Goal: Task Accomplishment & Management: Manage account settings

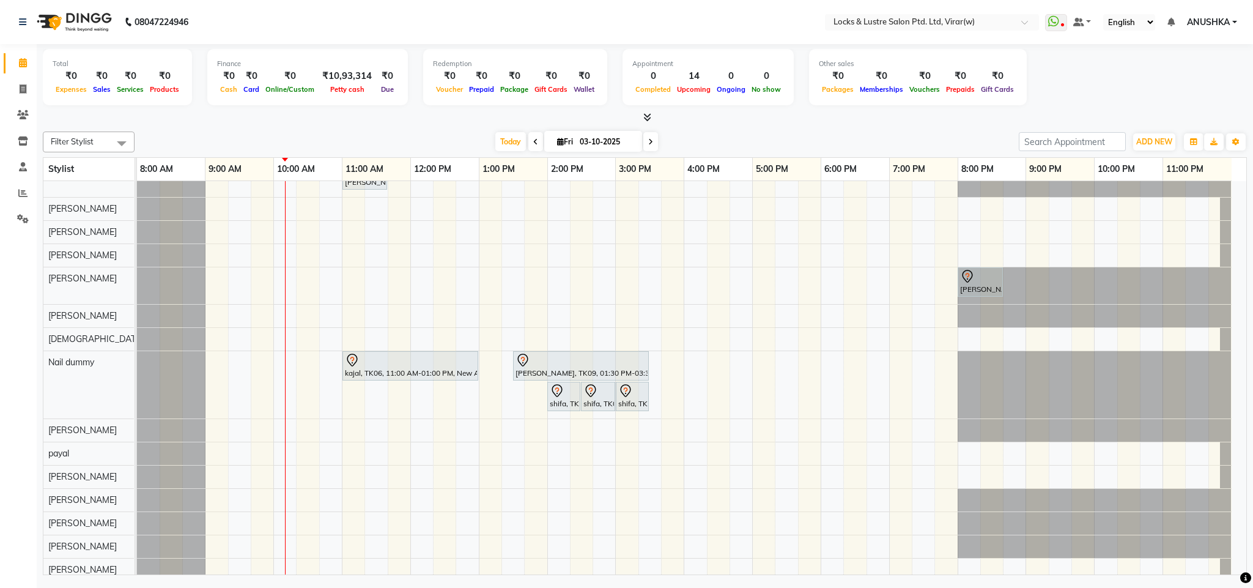
scroll to position [412, 0]
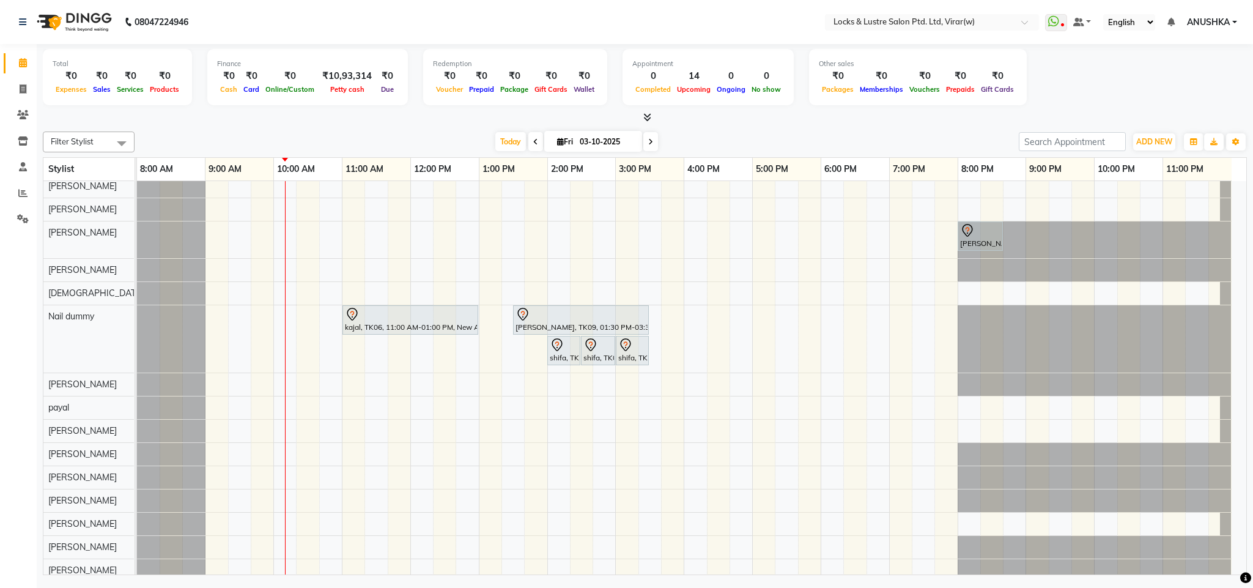
click at [425, 281] on div "hetali, TK02, 11:45 AM-12:45 PM, New WOMENS HAIRSPA - L shreya tiwari, TK04, 08…" at bounding box center [692, 287] width 1110 height 1036
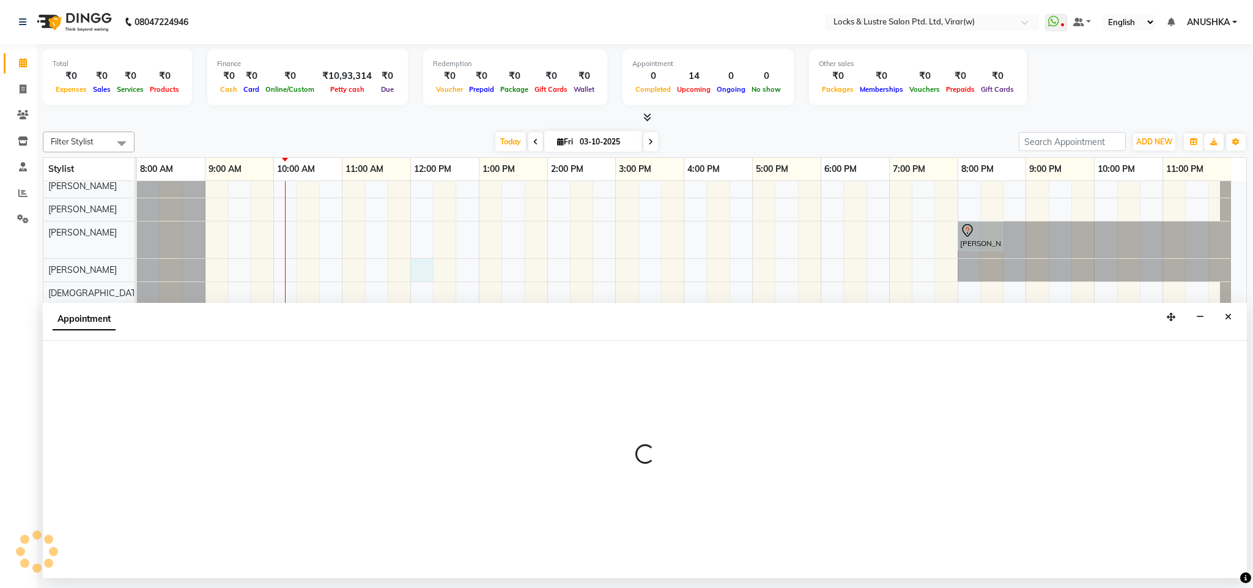
select select "42108"
select select "720"
select select "tentative"
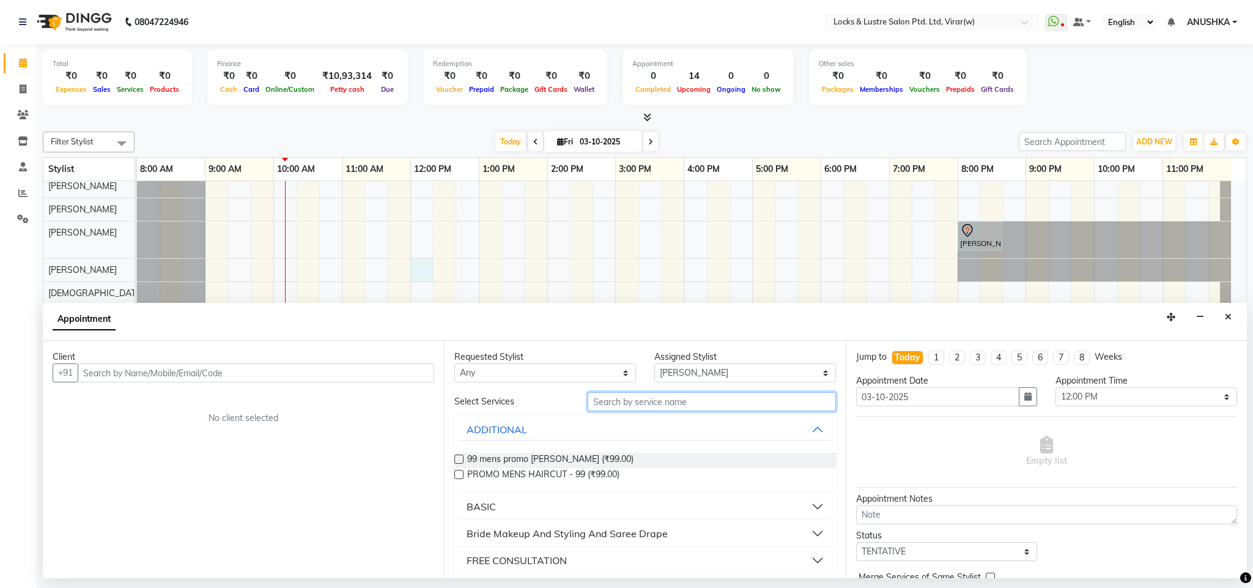
click at [690, 407] on input "text" at bounding box center [712, 401] width 248 height 19
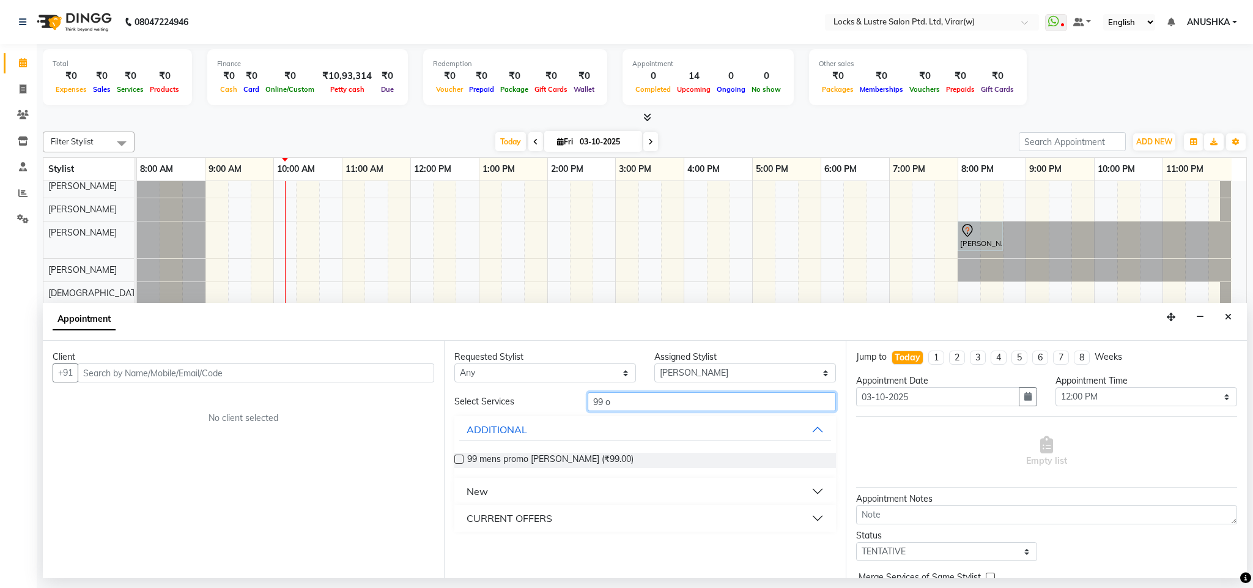
type input "99 o"
click at [536, 518] on div "CURRENT OFFERS" at bounding box center [510, 518] width 86 height 15
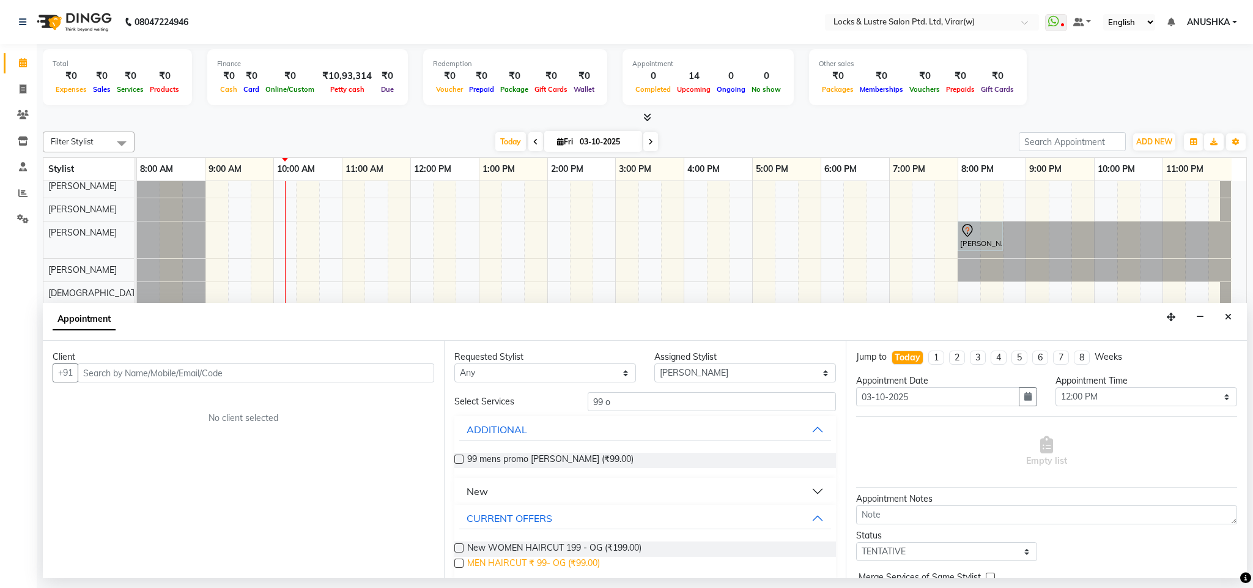
click at [555, 562] on span "MEN HAIRCUT ₹ 99- OG (₹99.00)" at bounding box center [533, 564] width 133 height 15
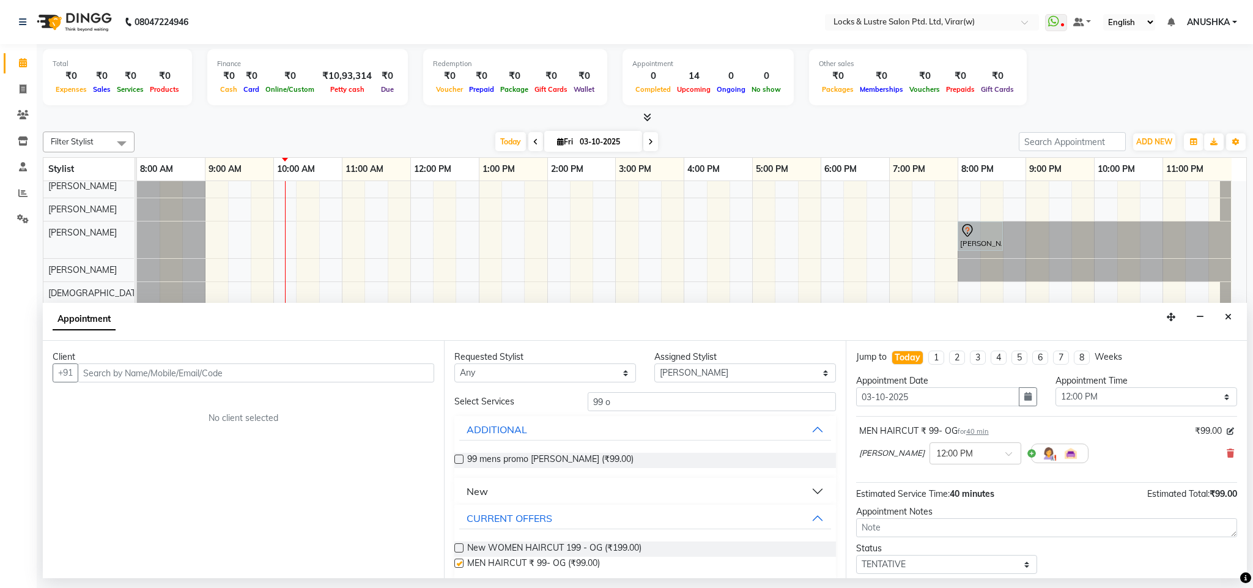
checkbox input "false"
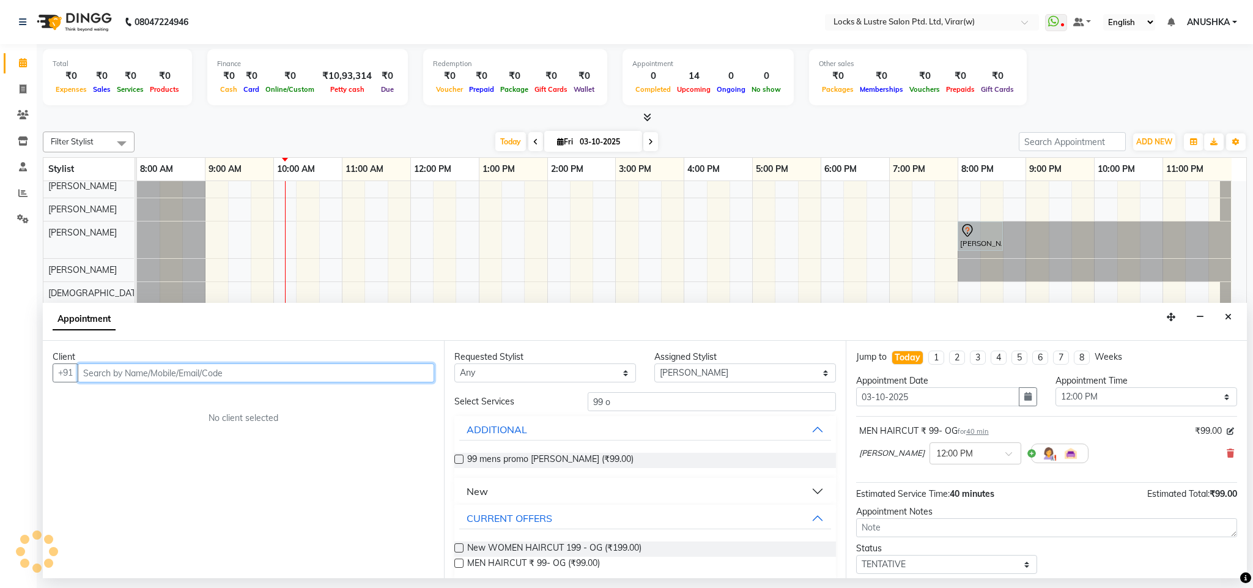
click at [313, 380] on input "text" at bounding box center [256, 372] width 357 height 19
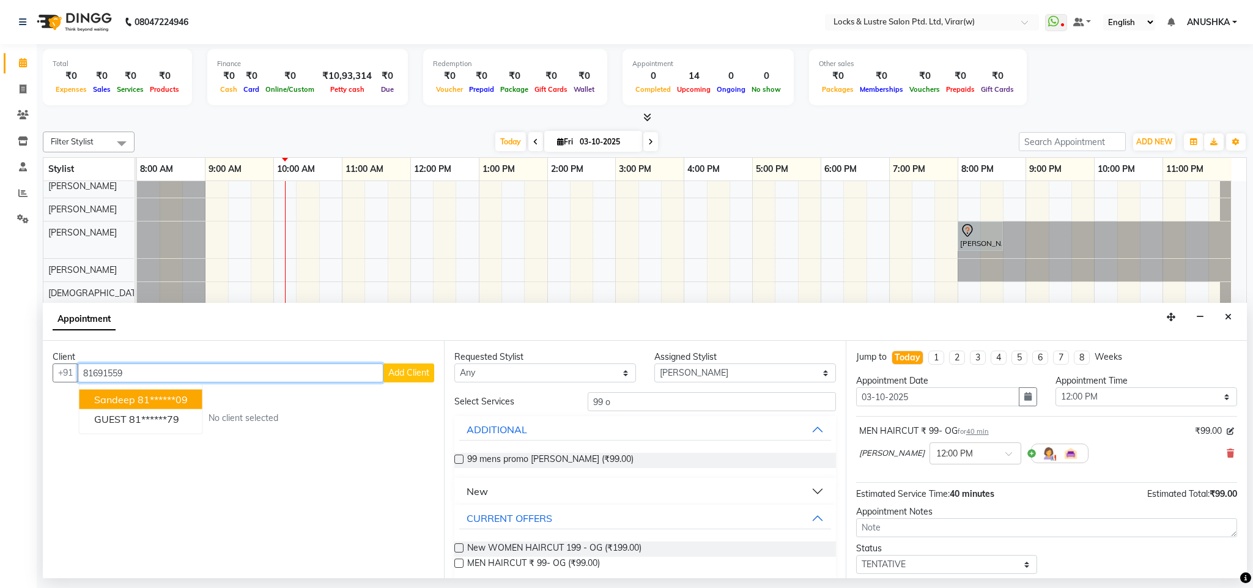
click at [134, 397] on span "sandeep" at bounding box center [114, 399] width 41 height 12
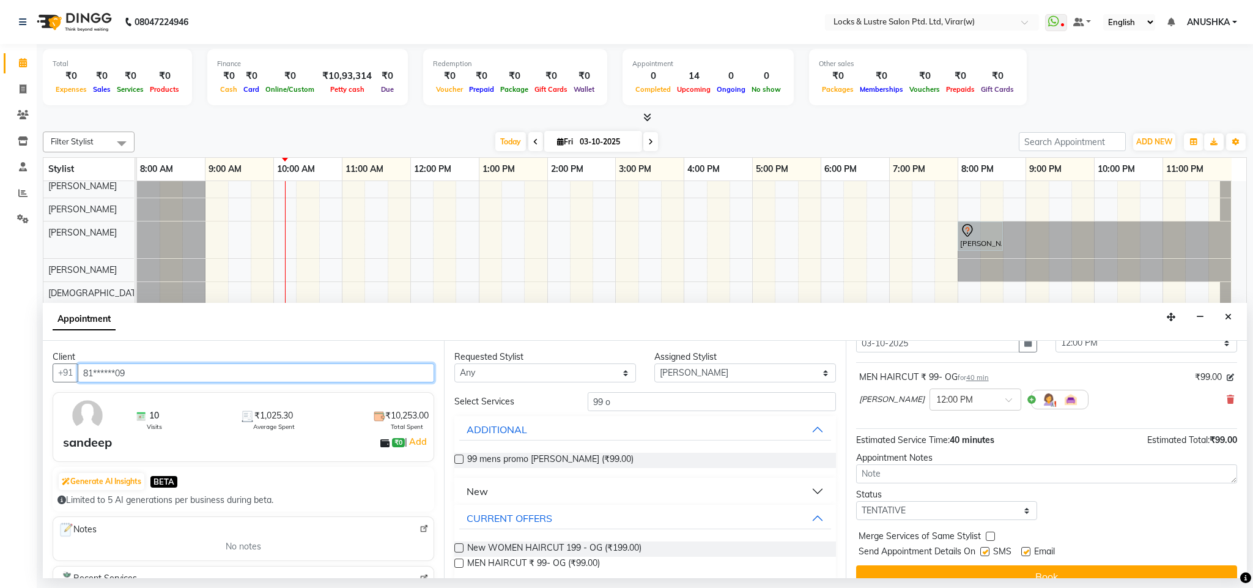
scroll to position [75, 0]
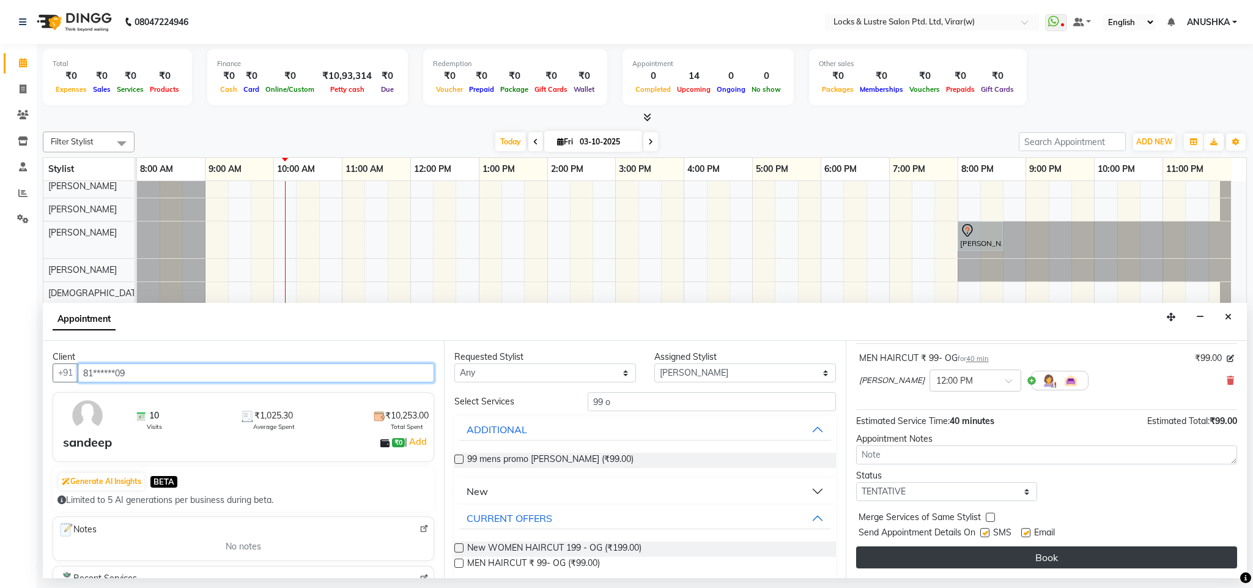
type input "81******09"
click at [894, 551] on button "Book" at bounding box center [1046, 557] width 381 height 22
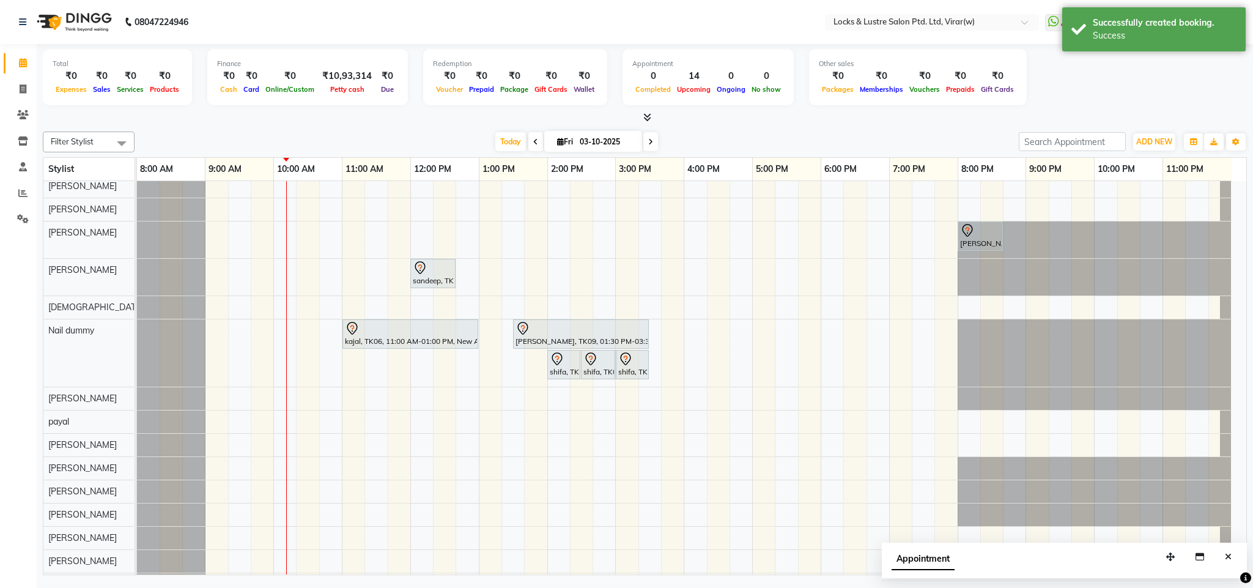
click at [1231, 417] on div at bounding box center [1225, 421] width 11 height 23
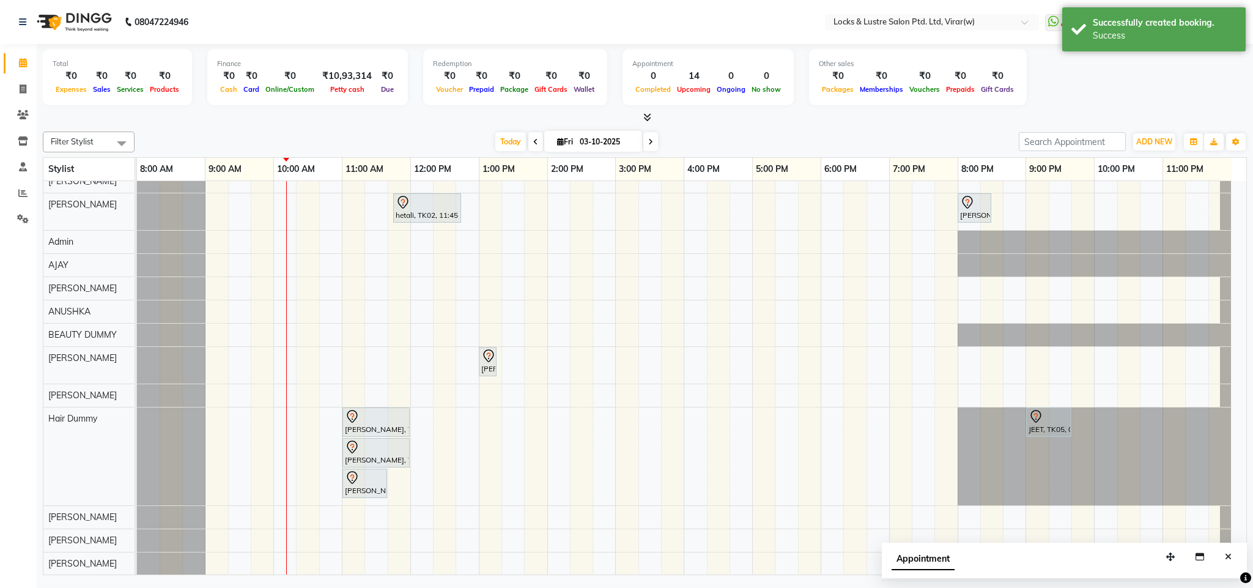
scroll to position [0, 0]
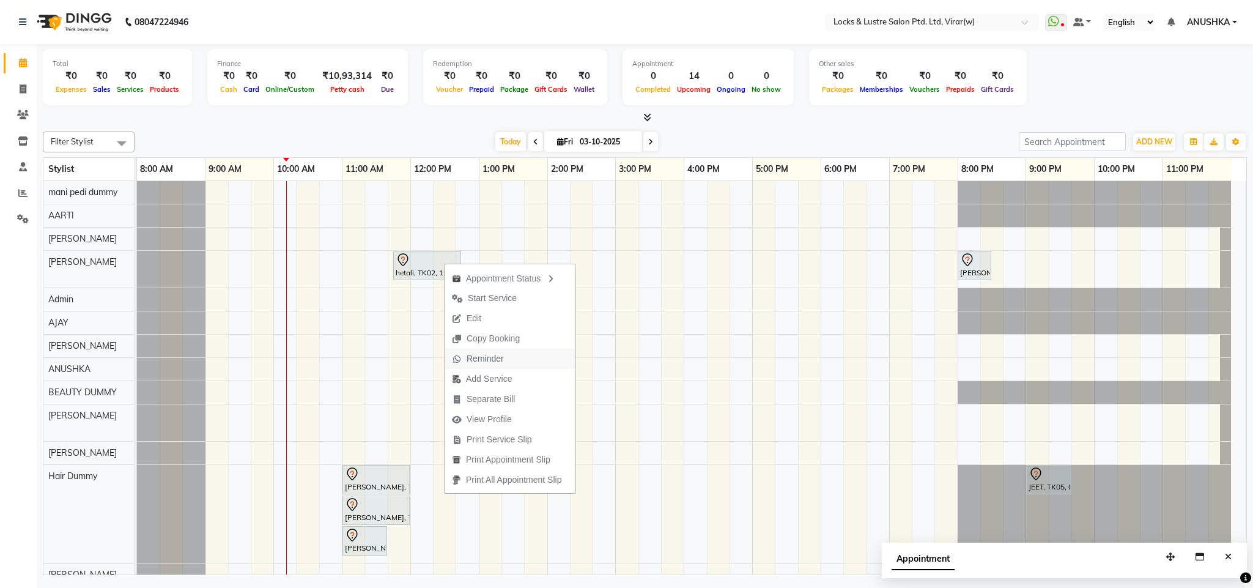
click at [494, 357] on span "Reminder" at bounding box center [485, 358] width 37 height 13
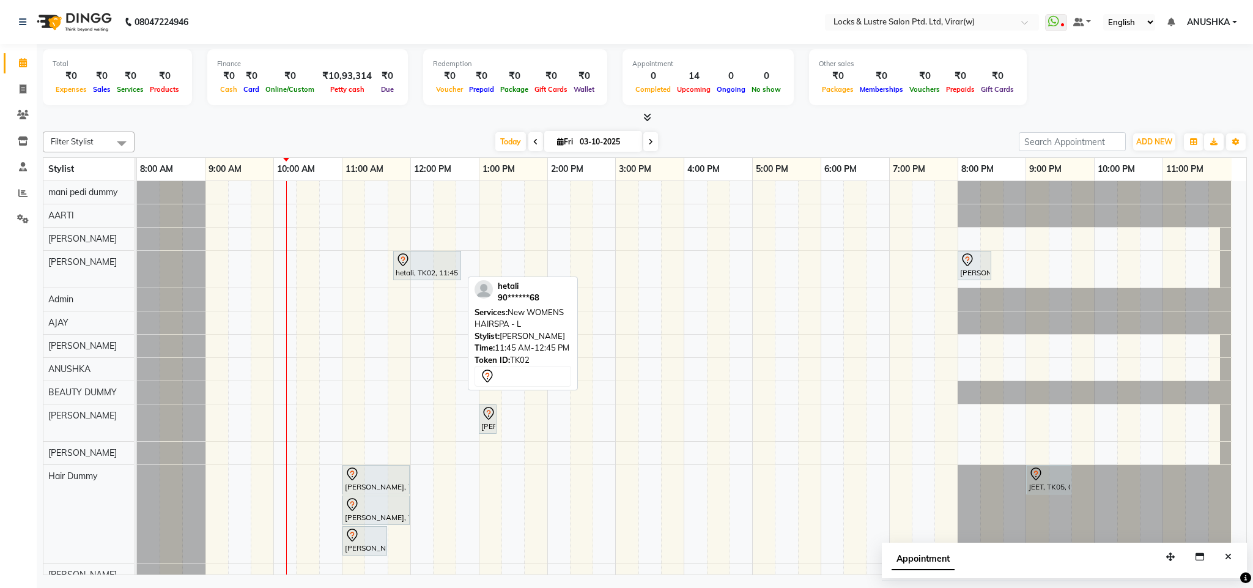
click at [406, 273] on div "hetali, TK02, 11:45 AM-12:45 PM, New WOMENS HAIRSPA - L" at bounding box center [427, 266] width 65 height 26
select select "7"
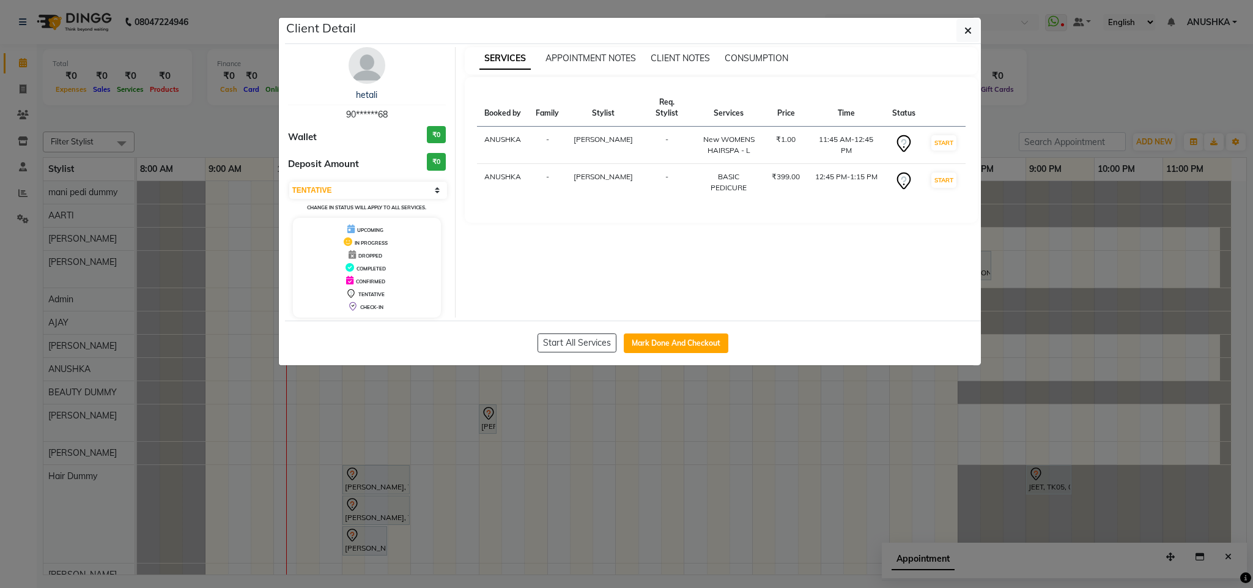
click at [765, 435] on ngb-modal-window "Client Detail hetali 90******68 Wallet ₹0 Deposit Amount ₹0 Select IN SERVICE C…" at bounding box center [626, 294] width 1253 height 588
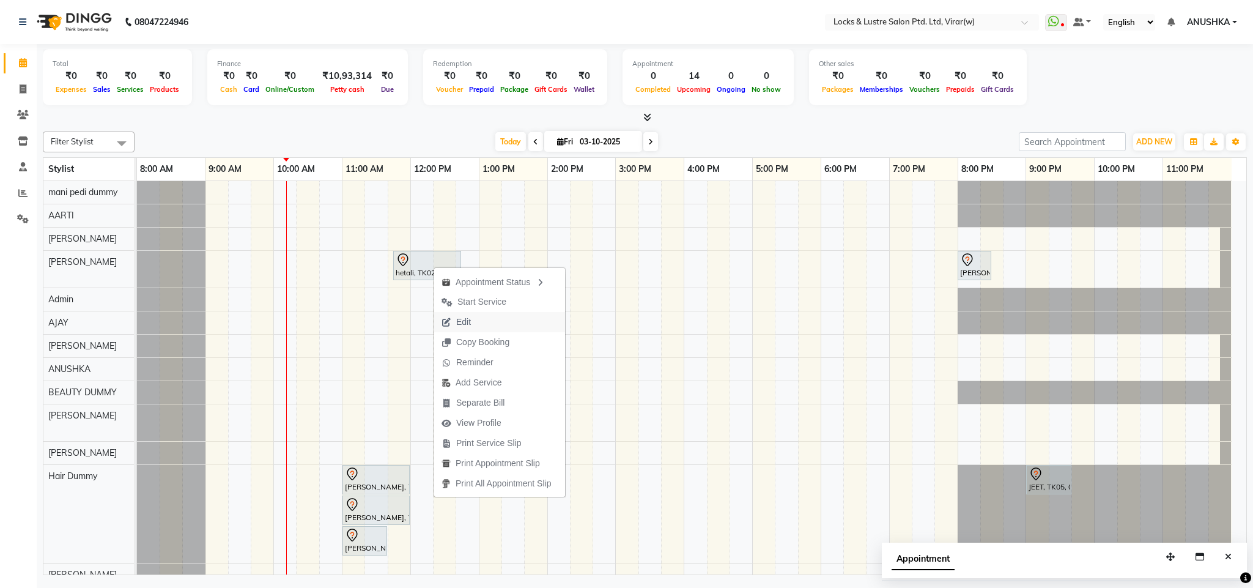
click at [484, 318] on button "Edit" at bounding box center [499, 322] width 131 height 20
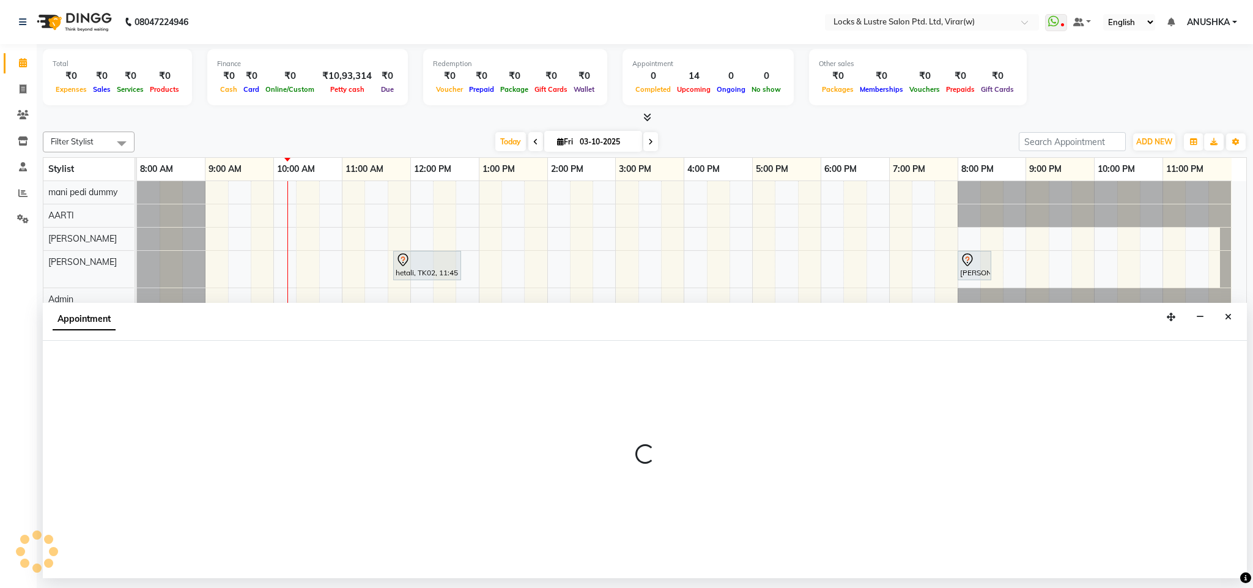
select select "tentative"
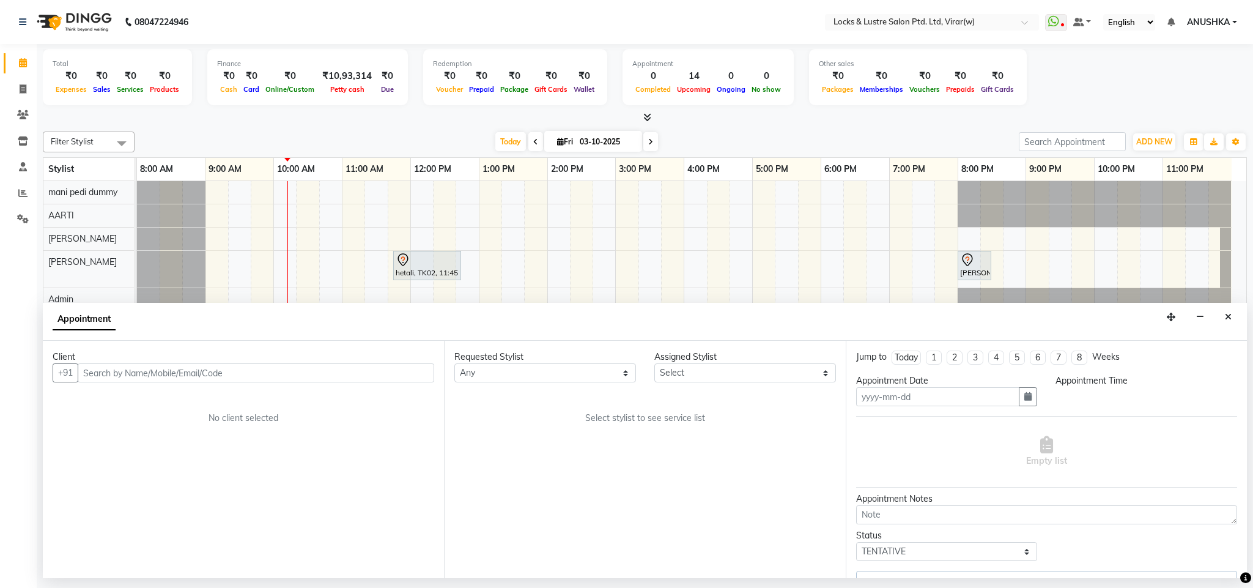
type input "03-10-2025"
select select "88739"
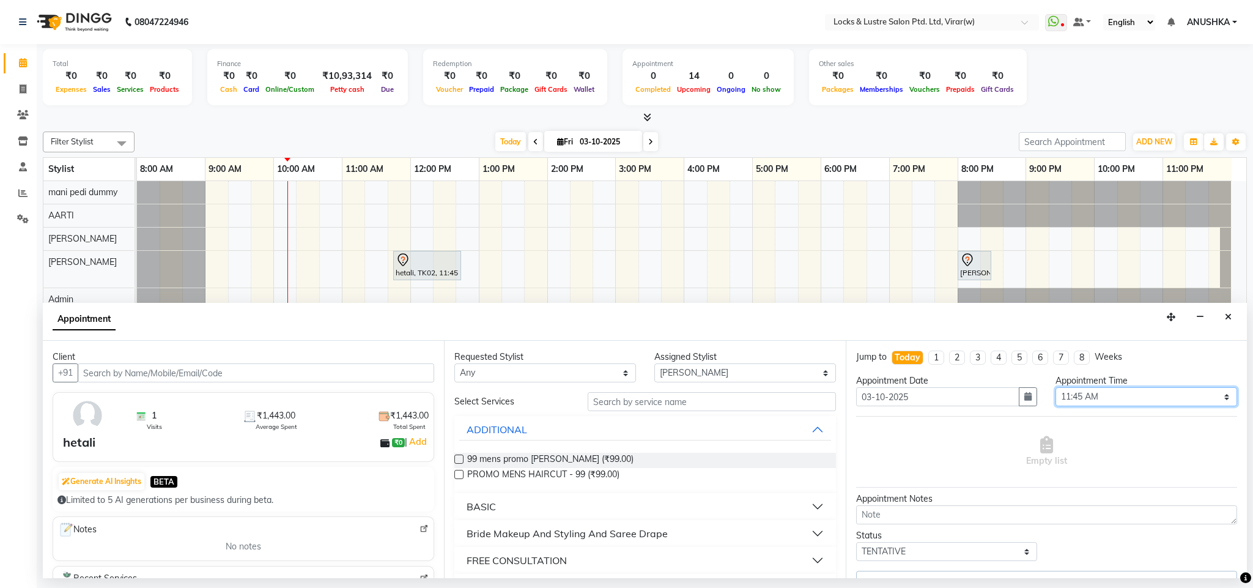
click at [1074, 400] on select "Select 09:00 AM 09:15 AM 09:30 AM 09:45 AM 10:00 AM 10:15 AM 10:30 AM 10:45 AM …" at bounding box center [1147, 396] width 182 height 19
select select "660"
click at [1056, 388] on select "Select 09:00 AM 09:15 AM 09:30 AM 09:45 AM 10:00 AM 10:15 AM 10:30 AM 10:45 AM …" at bounding box center [1147, 396] width 182 height 19
click at [1228, 322] on button "Close" at bounding box center [1229, 317] width 18 height 19
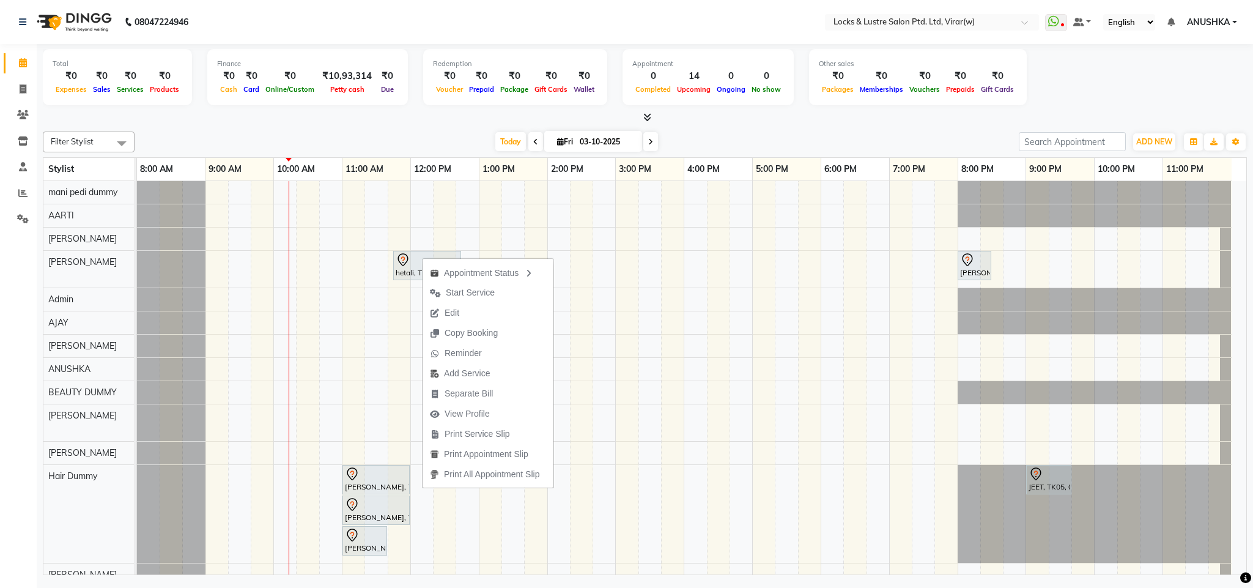
drag, startPoint x: 376, startPoint y: 127, endPoint x: 379, endPoint y: 138, distance: 10.7
click at [377, 129] on div "Filter Stylist Select All mani pedi dummy AARTI Abdul Khan Adil Admin AJAY AKAS…" at bounding box center [645, 351] width 1204 height 448
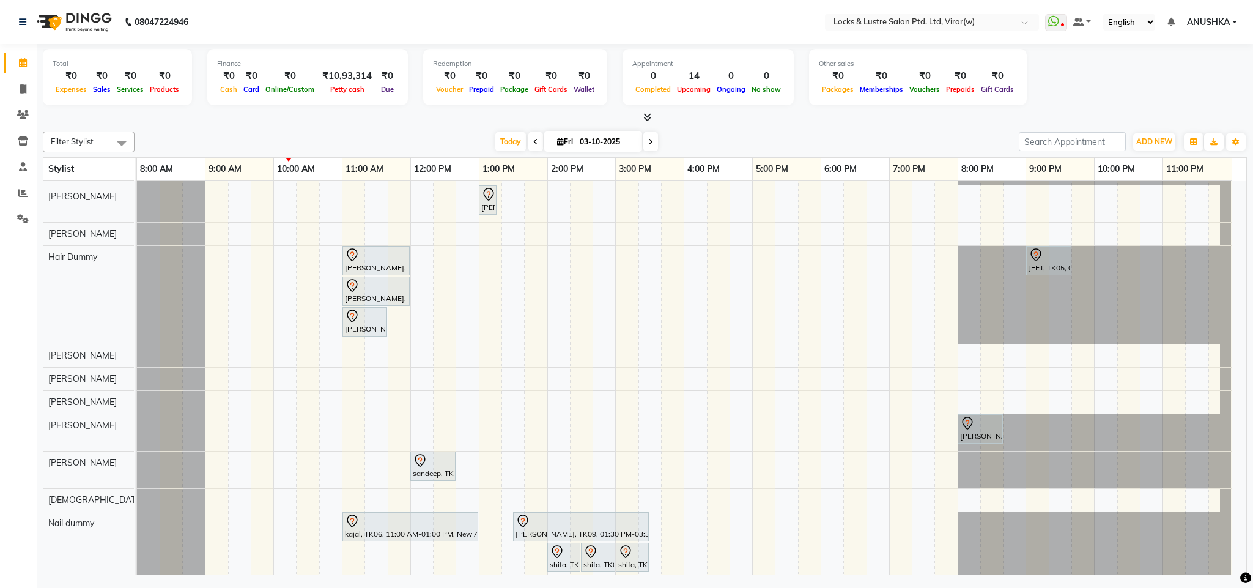
scroll to position [367, 0]
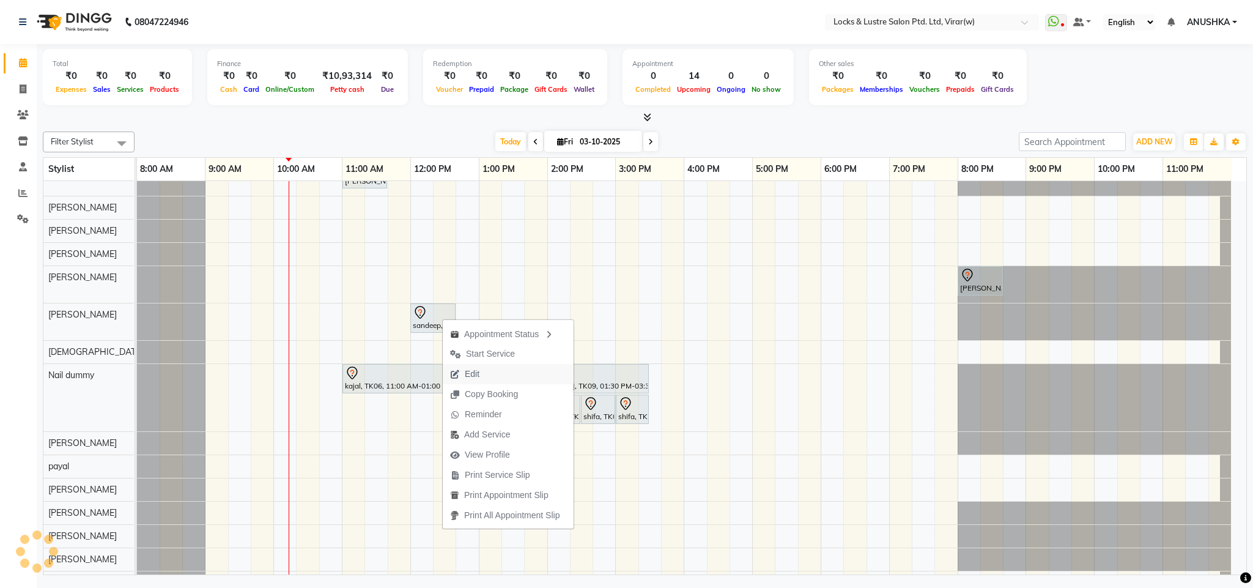
click at [486, 373] on span "Edit" at bounding box center [465, 374] width 44 height 20
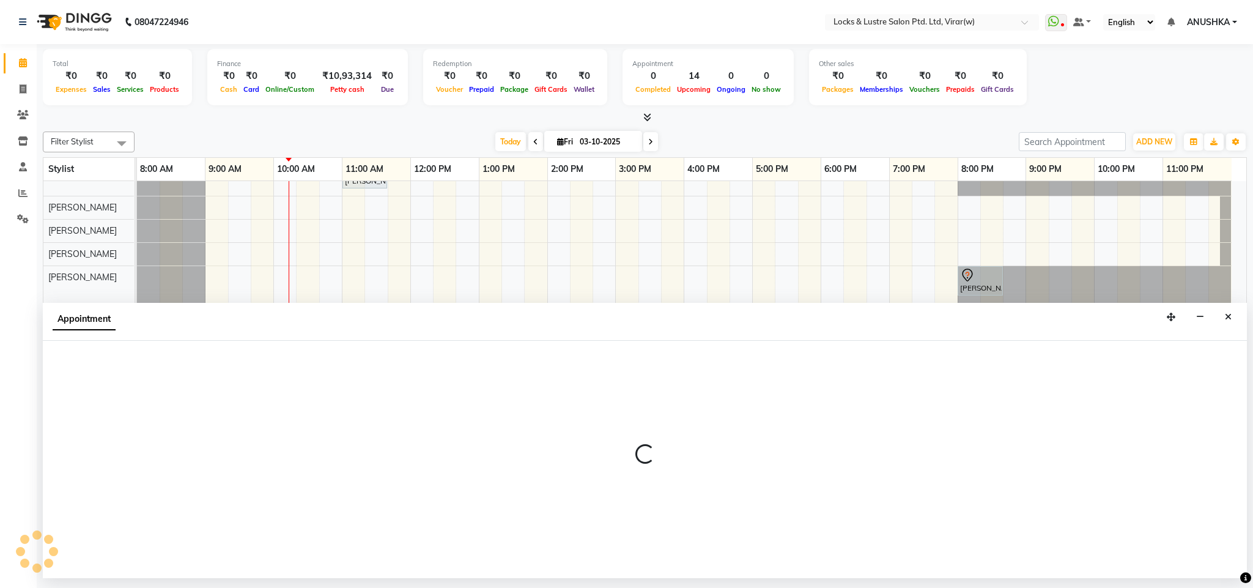
select select "tentative"
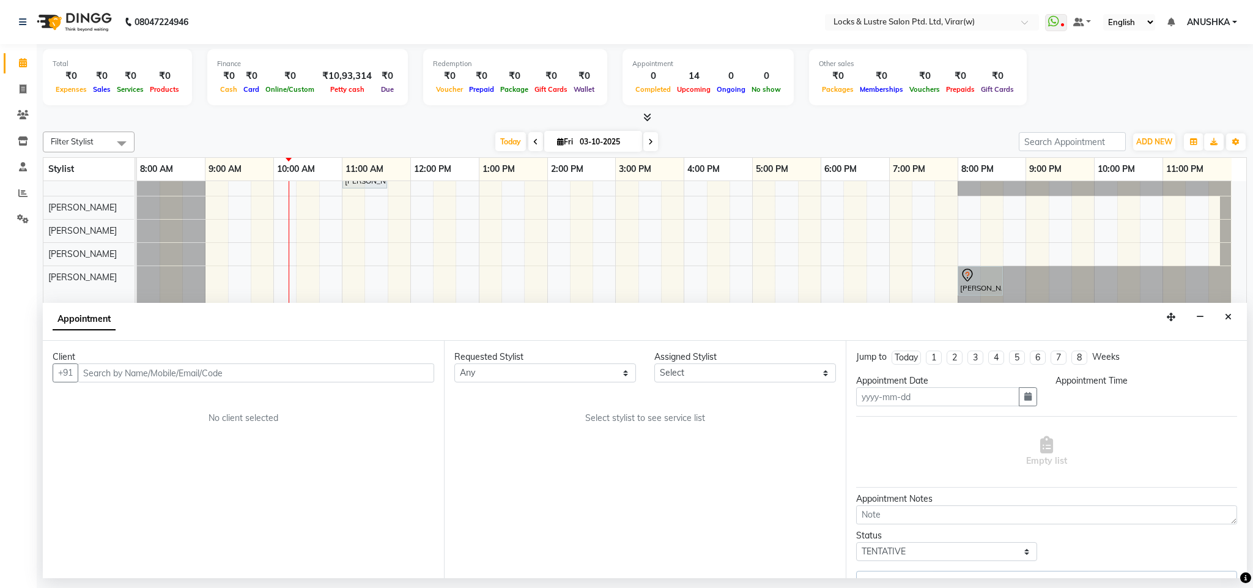
type input "03-10-2025"
select select "720"
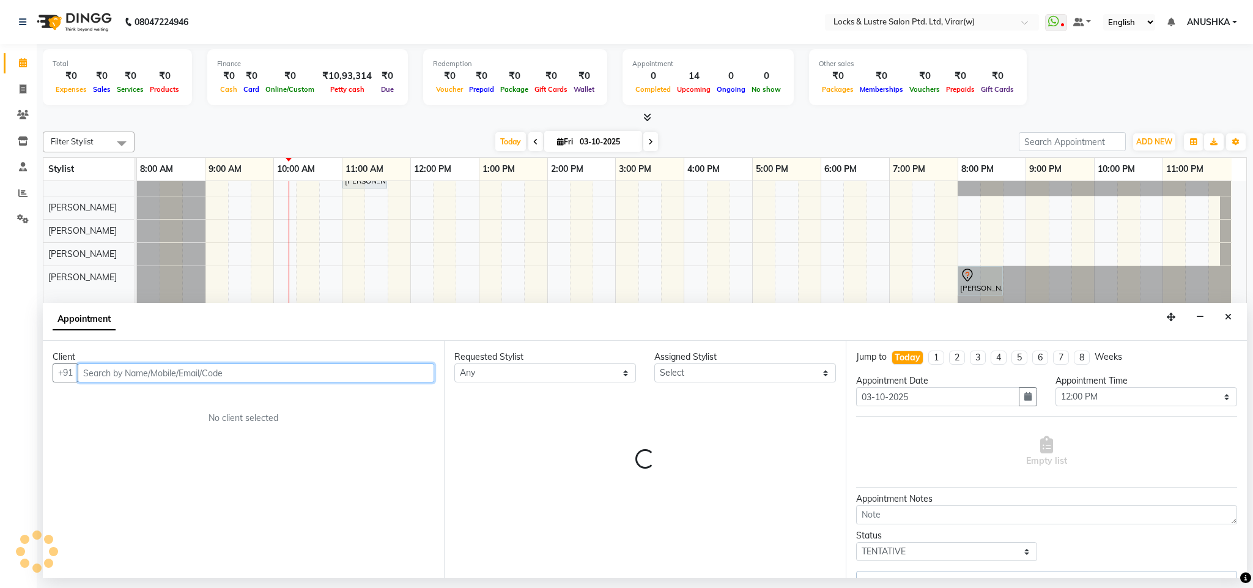
select select "42108"
select select "2883"
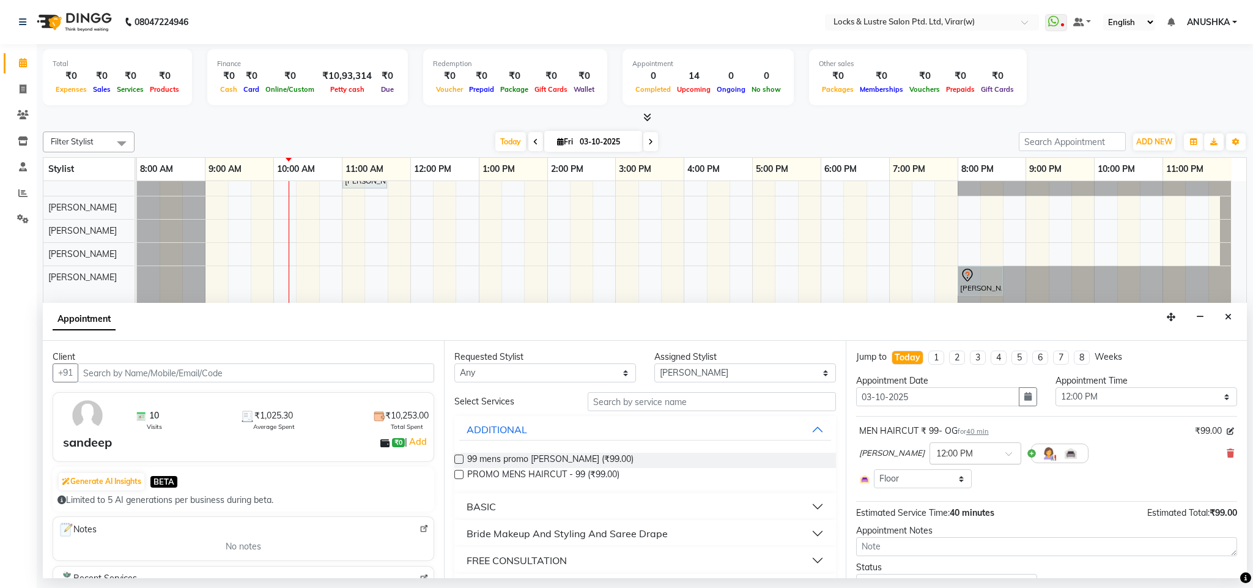
drag, startPoint x: 974, startPoint y: 448, endPoint x: 971, endPoint y: 461, distance: 13.4
click at [973, 452] on input "text" at bounding box center [964, 452] width 54 height 13
click at [949, 472] on div "05:00 PM" at bounding box center [975, 469] width 91 height 23
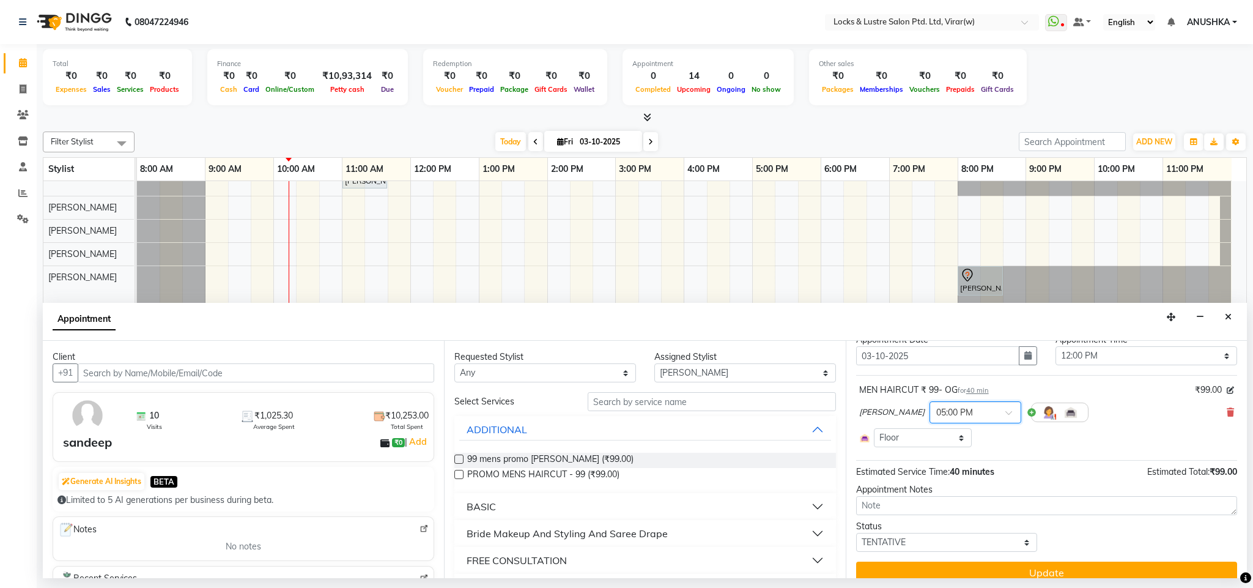
scroll to position [59, 0]
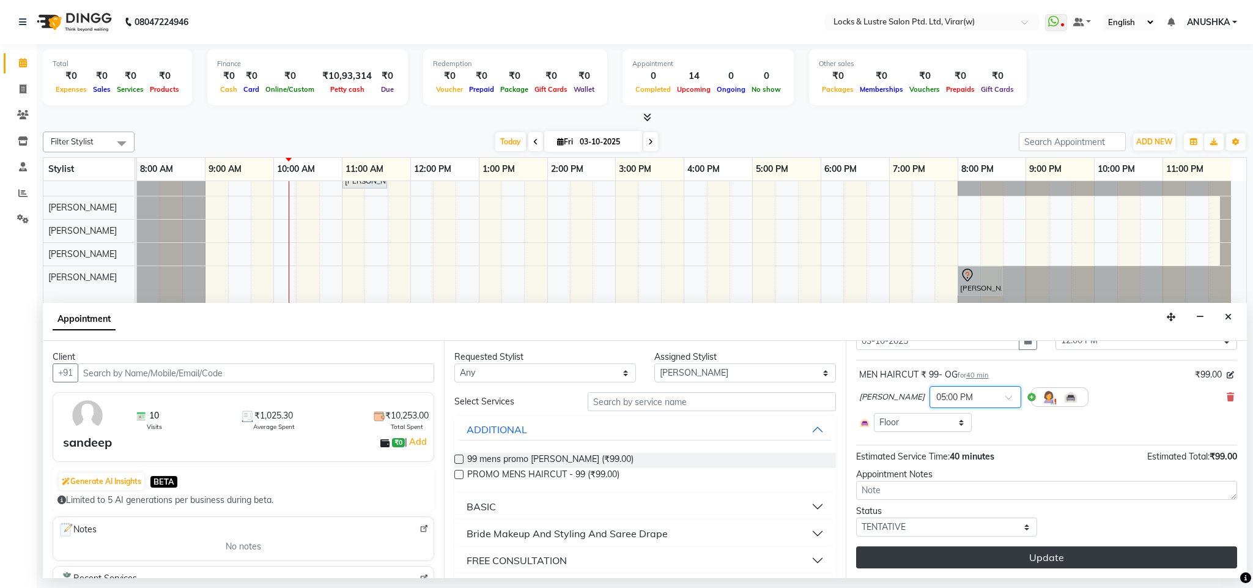
click at [1053, 562] on button "Update" at bounding box center [1046, 557] width 381 height 22
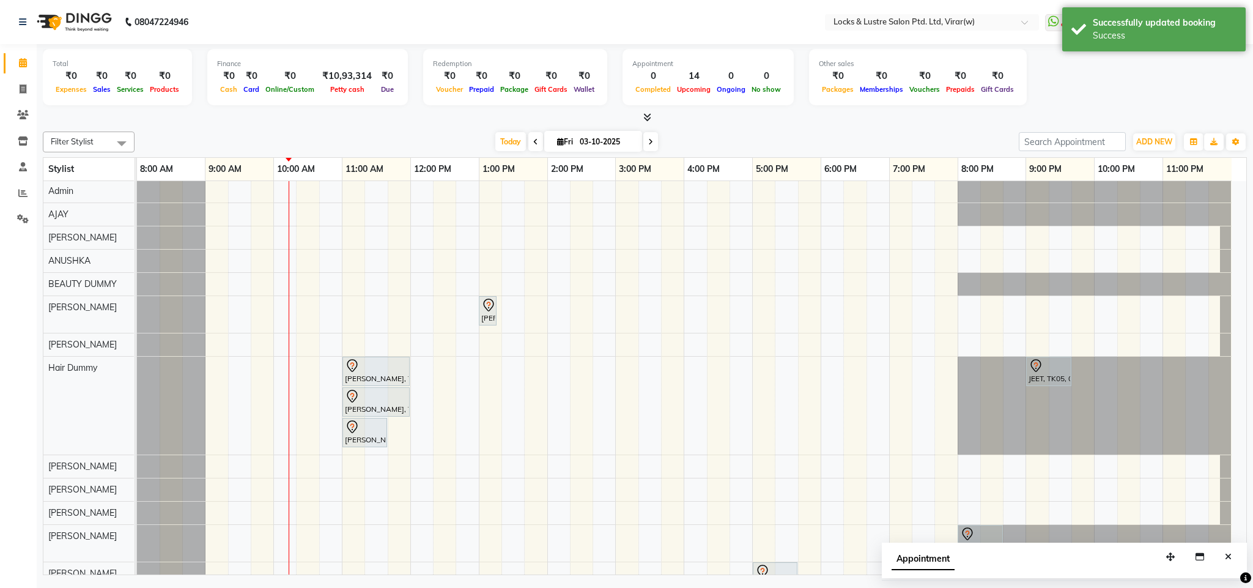
scroll to position [92, 0]
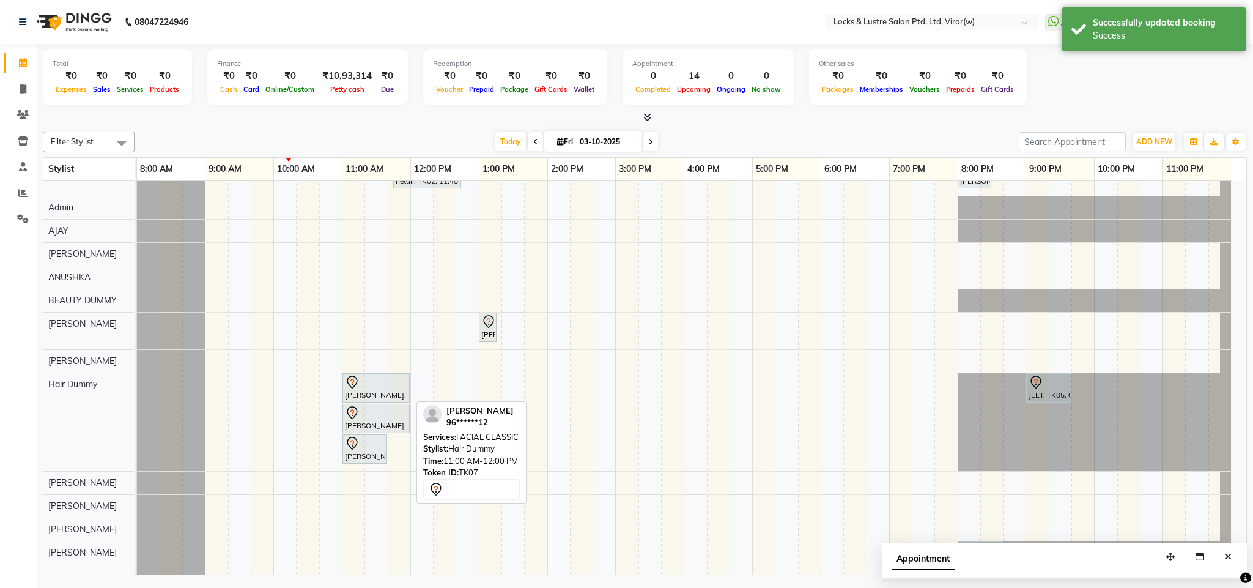
click at [379, 390] on div at bounding box center [376, 382] width 62 height 15
select select "7"
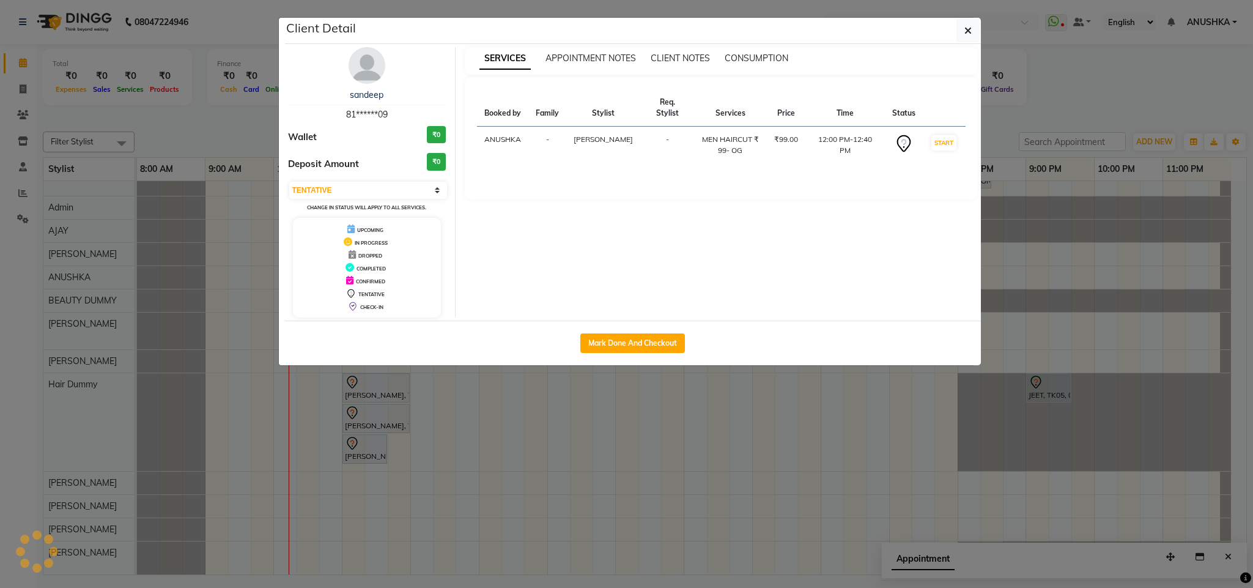
click at [378, 393] on ngb-modal-window "Client Detail sandeep 81******09 Wallet ₹0 Deposit Amount ₹0 Select IN SERVICE …" at bounding box center [626, 294] width 1253 height 588
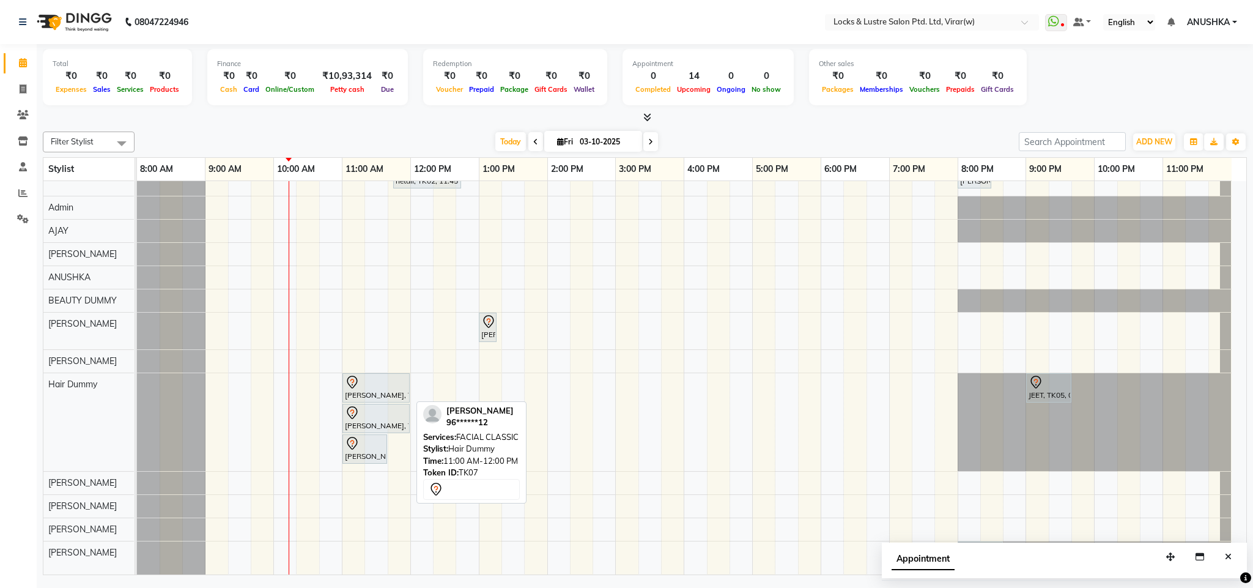
click at [378, 393] on div "[PERSON_NAME], TK07, 11:00 AM-12:00 PM, FACIAL CLASSIC" at bounding box center [376, 388] width 65 height 26
select select "7"
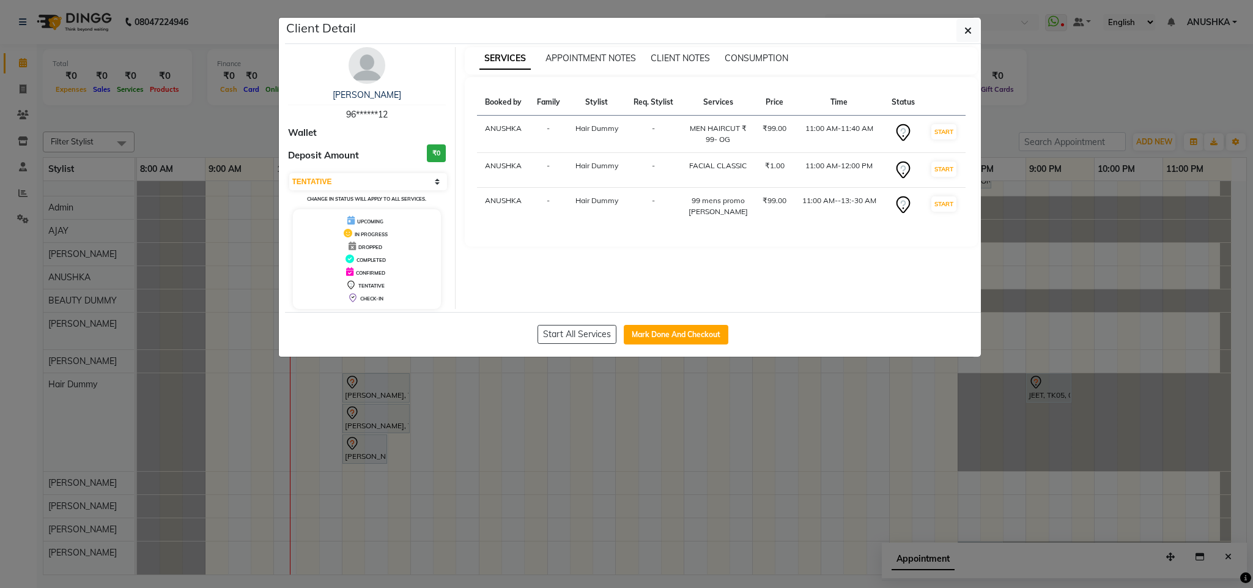
click at [635, 442] on ngb-modal-window "Client Detail Brian 96******12 Wallet Deposit Amount ₹0 Select IN SERVICE CONFI…" at bounding box center [626, 294] width 1253 height 588
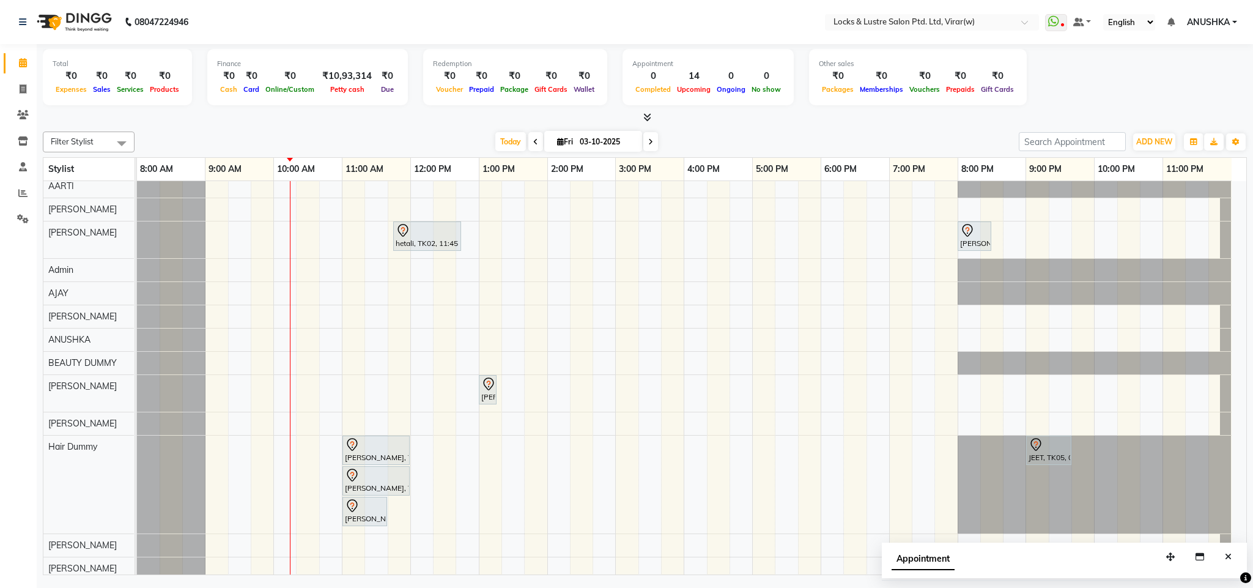
scroll to position [0, 0]
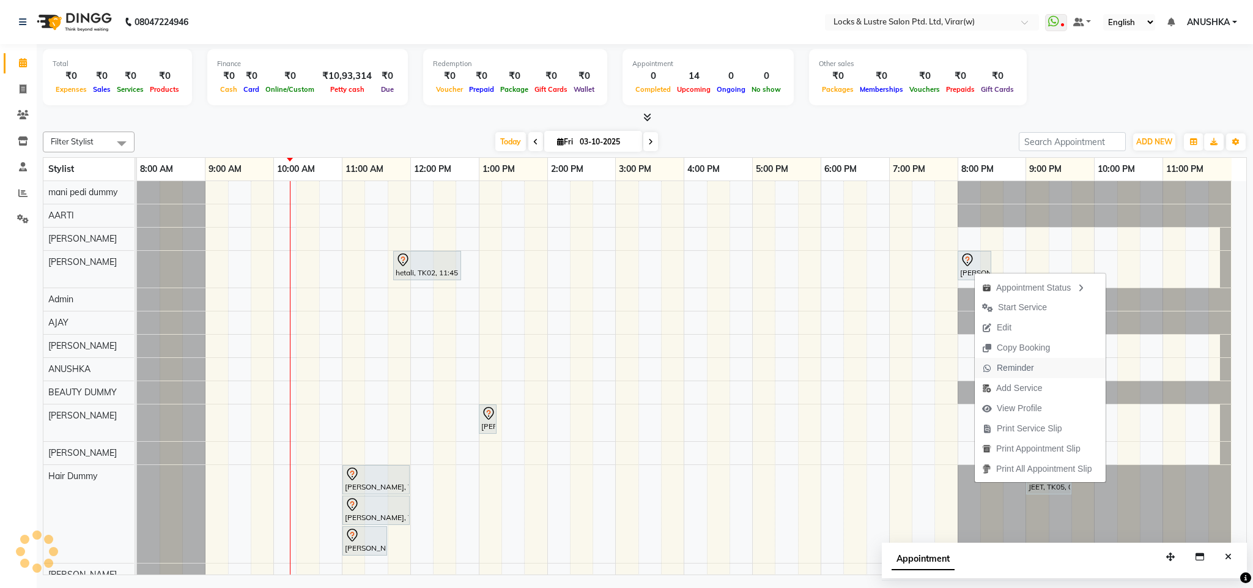
click at [1017, 369] on span "Reminder" at bounding box center [1015, 368] width 37 height 13
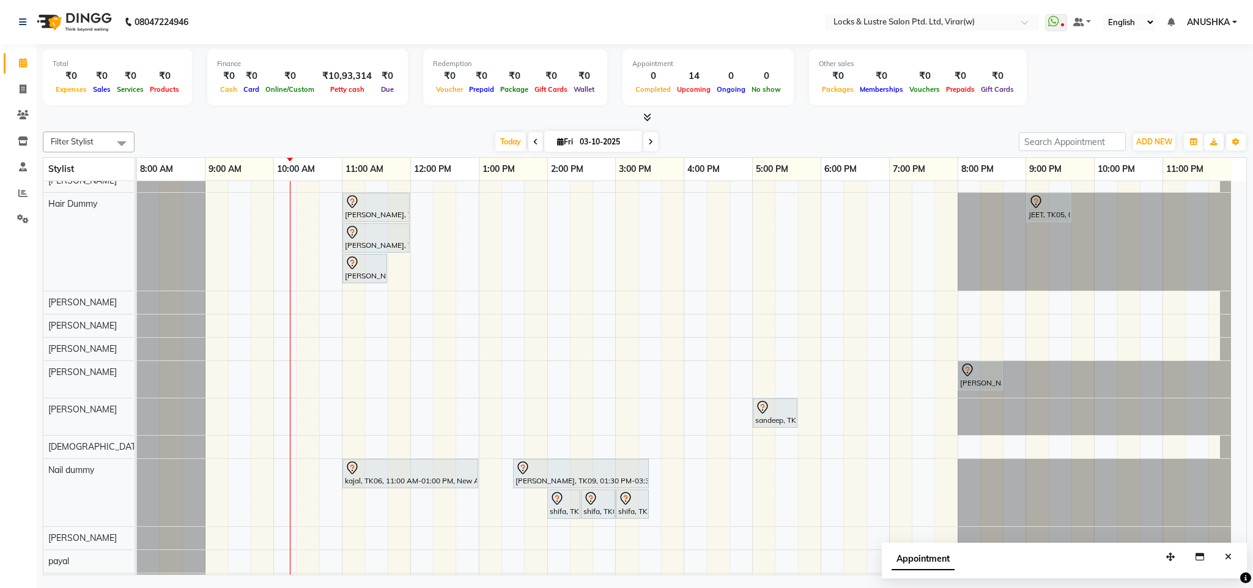
scroll to position [289, 0]
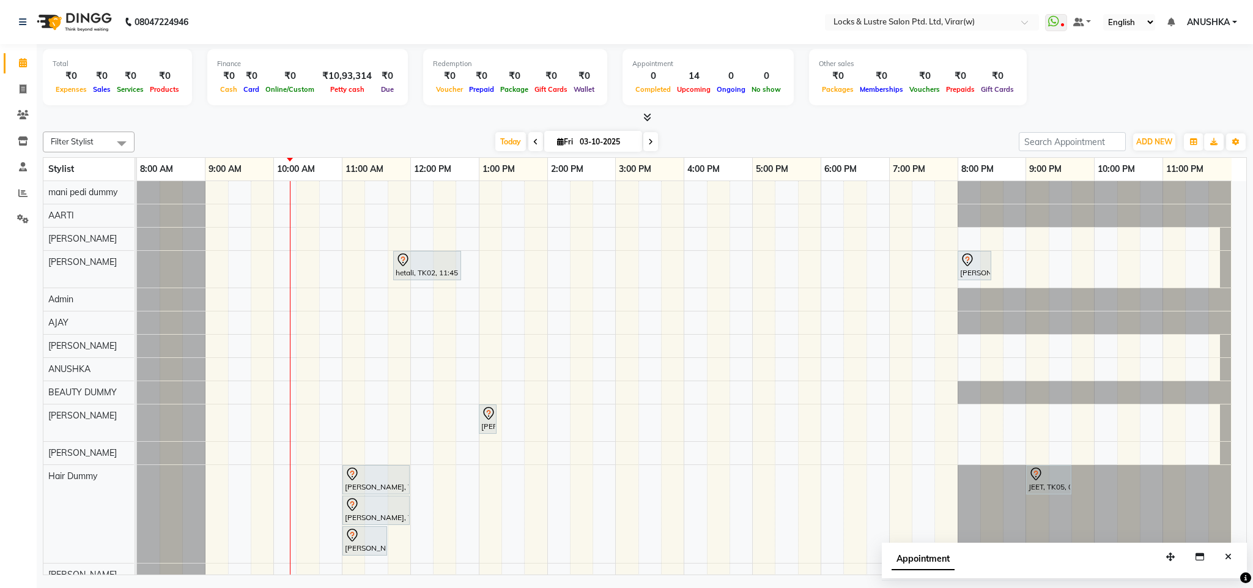
drag, startPoint x: 648, startPoint y: 140, endPoint x: 645, endPoint y: 146, distance: 6.3
click at [648, 142] on icon at bounding box center [650, 141] width 5 height 7
type input "04-10-2025"
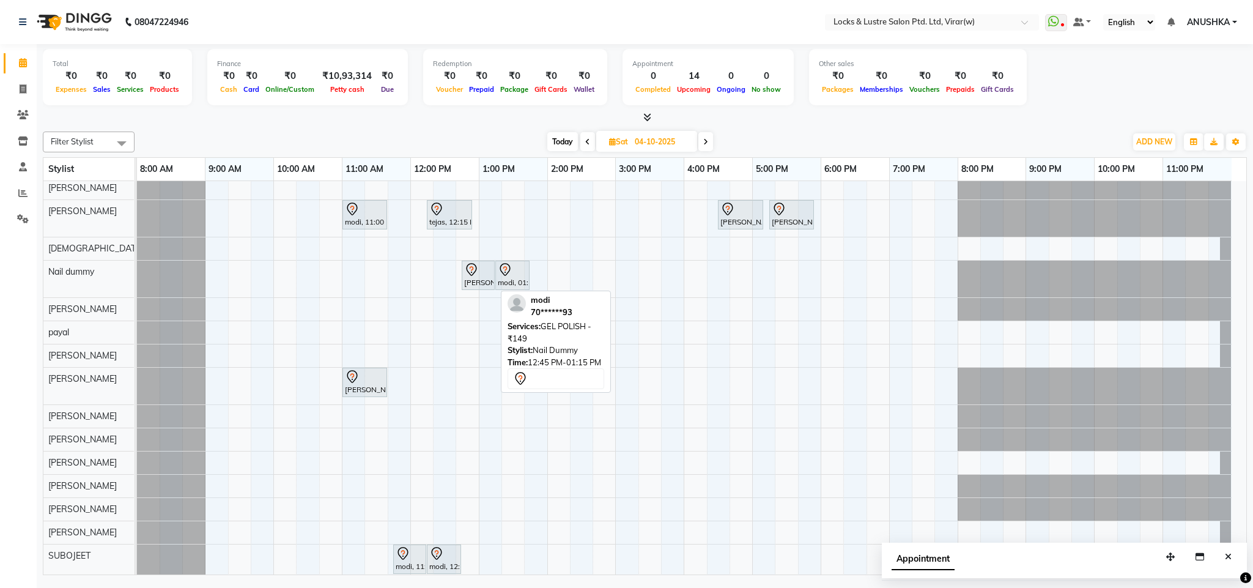
click at [483, 277] on div at bounding box center [478, 269] width 28 height 15
select select "7"
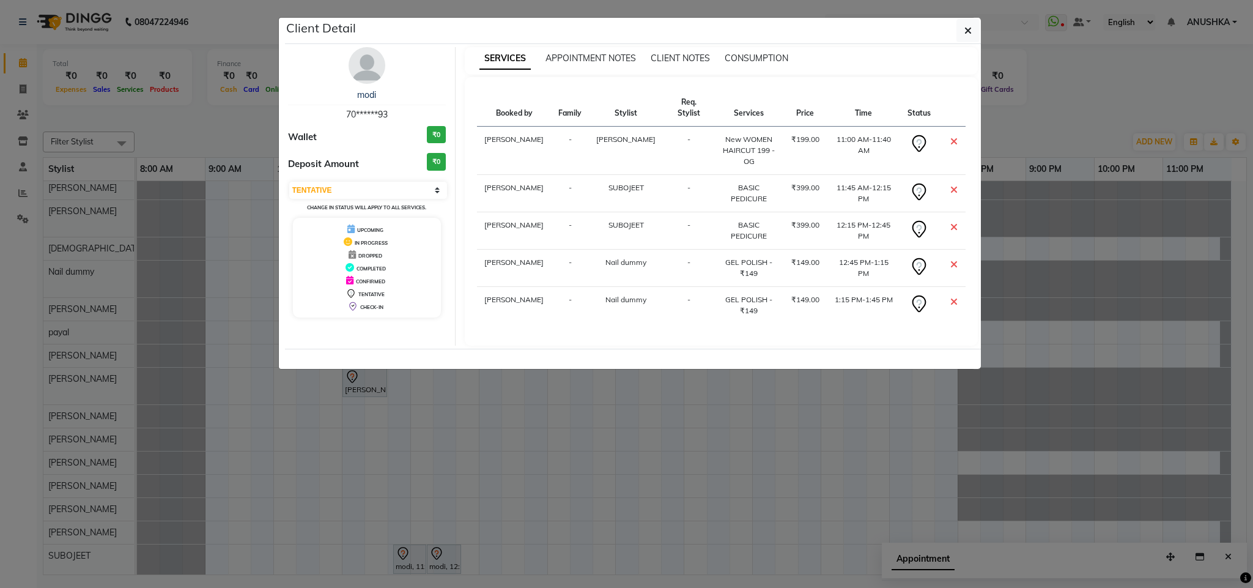
click at [1020, 118] on ngb-modal-window "Client Detail modi 70******93 Wallet ₹0 Deposit Amount ₹0 Select CONFIRMED TENT…" at bounding box center [626, 294] width 1253 height 588
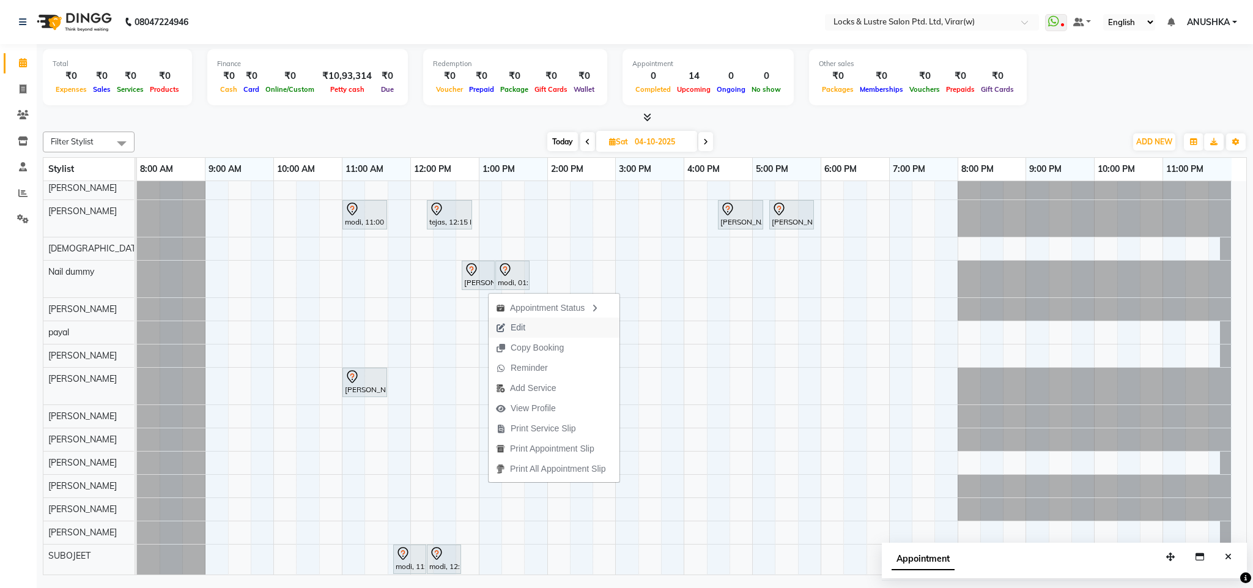
click at [514, 329] on span "Edit" at bounding box center [518, 327] width 15 height 13
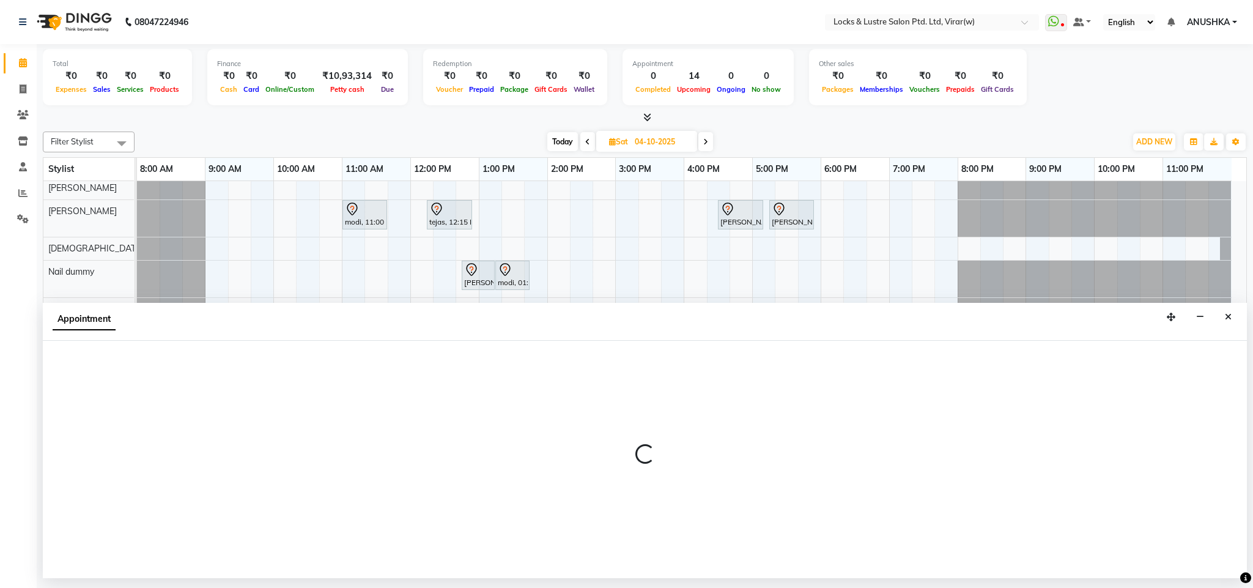
select select "tentative"
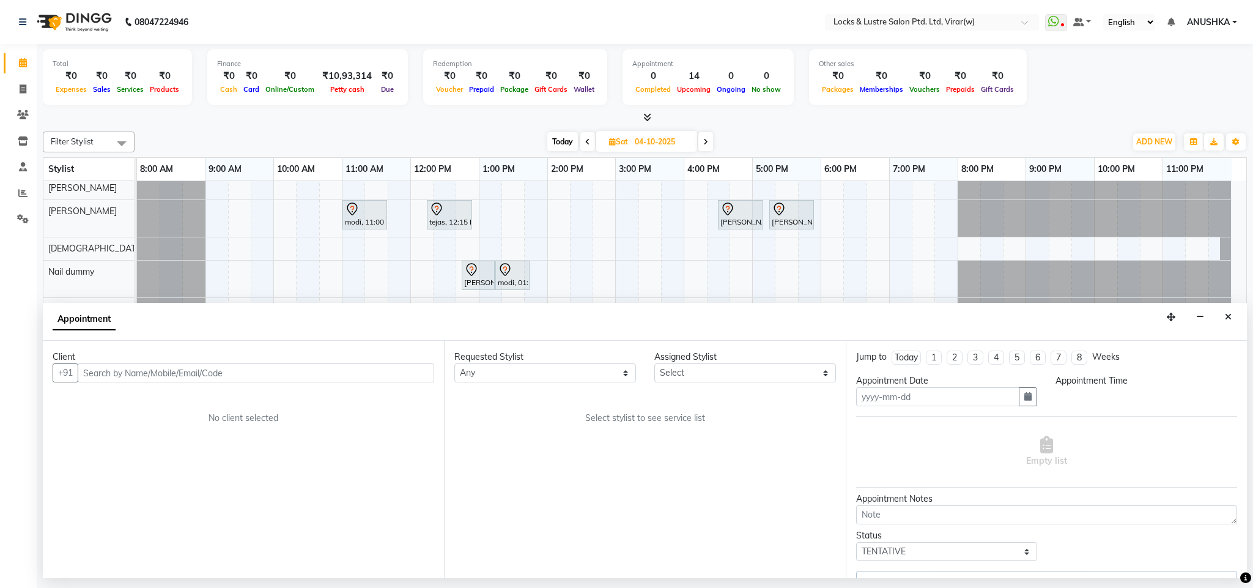
type input "04-10-2025"
select select "43856"
select select "660"
select select "2883"
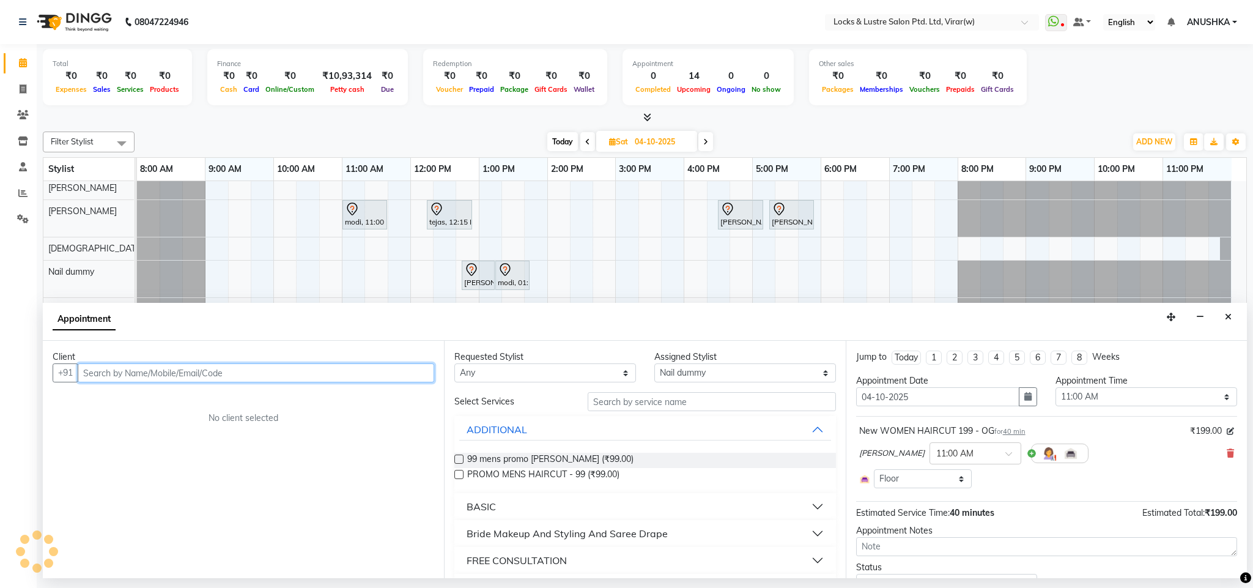
select select "2883"
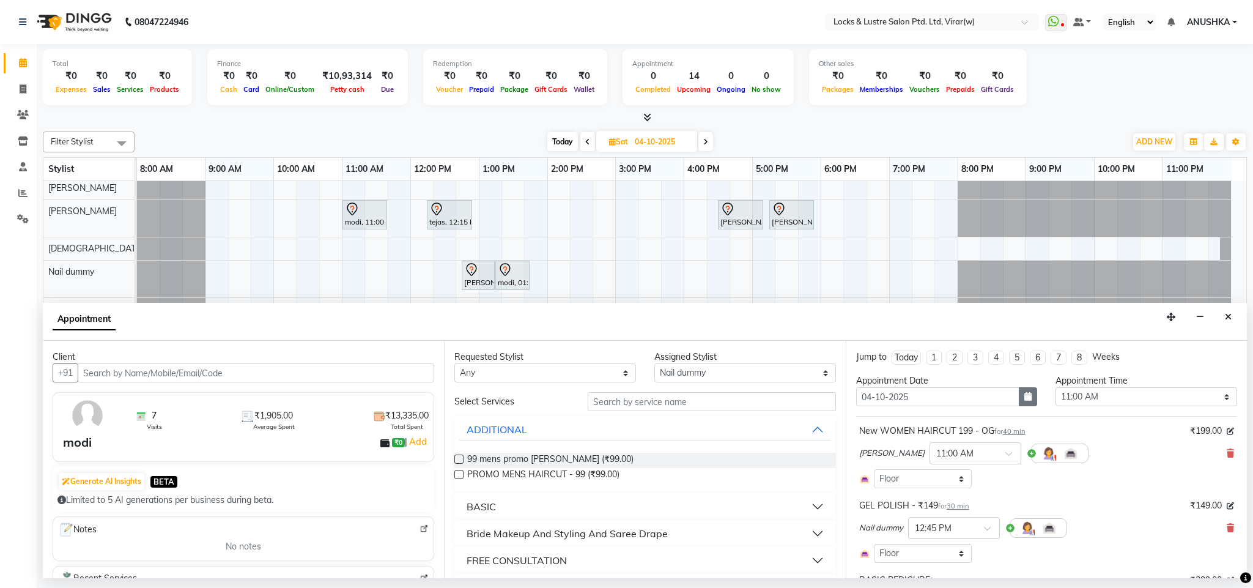
click at [1025, 396] on icon "button" at bounding box center [1028, 396] width 7 height 9
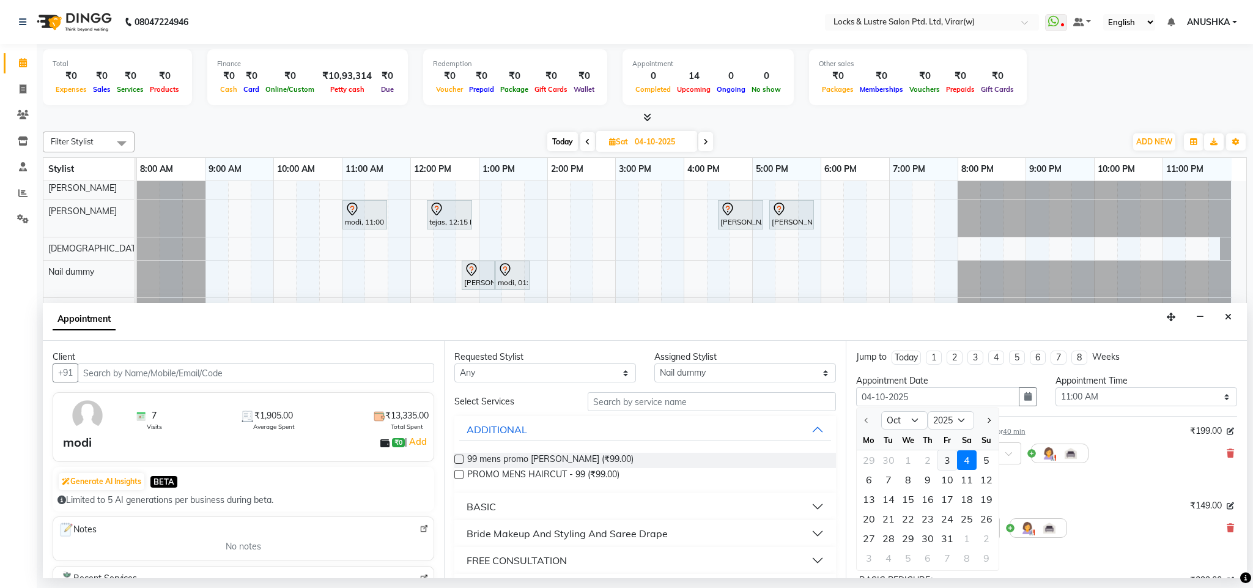
click at [947, 461] on div "3" at bounding box center [948, 460] width 20 height 20
type input "03-10-2025"
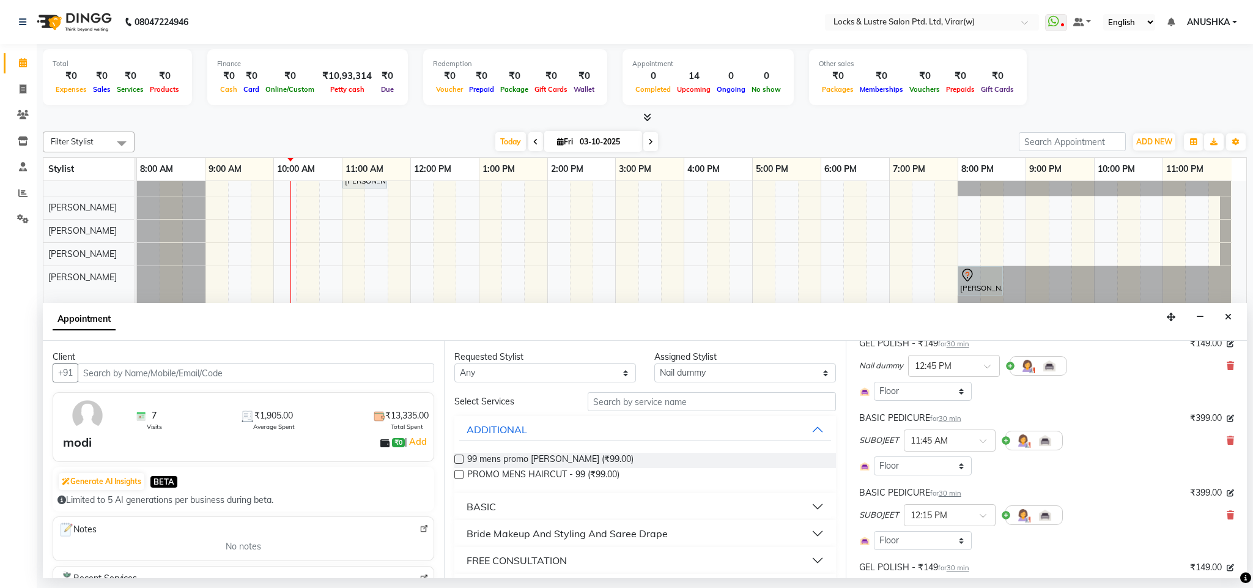
scroll to position [0, 0]
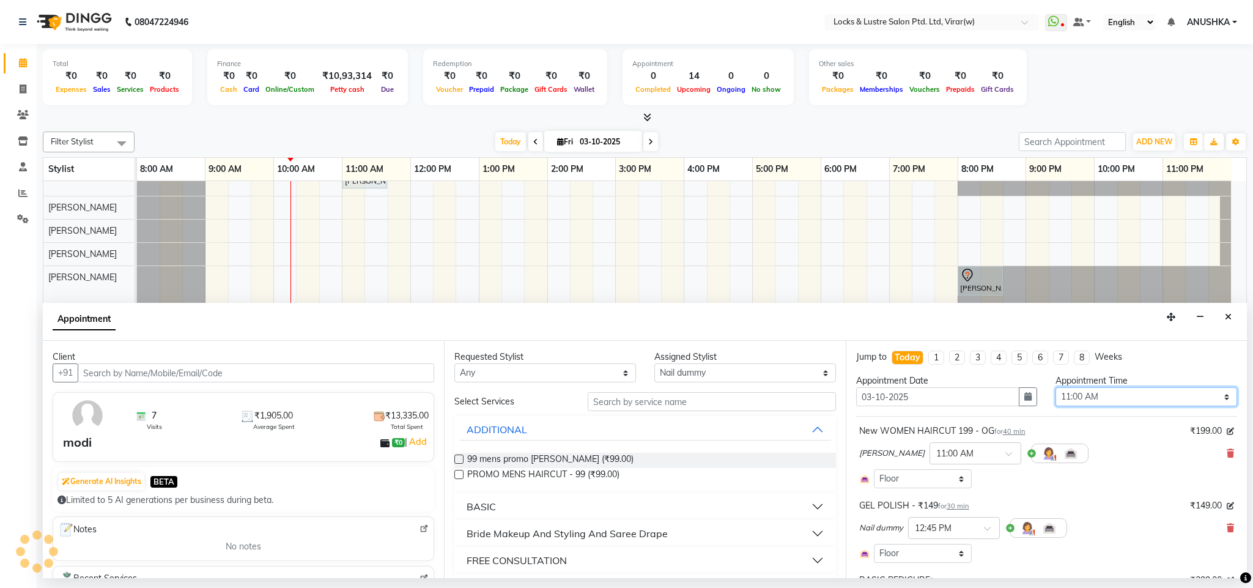
click at [1081, 398] on select "Select 09:00 AM 09:15 AM 09:30 AM 09:45 AM 10:00 AM 10:15 AM 10:30 AM 10:45 AM …" at bounding box center [1147, 396] width 182 height 19
select select "900"
click at [1056, 388] on select "Select 09:00 AM 09:15 AM 09:30 AM 09:45 AM 10:00 AM 10:15 AM 10:30 AM 10:45 AM …" at bounding box center [1147, 396] width 182 height 19
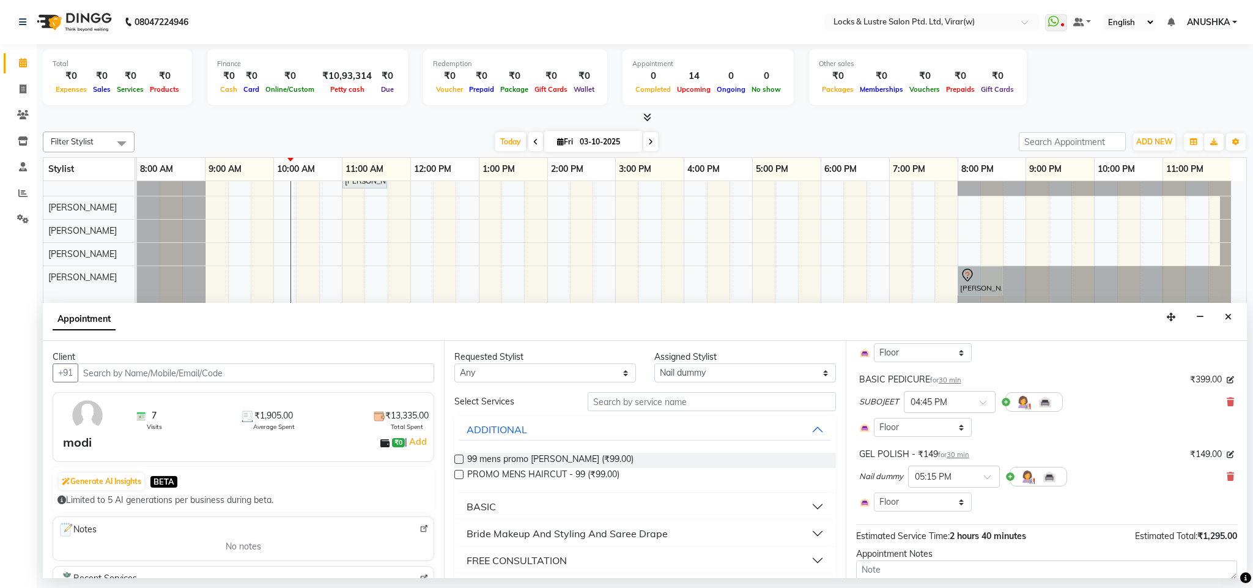
scroll to position [357, 0]
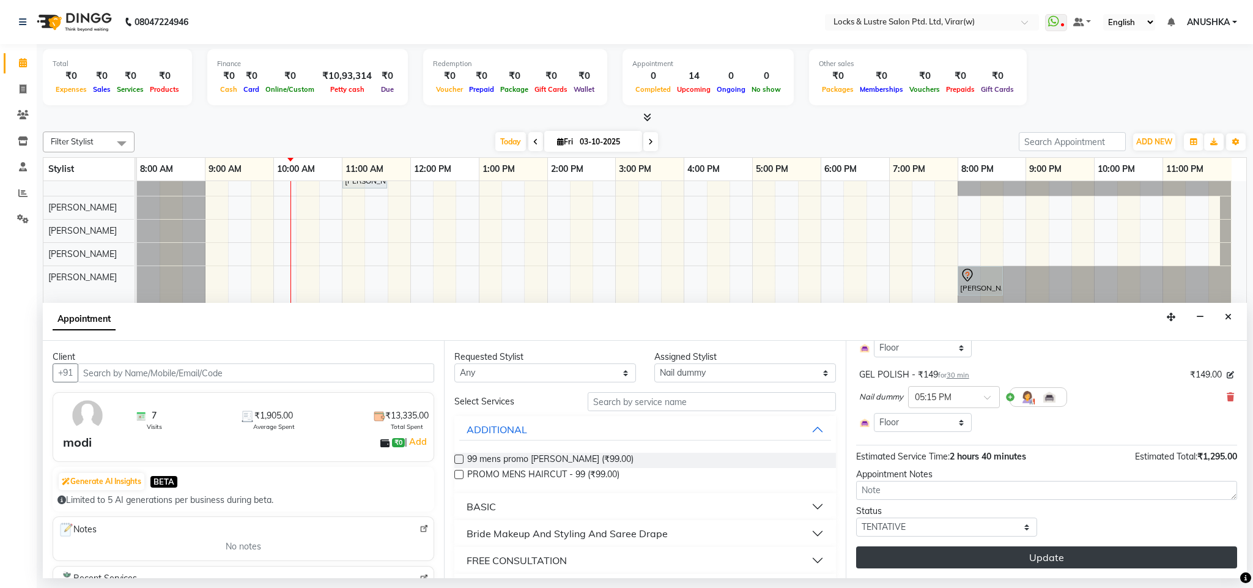
click at [1028, 559] on button "Update" at bounding box center [1046, 557] width 381 height 22
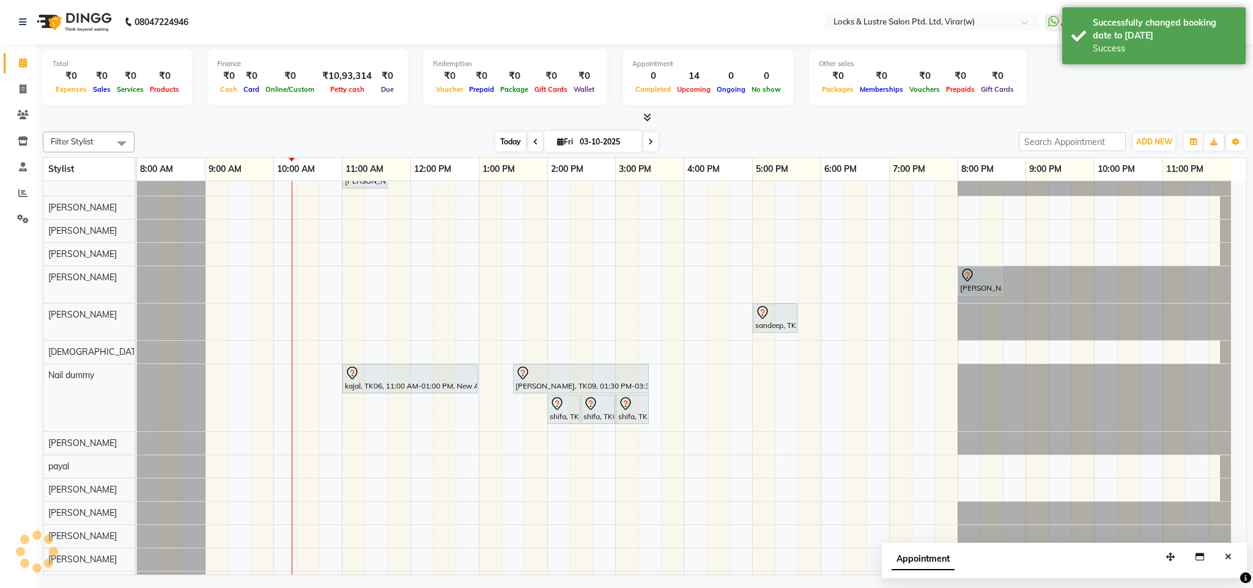
click at [502, 147] on span "Today" at bounding box center [511, 141] width 31 height 19
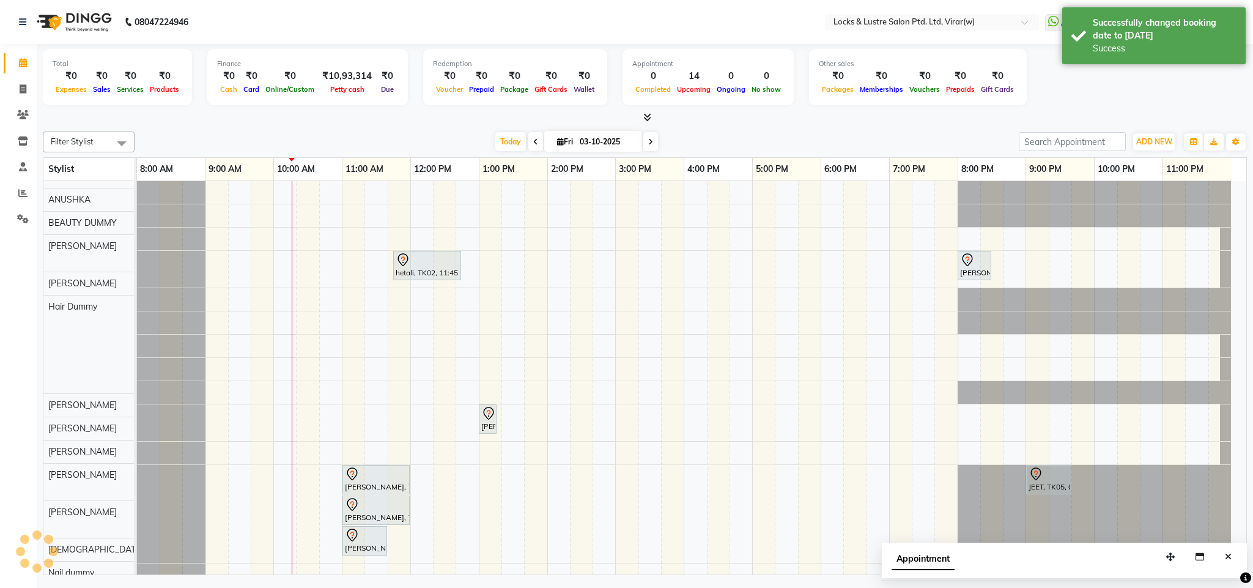
scroll to position [0, 0]
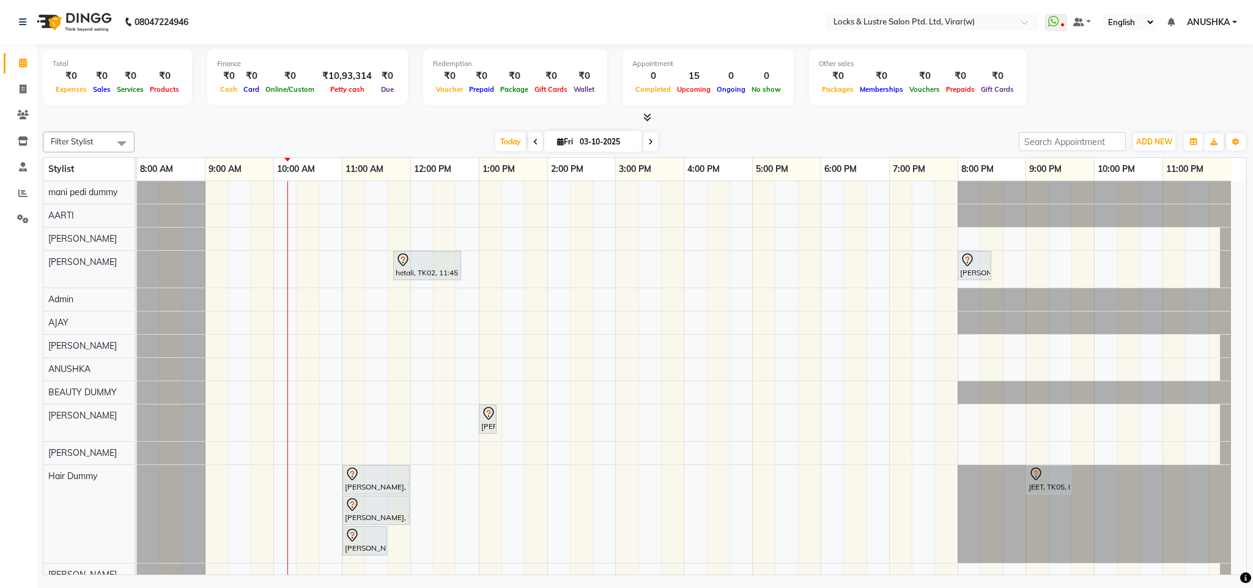
click at [606, 138] on input "03-10-2025" at bounding box center [606, 142] width 61 height 18
select select "10"
select select "2025"
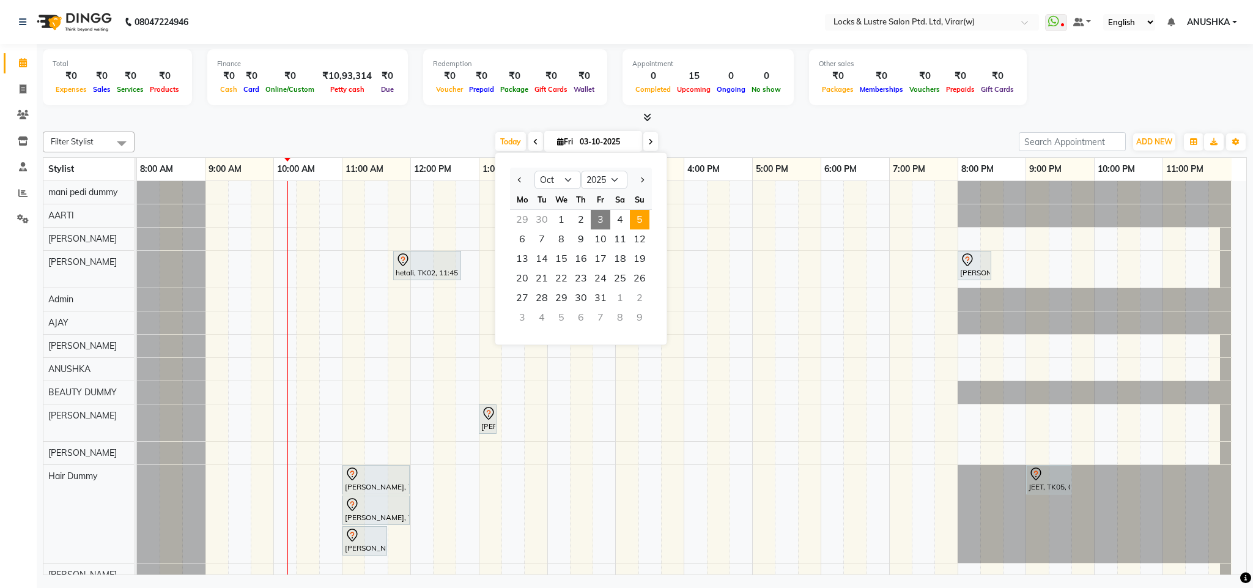
click at [641, 218] on span "5" at bounding box center [640, 220] width 20 height 20
type input "05-10-2025"
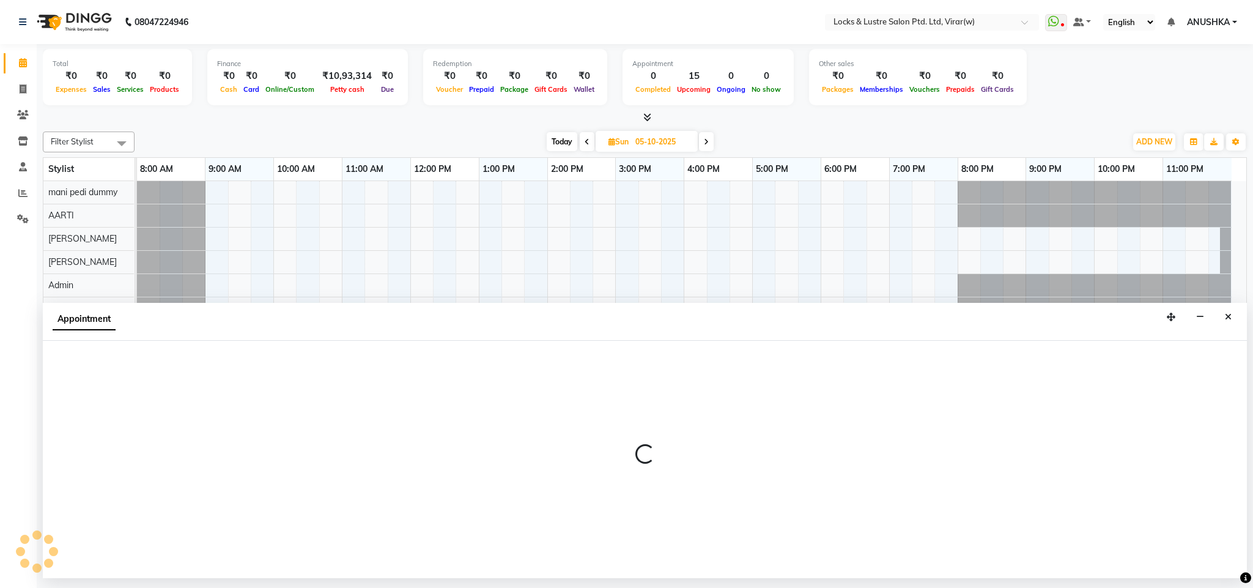
select select "43855"
select select "915"
select select "tentative"
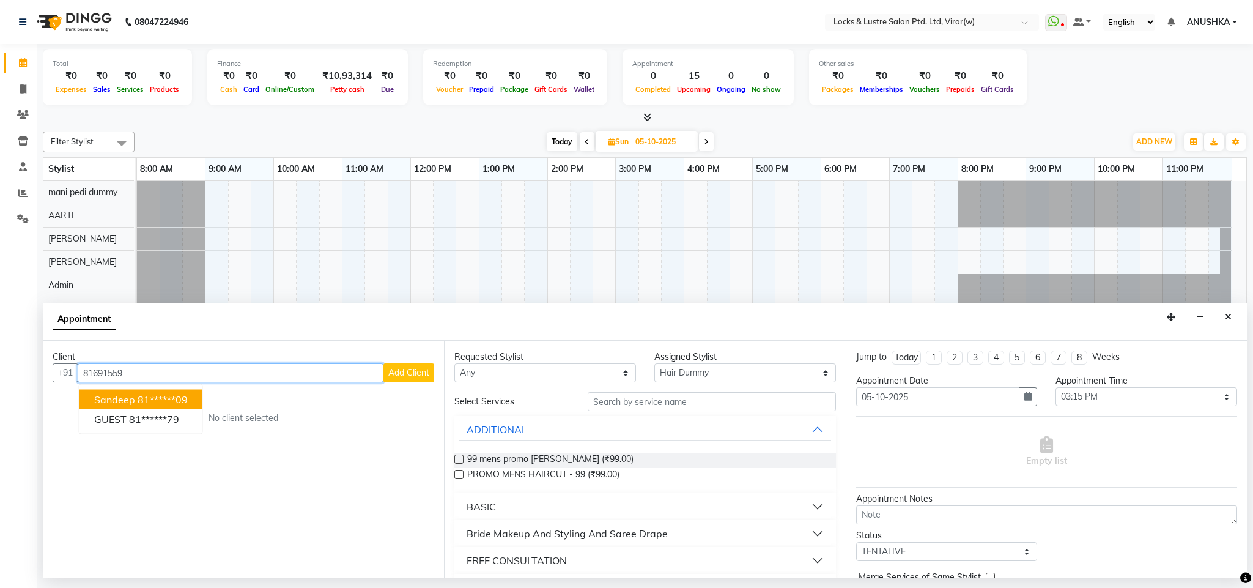
click at [184, 392] on button "sandeep 81******09" at bounding box center [141, 400] width 123 height 20
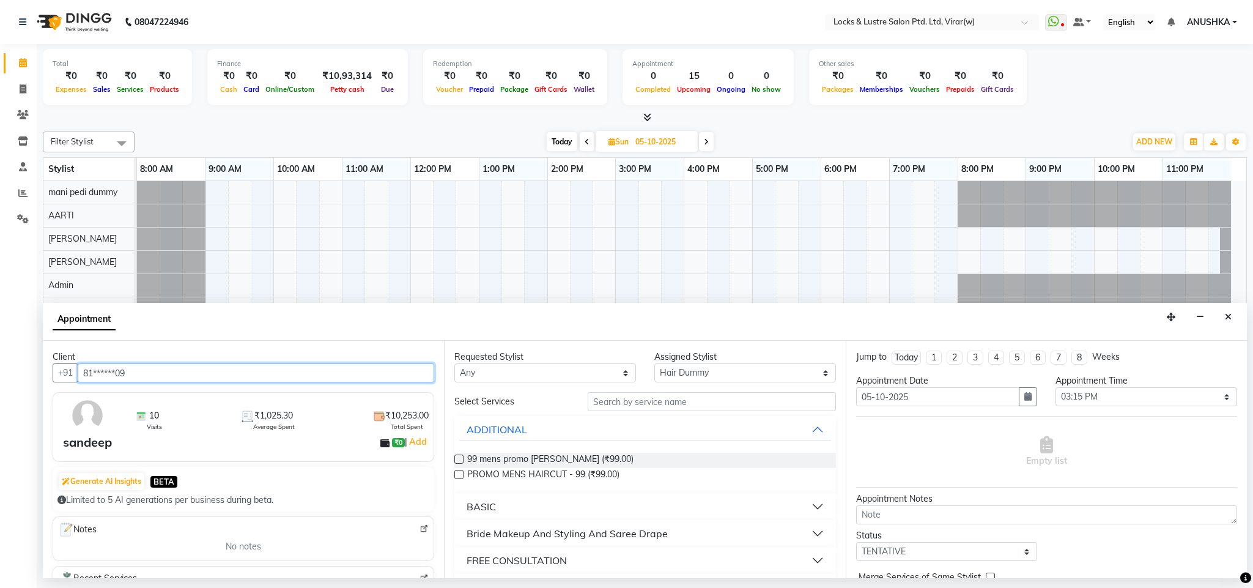
type input "81******09"
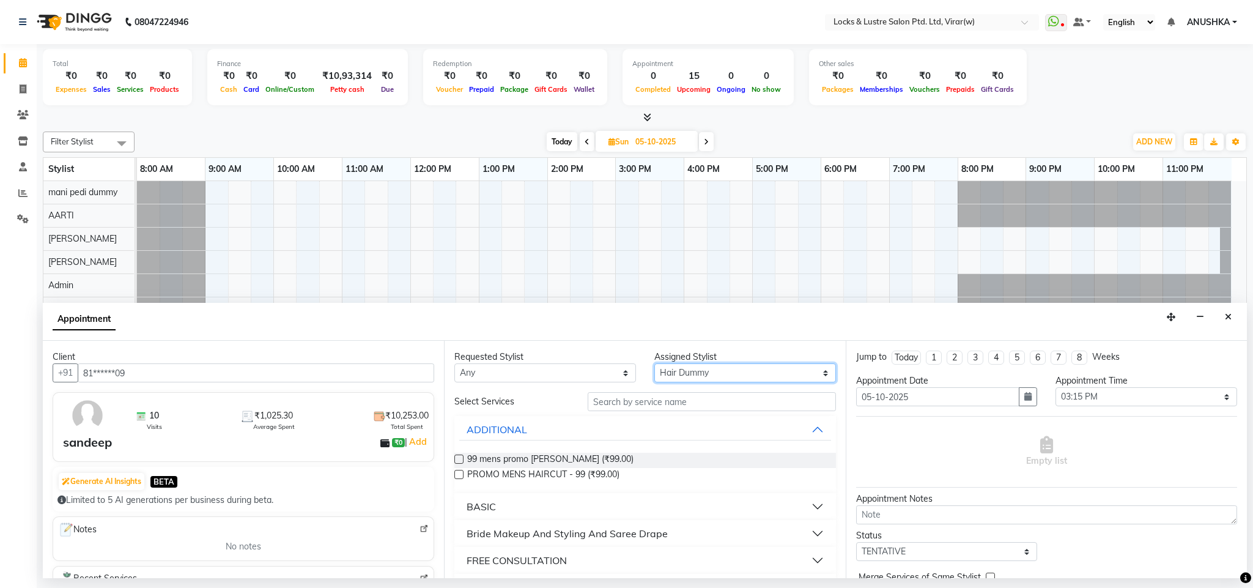
click at [735, 380] on select "Select AARTI Abdul Khan Adil Admin AJAY AKASH NHAVI ANUSHKA Ashwini Sawant BEAU…" at bounding box center [746, 372] width 182 height 19
select select "47387"
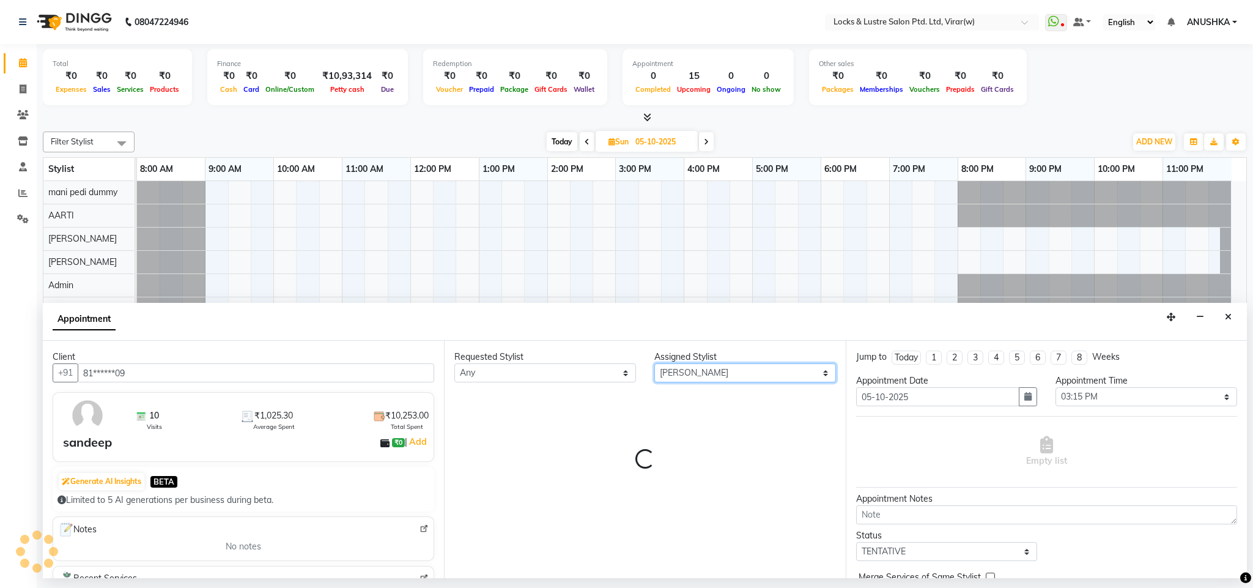
click at [735, 380] on select "Select AARTI Abdul Khan Adil Admin AJAY AKASH NHAVI ANUSHKA Ashwini Sawant BEAU…" at bounding box center [746, 372] width 182 height 19
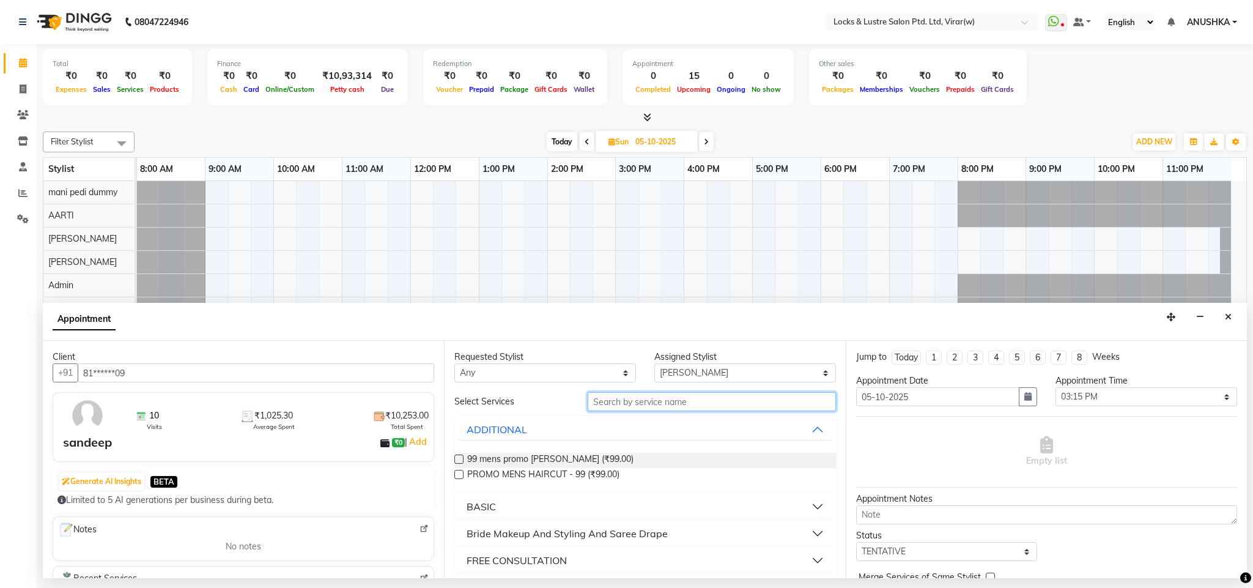
click at [715, 395] on input "text" at bounding box center [712, 401] width 248 height 19
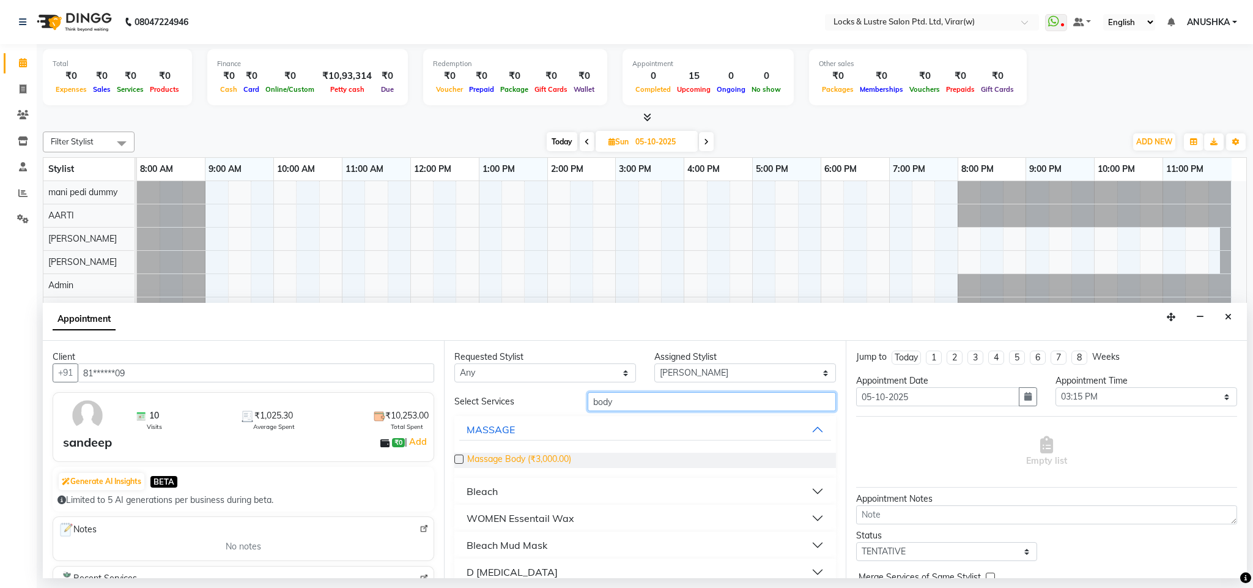
type input "body"
click at [571, 462] on span "Massage Body (₹3,000.00)" at bounding box center [519, 460] width 104 height 15
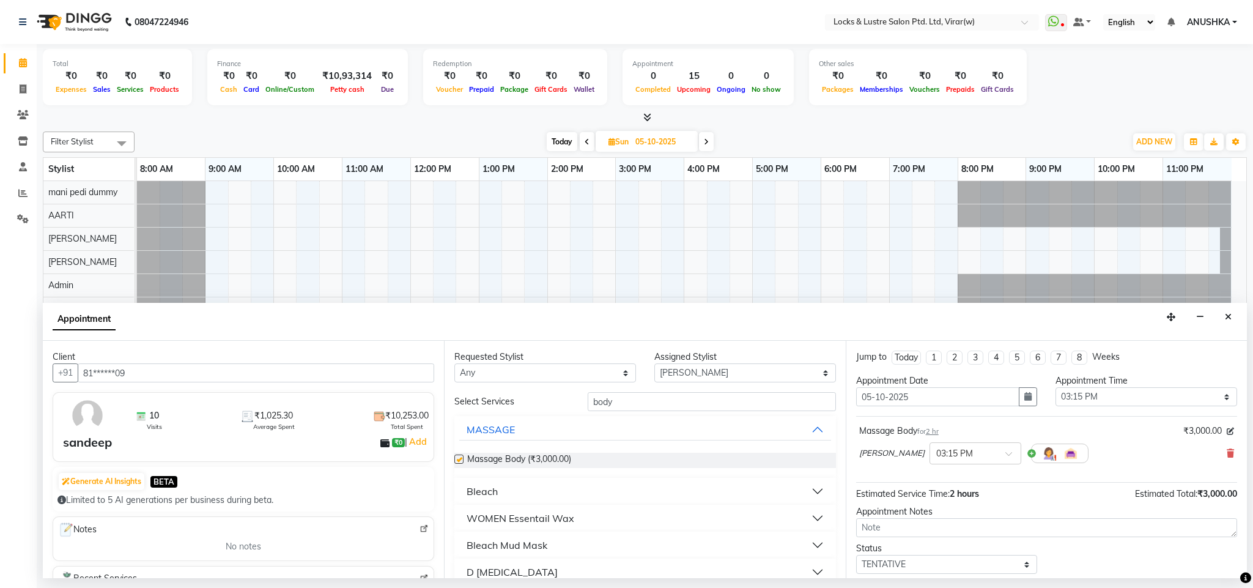
checkbox input "false"
click at [1110, 393] on select "Select 09:00 AM 09:15 AM 09:30 AM 09:45 AM 10:00 AM 10:15 AM 10:30 AM 10:45 AM …" at bounding box center [1147, 396] width 182 height 19
select select "720"
click at [1056, 388] on select "Select 09:00 AM 09:15 AM 09:30 AM 09:45 AM 10:00 AM 10:15 AM 10:30 AM 10:45 AM …" at bounding box center [1147, 396] width 182 height 19
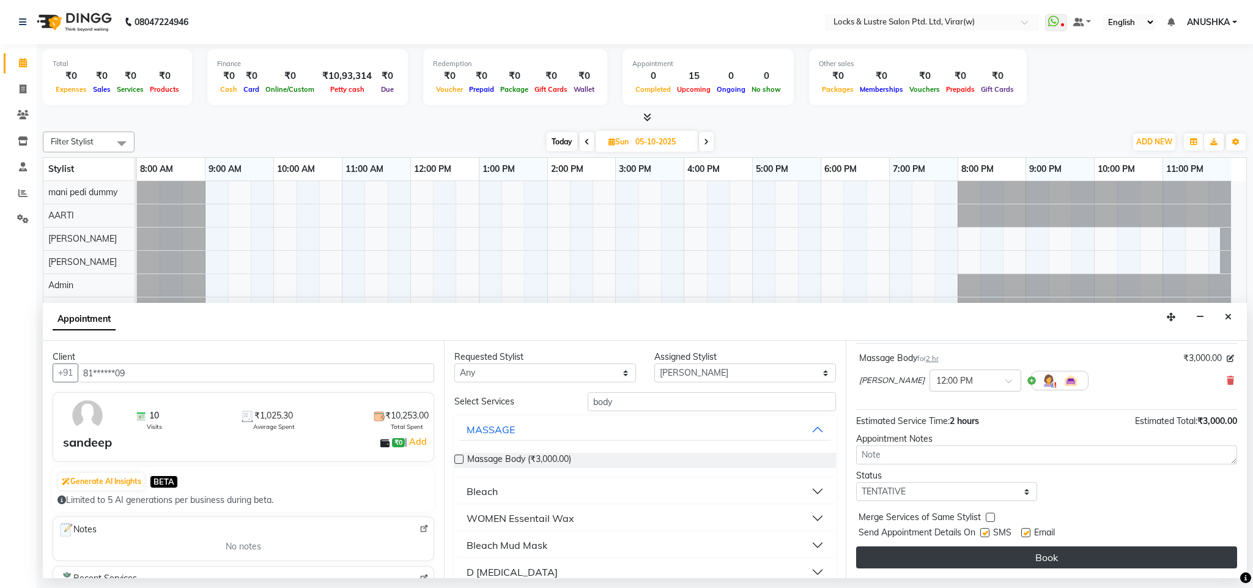
click at [1000, 562] on button "Book" at bounding box center [1046, 557] width 381 height 22
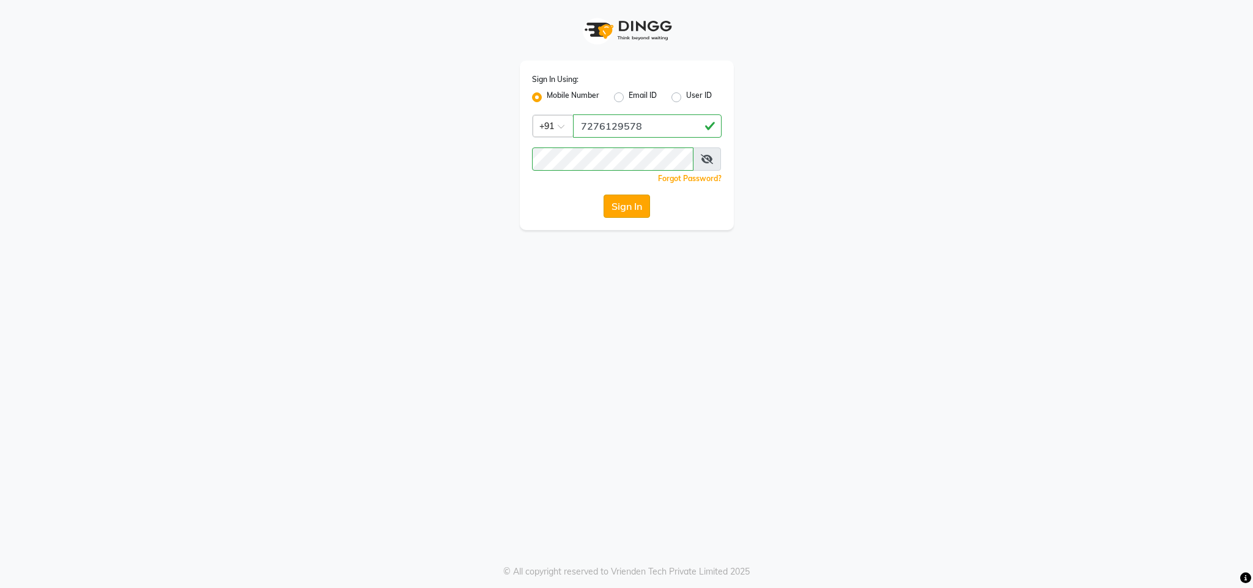
click at [620, 208] on button "Sign In" at bounding box center [627, 206] width 46 height 23
click at [621, 125] on input "7276129578" at bounding box center [647, 125] width 149 height 23
type input "8459157591"
click at [626, 204] on button "Sign In" at bounding box center [627, 206] width 46 height 23
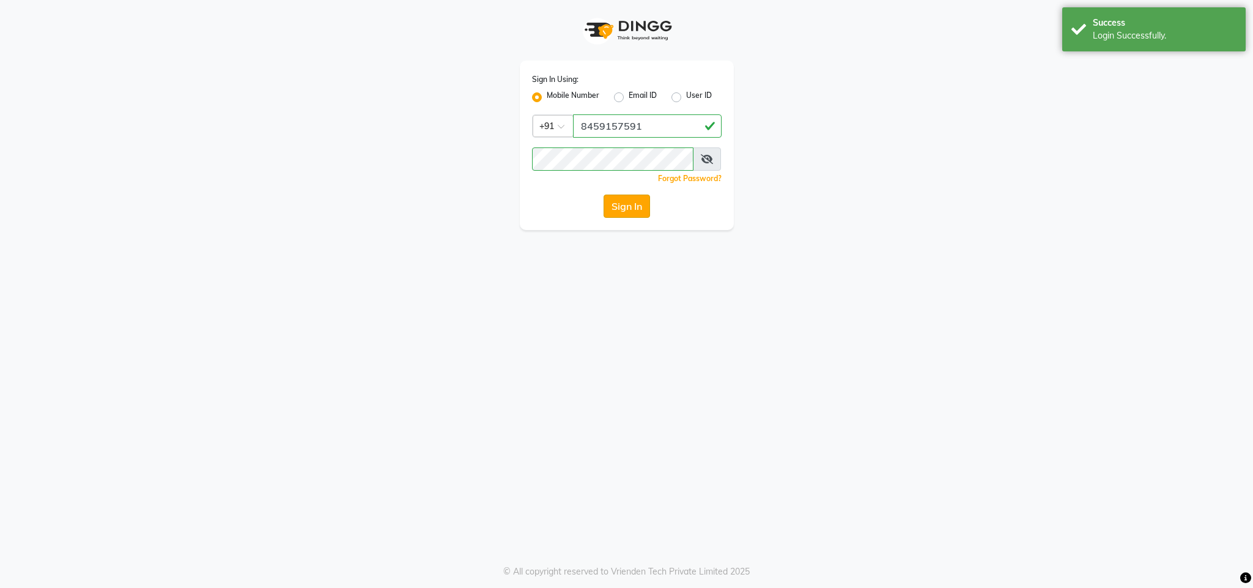
click at [617, 209] on button "Sign In" at bounding box center [627, 206] width 46 height 23
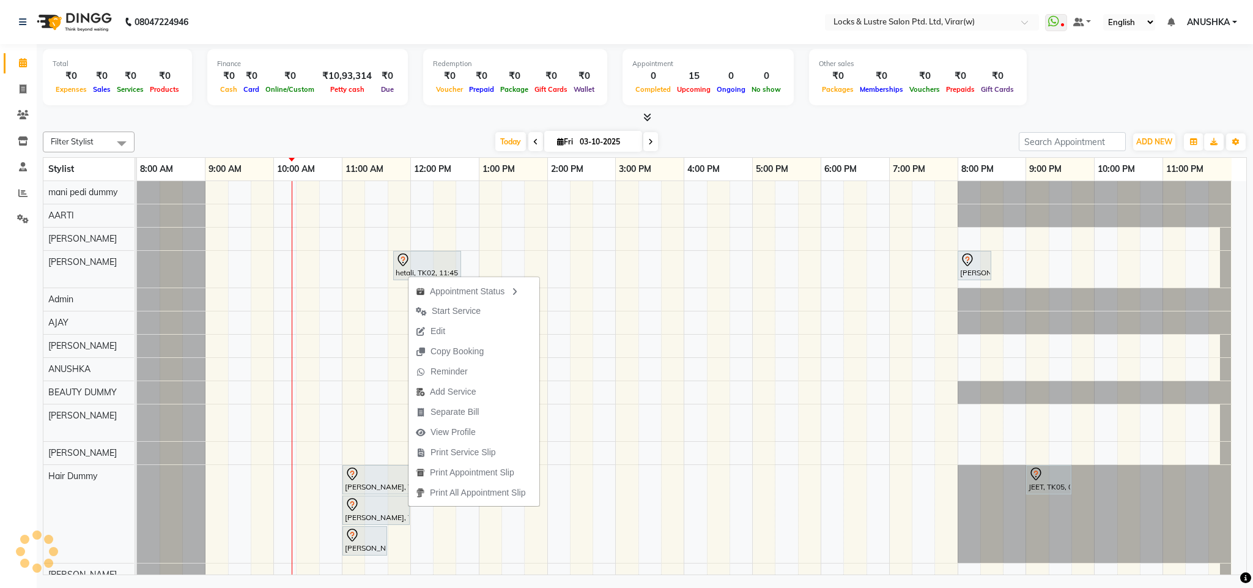
click at [417, 146] on div "Today Fri 03-10-2025" at bounding box center [577, 142] width 872 height 18
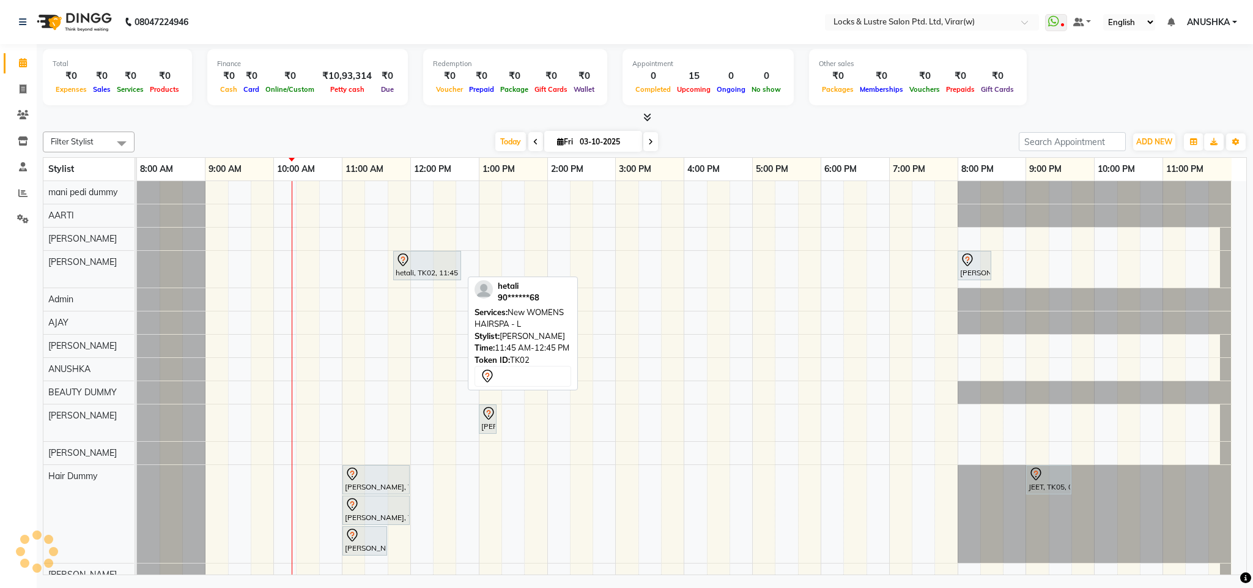
click at [420, 269] on div "hetali, TK02, 11:45 AM-12:45 PM, New WOMENS HAIRSPA - L" at bounding box center [427, 266] width 65 height 26
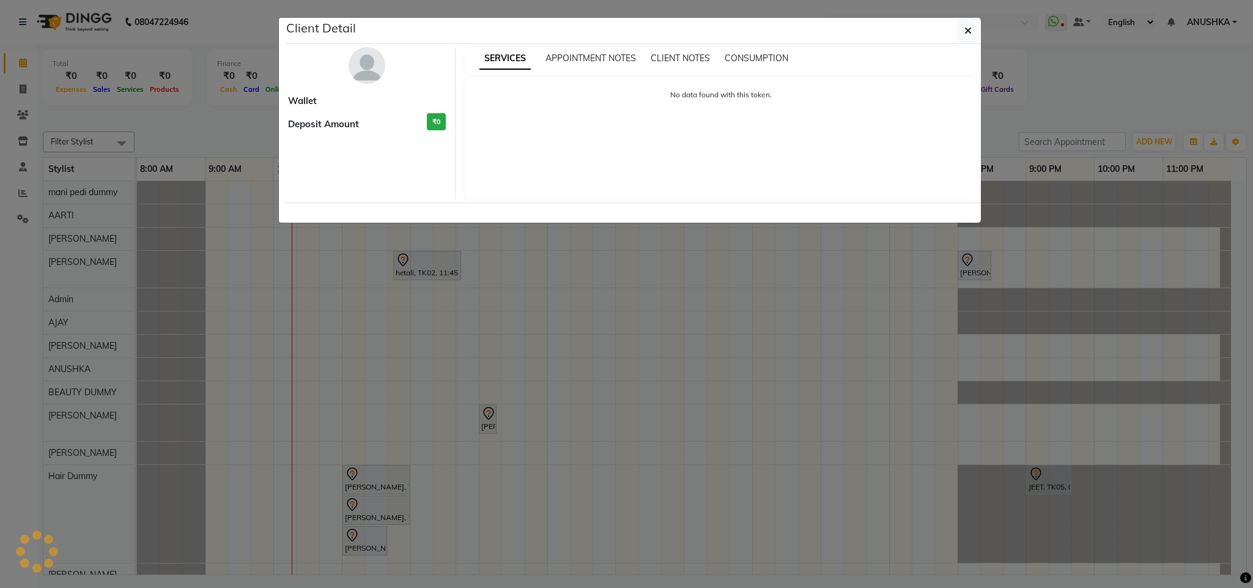
click at [385, 428] on ngb-modal-window "Client Detail Wallet Deposit Amount ₹0 SERVICES APPOINTMENT NOTES CLIENT NOTES …" at bounding box center [626, 294] width 1253 height 588
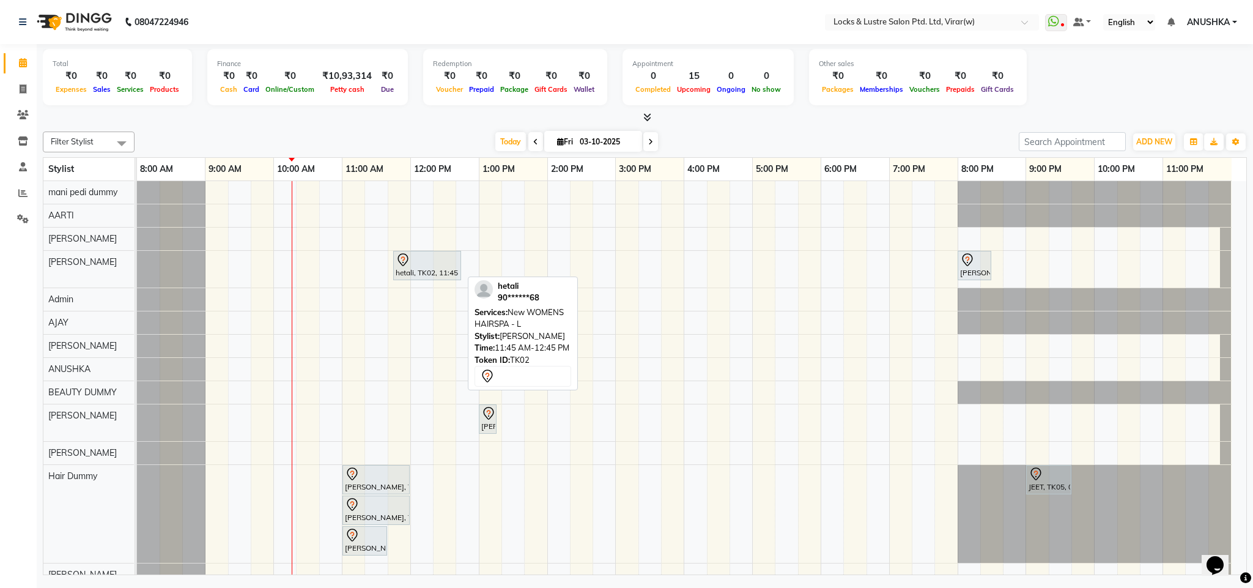
click at [417, 273] on div "hetali, TK02, 11:45 AM-12:45 PM, New WOMENS HAIRSPA - L" at bounding box center [427, 266] width 65 height 26
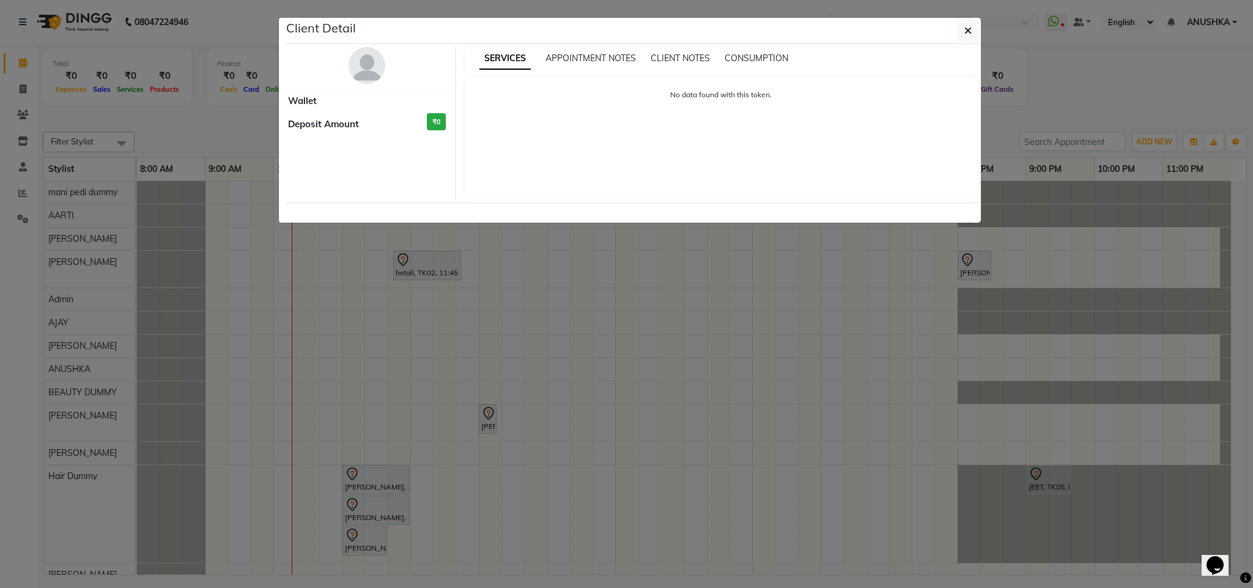
select select "7"
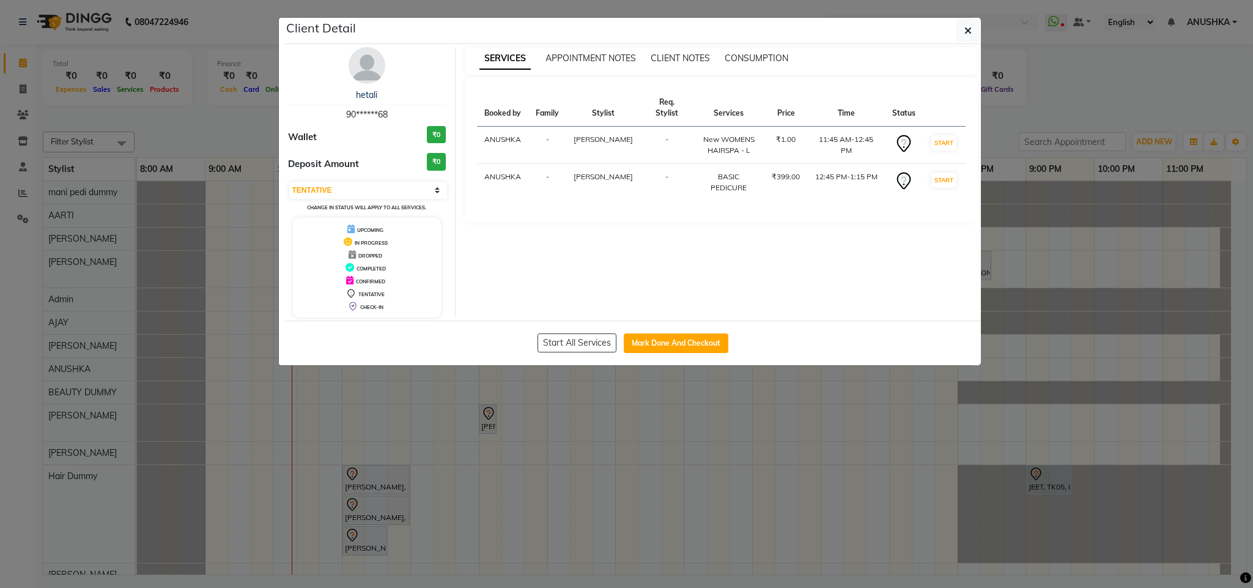
click at [346, 283] on icon at bounding box center [349, 280] width 7 height 9
click at [377, 398] on ngb-modal-window "Client Detail hetali 90******68 Wallet ₹0 Deposit Amount ₹0 Select IN SERVICE C…" at bounding box center [626, 294] width 1253 height 588
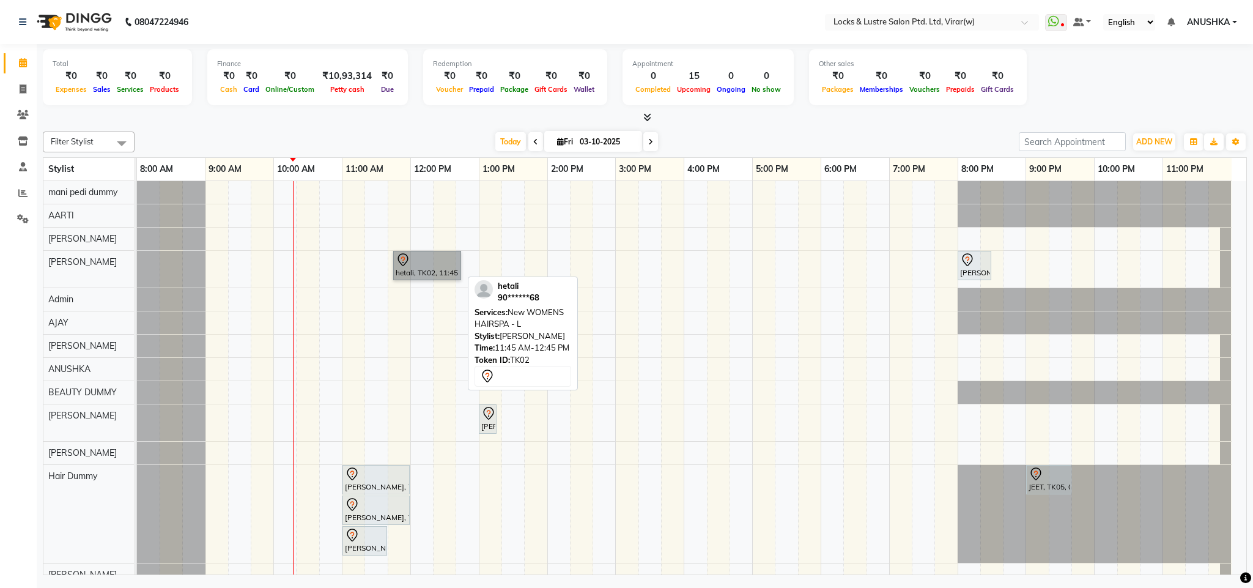
drag, startPoint x: 428, startPoint y: 270, endPoint x: 440, endPoint y: 269, distance: 13.0
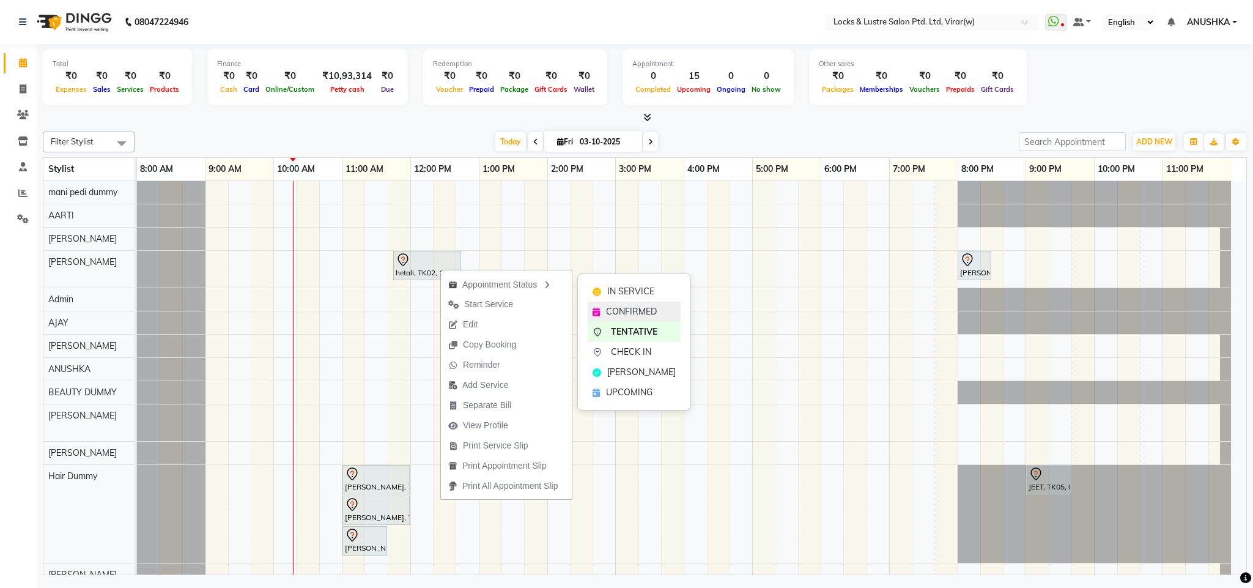
click at [612, 312] on span "CONFIRMED" at bounding box center [631, 311] width 51 height 13
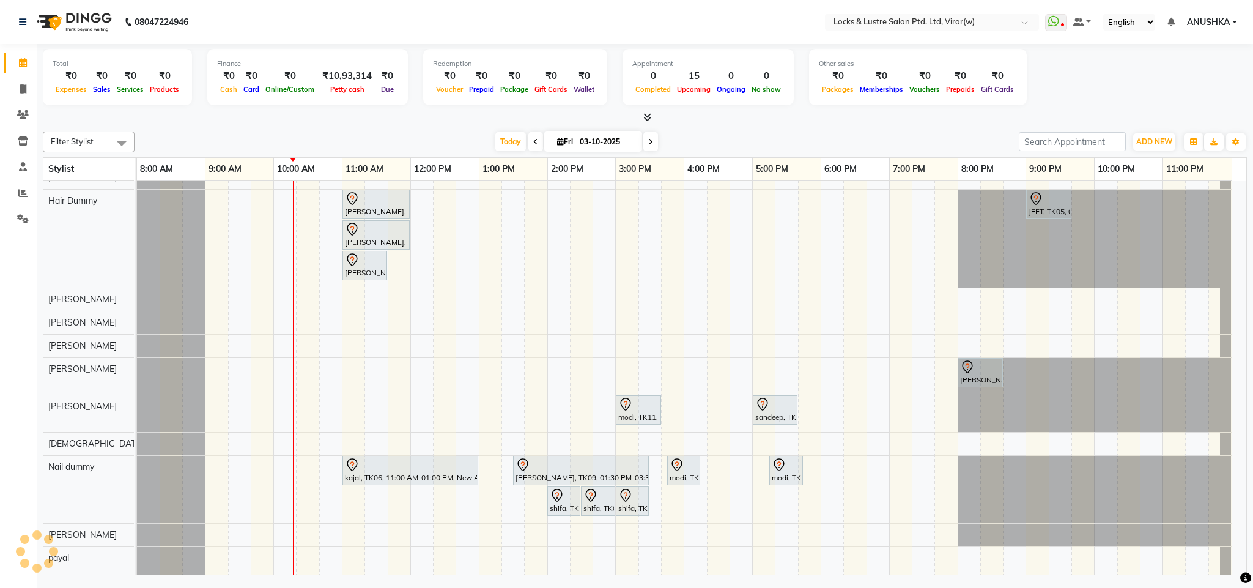
scroll to position [184, 0]
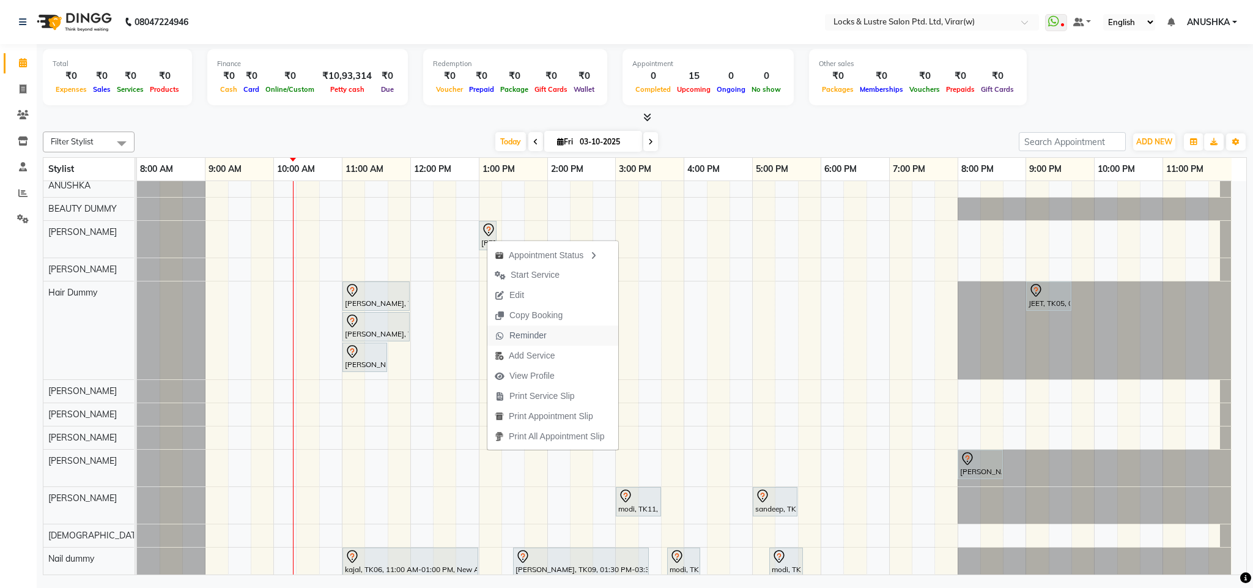
click at [527, 336] on span "Reminder" at bounding box center [528, 335] width 37 height 13
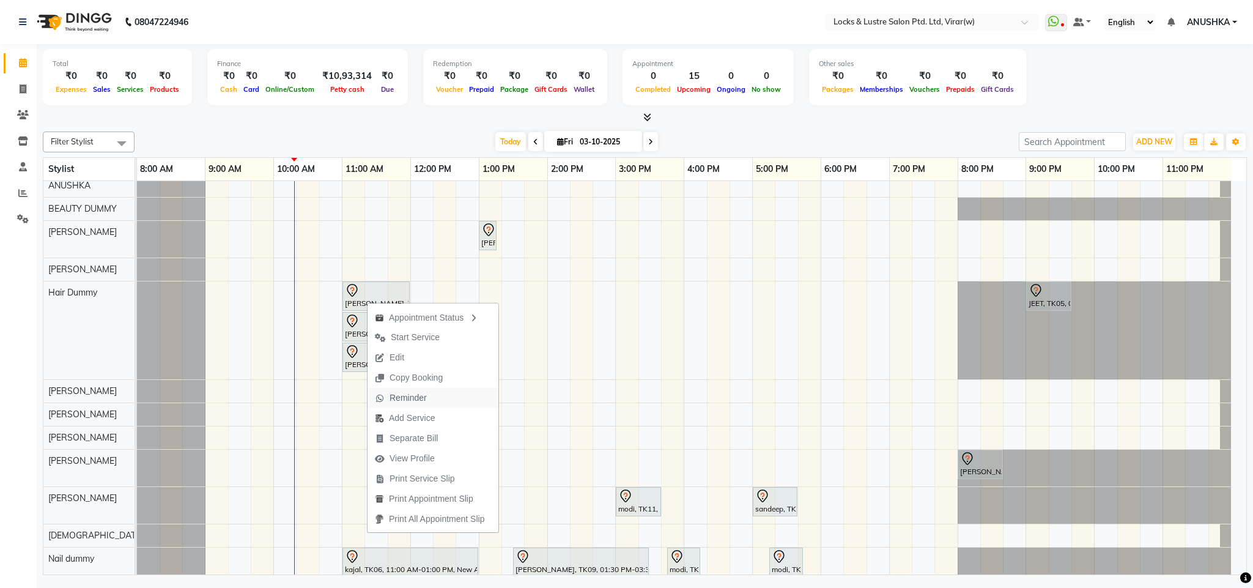
click at [407, 403] on span "Reminder" at bounding box center [408, 398] width 37 height 13
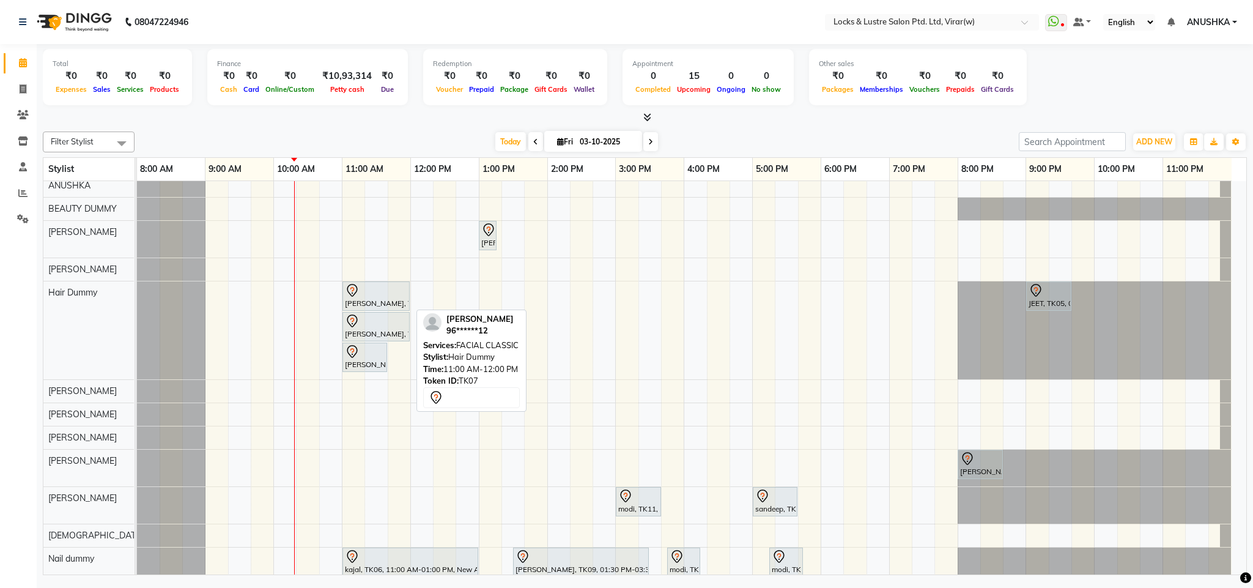
click at [387, 309] on div "[PERSON_NAME], TK07, 11:00 AM-12:00 PM, FACIAL CLASSIC" at bounding box center [376, 296] width 65 height 26
select select "7"
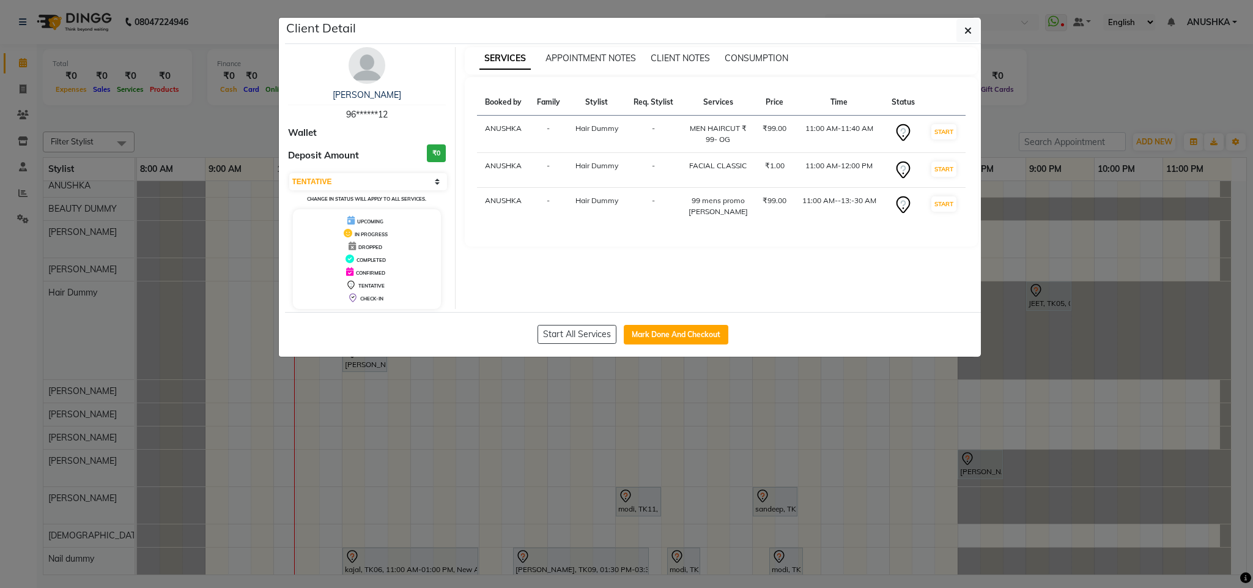
click at [600, 406] on ngb-modal-window "Client Detail Brian 96******12 Wallet Deposit Amount ₹0 Select IN SERVICE CONFI…" at bounding box center [626, 294] width 1253 height 588
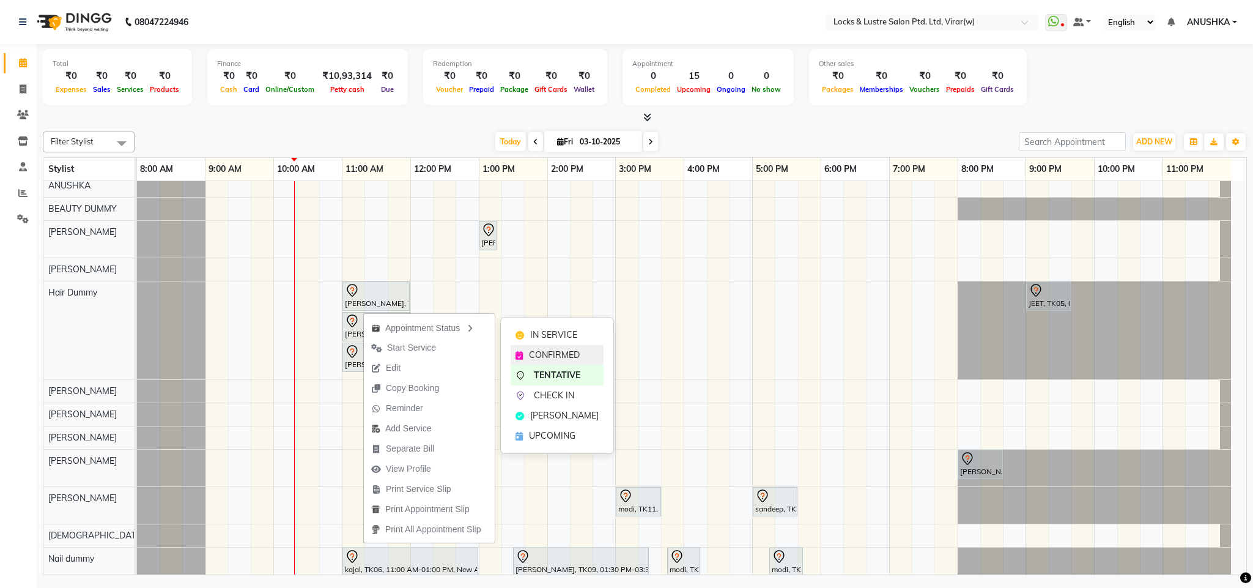
click at [560, 355] on span "CONFIRMED" at bounding box center [554, 355] width 51 height 13
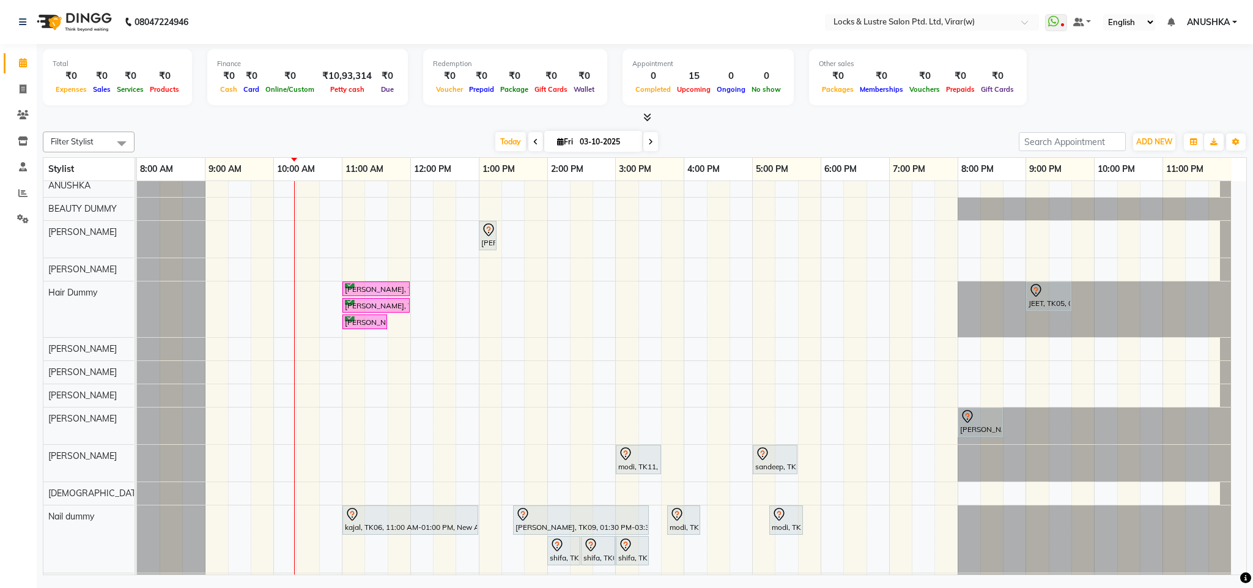
scroll to position [275, 0]
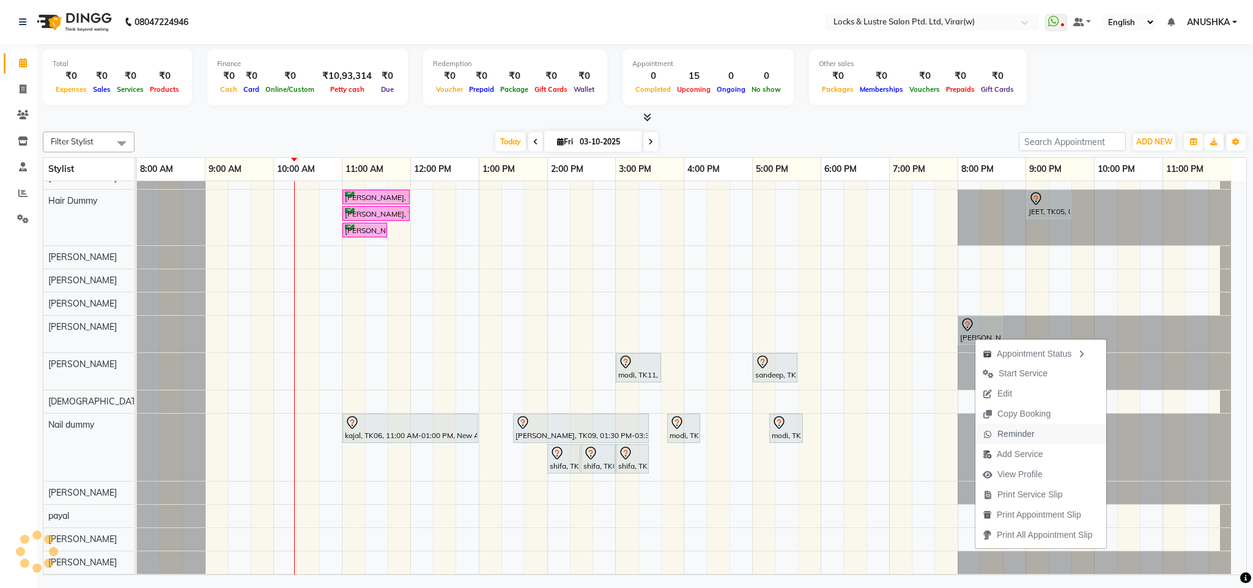
click at [1010, 426] on span "Reminder" at bounding box center [1009, 434] width 67 height 20
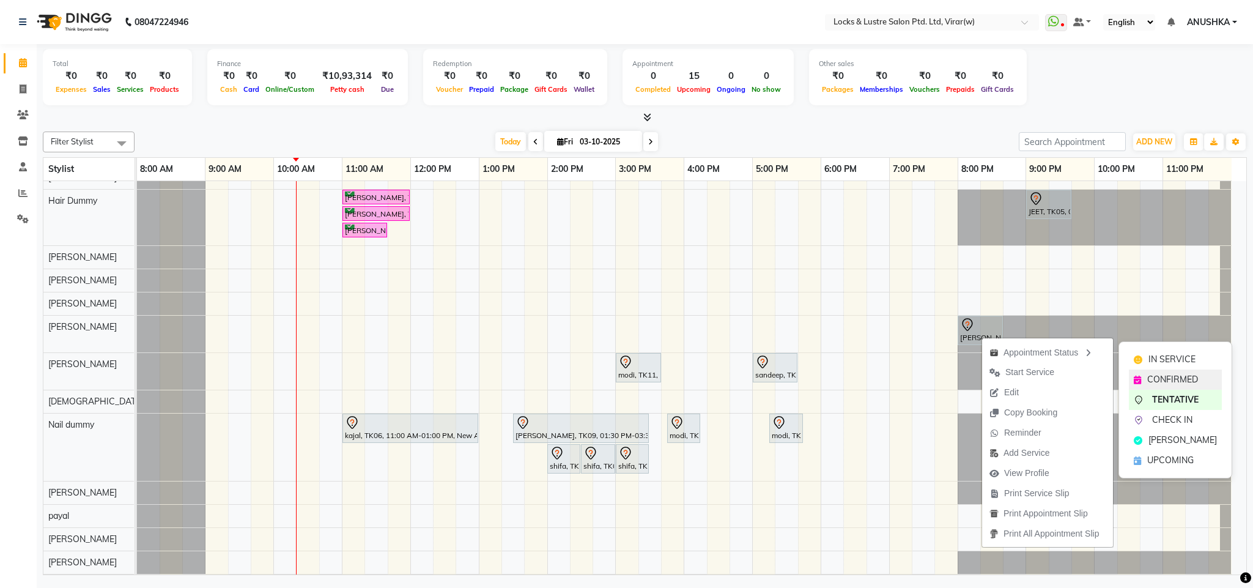
click at [1160, 377] on span "CONFIRMED" at bounding box center [1173, 379] width 51 height 13
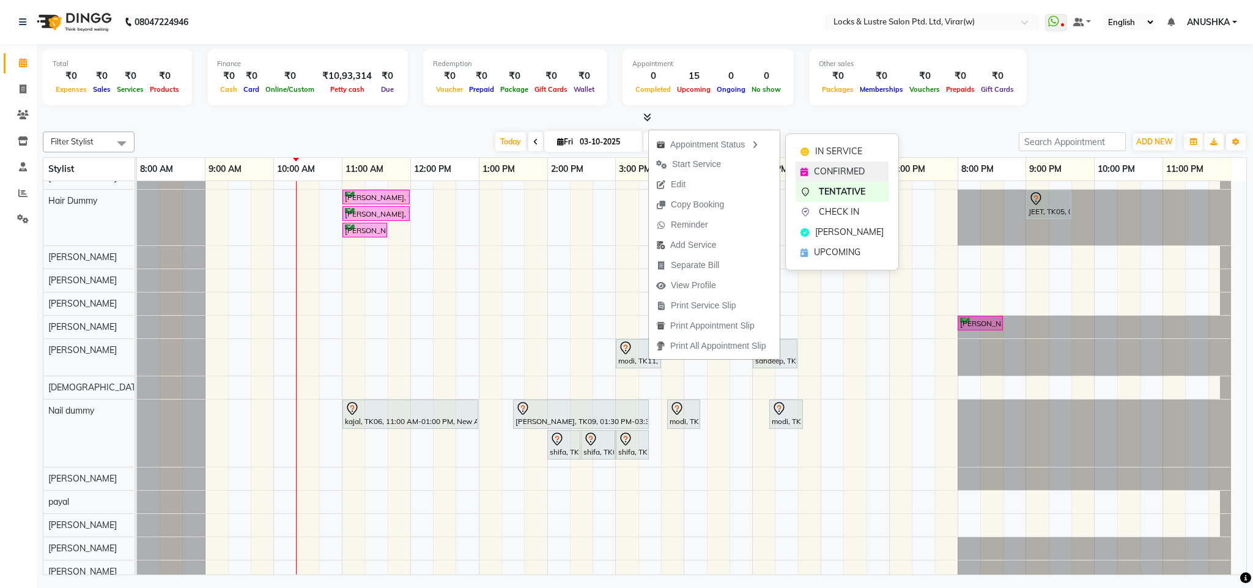
click at [839, 174] on span "CONFIRMED" at bounding box center [839, 171] width 51 height 13
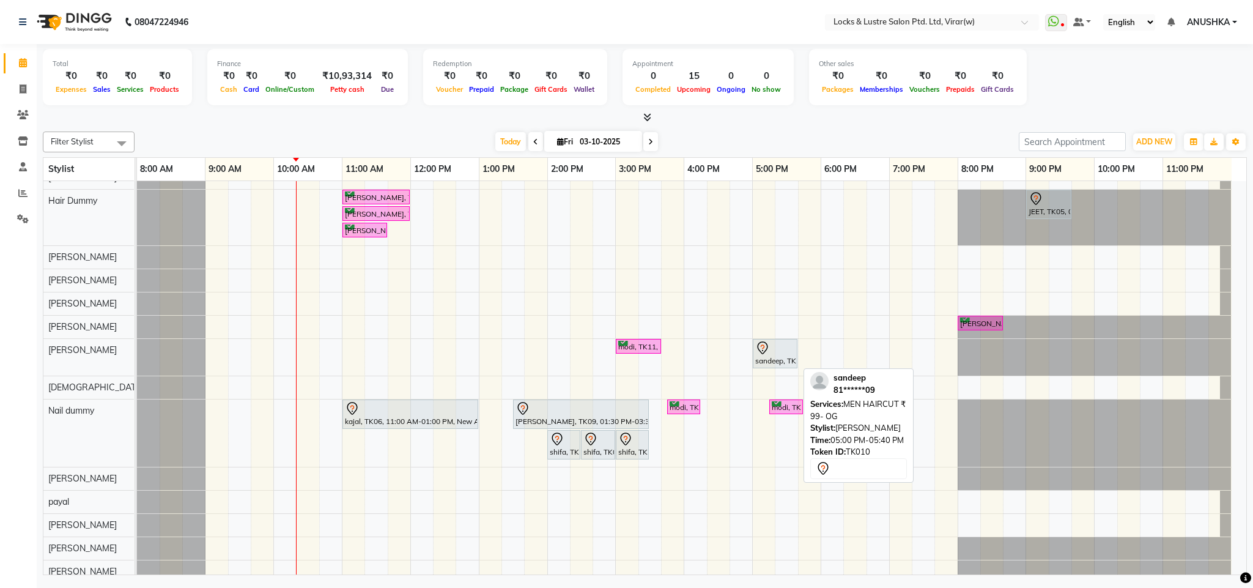
click at [770, 362] on div "sandeep, TK10, 05:00 PM-05:40 PM, MEN HAIRCUT ₹ 99- OG" at bounding box center [775, 354] width 42 height 26
select select "7"
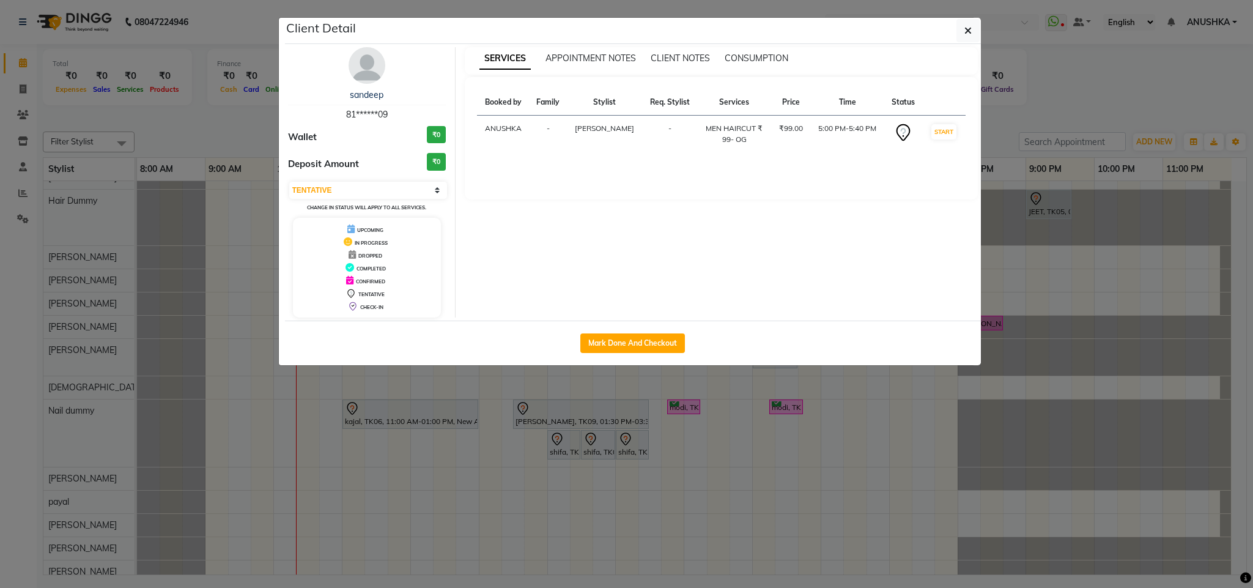
click at [524, 472] on ngb-modal-window "Client Detail sandeep 81******09 Wallet ₹0 Deposit Amount ₹0 Select IN SERVICE …" at bounding box center [626, 294] width 1253 height 588
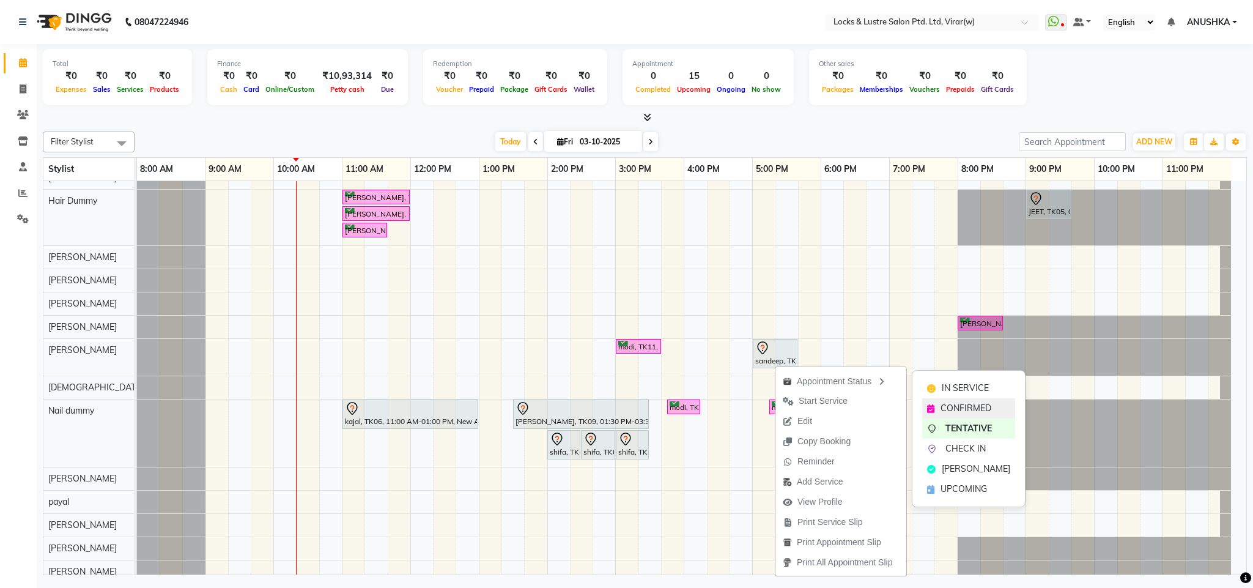
click at [938, 404] on div "CONFIRMED" at bounding box center [968, 408] width 93 height 20
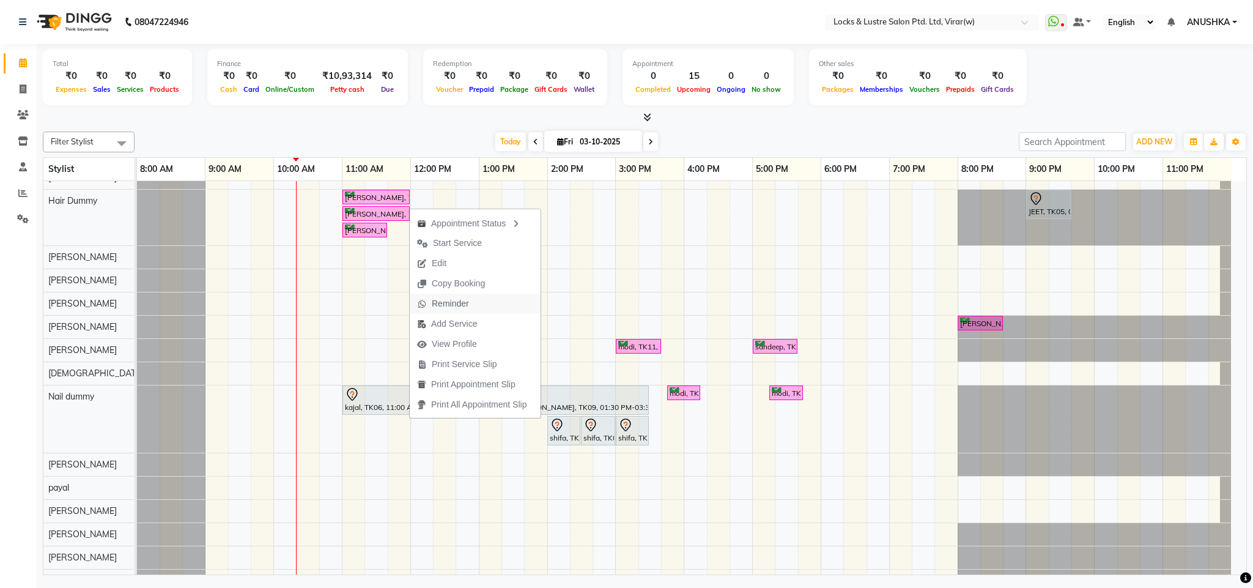
click at [446, 302] on span "Reminder" at bounding box center [450, 303] width 37 height 13
click at [481, 248] on button "Edit" at bounding box center [488, 249] width 131 height 20
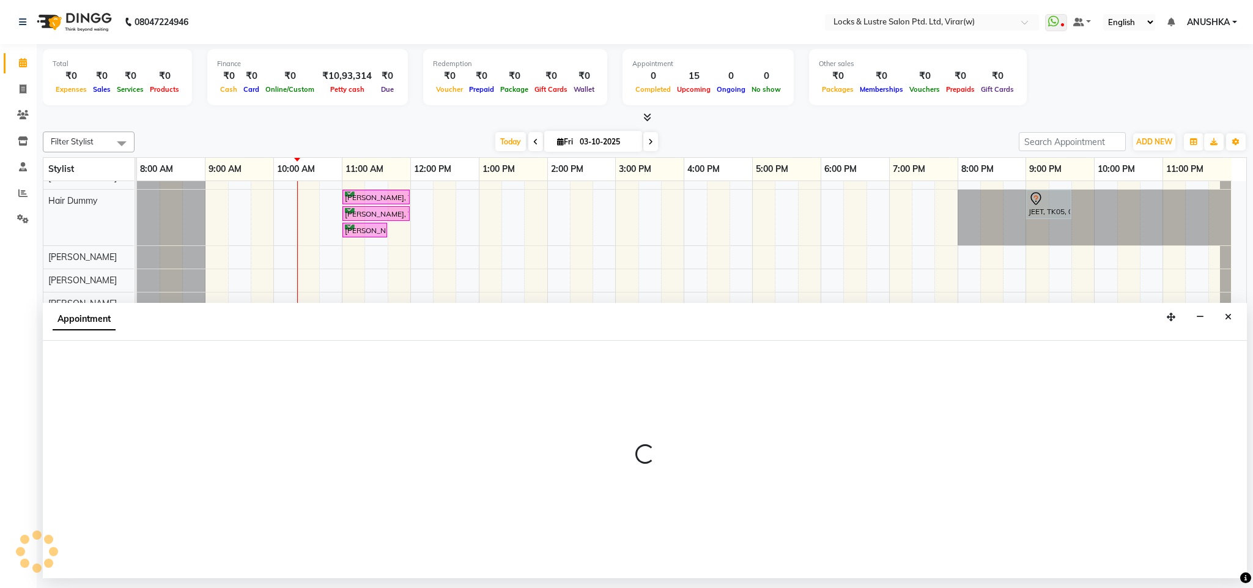
select select "tentative"
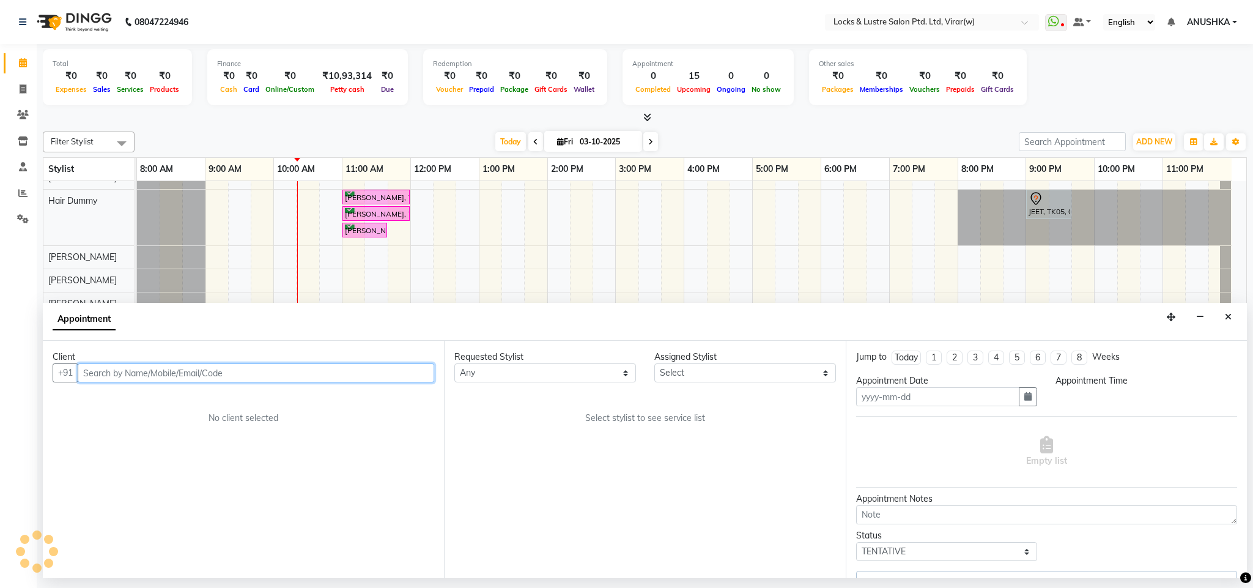
type input "03-10-2025"
select select "660"
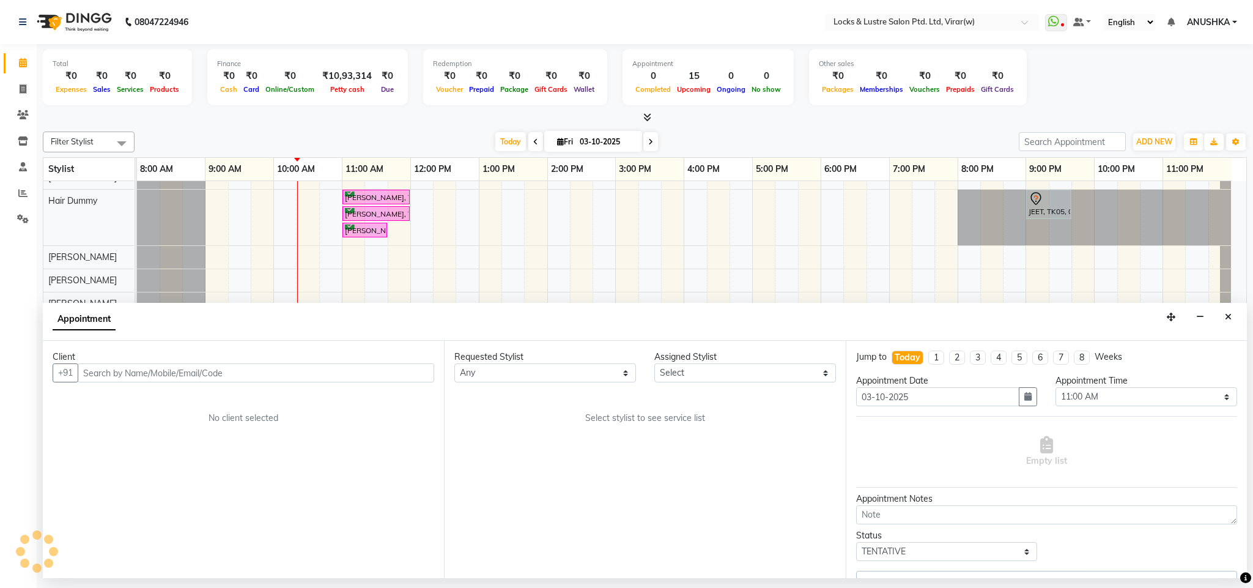
drag, startPoint x: 1225, startPoint y: 317, endPoint x: 1096, endPoint y: 342, distance: 131.4
click at [1217, 317] on div "Appointment" at bounding box center [645, 322] width 1204 height 38
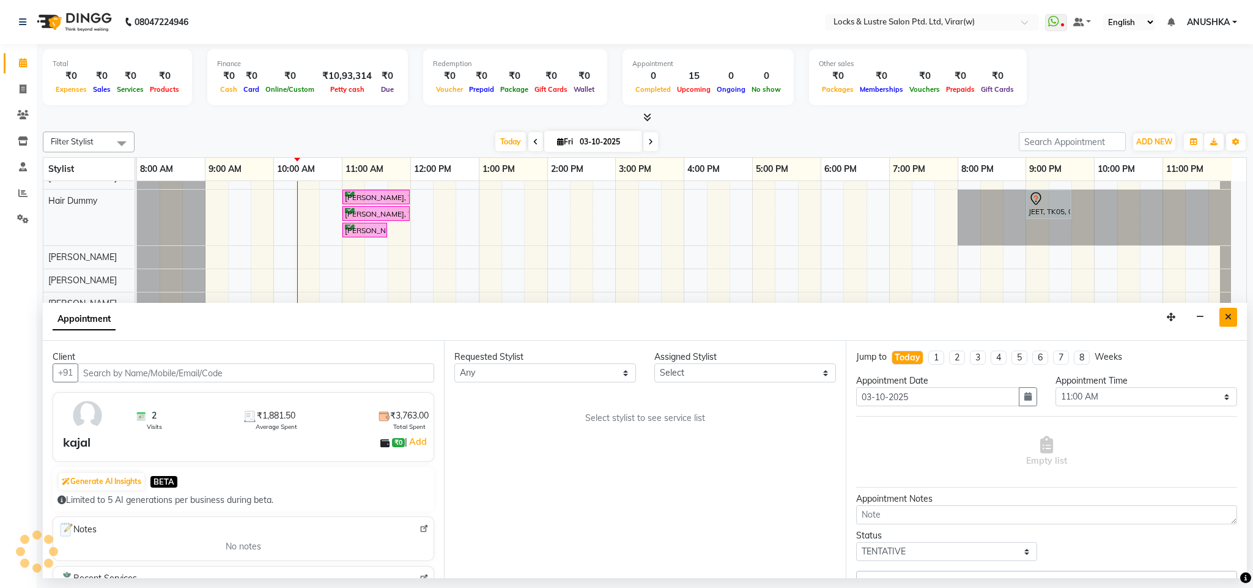
select select "43856"
click at [1228, 316] on icon "Close" at bounding box center [1228, 317] width 7 height 9
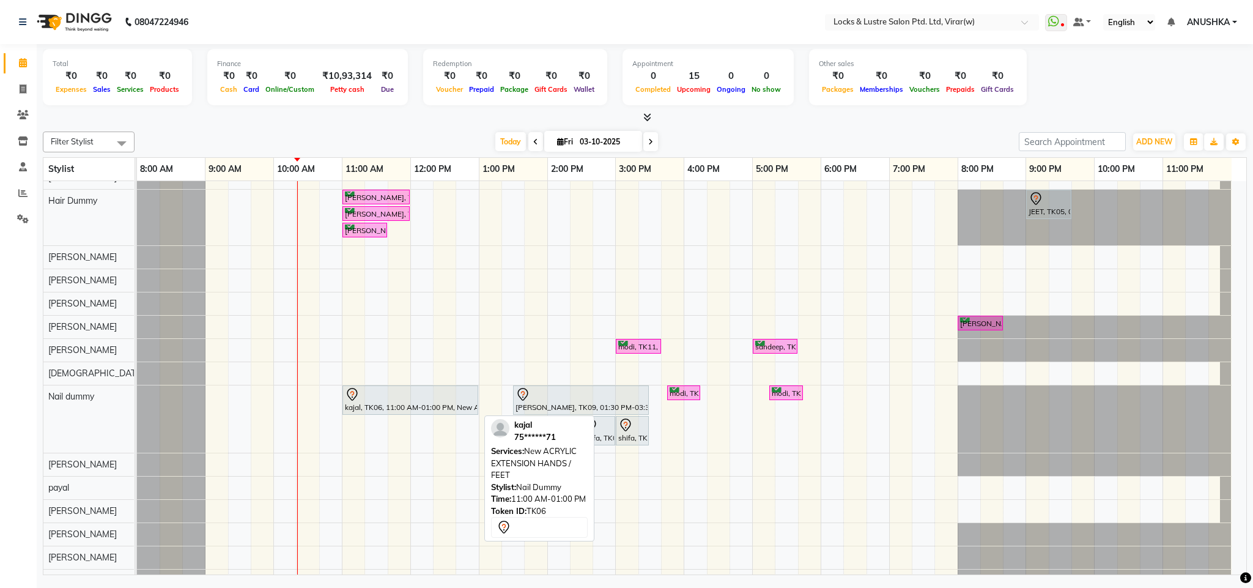
click at [434, 400] on div at bounding box center [410, 394] width 131 height 15
select select "7"
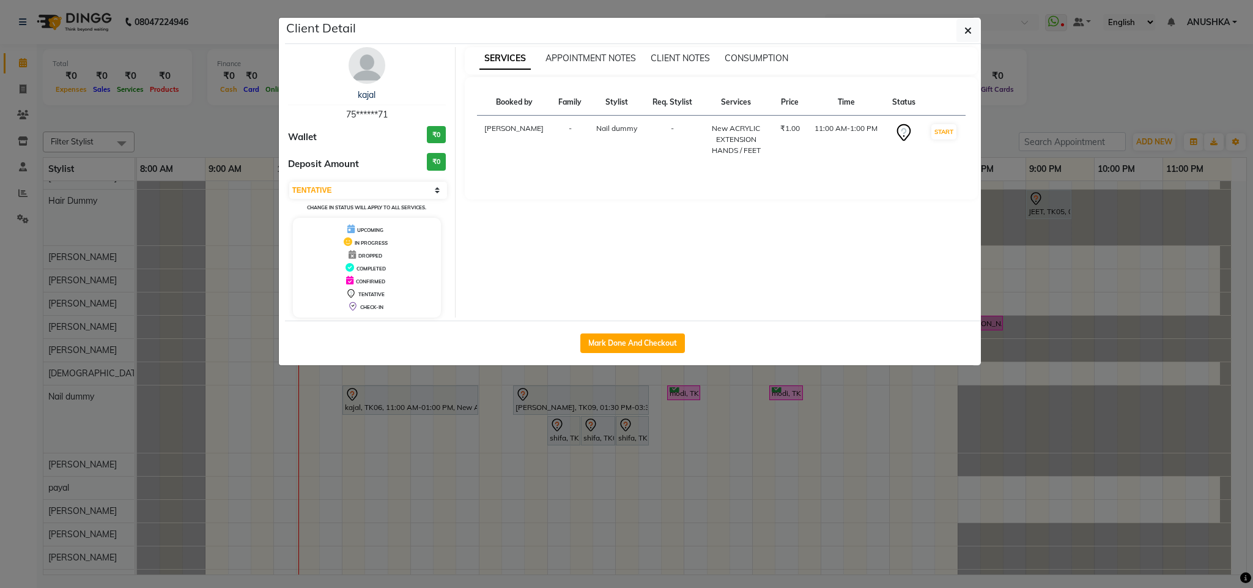
click at [433, 409] on ngb-modal-window "Client Detail kajal 75******71 Wallet ₹0 Deposit Amount ₹0 Select IN SERVICE CO…" at bounding box center [626, 294] width 1253 height 588
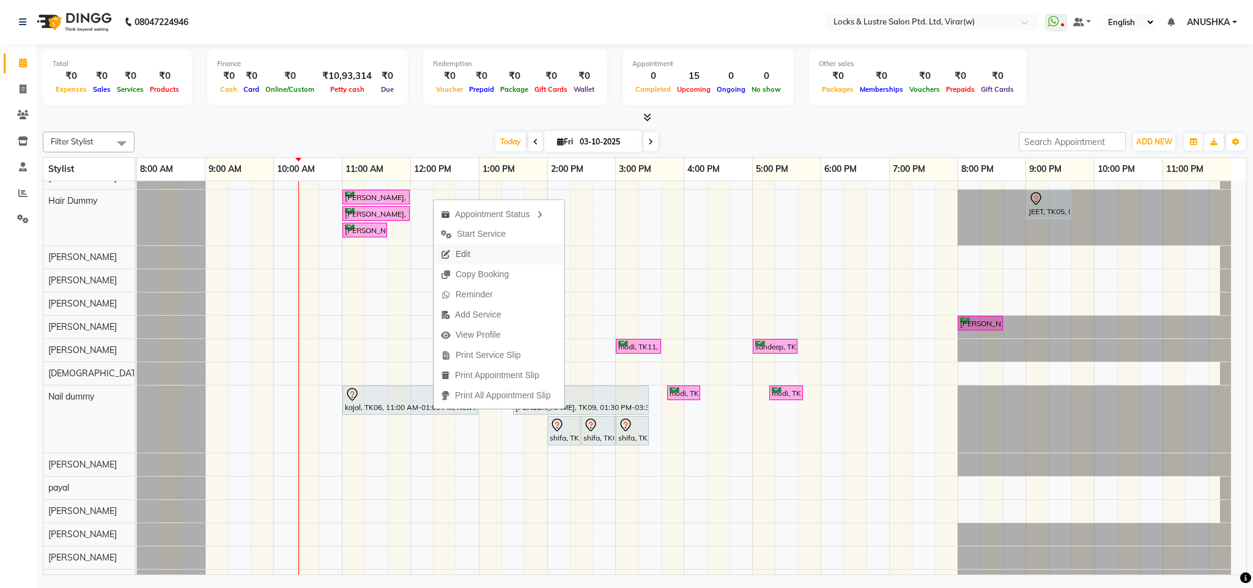
click at [468, 251] on span "Edit" at bounding box center [463, 254] width 15 height 13
select select "tentative"
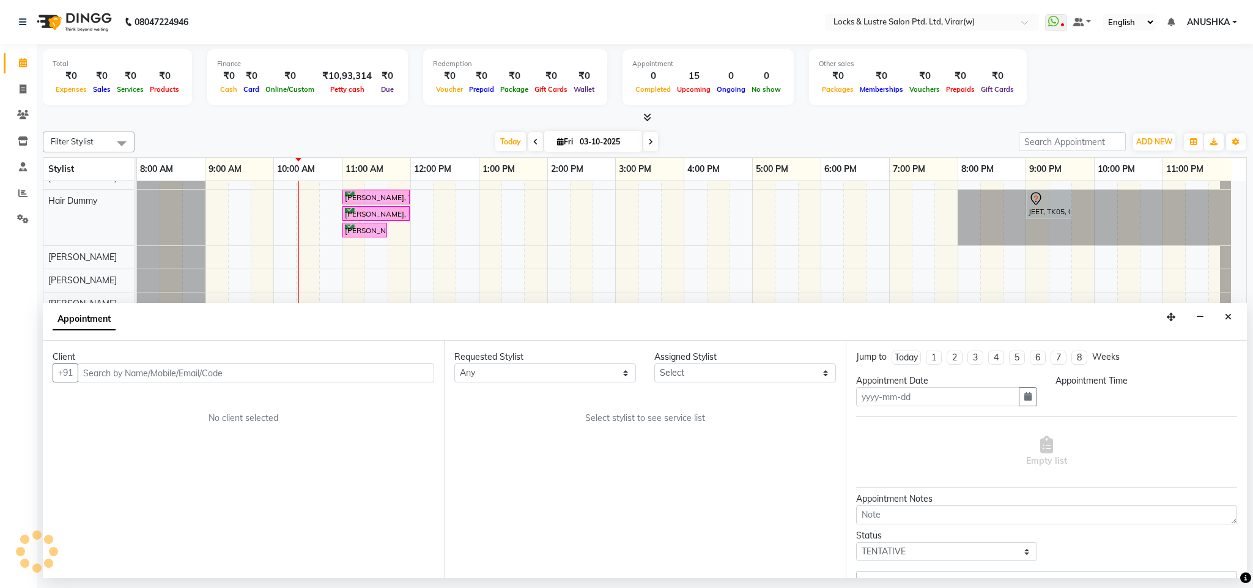
type input "03-10-2025"
select select "660"
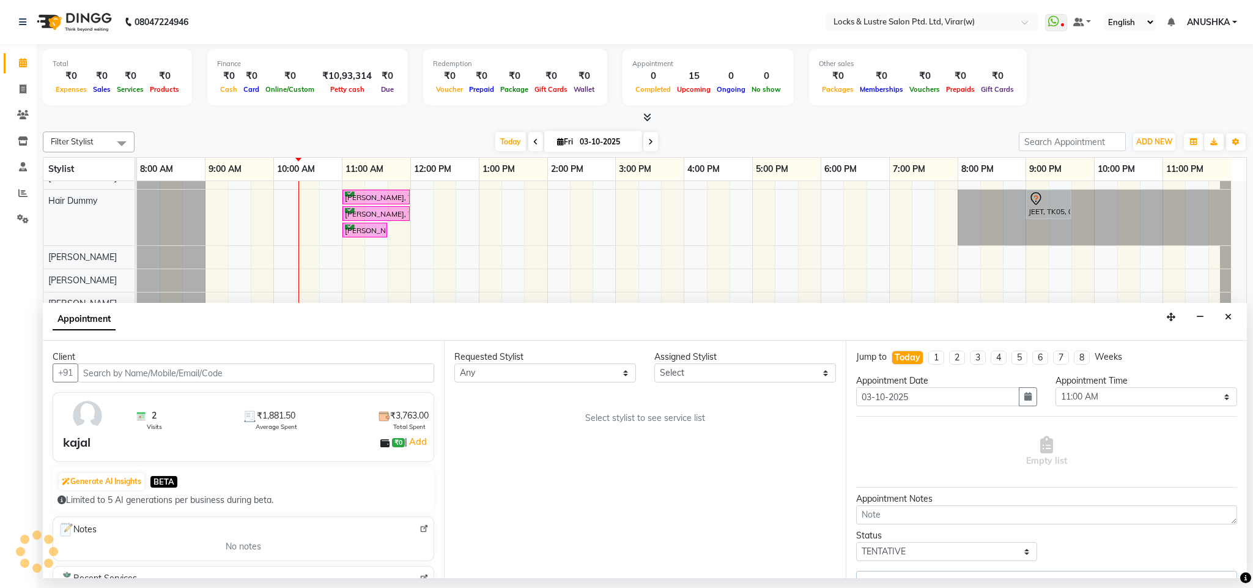
select select "43856"
select select "2883"
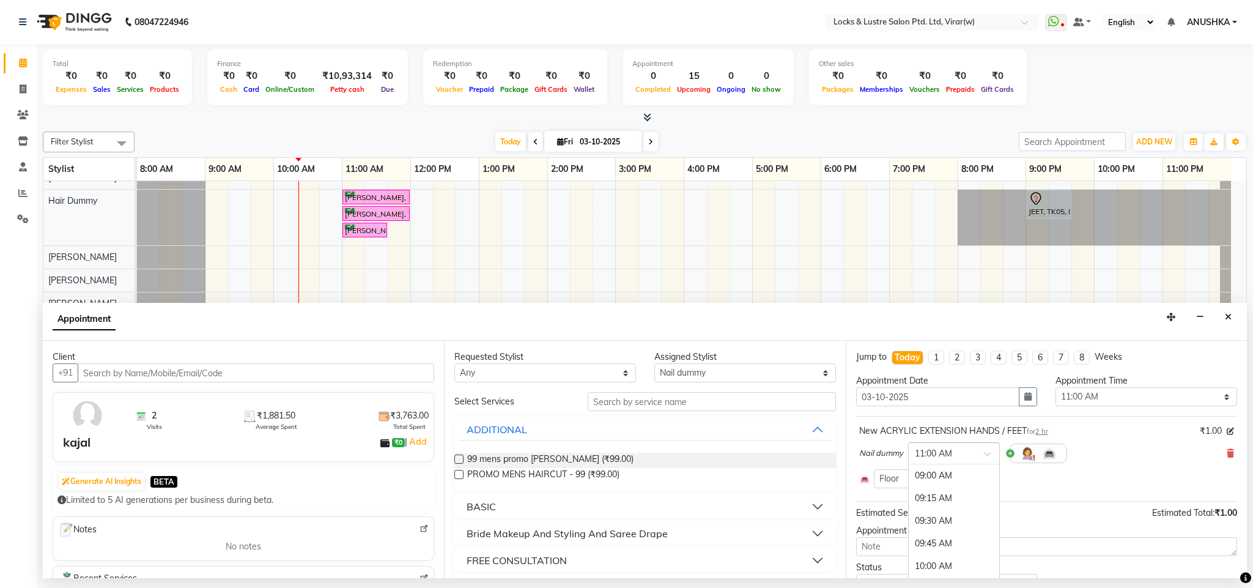
click at [940, 446] on div "× 11:00 AM" at bounding box center [954, 453] width 92 height 22
click at [938, 562] on div "12:00 PM" at bounding box center [954, 566] width 91 height 23
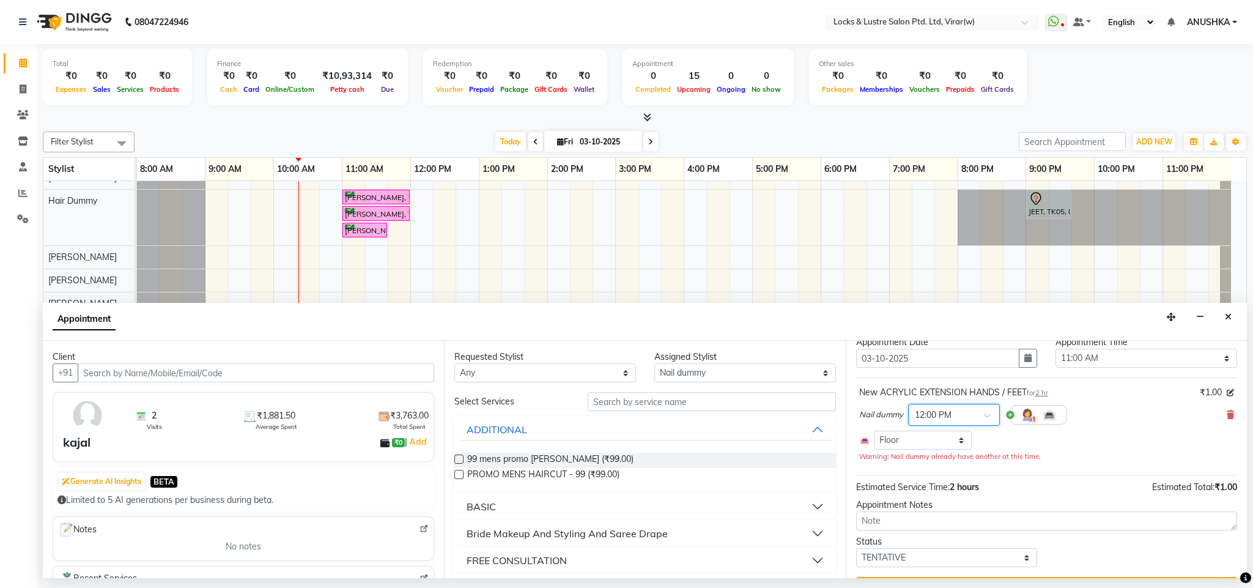
scroll to position [72, 0]
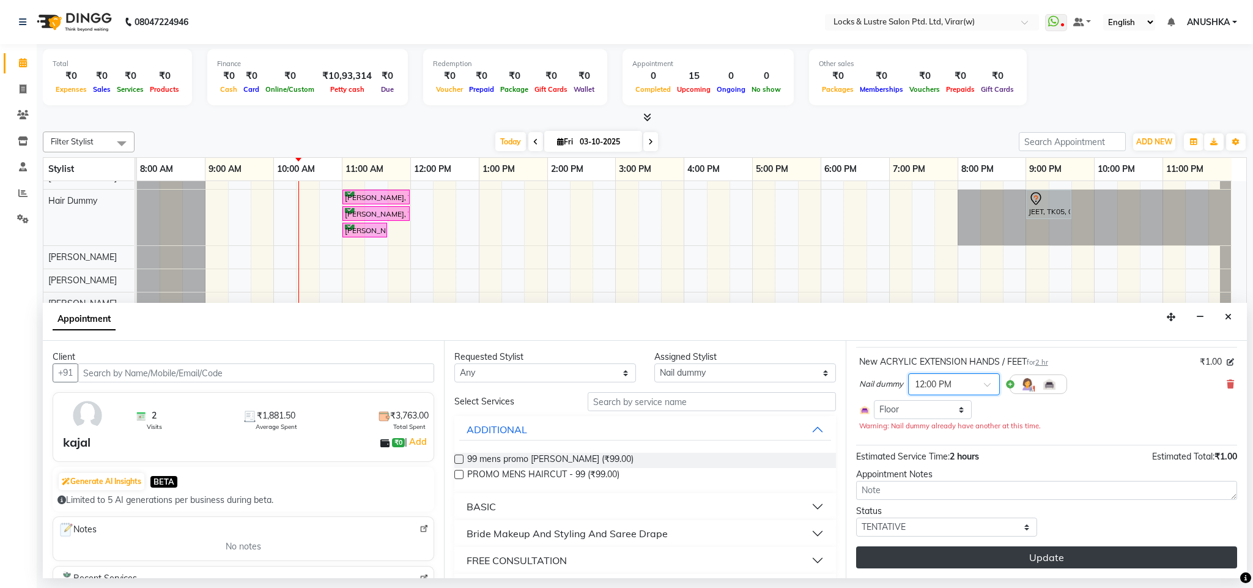
click at [969, 556] on button "Update" at bounding box center [1046, 557] width 381 height 22
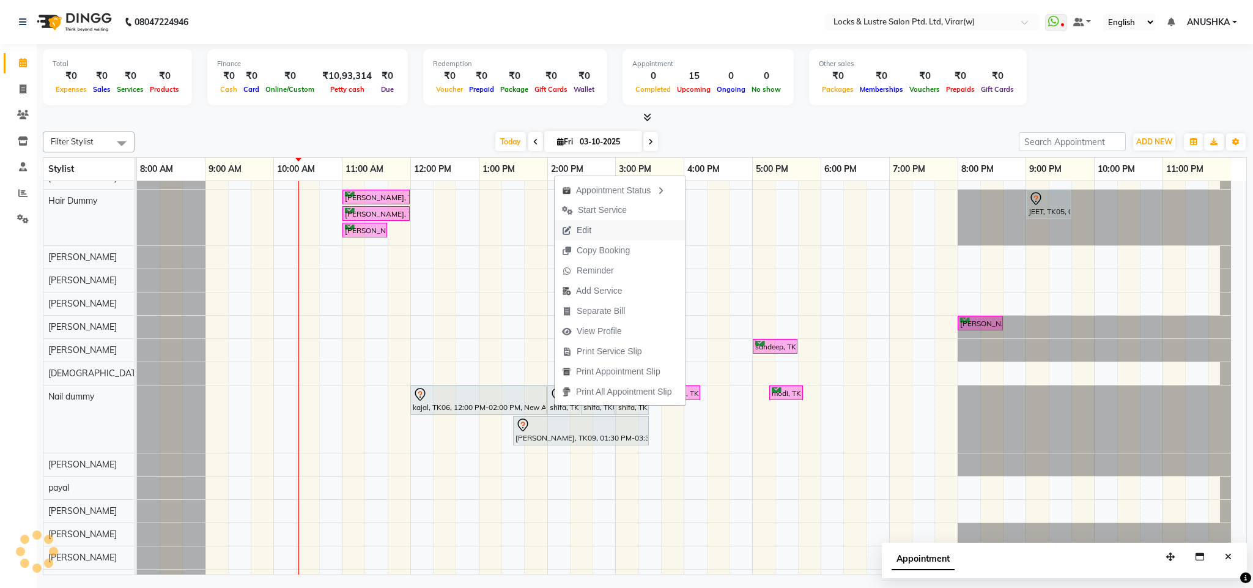
click at [622, 237] on button "Edit" at bounding box center [620, 230] width 131 height 20
select select "tentative"
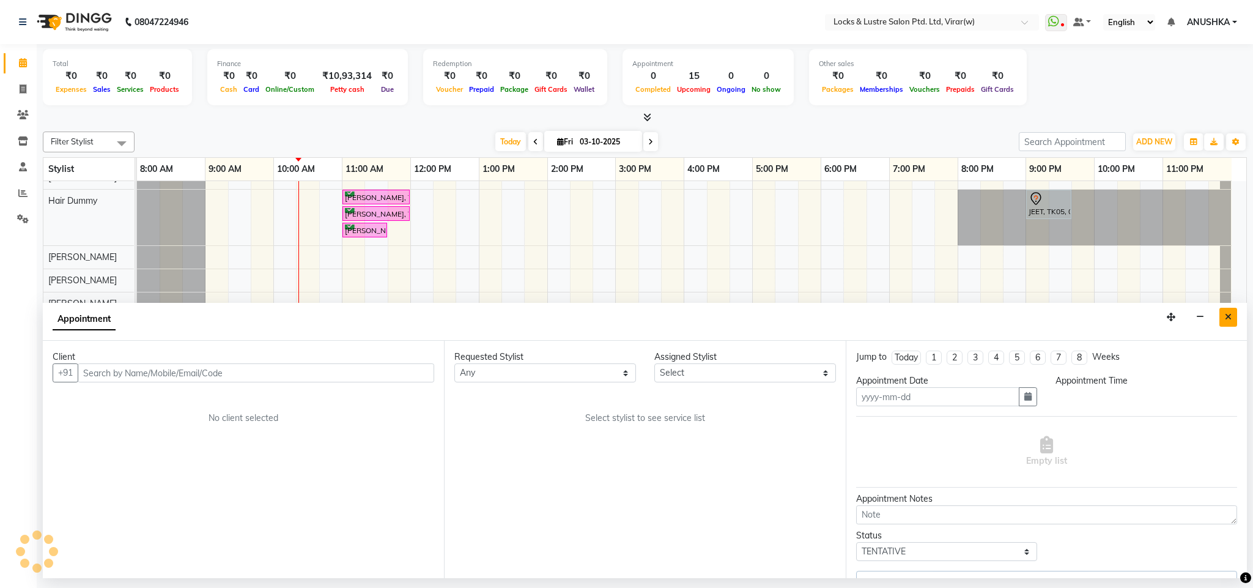
click at [1226, 318] on icon "Close" at bounding box center [1228, 317] width 7 height 9
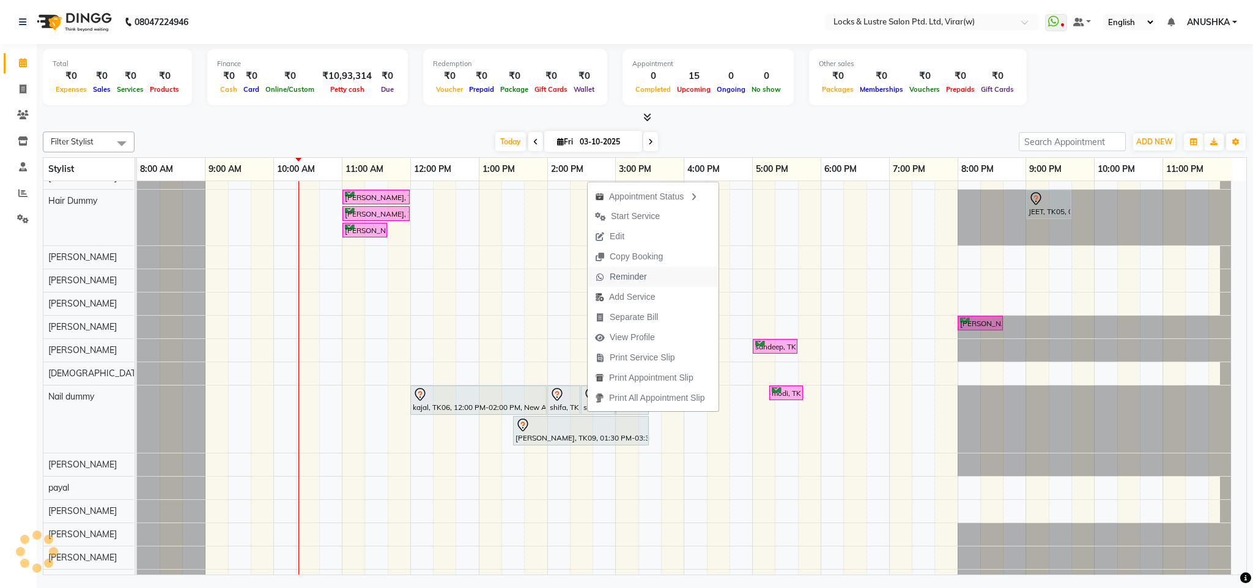
click at [640, 272] on span "Reminder" at bounding box center [628, 276] width 37 height 13
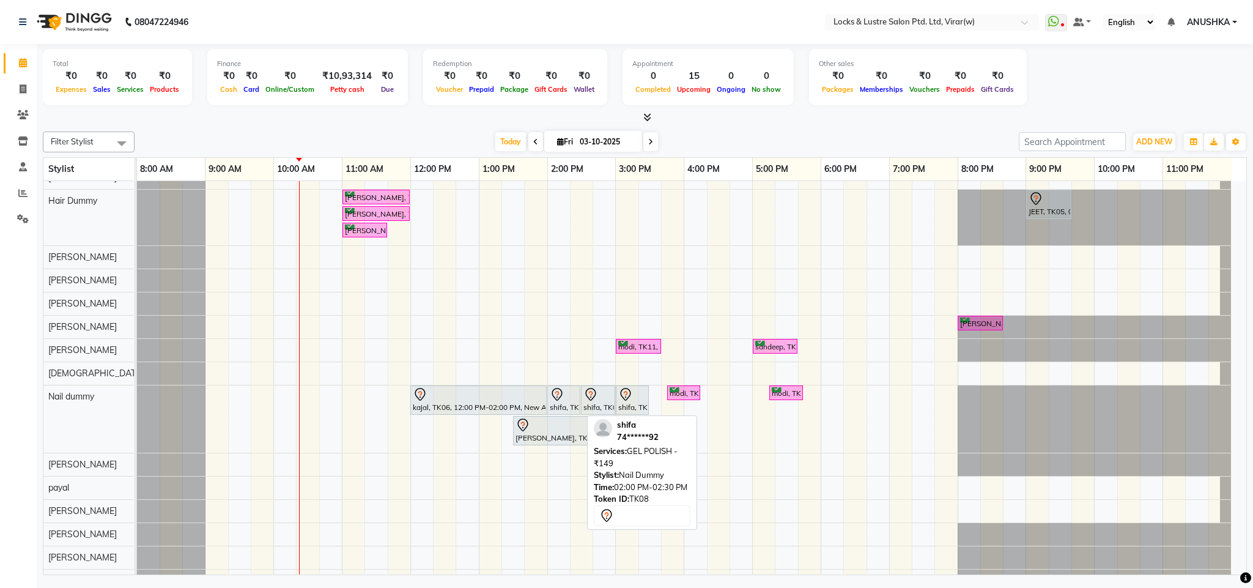
click at [556, 401] on icon at bounding box center [557, 394] width 10 height 13
select select "7"
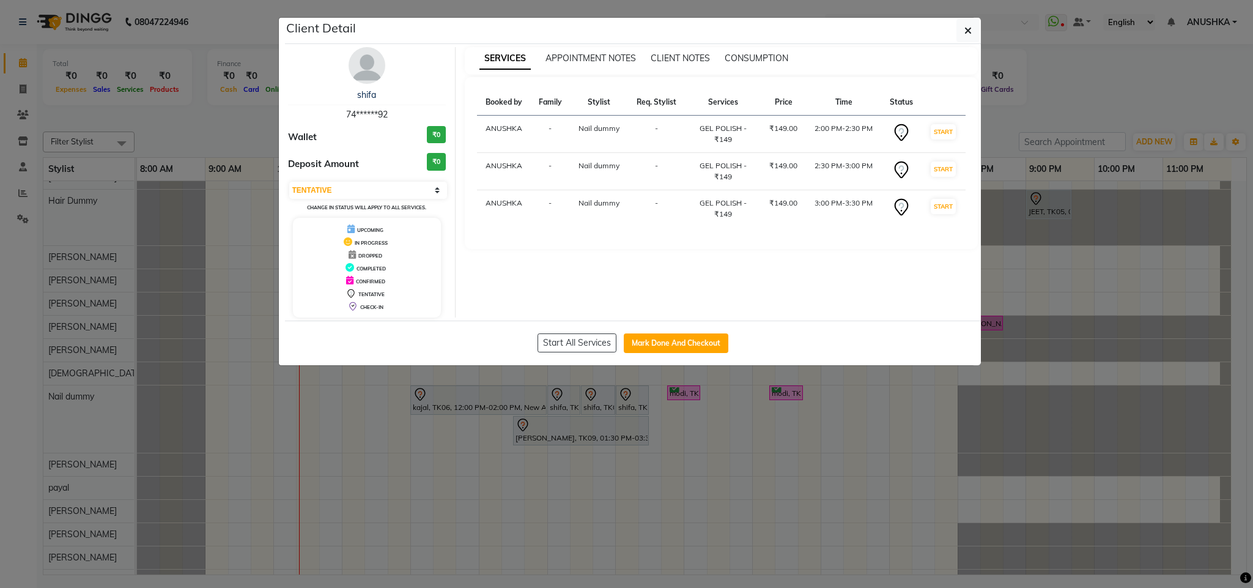
click at [577, 448] on ngb-modal-window "Client Detail shifa 74******92 Wallet ₹0 Deposit Amount ₹0 Select IN SERVICE CO…" at bounding box center [626, 294] width 1253 height 588
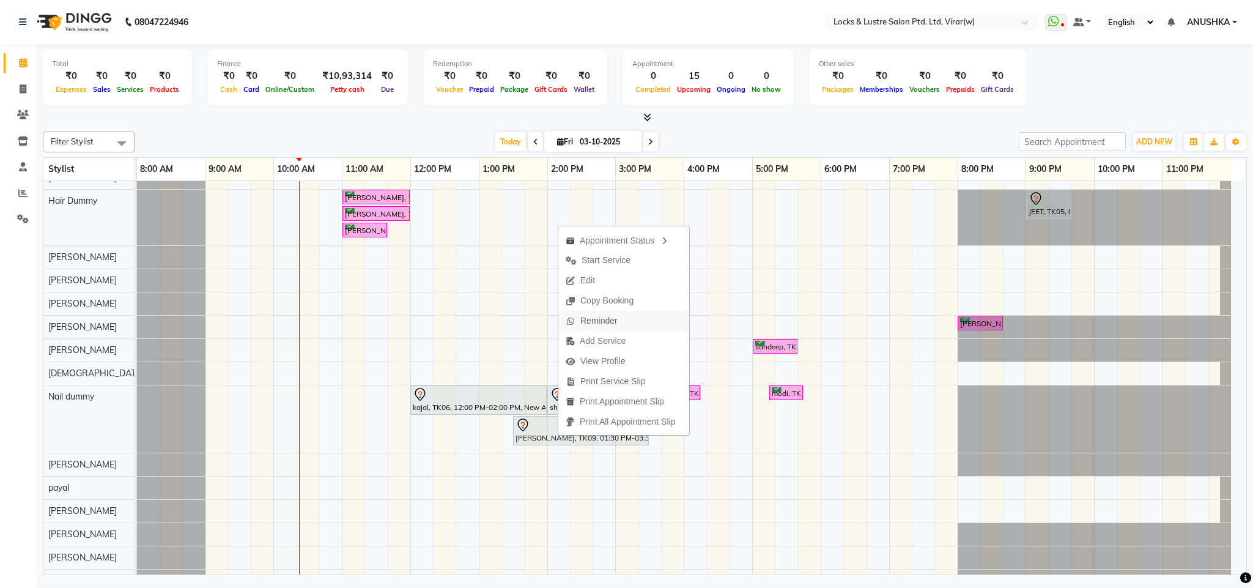
click at [595, 325] on span "Reminder" at bounding box center [599, 320] width 37 height 13
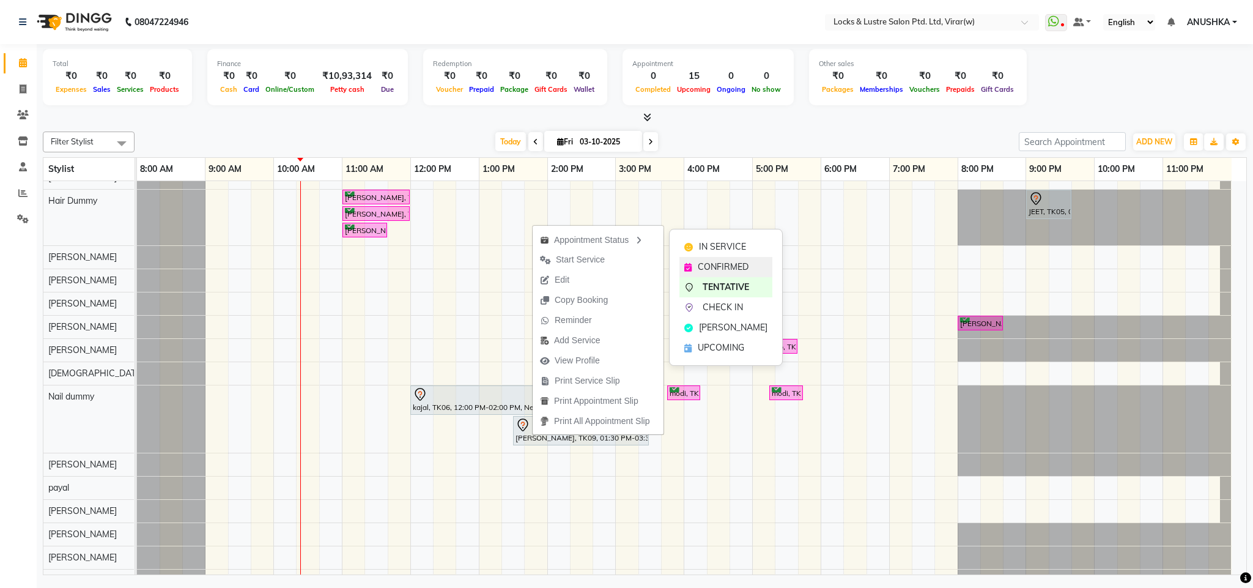
click at [744, 267] on span "CONFIRMED" at bounding box center [723, 267] width 51 height 13
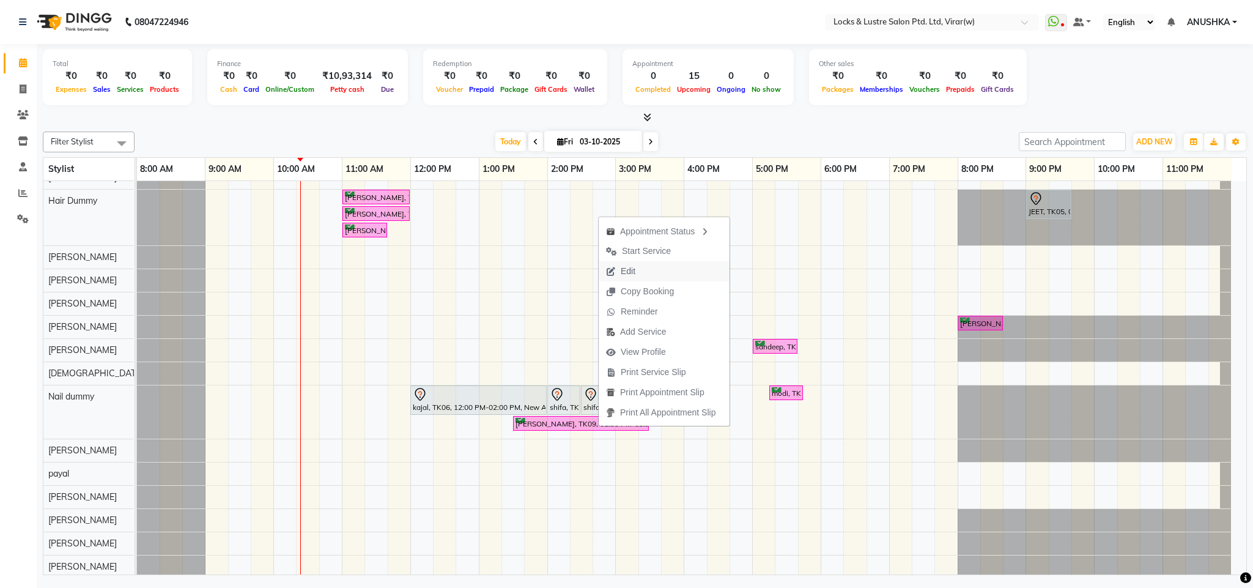
click at [633, 261] on span "Edit" at bounding box center [621, 271] width 44 height 20
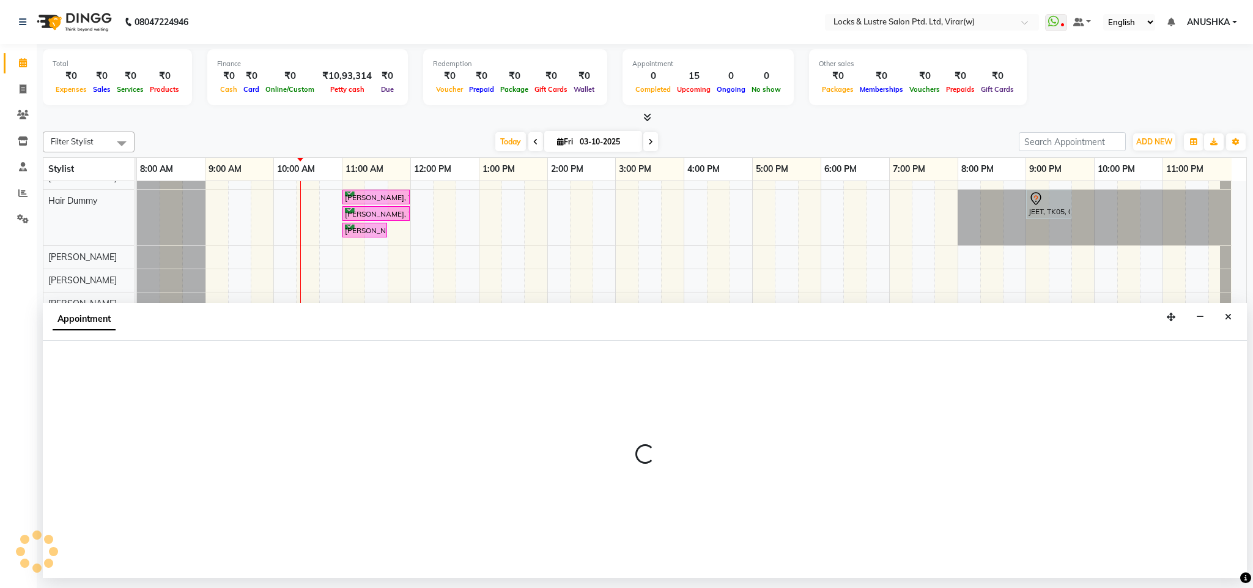
select select "tentative"
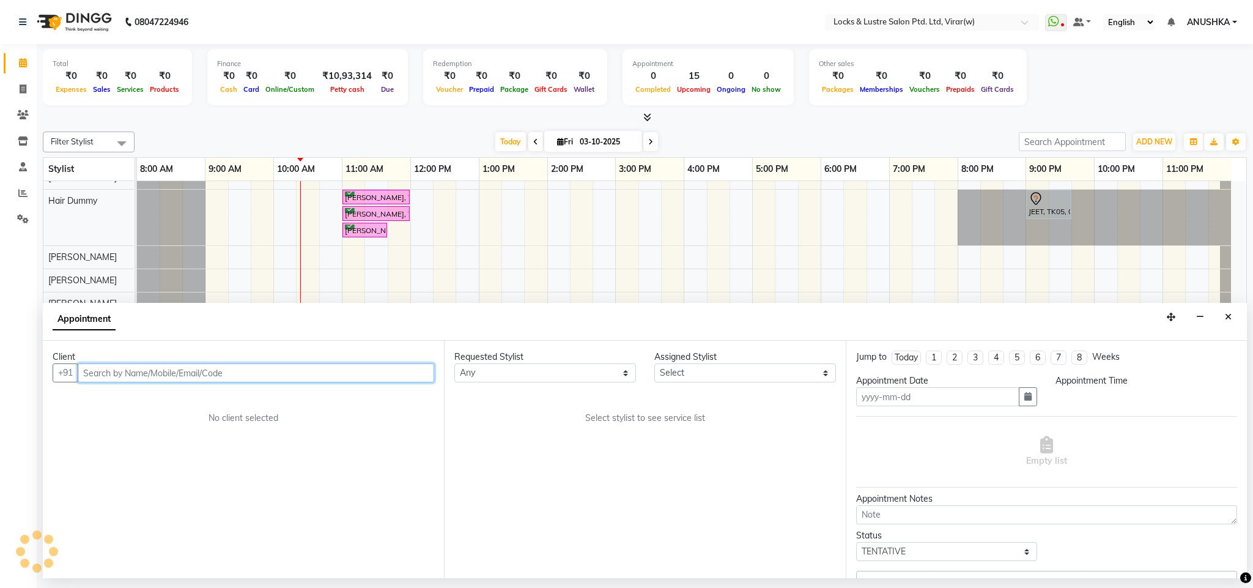
type input "03-10-2025"
select select "confirm booking"
select select "43856"
select select "810"
select select "2883"
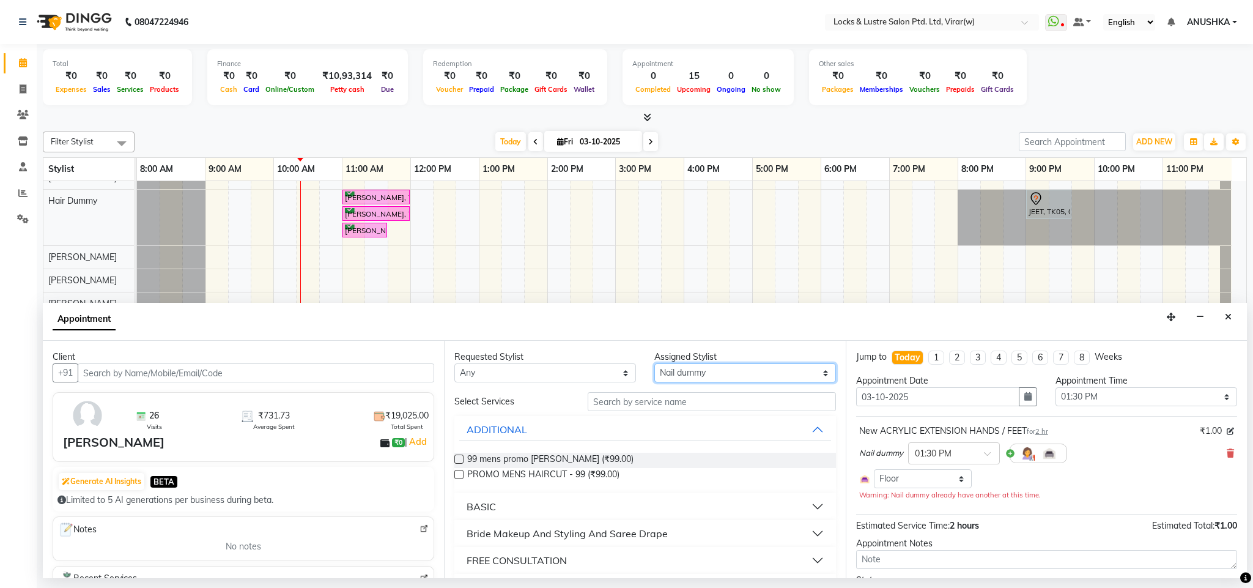
click at [729, 371] on select "Select AARTI Abdul Khan Adil Admin AJAY AKASH NHAVI ANUSHKA Ashwini Sawant BEAU…" at bounding box center [746, 372] width 182 height 19
select select "43855"
click at [655, 364] on select "Select AARTI Abdul Khan Adil Admin AJAY AKASH NHAVI ANUSHKA Ashwini Sawant BEAU…" at bounding box center [746, 372] width 182 height 19
click at [670, 403] on input "text" at bounding box center [712, 401] width 248 height 19
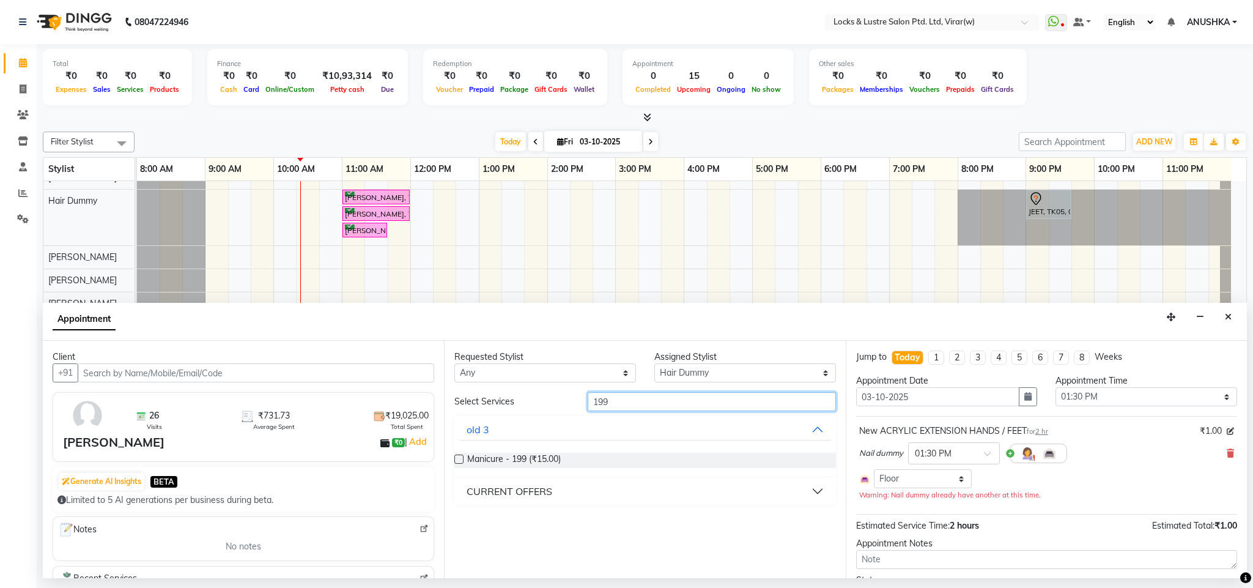
type input "199"
click at [499, 489] on div "CURRENT OFFERS" at bounding box center [510, 491] width 86 height 15
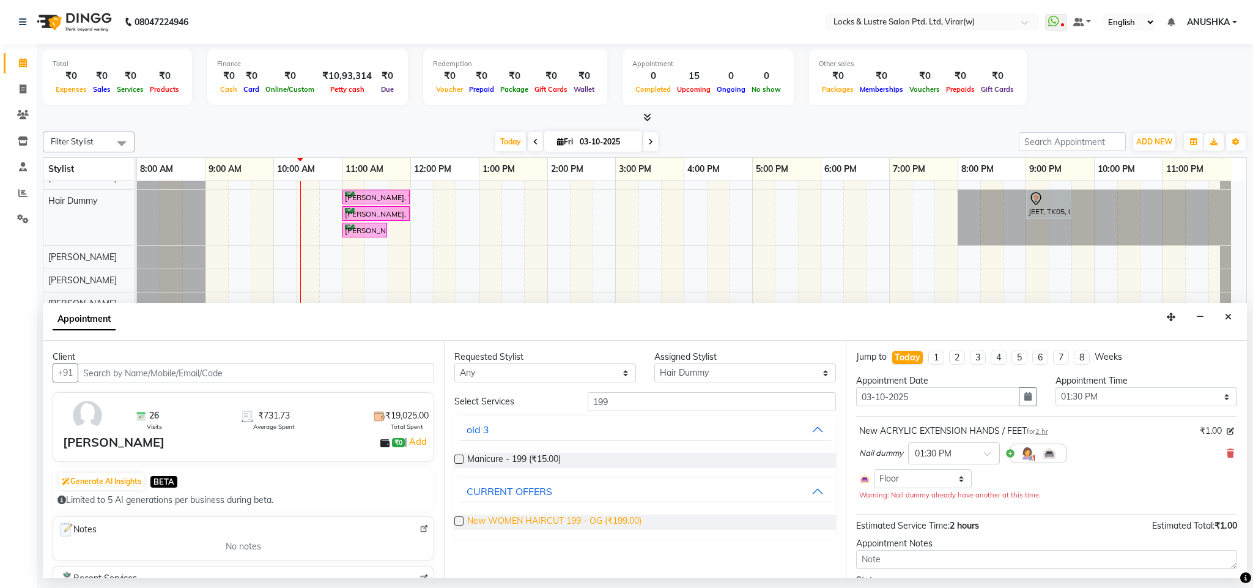
click at [529, 525] on span "New WOMEN HAIRCUT 199 - OG (₹199.00)" at bounding box center [554, 521] width 174 height 15
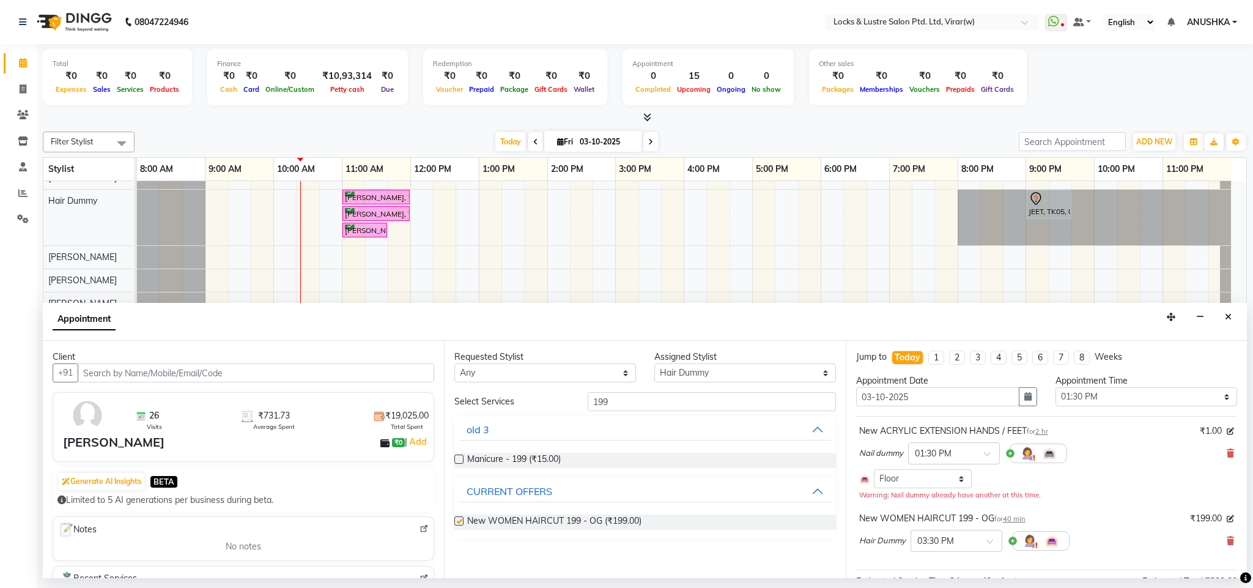
checkbox input "false"
click at [968, 541] on input "text" at bounding box center [945, 539] width 54 height 13
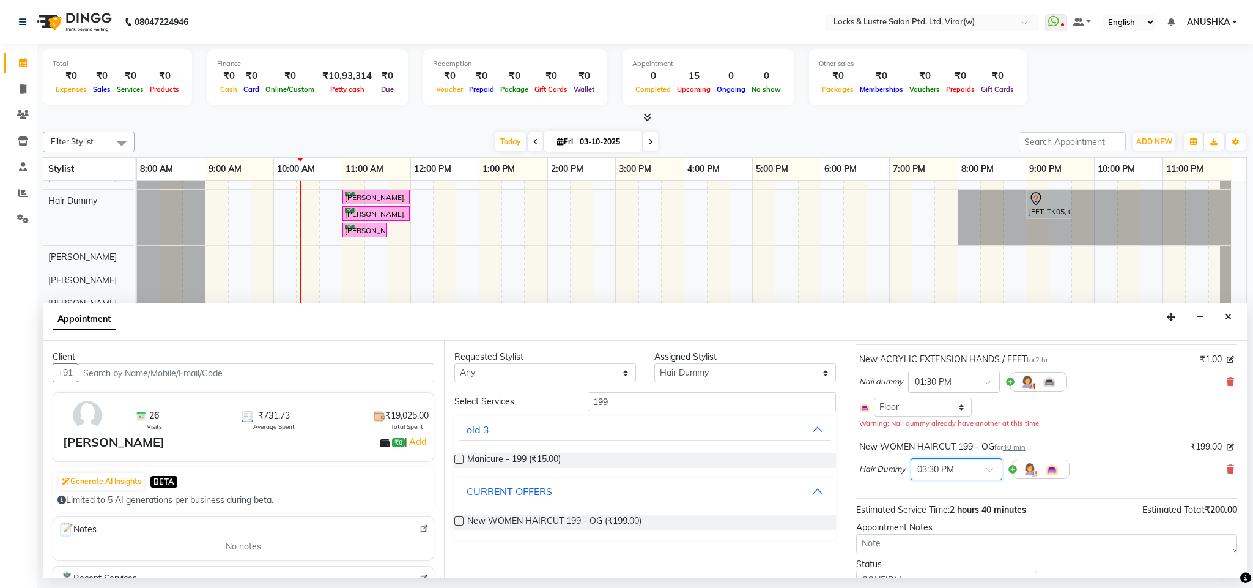
scroll to position [89, 0]
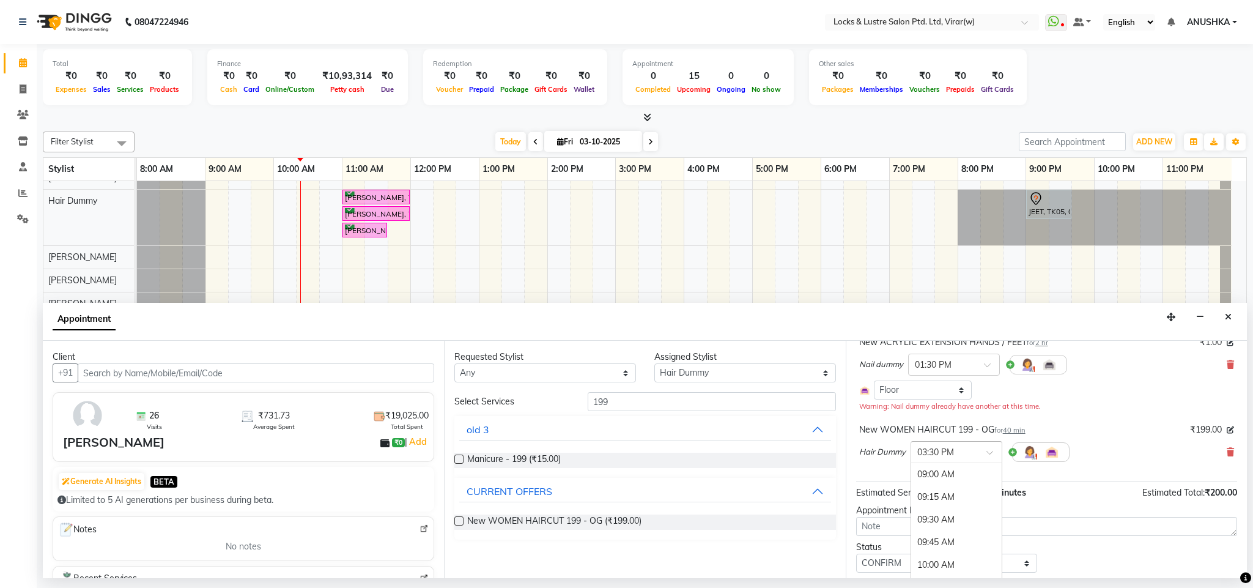
click at [936, 457] on input "text" at bounding box center [945, 451] width 54 height 13
click at [940, 505] on div "11:45 AM (Booked)" at bounding box center [956, 500] width 91 height 24
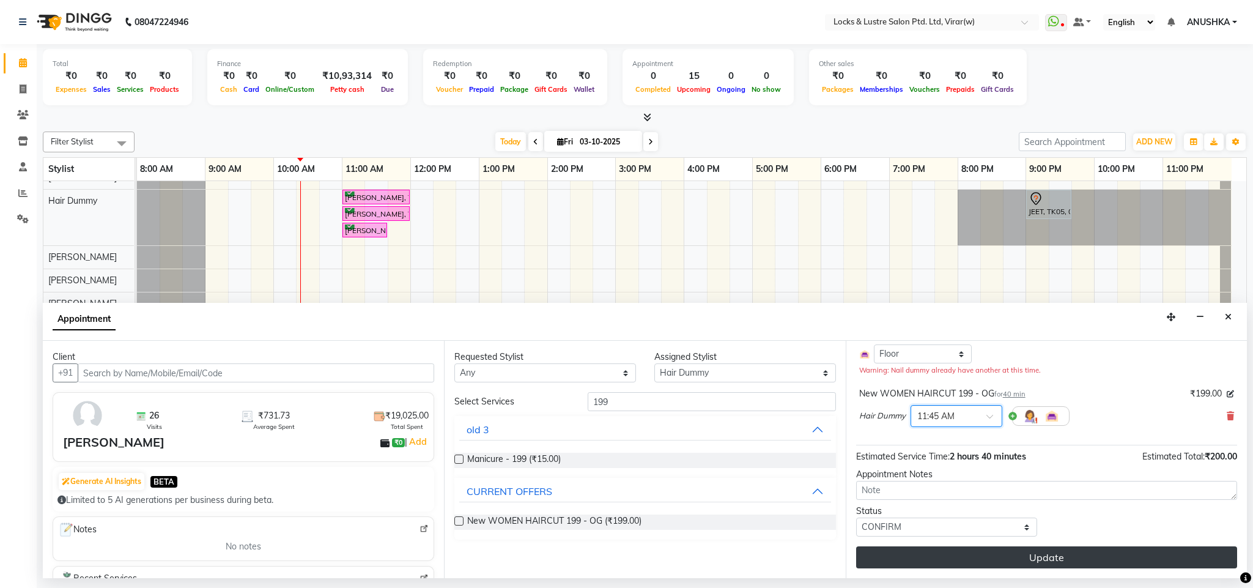
click at [962, 563] on button "Update" at bounding box center [1046, 557] width 381 height 22
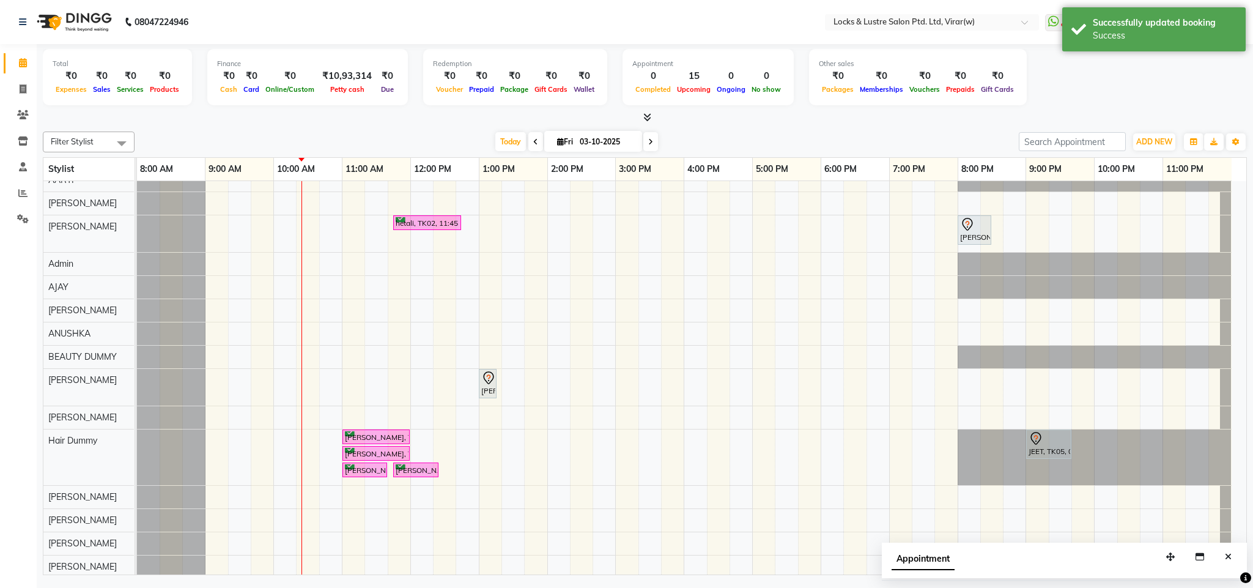
scroll to position [0, 0]
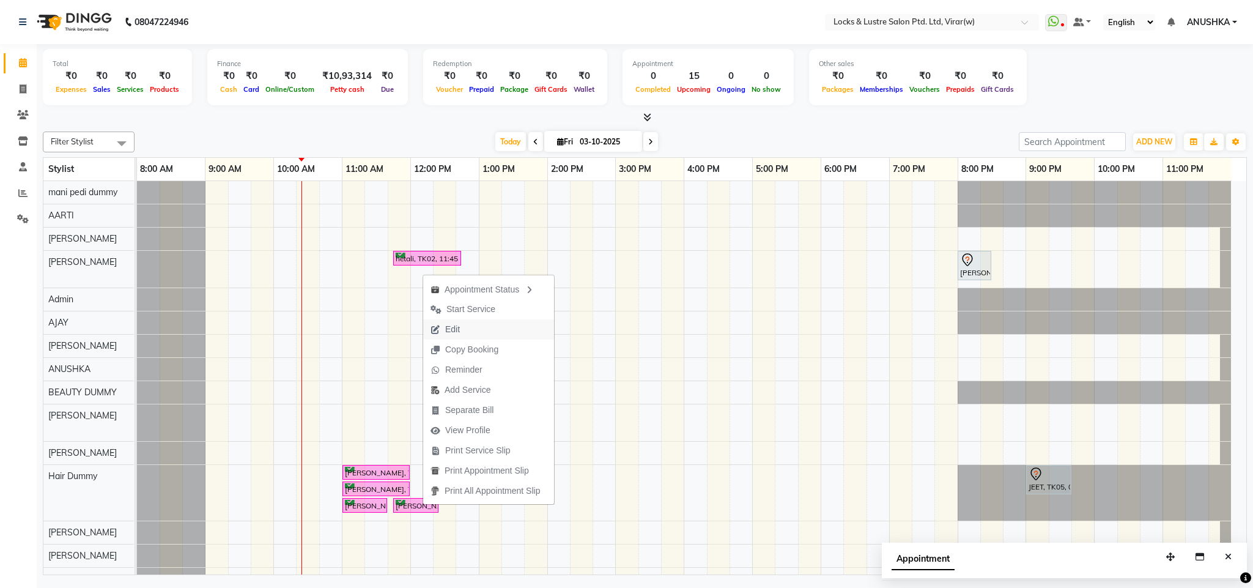
click at [450, 325] on span "Edit" at bounding box center [452, 329] width 15 height 13
select select "tentative"
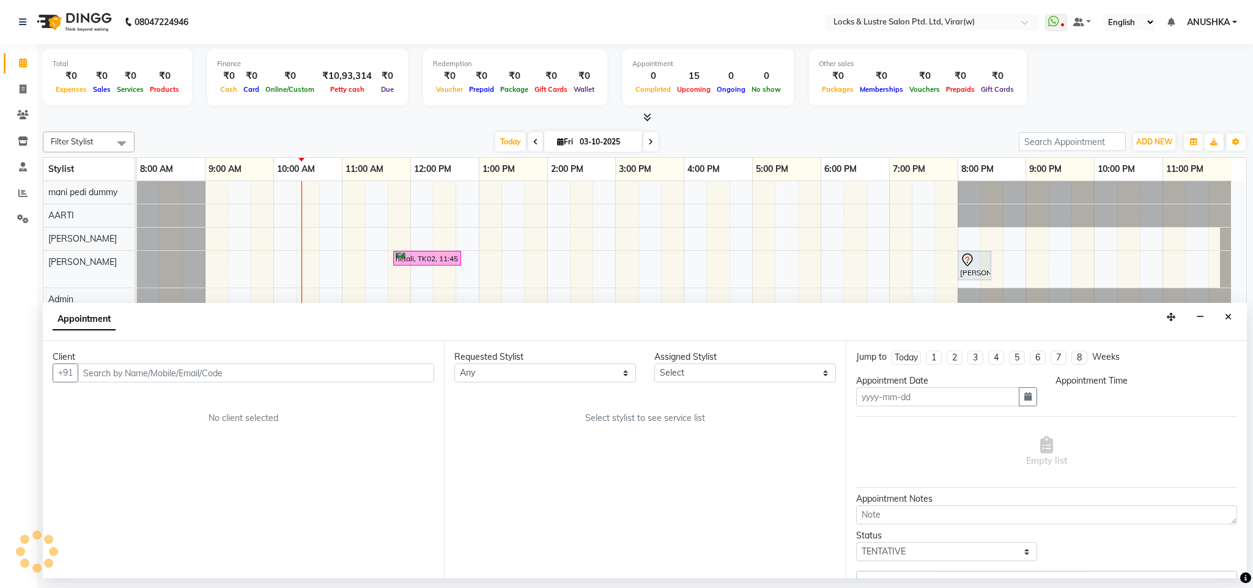
type input "03-10-2025"
select select "43856"
select select "confirm booking"
select select "705"
select select "2883"
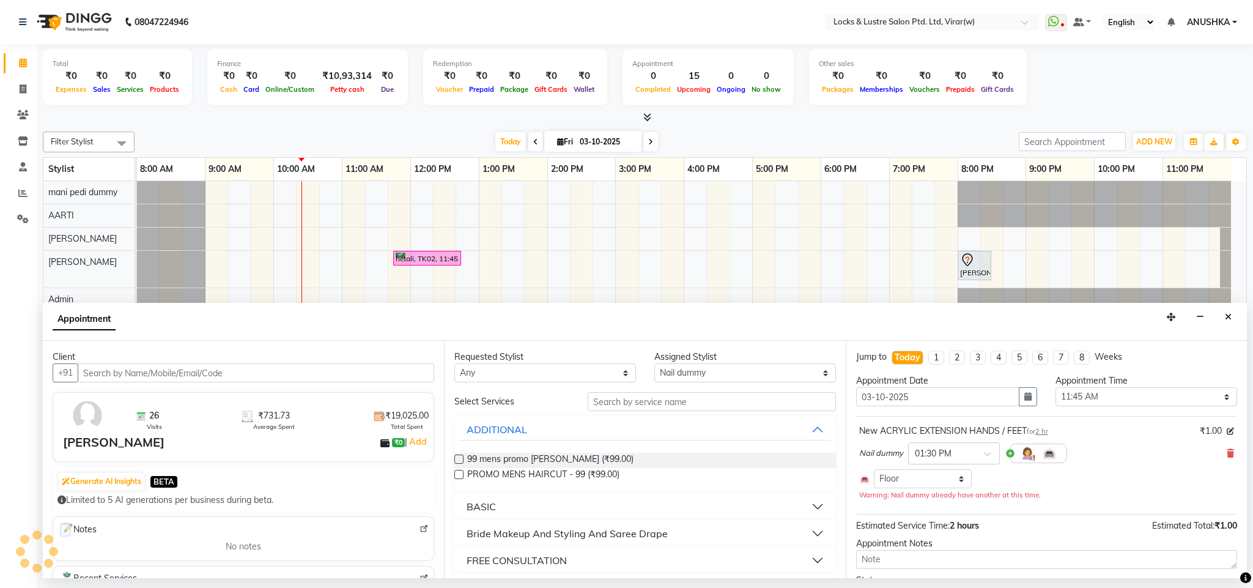
select select "2883"
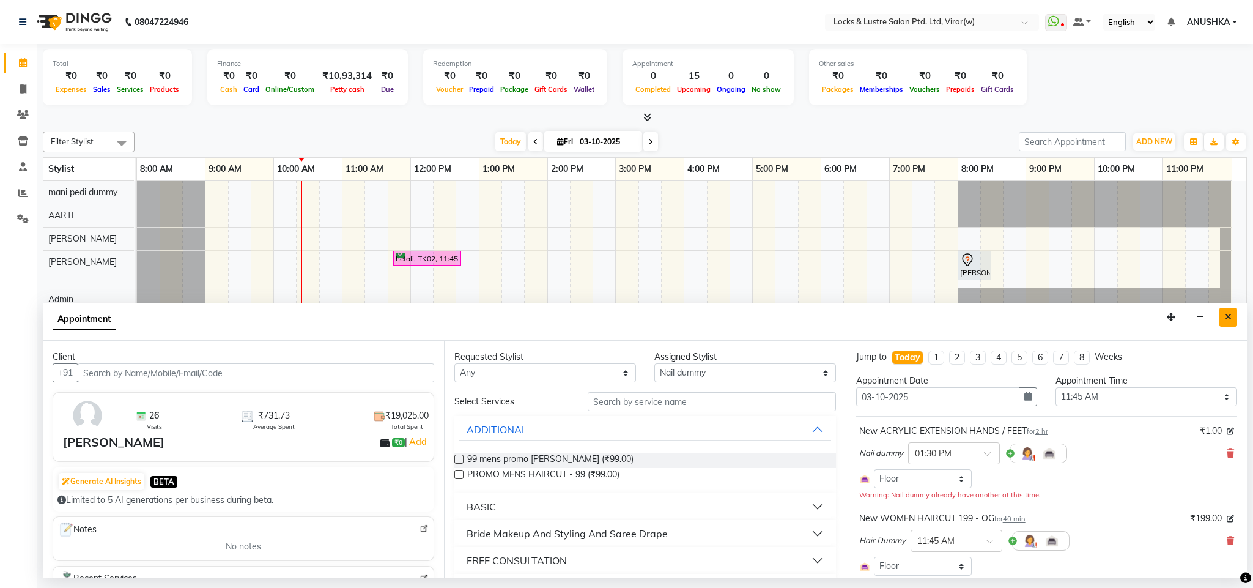
click at [1220, 318] on button "Close" at bounding box center [1229, 317] width 18 height 19
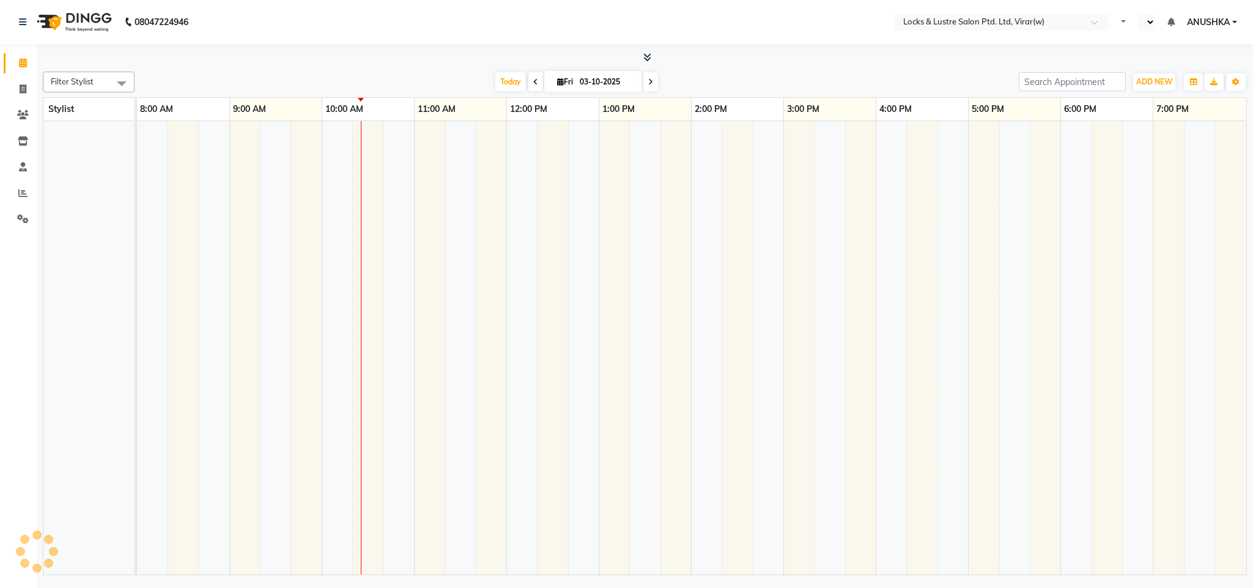
select select "en"
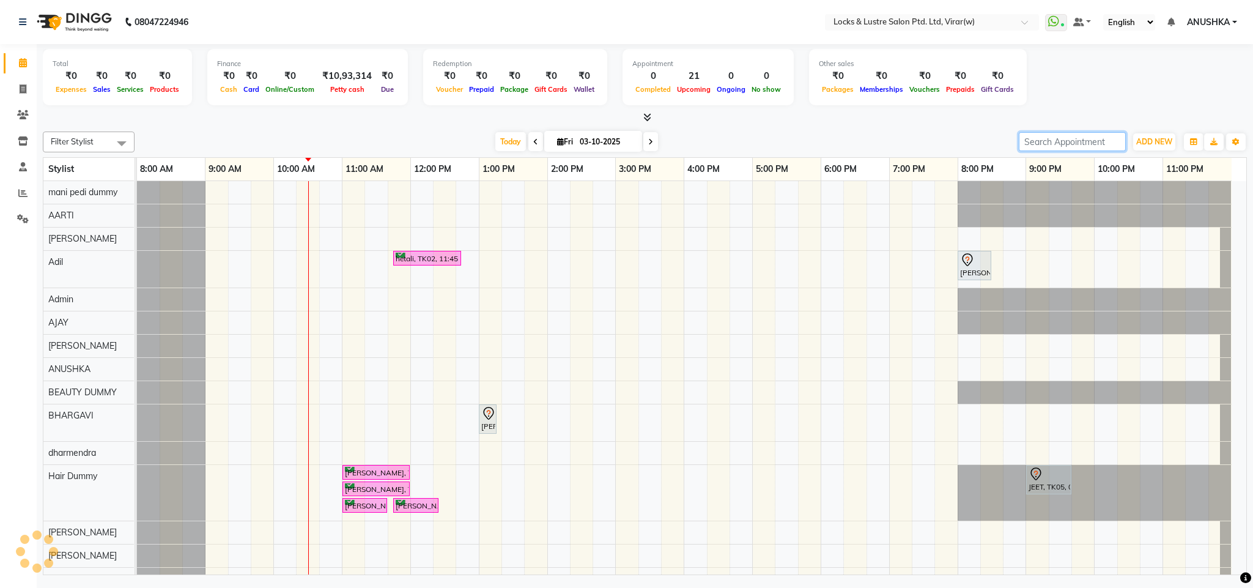
click at [1043, 147] on input "search" at bounding box center [1072, 141] width 107 height 19
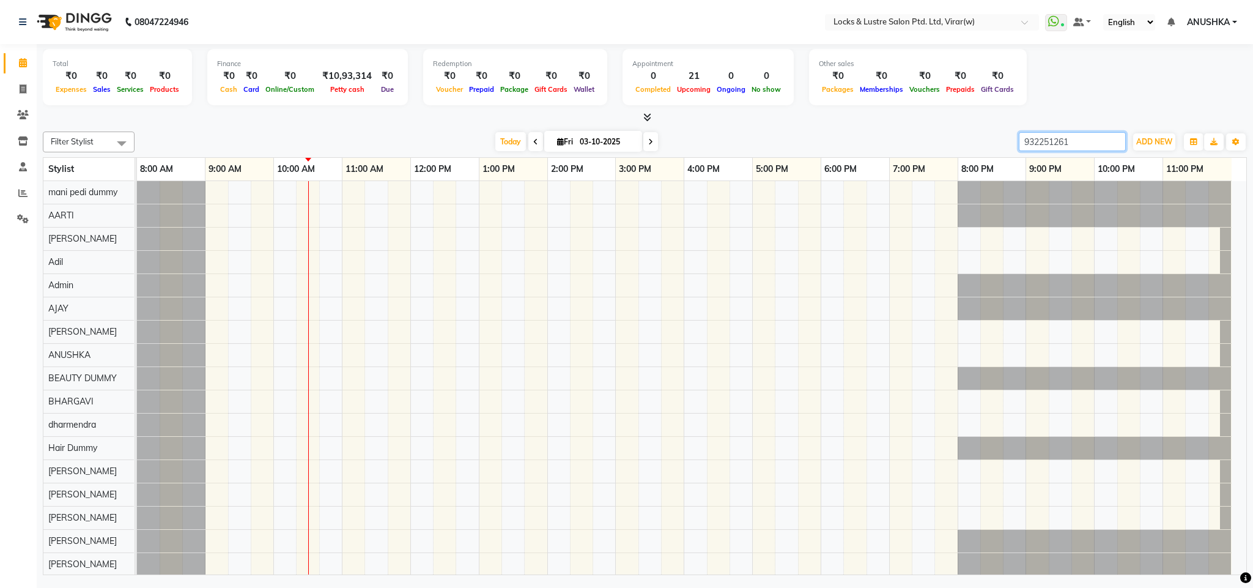
type input "9322512617"
click at [1089, 149] on input "9322512617" at bounding box center [1072, 141] width 107 height 19
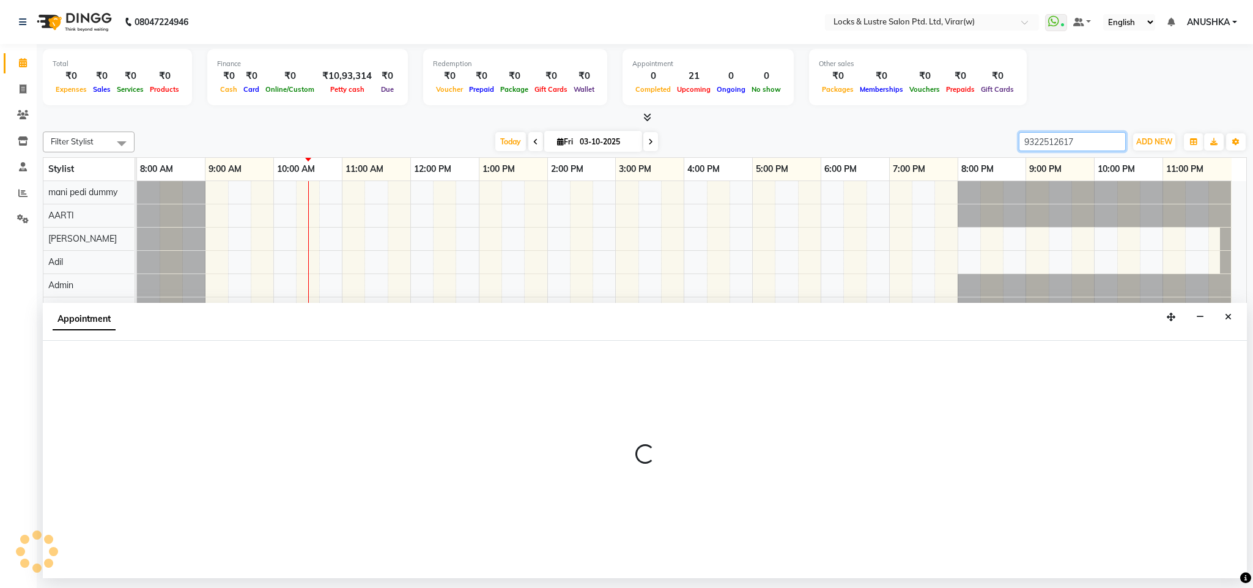
select select "645"
select select "tentative"
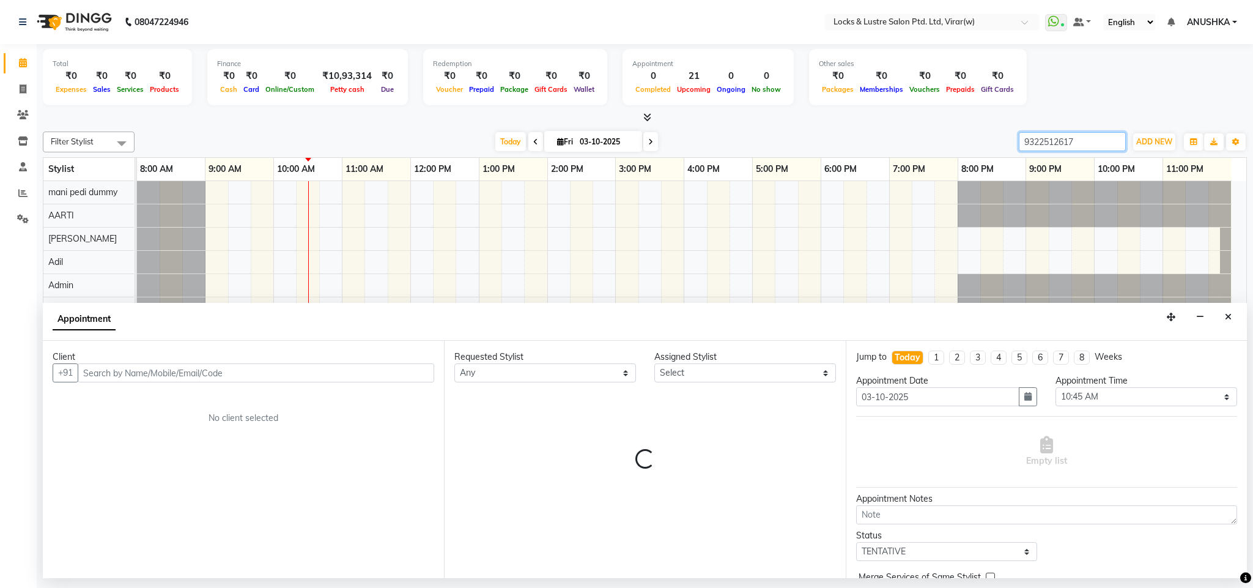
type input "9322512617"
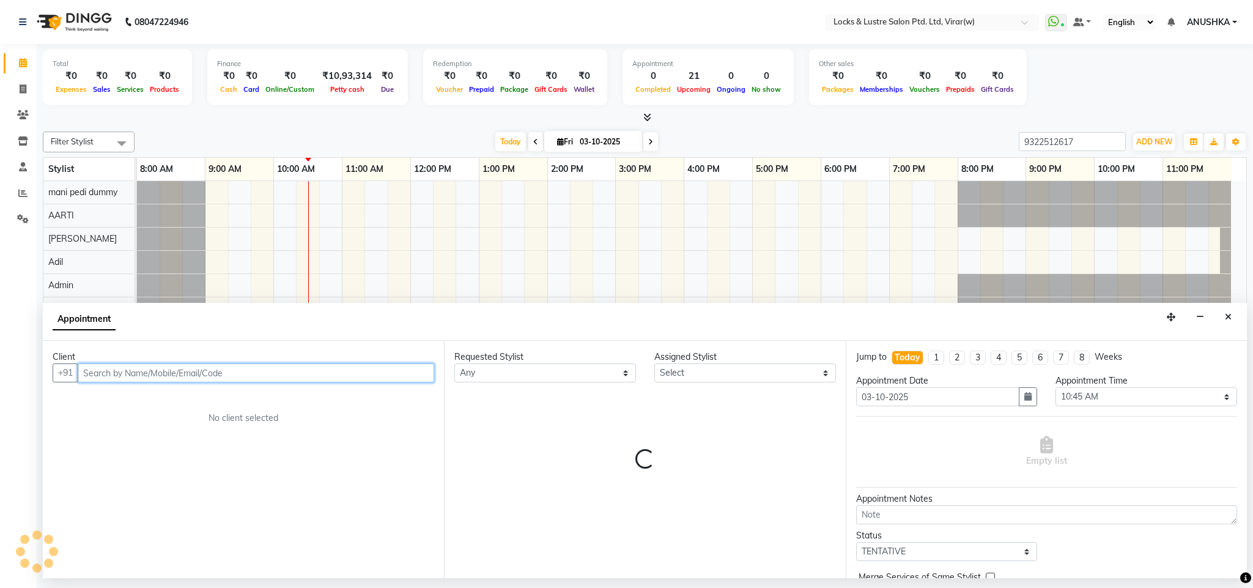
paste input "9322512617"
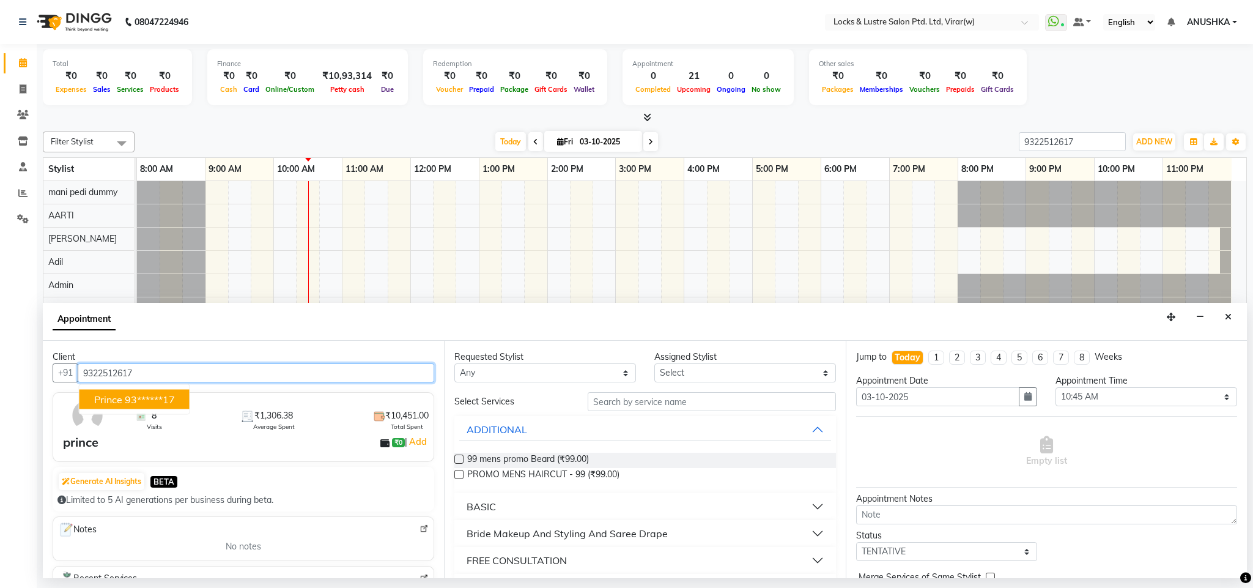
click at [135, 403] on ngb-highlight "93******17" at bounding box center [150, 399] width 50 height 12
type input "93******17"
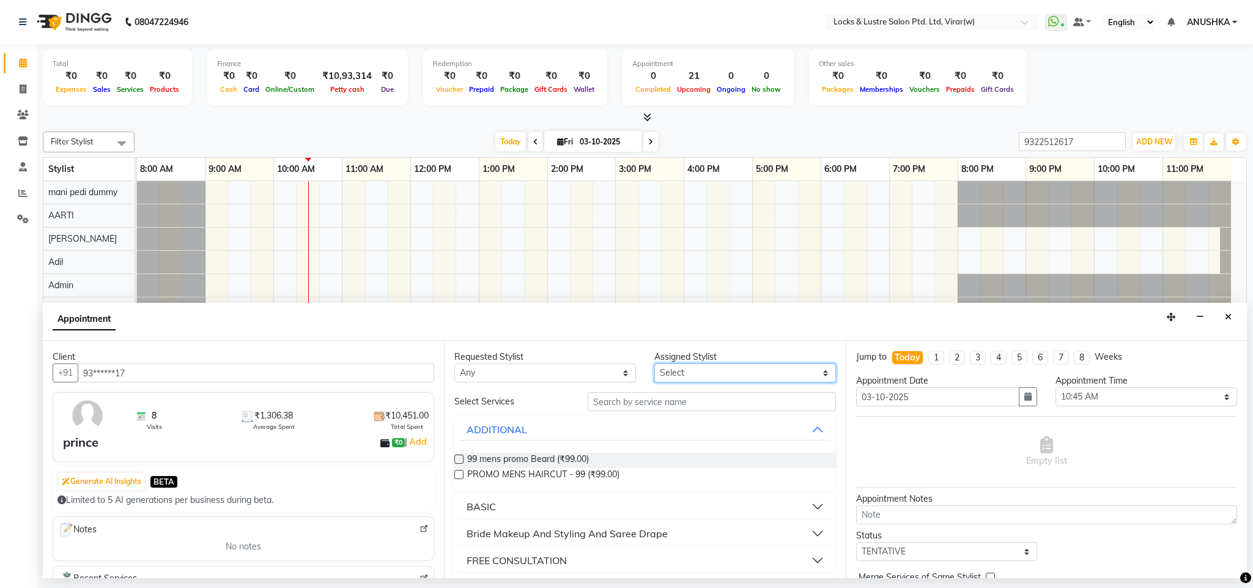
click at [679, 374] on select "Select" at bounding box center [746, 372] width 182 height 19
click at [625, 345] on div "Requested Stylist Any Assigned Stylist Select Select Services ADDITIONAL 99 men…" at bounding box center [644, 459] width 401 height 237
click at [696, 401] on input "text" at bounding box center [712, 401] width 248 height 19
click at [710, 380] on select "Select" at bounding box center [746, 372] width 182 height 19
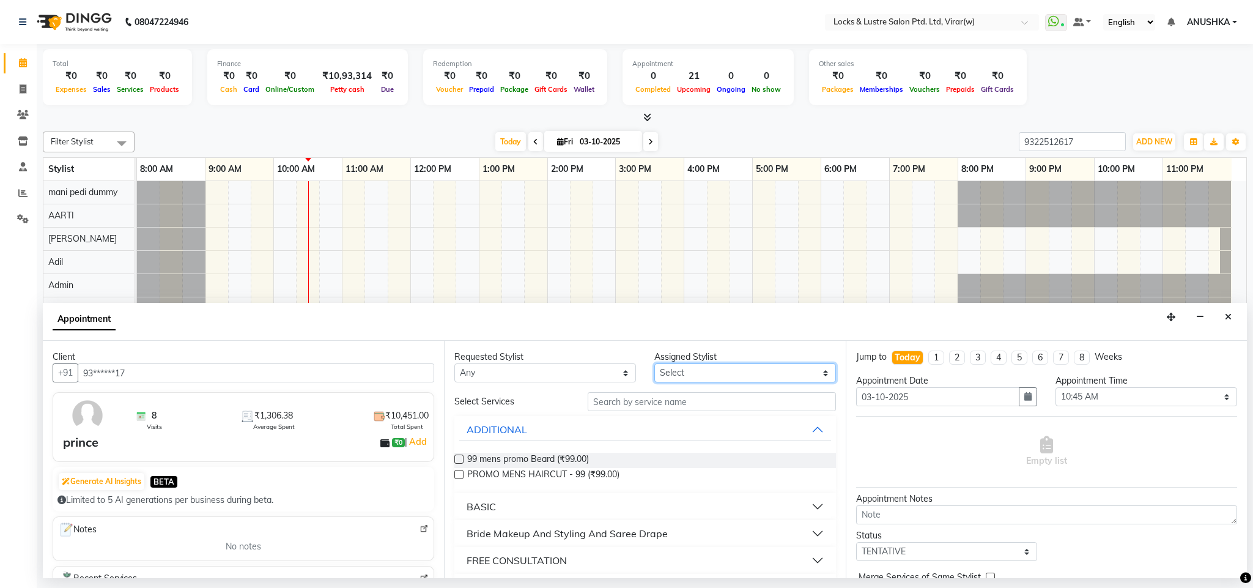
click at [710, 380] on select "Select" at bounding box center [746, 372] width 182 height 19
click at [1227, 322] on button "Close" at bounding box center [1229, 317] width 18 height 19
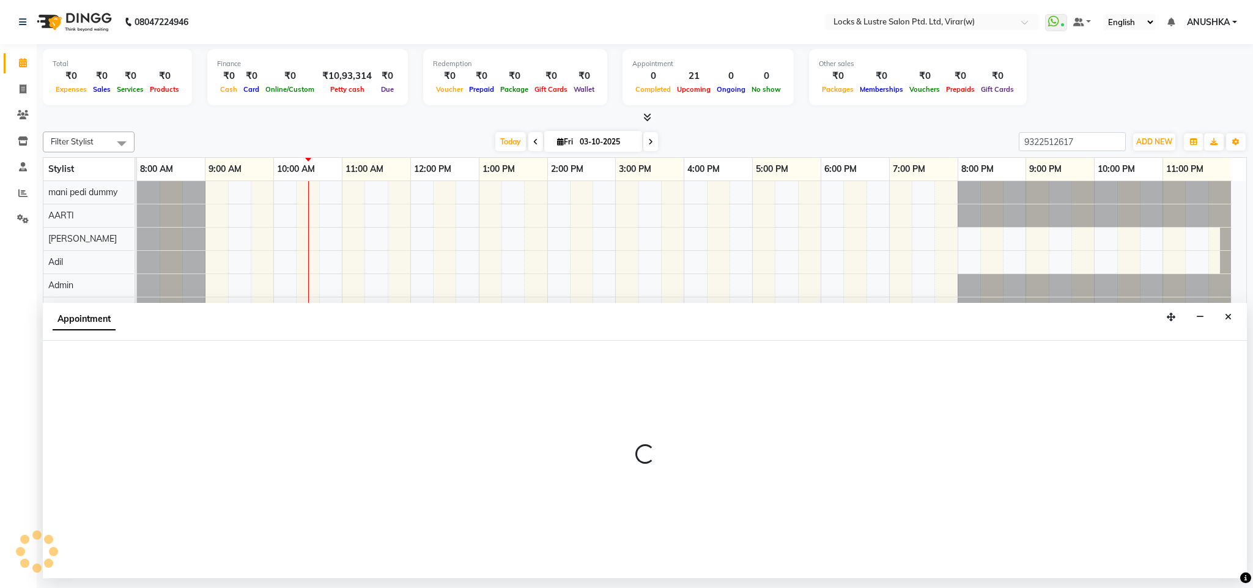
select select "43855"
select select "645"
select select "tentative"
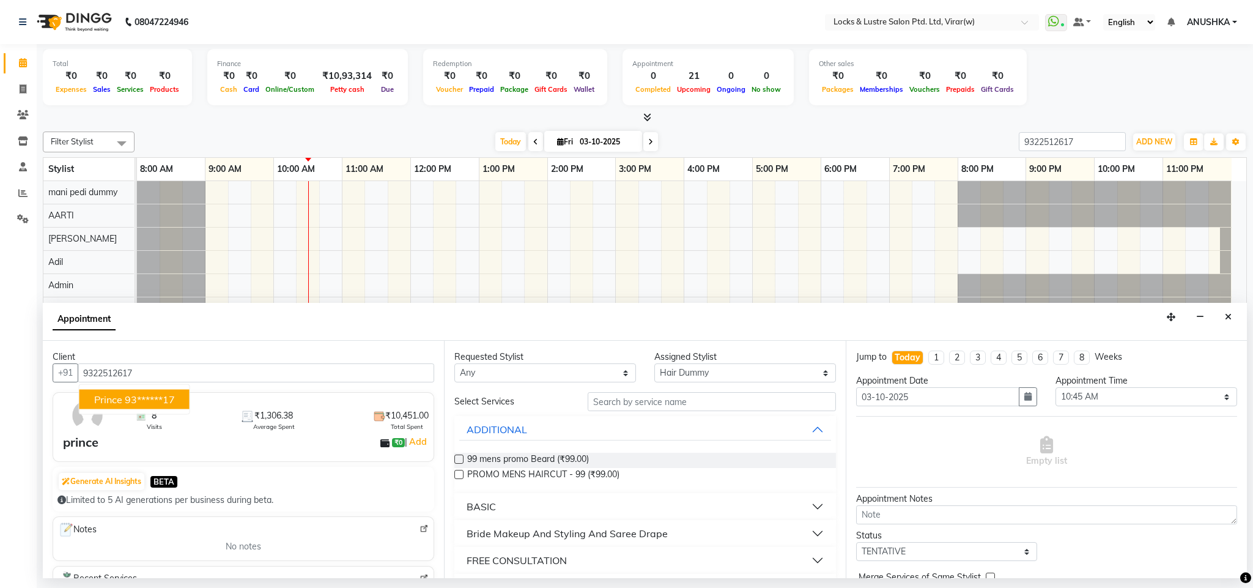
click at [182, 398] on button "prince 93******17" at bounding box center [135, 400] width 110 height 20
type input "93******17"
click at [683, 398] on input "text" at bounding box center [712, 401] width 248 height 19
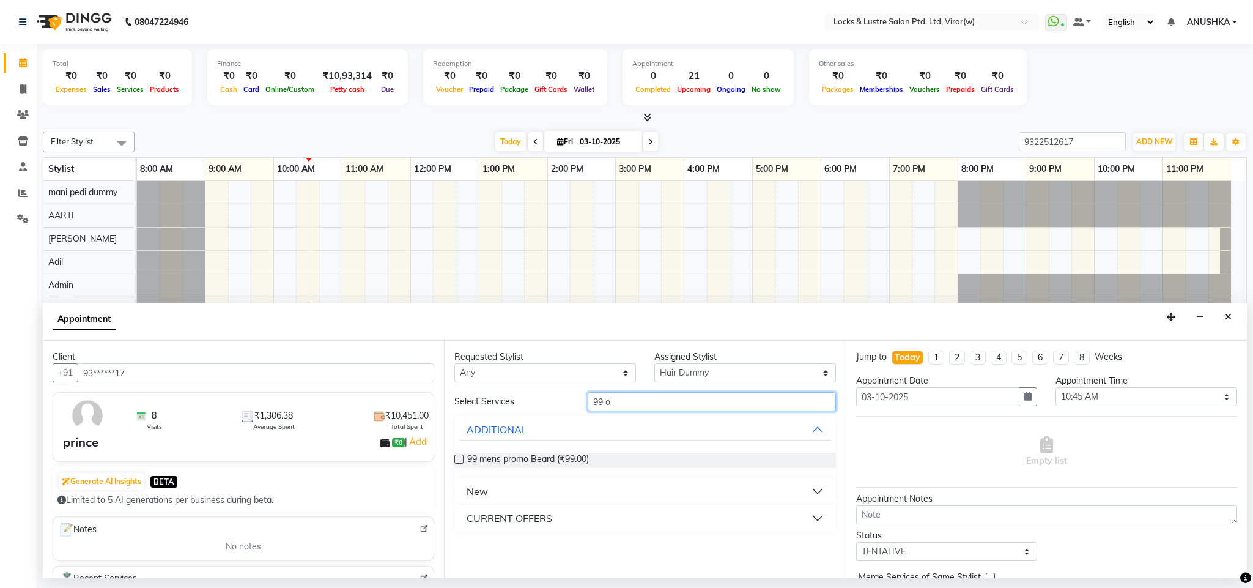
type input "99 o"
click at [531, 518] on div "CURRENT OFFERS" at bounding box center [510, 518] width 86 height 15
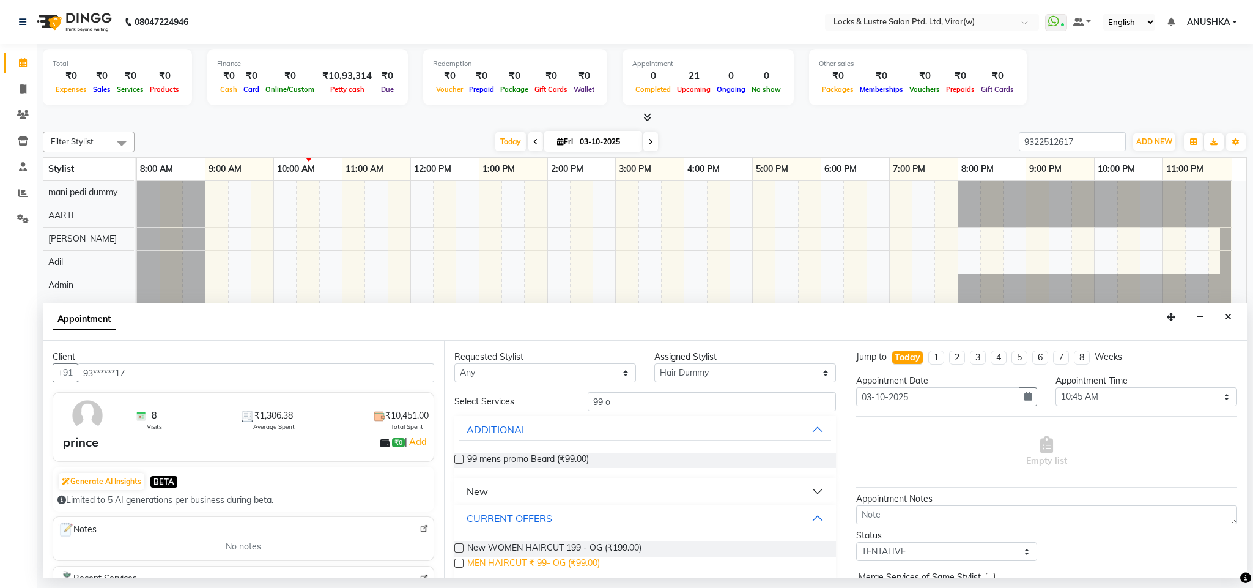
click at [536, 564] on span "MEN HAIRCUT ₹ 99- OG (₹99.00)" at bounding box center [533, 564] width 133 height 15
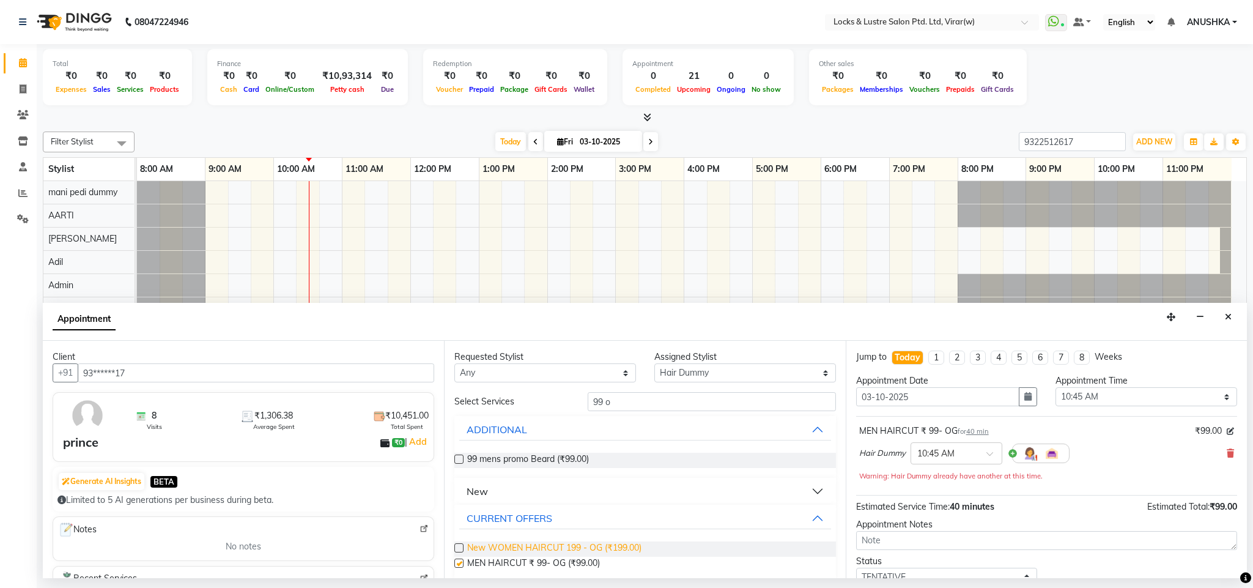
checkbox input "false"
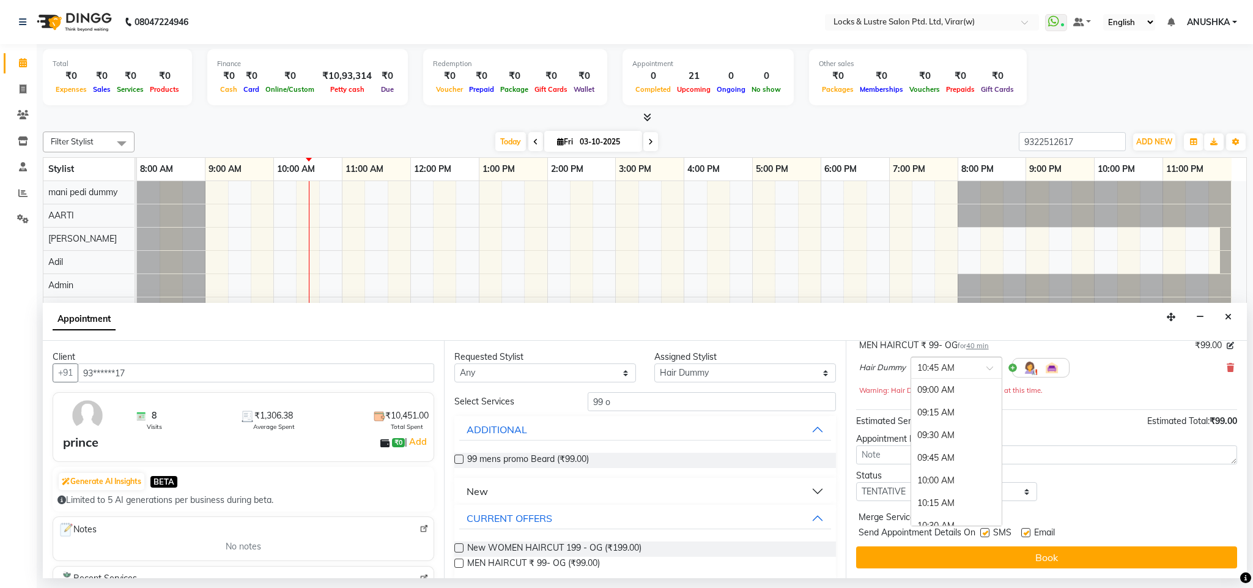
click at [965, 358] on div "× 10:45 AM" at bounding box center [957, 368] width 92 height 22
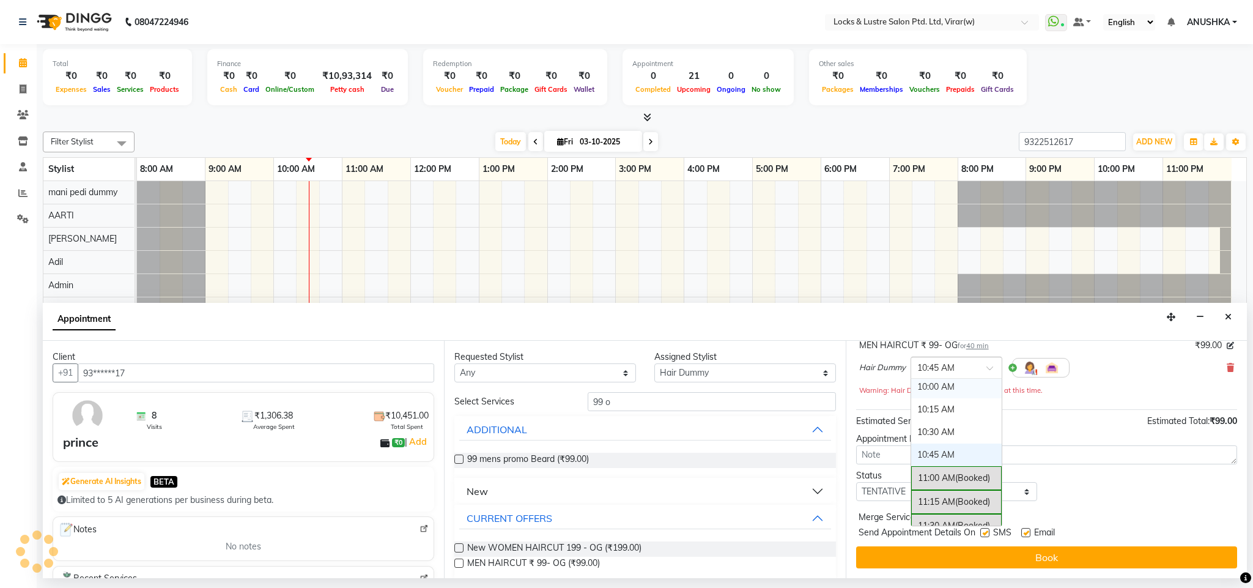
scroll to position [67, 0]
click at [944, 453] on div "10:30 AM" at bounding box center [956, 459] width 91 height 23
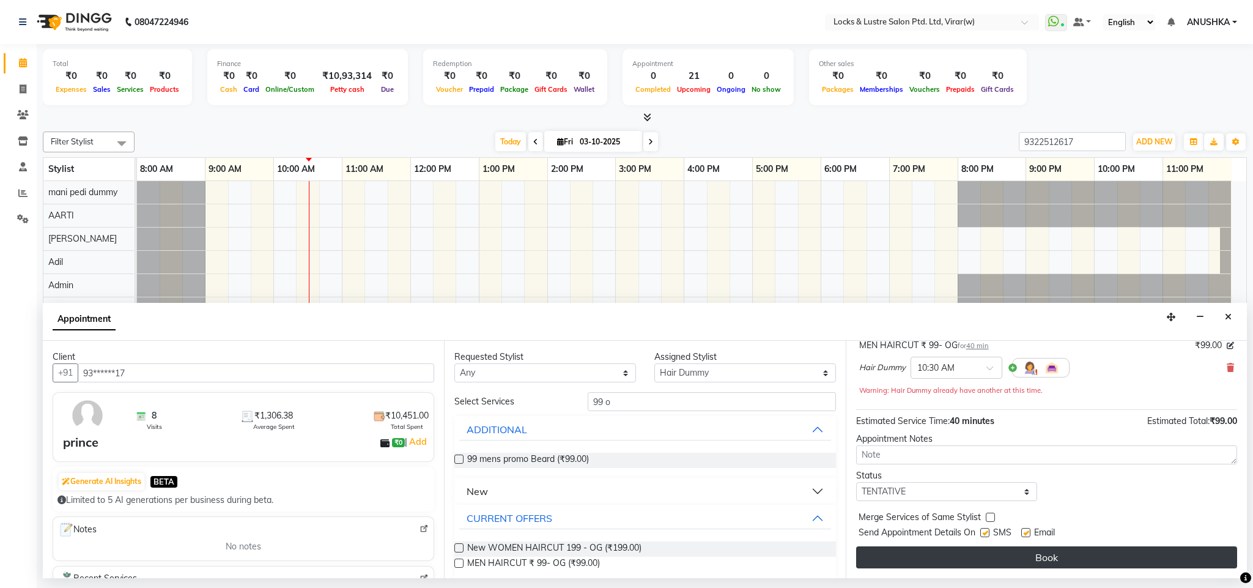
click at [965, 554] on button "Book" at bounding box center [1046, 557] width 381 height 22
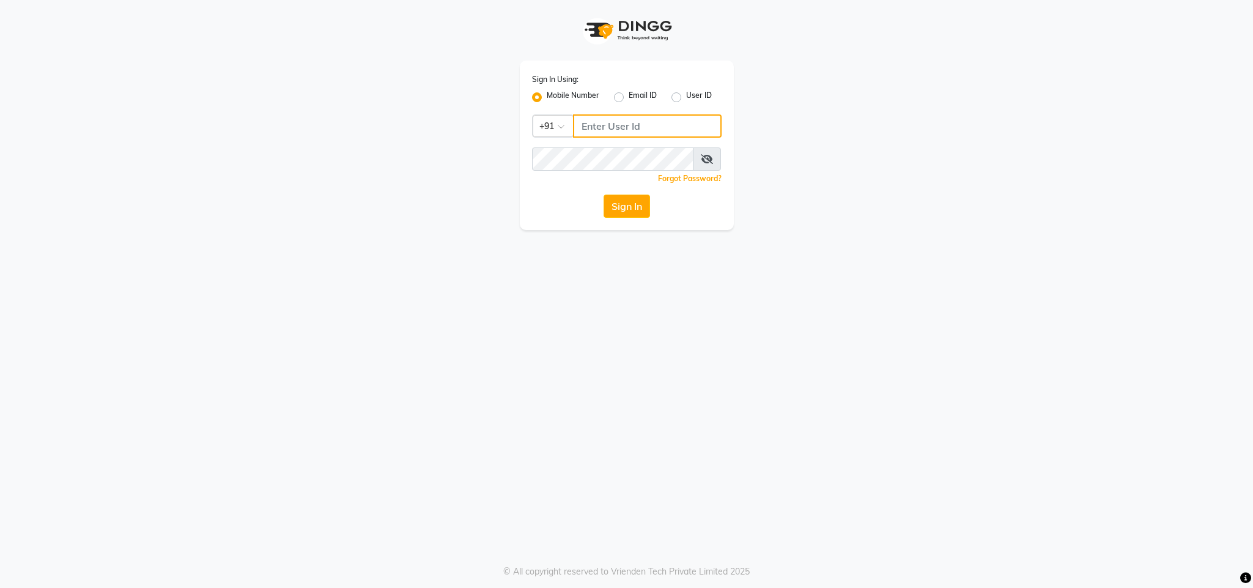
type input "8459157591"
click at [606, 202] on button "Sign In" at bounding box center [627, 206] width 46 height 23
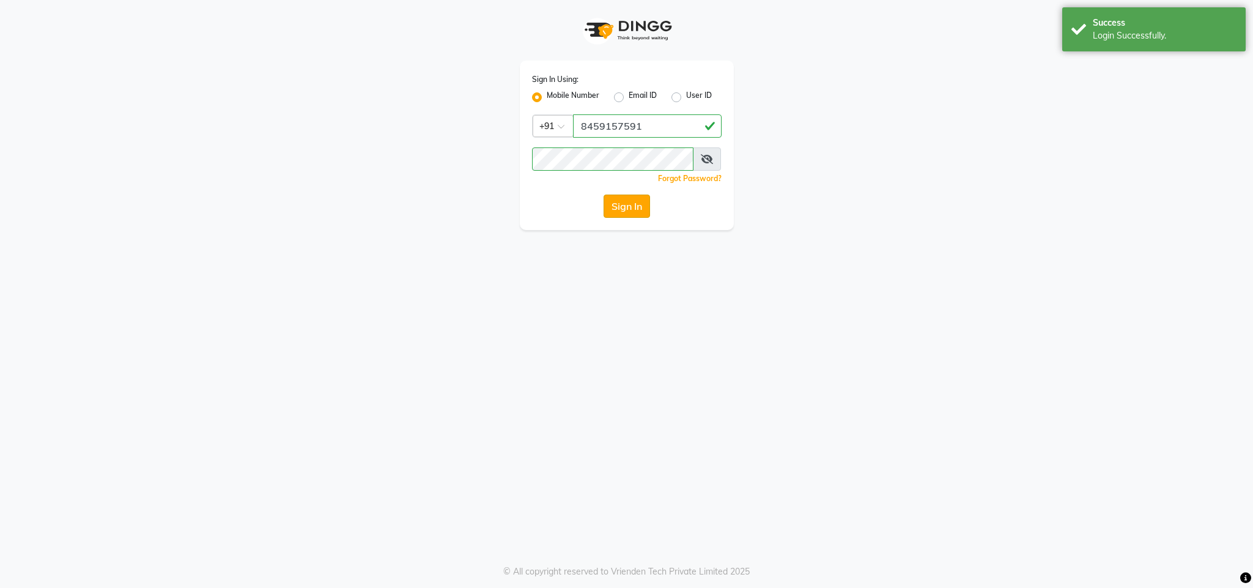
click at [635, 204] on button "Sign In" at bounding box center [627, 206] width 46 height 23
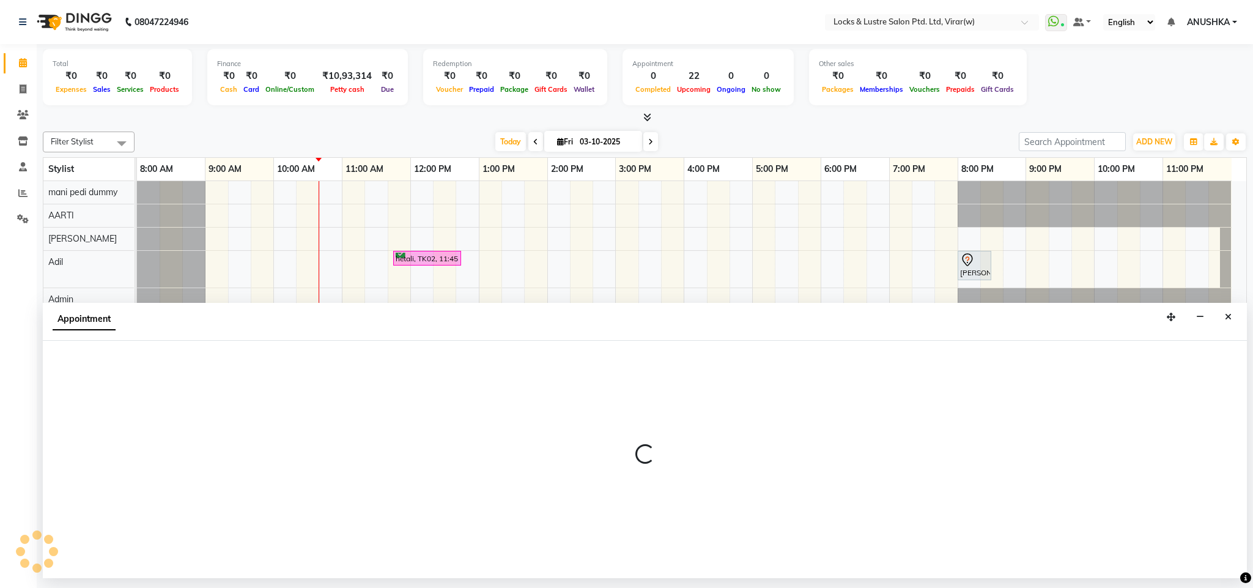
select select "43855"
select select "tentative"
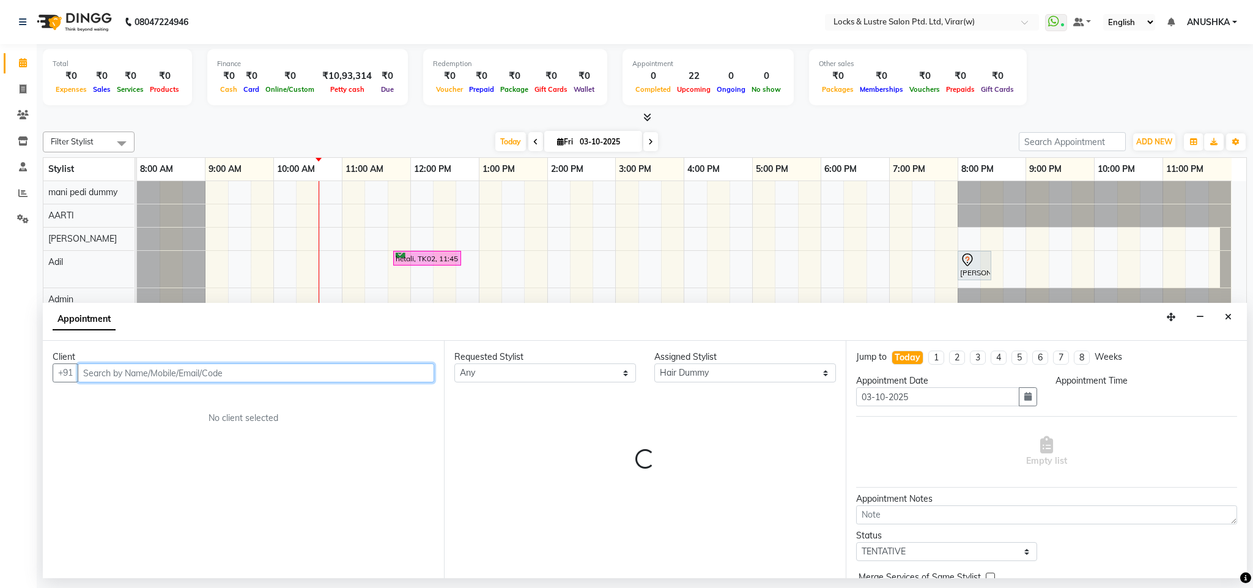
select select "720"
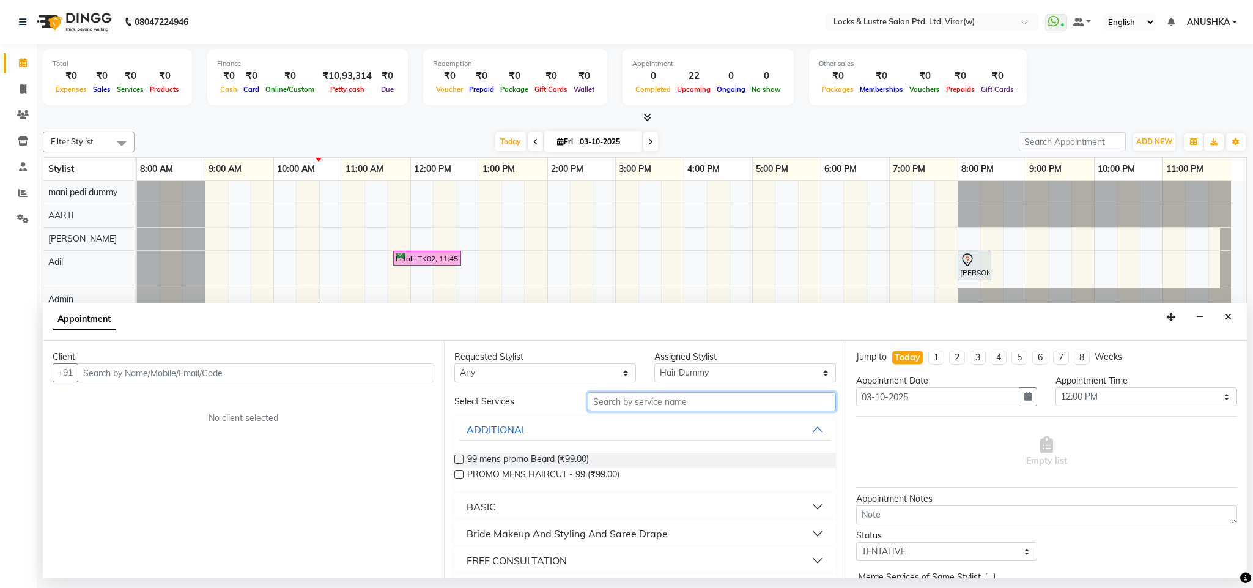
click at [697, 395] on input "text" at bounding box center [712, 401] width 248 height 19
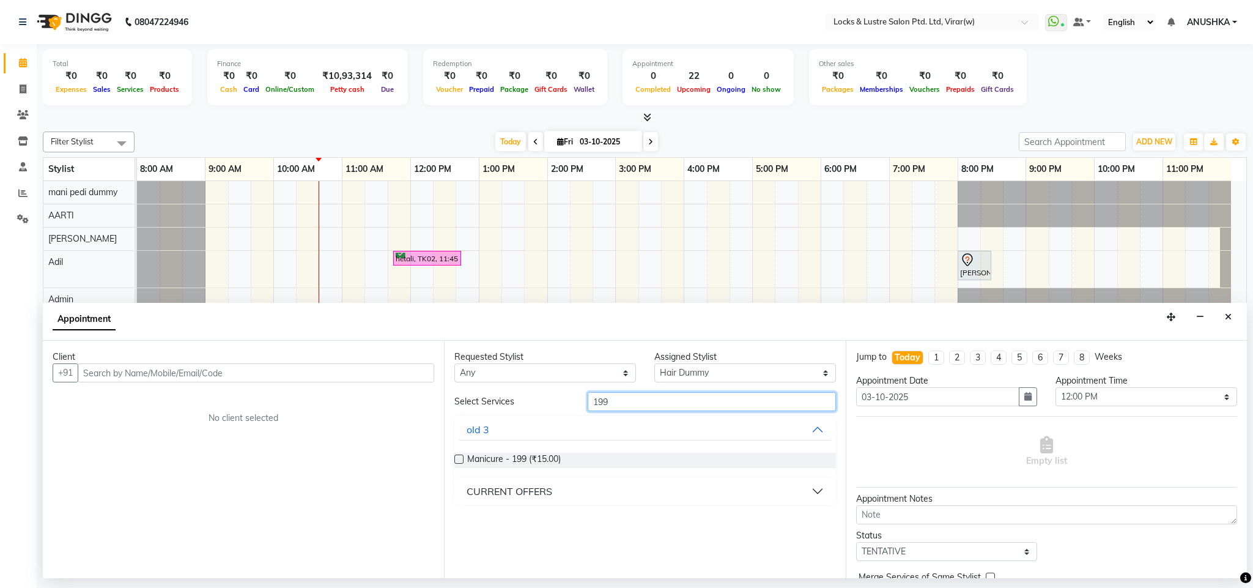
type input "199"
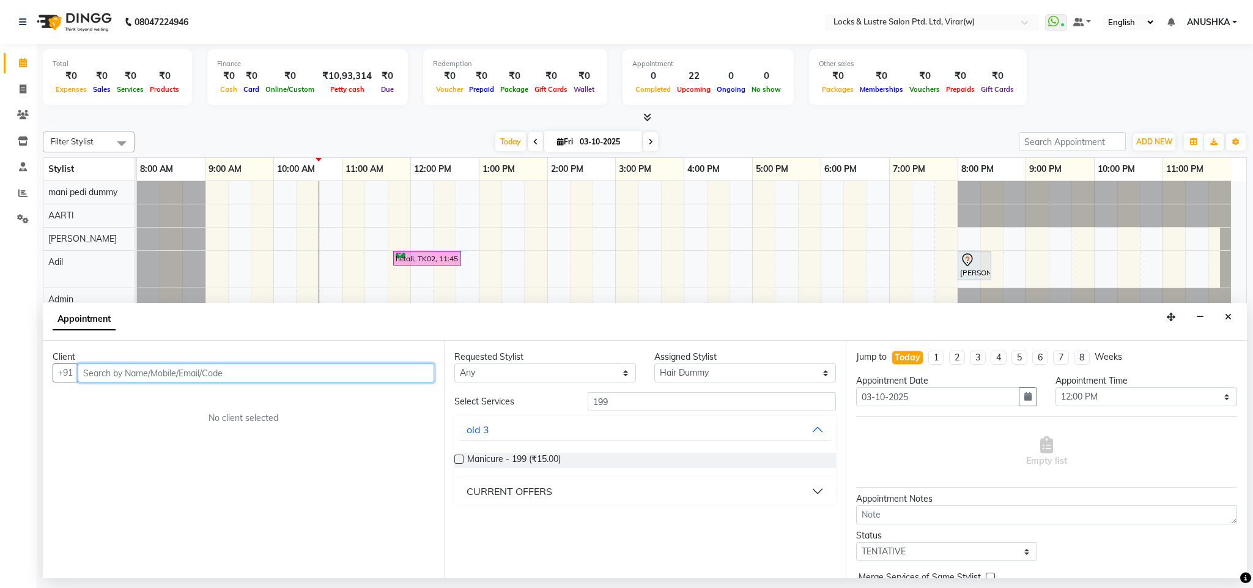
click at [330, 373] on input "text" at bounding box center [256, 372] width 357 height 19
type input "7947066273"
click at [414, 376] on span "Add Client" at bounding box center [408, 372] width 41 height 11
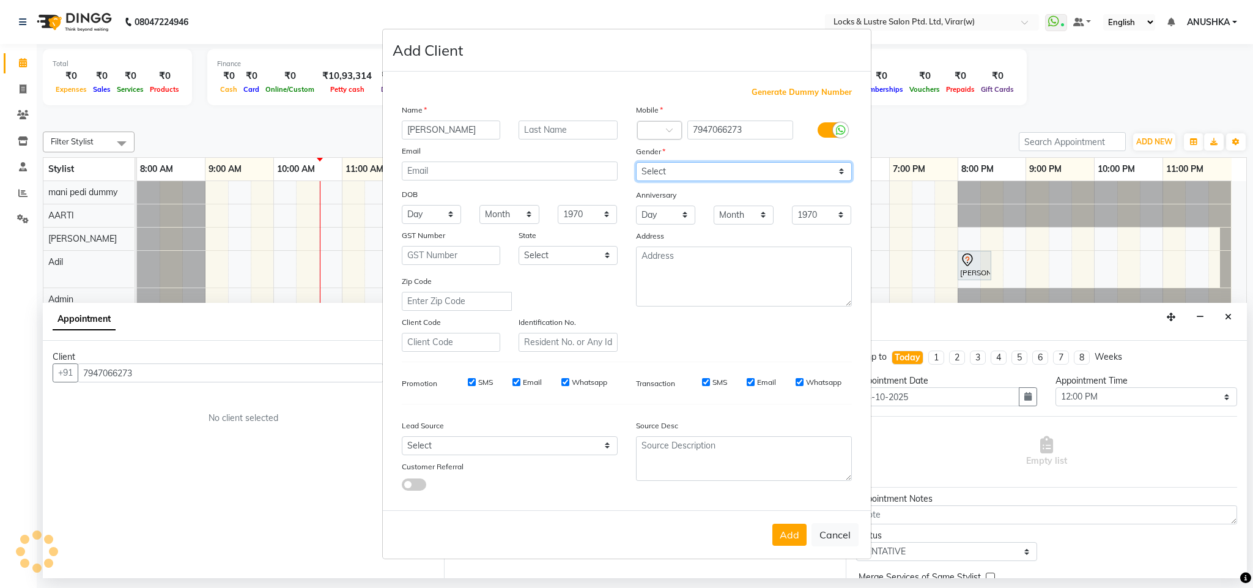
click at [697, 175] on select "Select [DEMOGRAPHIC_DATA] [DEMOGRAPHIC_DATA] Other Prefer Not To Say" at bounding box center [744, 171] width 216 height 19
click at [439, 133] on input "[PERSON_NAME]" at bounding box center [451, 130] width 99 height 19
click at [413, 136] on input "[PERSON_NAME]" at bounding box center [451, 130] width 99 height 19
type input "[PERSON_NAME]"
drag, startPoint x: 733, startPoint y: 166, endPoint x: 733, endPoint y: 180, distance: 14.1
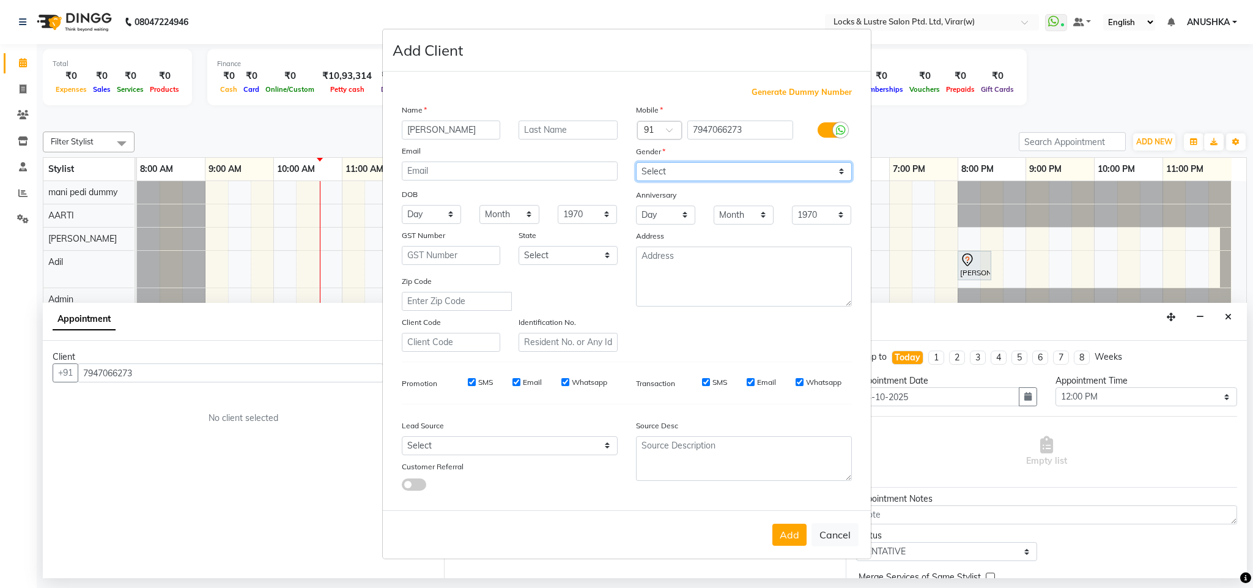
click at [733, 171] on select "Select [DEMOGRAPHIC_DATA] [DEMOGRAPHIC_DATA] Other Prefer Not To Say" at bounding box center [744, 171] width 216 height 19
select select "[DEMOGRAPHIC_DATA]"
click at [636, 163] on select "Select Male Female Other Prefer Not To Say" at bounding box center [744, 171] width 216 height 19
click at [790, 529] on button "Add" at bounding box center [790, 535] width 34 height 22
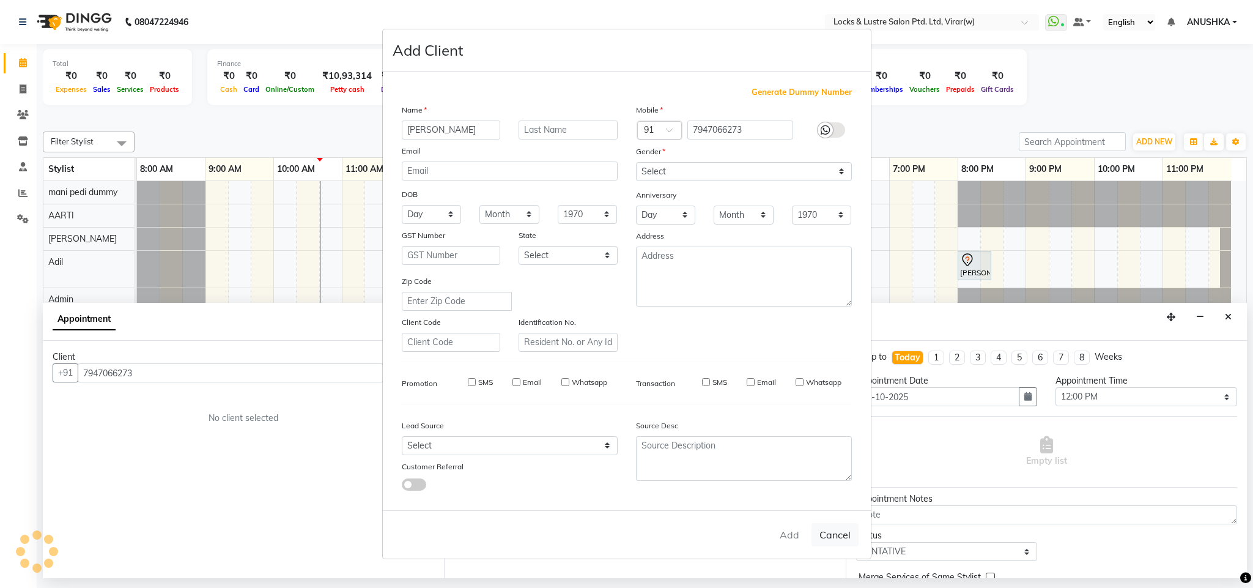
type input "79******73"
select select
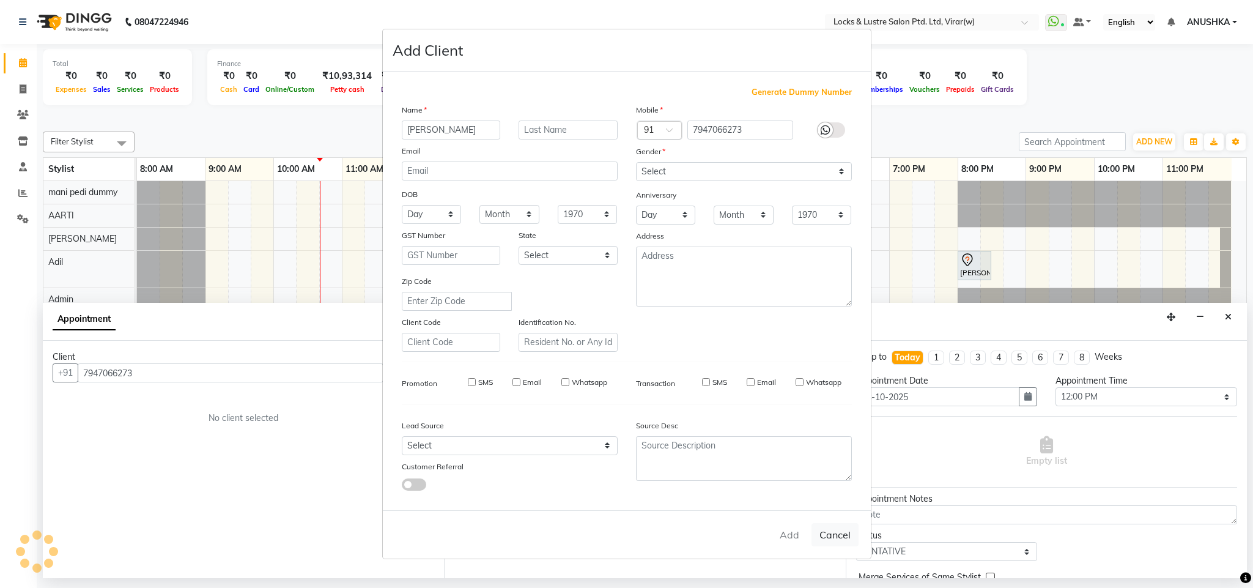
select select
checkbox input "false"
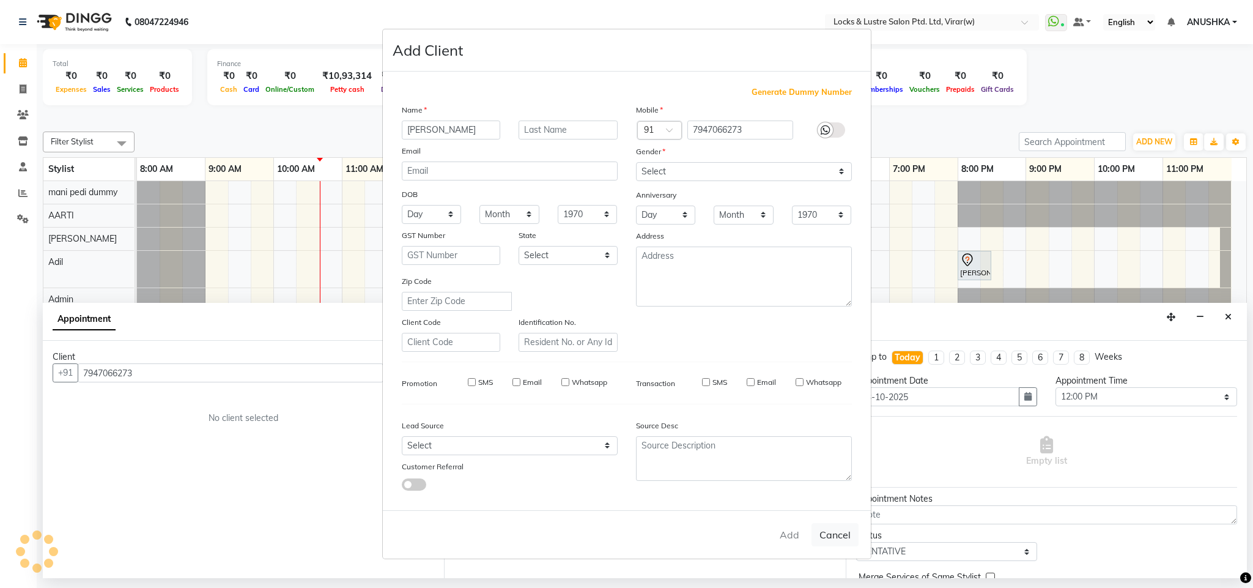
checkbox input "false"
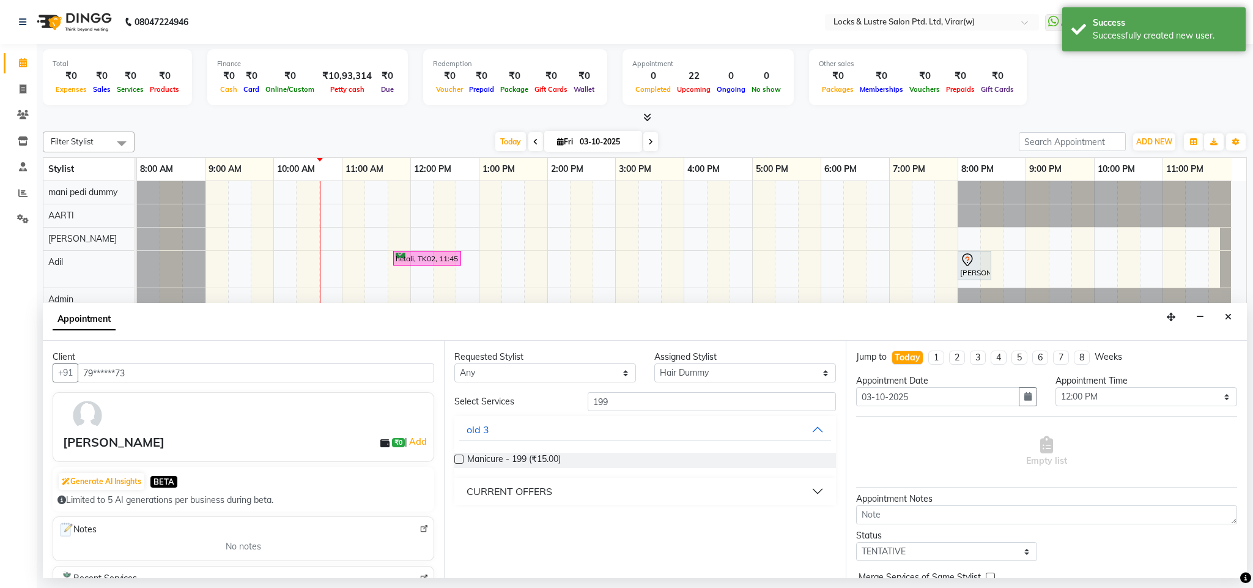
click at [516, 492] on div "CURRENT OFFERS" at bounding box center [510, 491] width 86 height 15
click at [531, 523] on span "New WOMEN HAIRCUT 199 - OG (₹199.00)" at bounding box center [554, 521] width 174 height 15
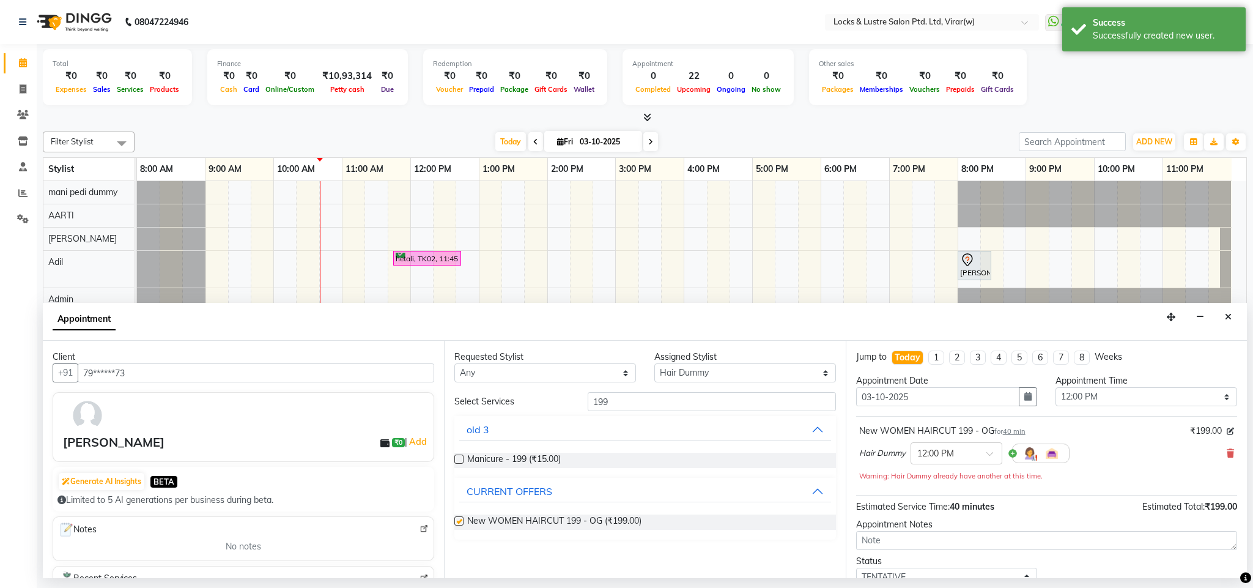
checkbox input "false"
click at [630, 407] on input "199" at bounding box center [712, 401] width 248 height 19
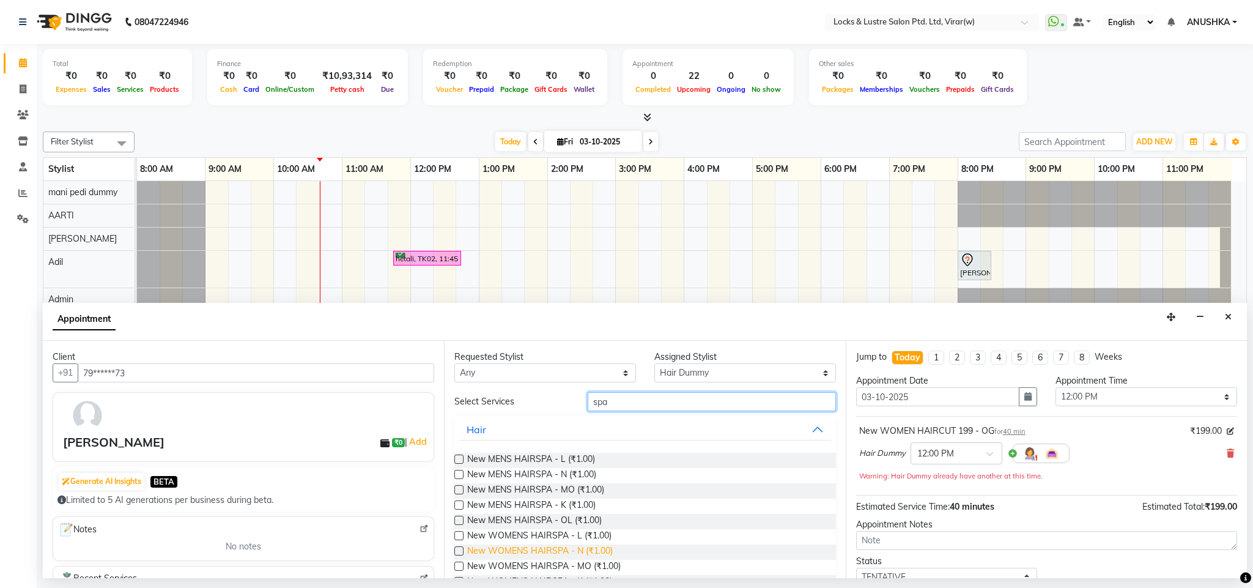
type input "spa"
click at [571, 549] on span "New WOMENS HAIRSPA - N (₹1.00)" at bounding box center [540, 551] width 146 height 15
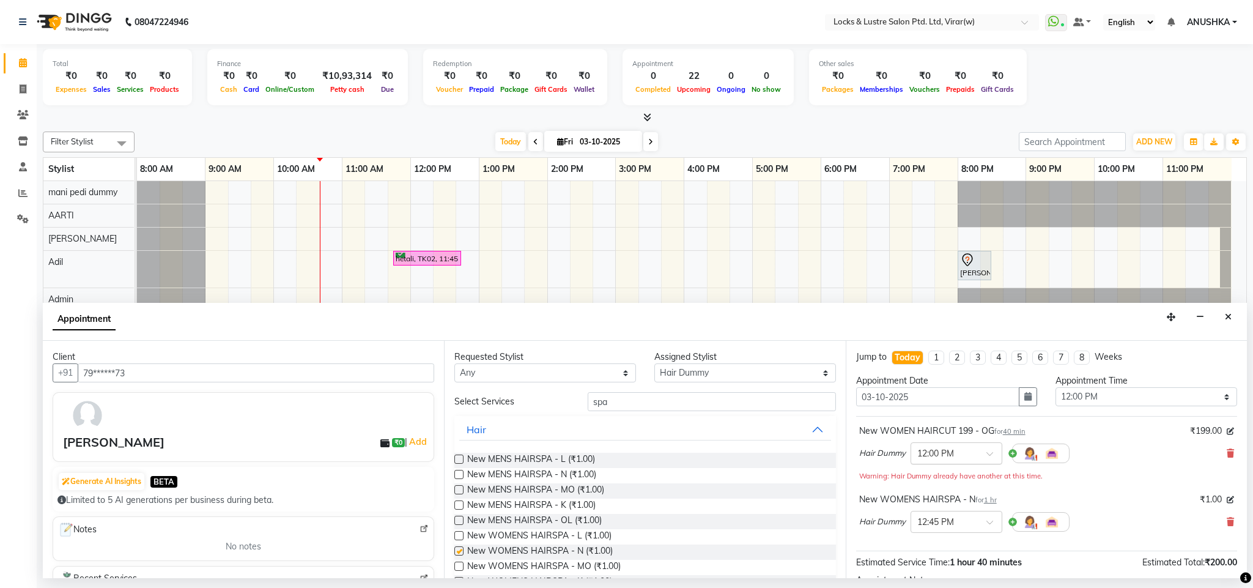
checkbox input "false"
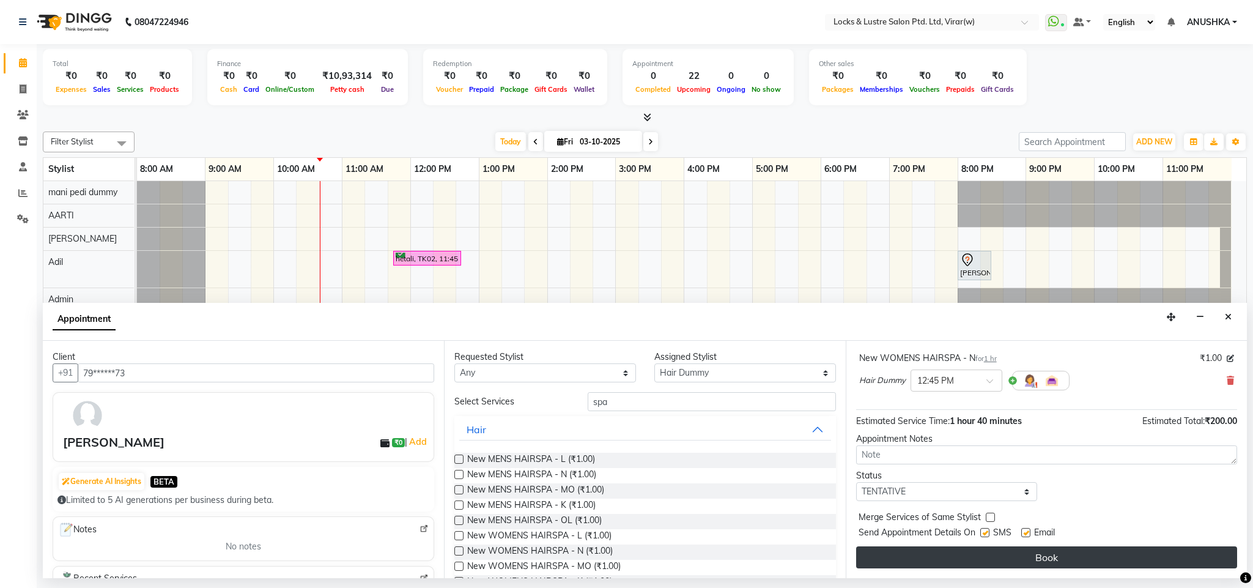
click at [1041, 547] on button "Book" at bounding box center [1046, 557] width 381 height 22
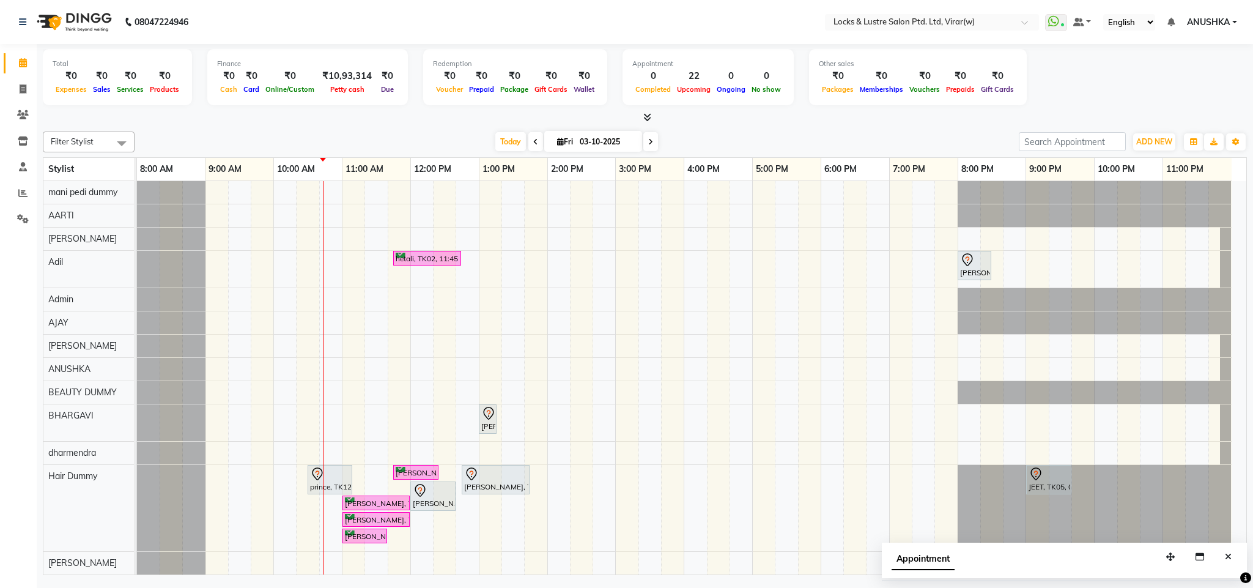
click at [533, 139] on icon at bounding box center [535, 141] width 5 height 7
type input "02-10-2025"
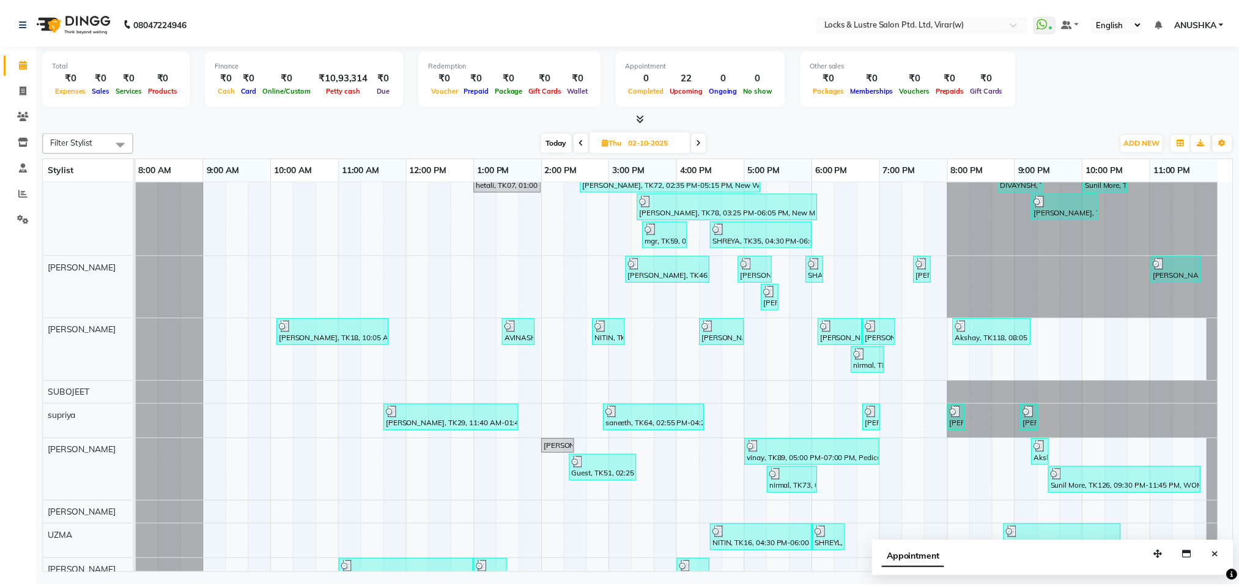
scroll to position [1419, 0]
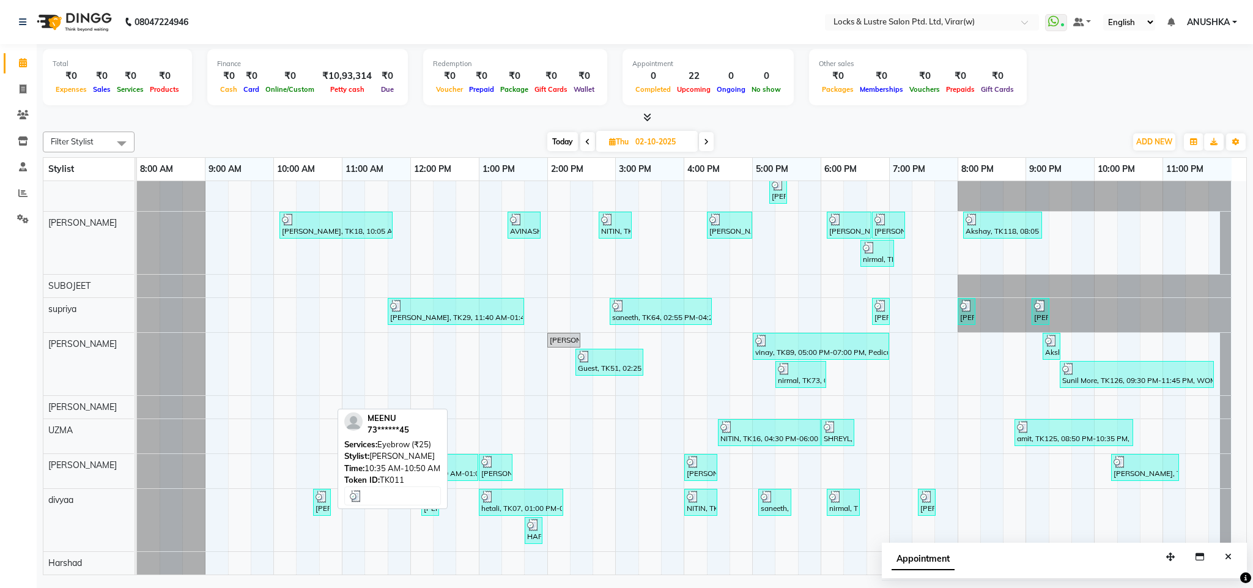
click at [325, 511] on div "MEENU, TK11, 10:35 AM-10:50 AM, Eyebrow (₹25)" at bounding box center [321, 502] width 15 height 23
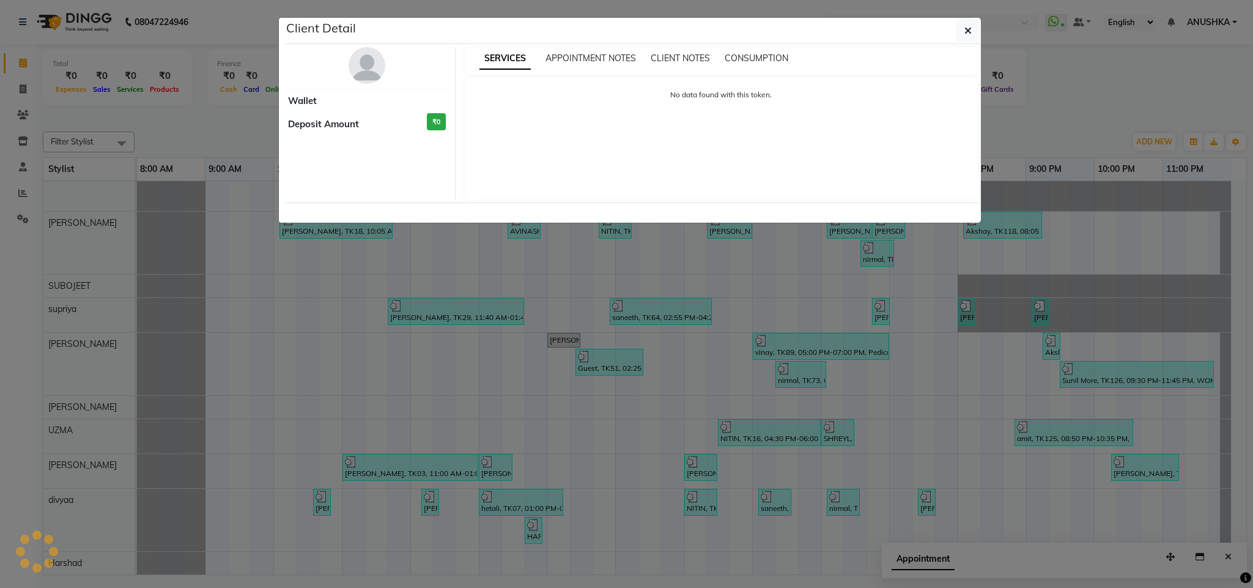
select select "3"
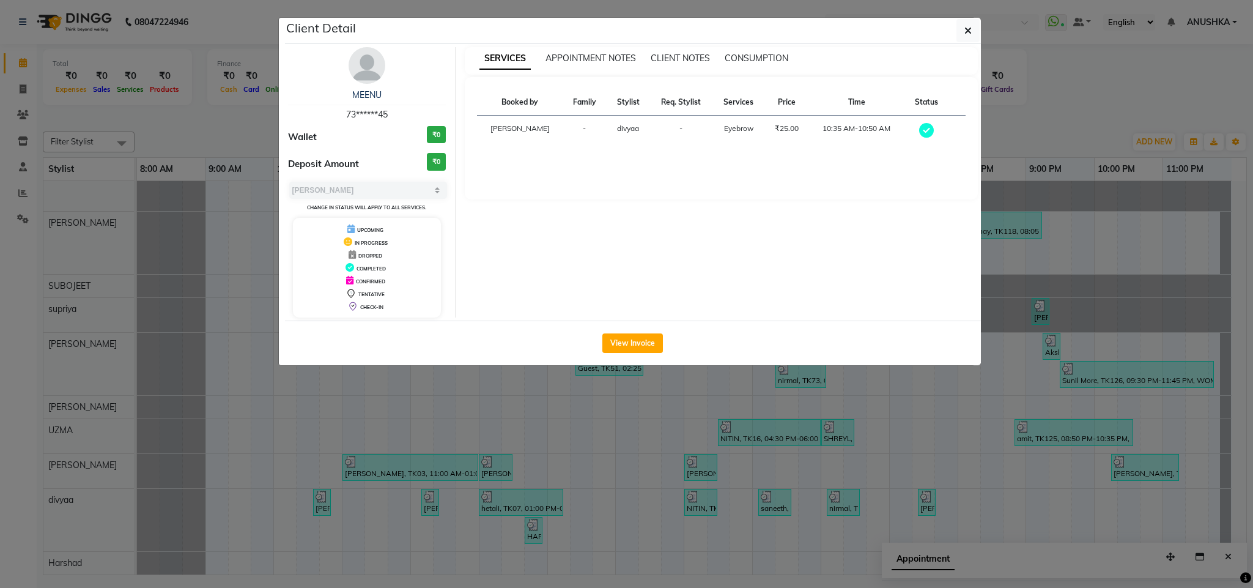
click at [366, 514] on ngb-modal-window "Client Detail MEENU 73******45 Wallet ₹0 Deposit Amount ₹0 Select MARK DONE UPC…" at bounding box center [626, 294] width 1253 height 588
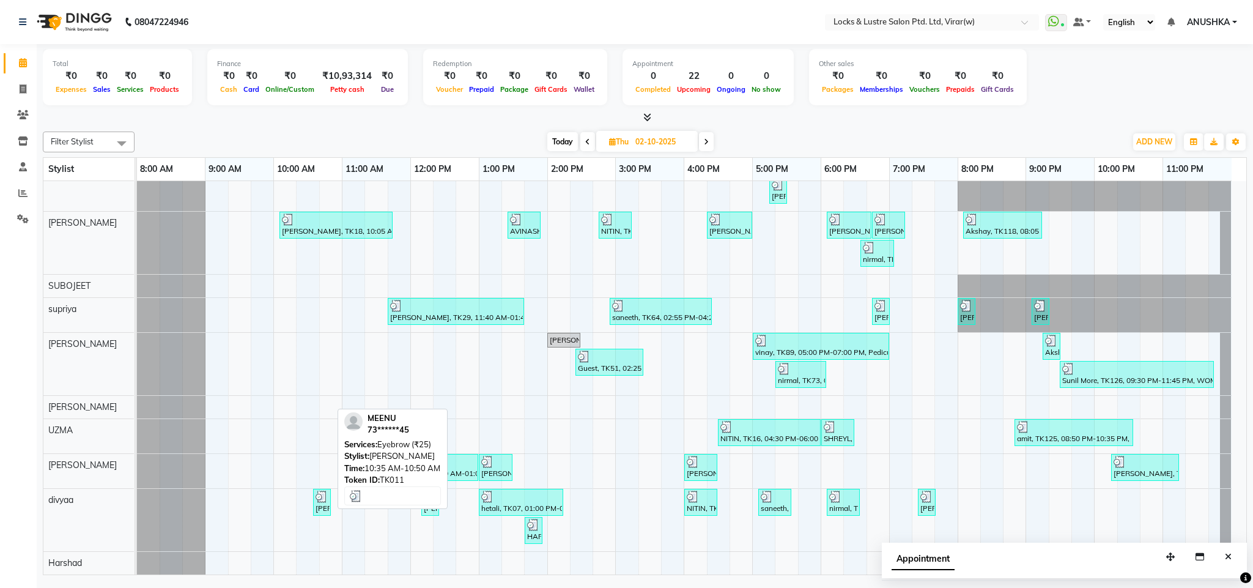
click at [324, 500] on img at bounding box center [322, 497] width 12 height 12
select select "3"
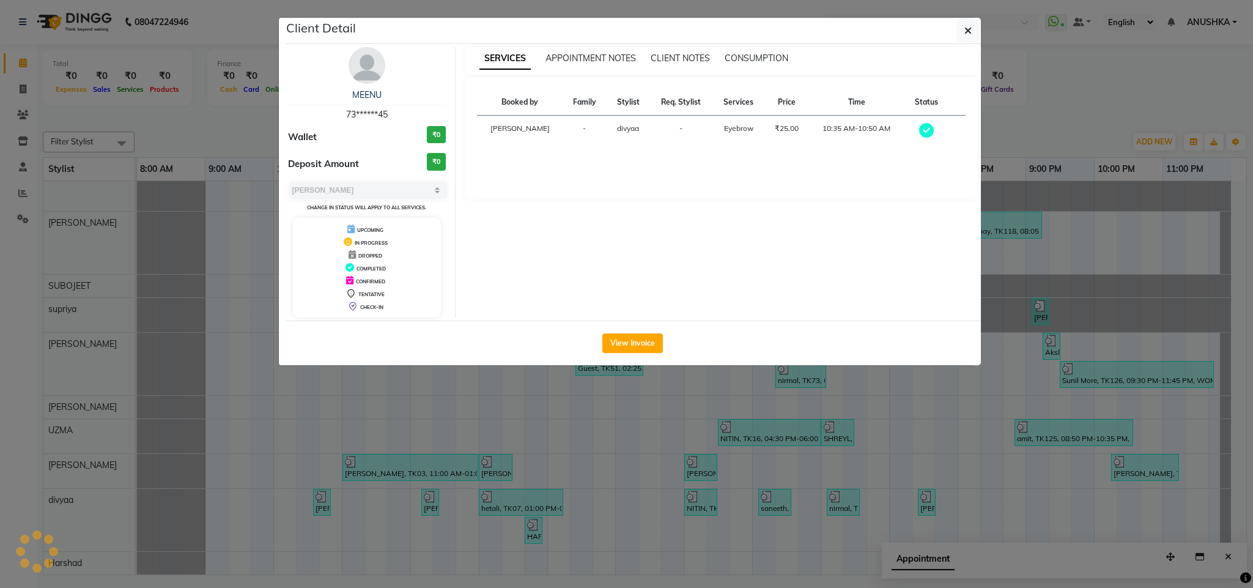
click at [324, 497] on ngb-modal-window "Client Detail MEENU 73******45 Wallet ₹0 Deposit Amount ₹0 Select MARK DONE UPC…" at bounding box center [626, 294] width 1253 height 588
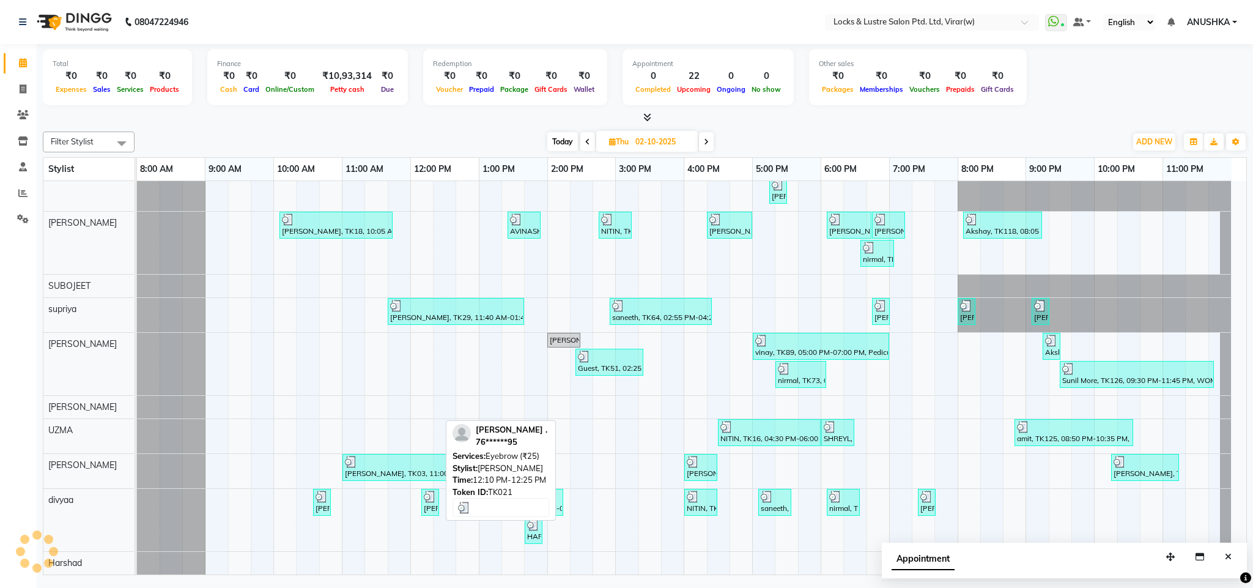
click at [428, 510] on div "Sara ., TK21, 12:10 PM-12:25 PM, Eyebrow (₹25)" at bounding box center [430, 502] width 15 height 23
select select "3"
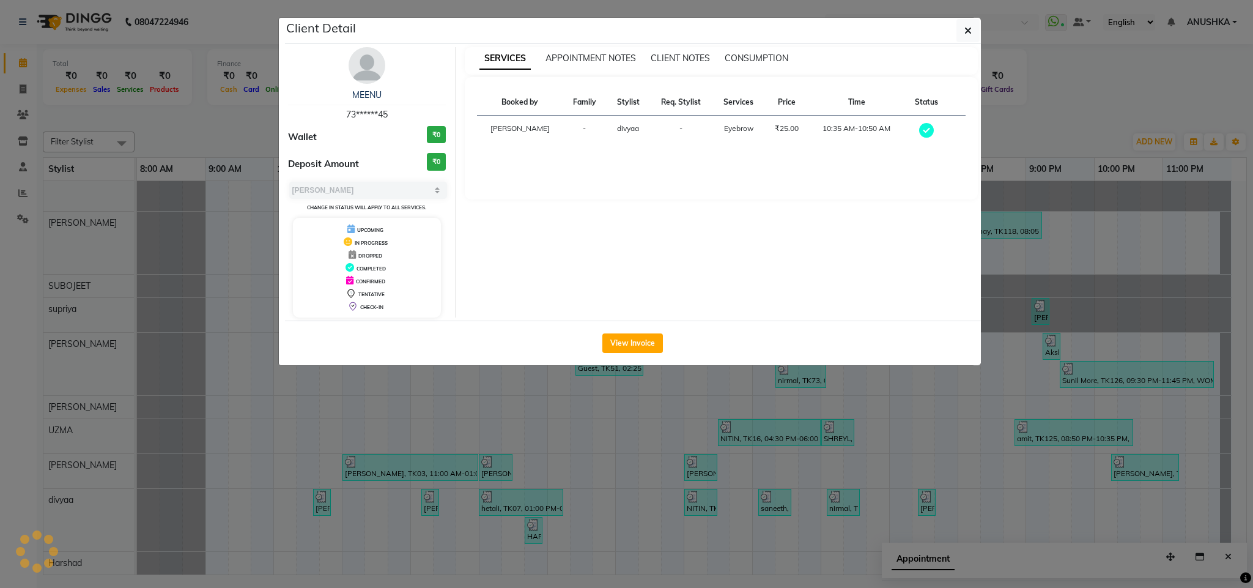
click at [428, 510] on ngb-modal-window "Client Detail MEENU 73******45 Wallet ₹0 Deposit Amount ₹0 Select MARK DONE UPC…" at bounding box center [626, 294] width 1253 height 588
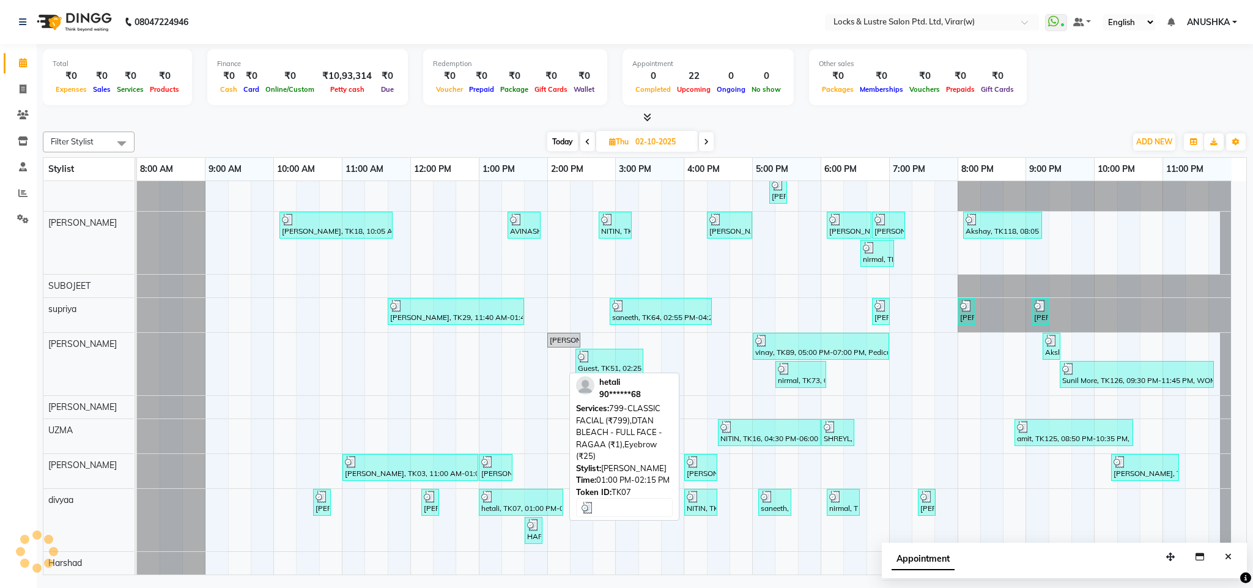
click at [513, 507] on div "hetali, TK07, 01:00 PM-02:15 PM, 799-CLASSIC FACIAL (₹799),DTAN BLEACH - FULL F…" at bounding box center [521, 502] width 82 height 23
select select "3"
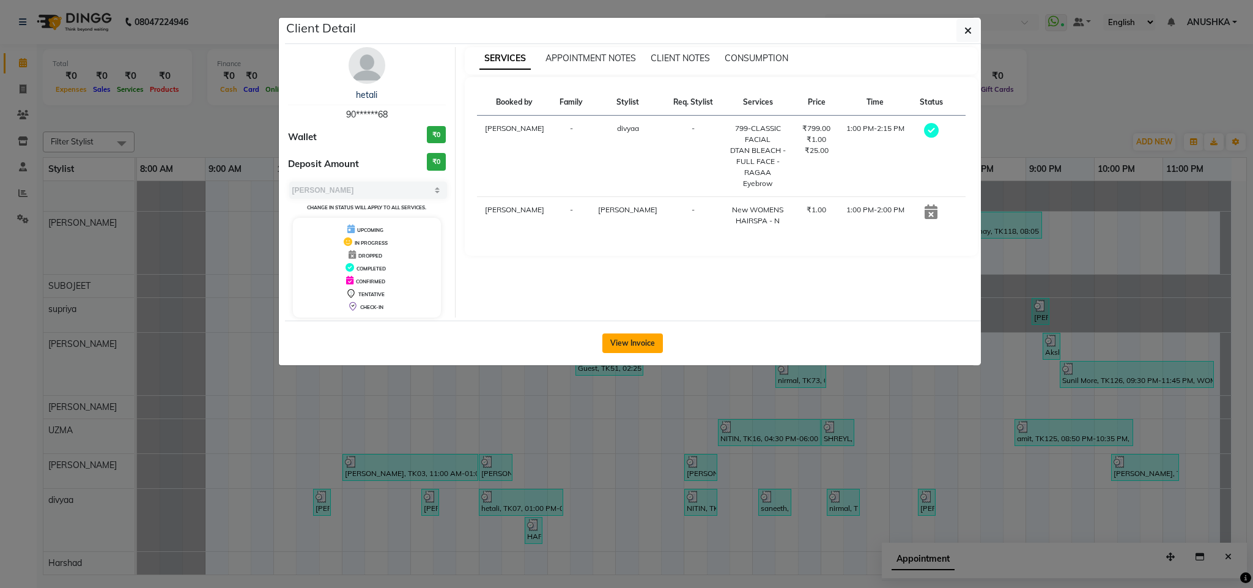
click at [644, 347] on button "View Invoice" at bounding box center [633, 343] width 61 height 20
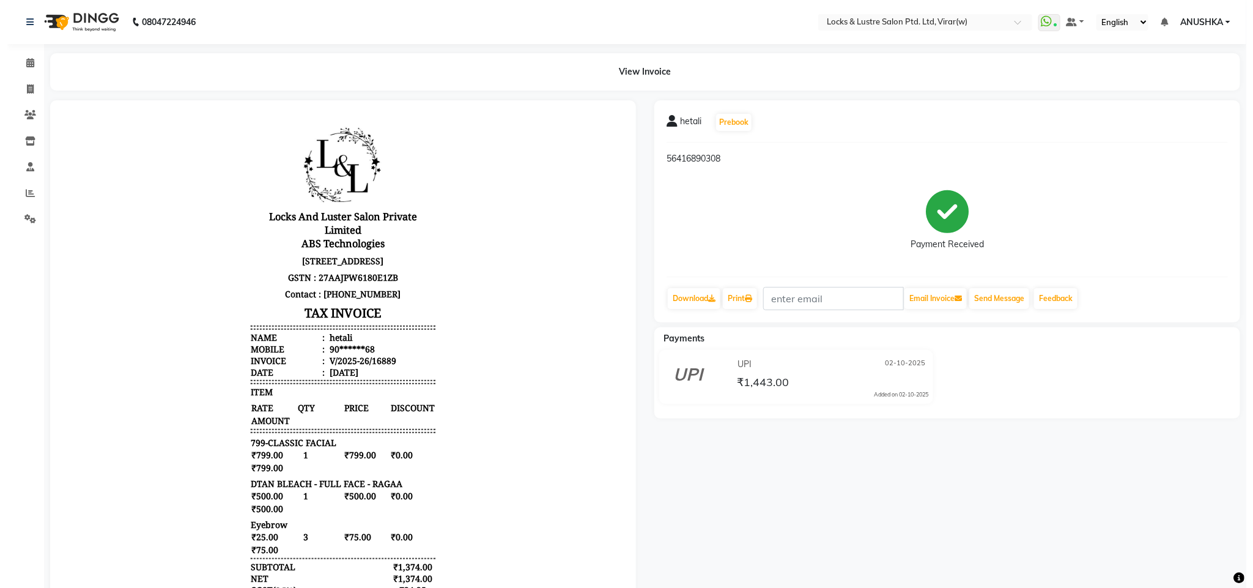
scroll to position [9, 0]
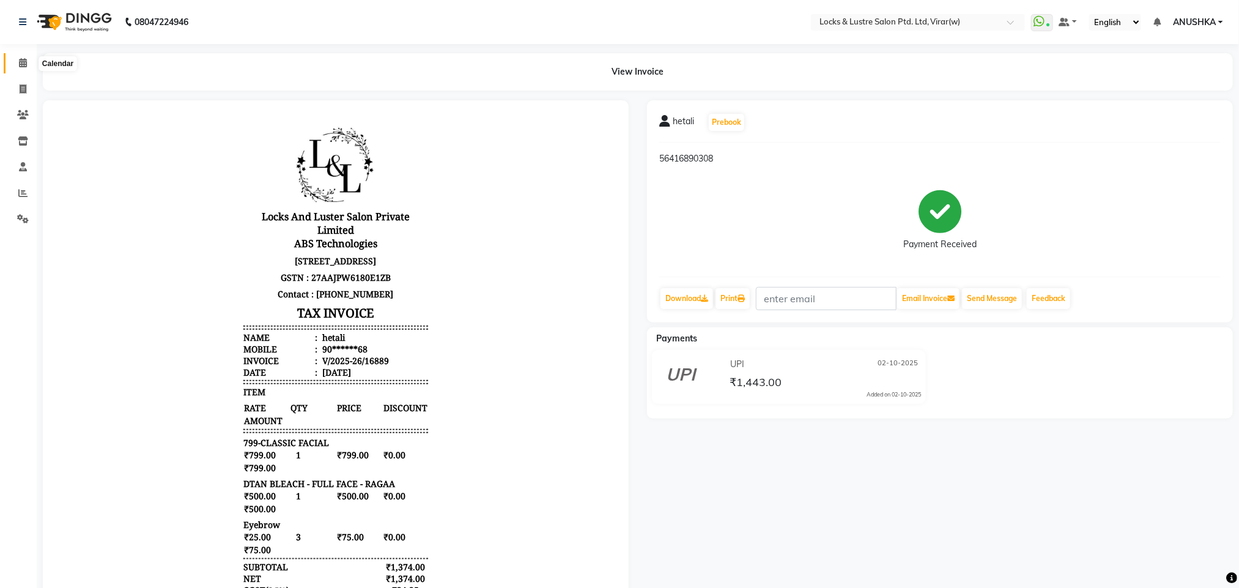
click at [26, 58] on icon at bounding box center [23, 62] width 8 height 9
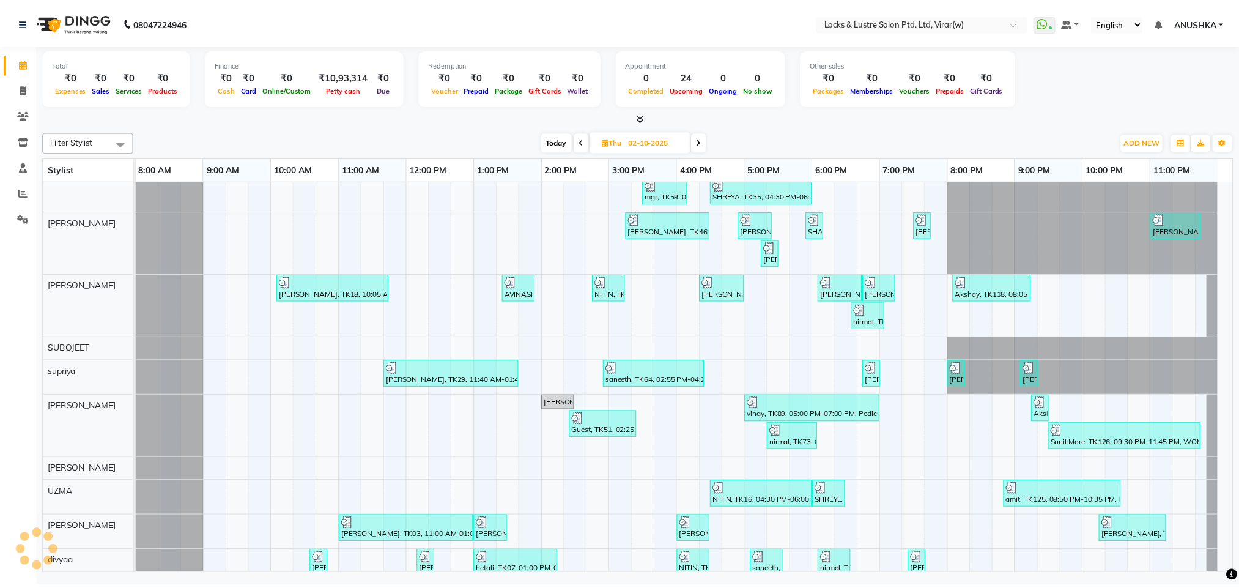
scroll to position [1419, 0]
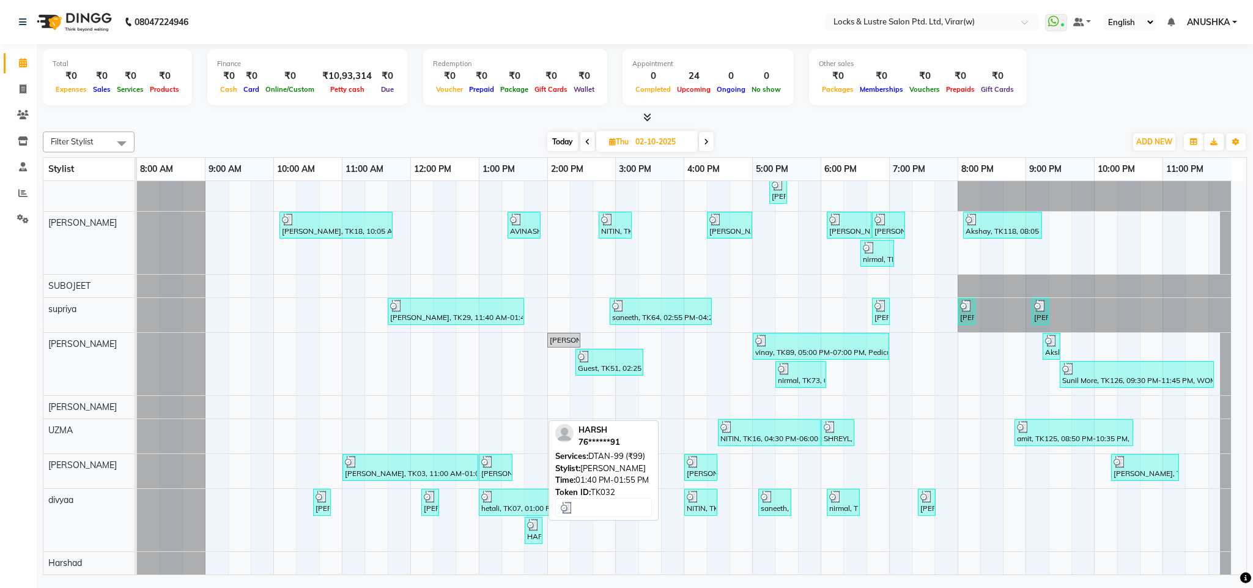
click at [534, 533] on div "HARSH, TK32, 01:40 PM-01:55 PM, DTAN-99 (₹99)" at bounding box center [533, 530] width 15 height 23
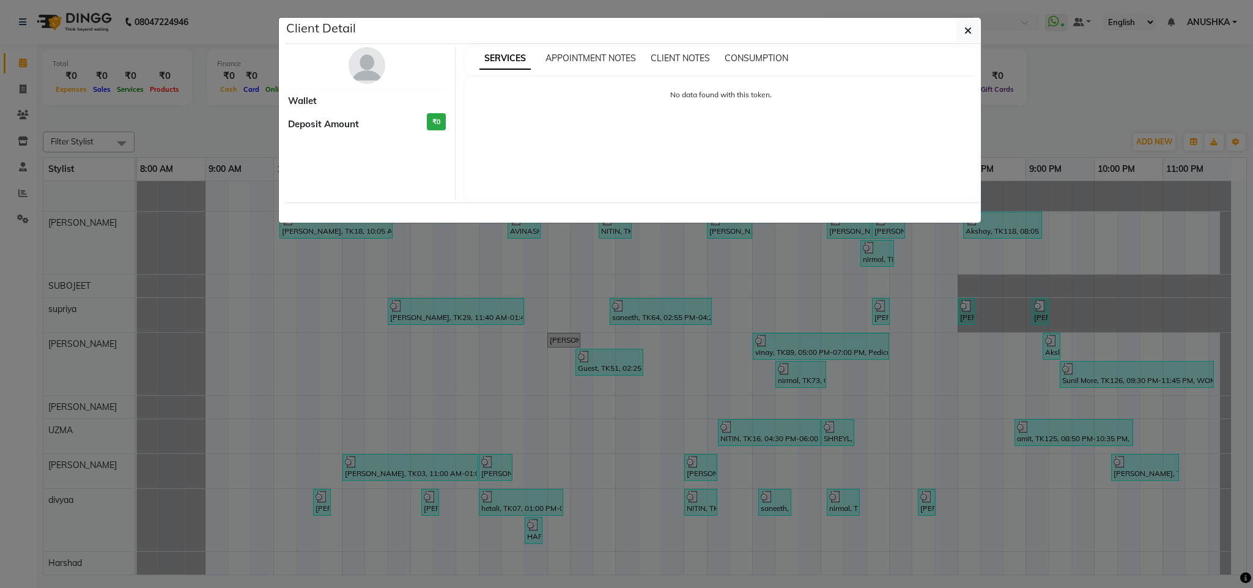
select select "3"
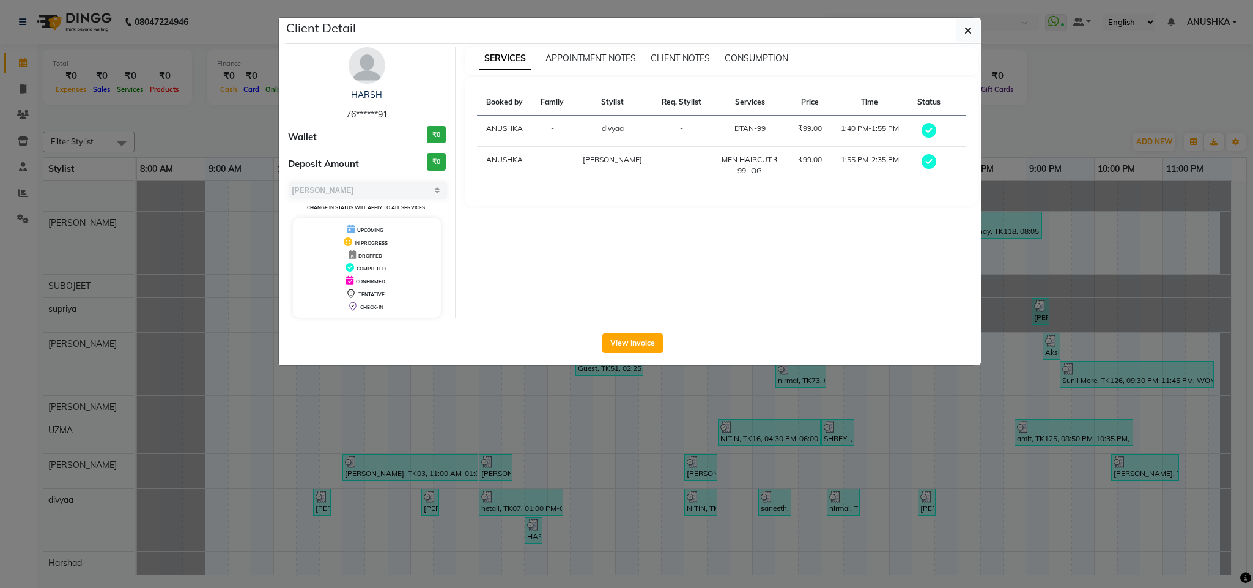
click at [543, 523] on ngb-modal-window "Client Detail HARSH 76******91 Wallet ₹0 Deposit Amount ₹0 Select MARK DONE UPC…" at bounding box center [626, 294] width 1253 height 588
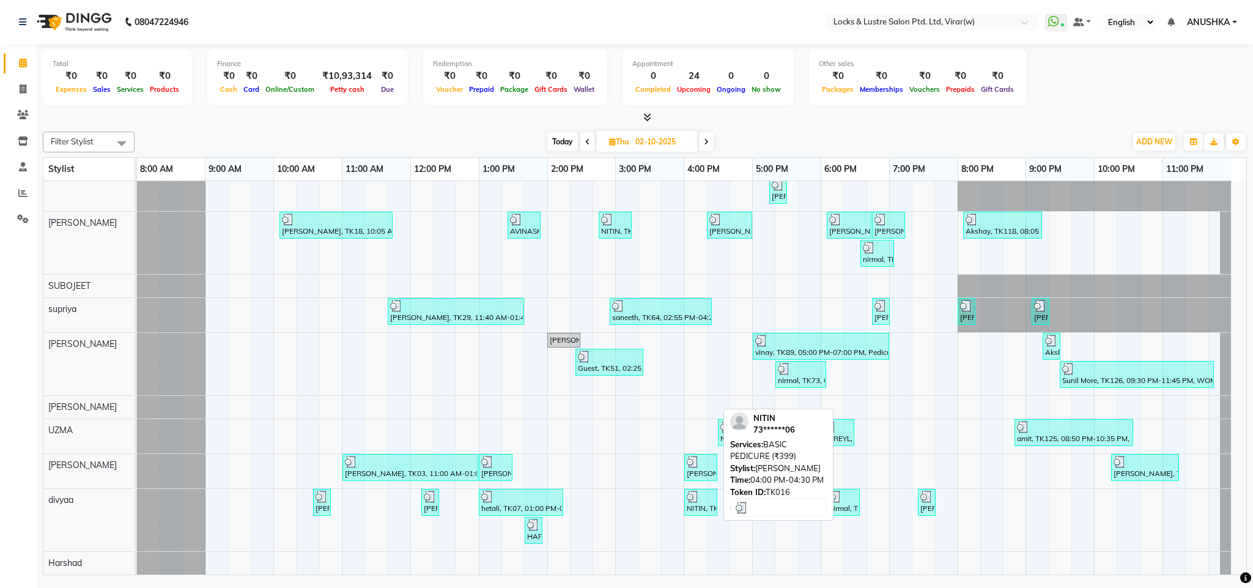
click at [708, 498] on div at bounding box center [701, 497] width 28 height 12
select select "3"
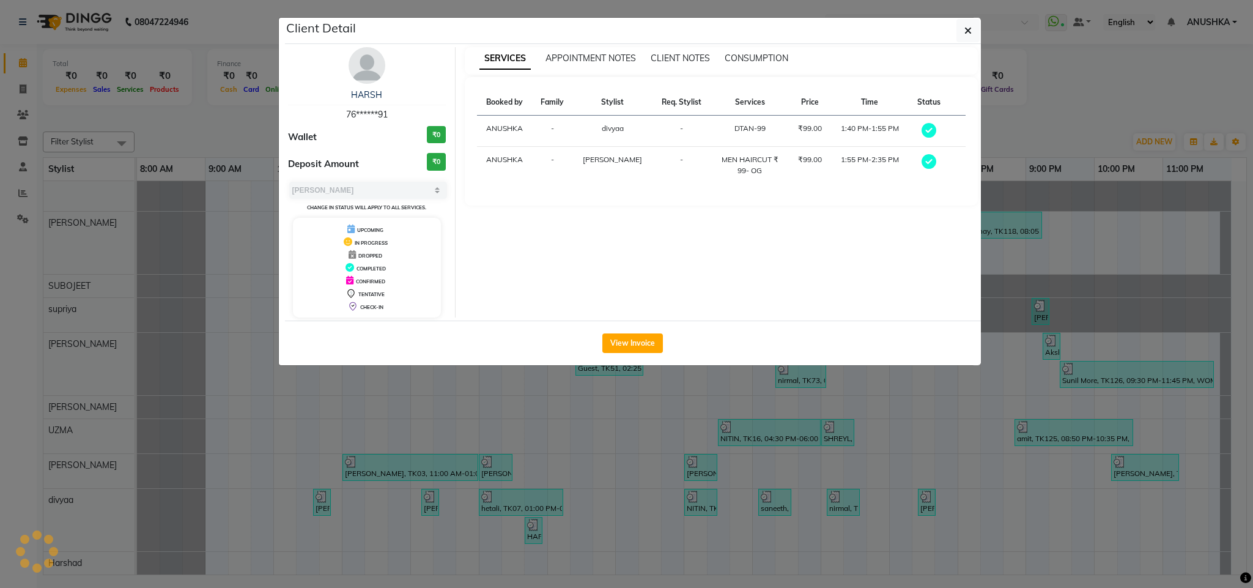
click at [762, 491] on ngb-modal-window "Client Detail HARSH 76******91 Wallet ₹0 Deposit Amount ₹0 Select MARK DONE UPC…" at bounding box center [626, 294] width 1253 height 588
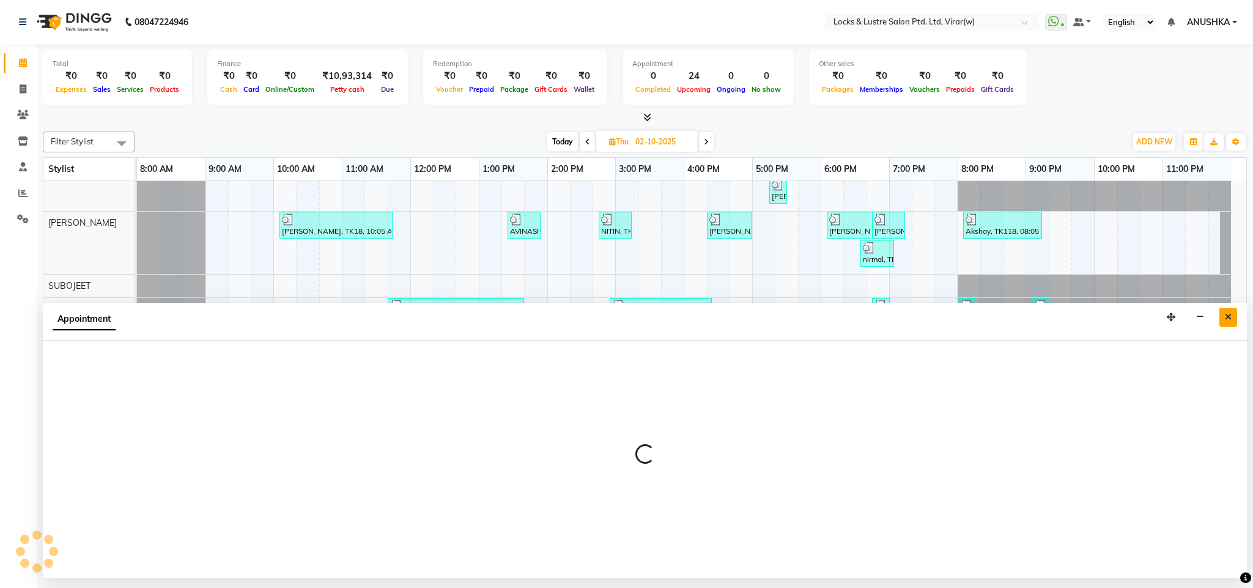
click at [1221, 317] on button "Close" at bounding box center [1229, 317] width 18 height 19
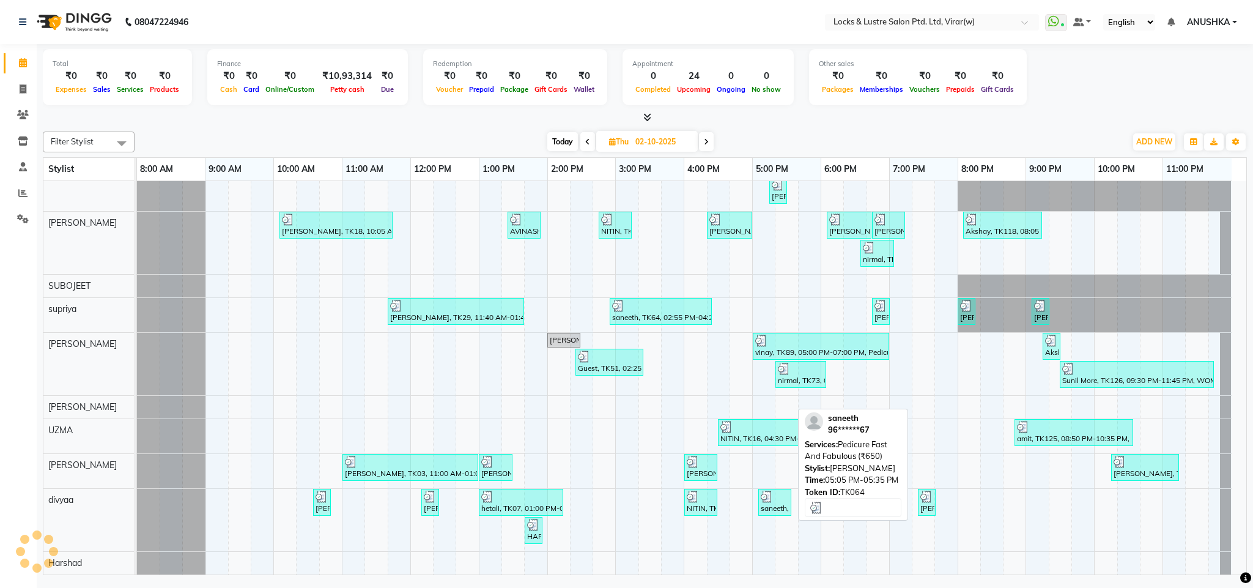
click at [771, 499] on img at bounding box center [767, 497] width 12 height 12
select select "3"
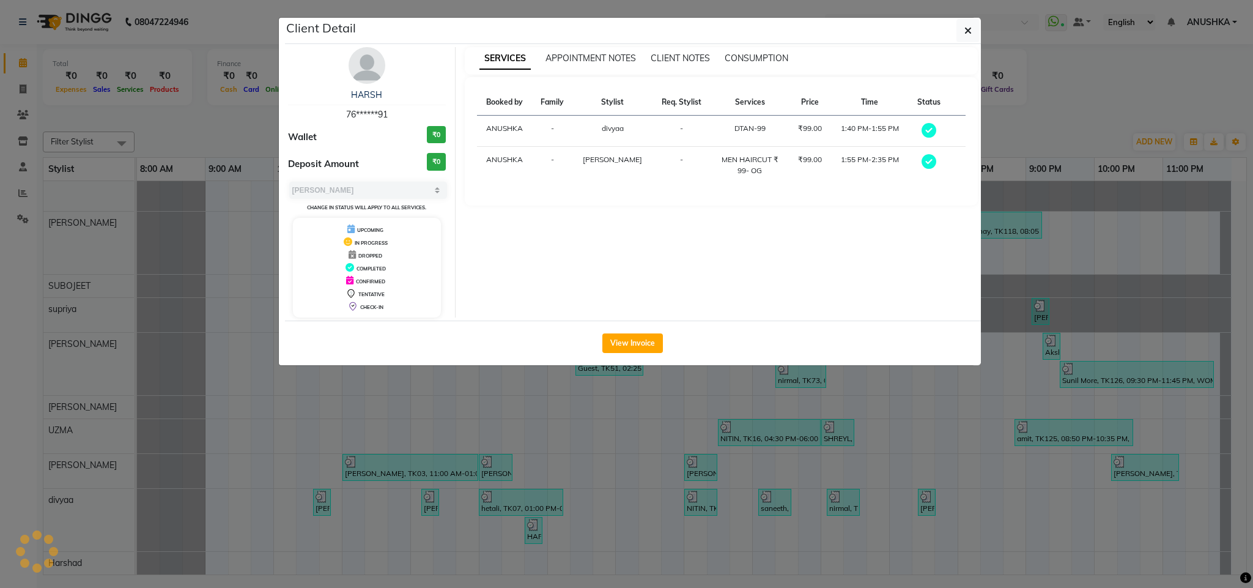
click at [842, 520] on ngb-modal-window "Client Detail HARSH 76******91 Wallet ₹0 Deposit Amount ₹0 Select MARK DONE UPC…" at bounding box center [626, 294] width 1253 height 588
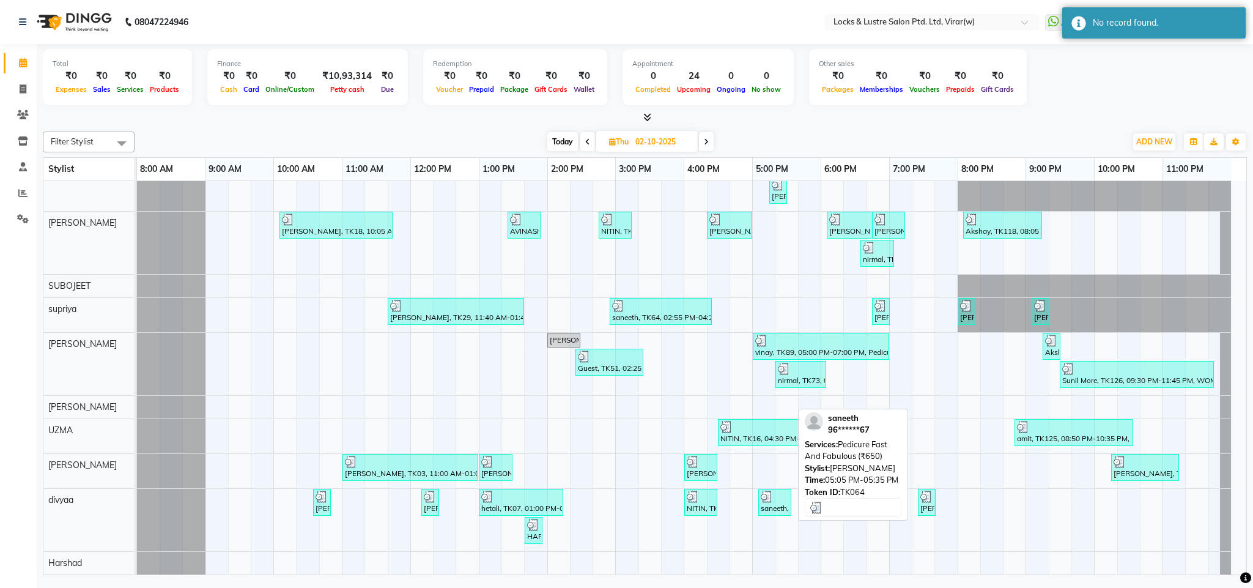
click at [781, 500] on div at bounding box center [775, 497] width 28 height 12
select select "3"
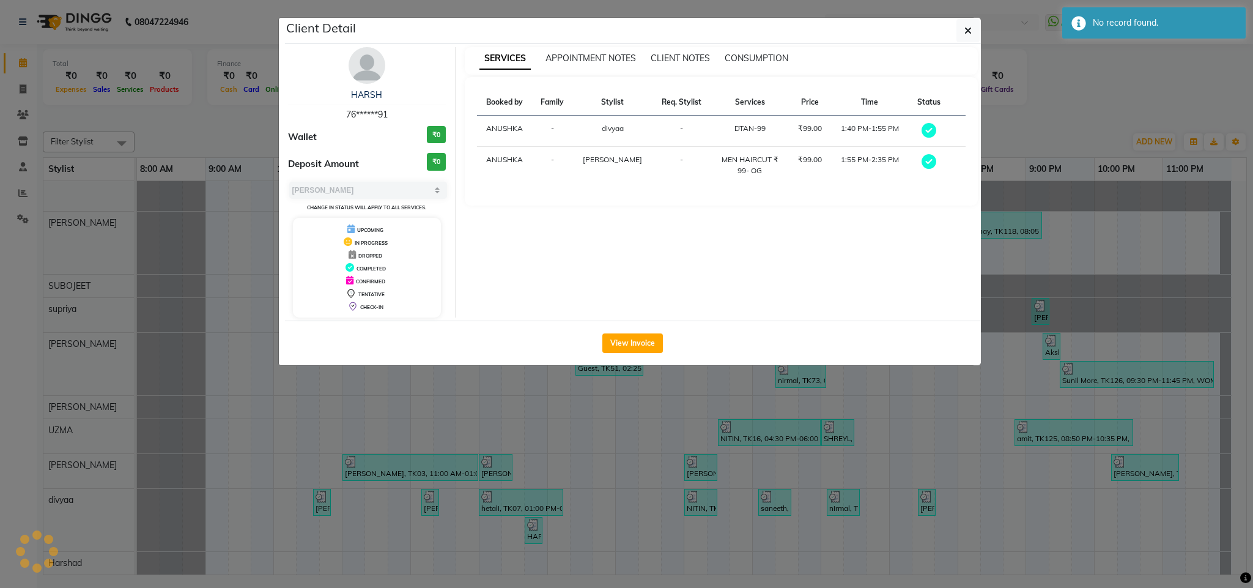
click at [781, 500] on ngb-modal-window "Client Detail HARSH 76******91 Wallet ₹0 Deposit Amount ₹0 Select MARK DONE UPC…" at bounding box center [626, 294] width 1253 height 588
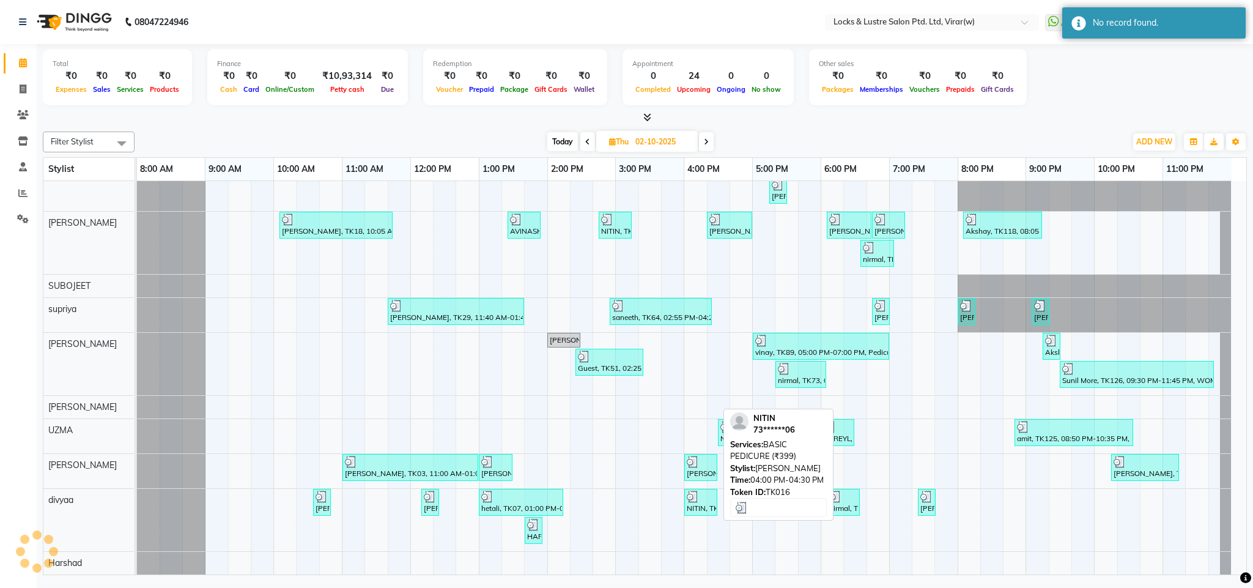
click at [692, 511] on div "NITIN, TK16, 04:00 PM-04:30 PM, BASIC PEDICURE (₹399)" at bounding box center [701, 502] width 31 height 23
select select "3"
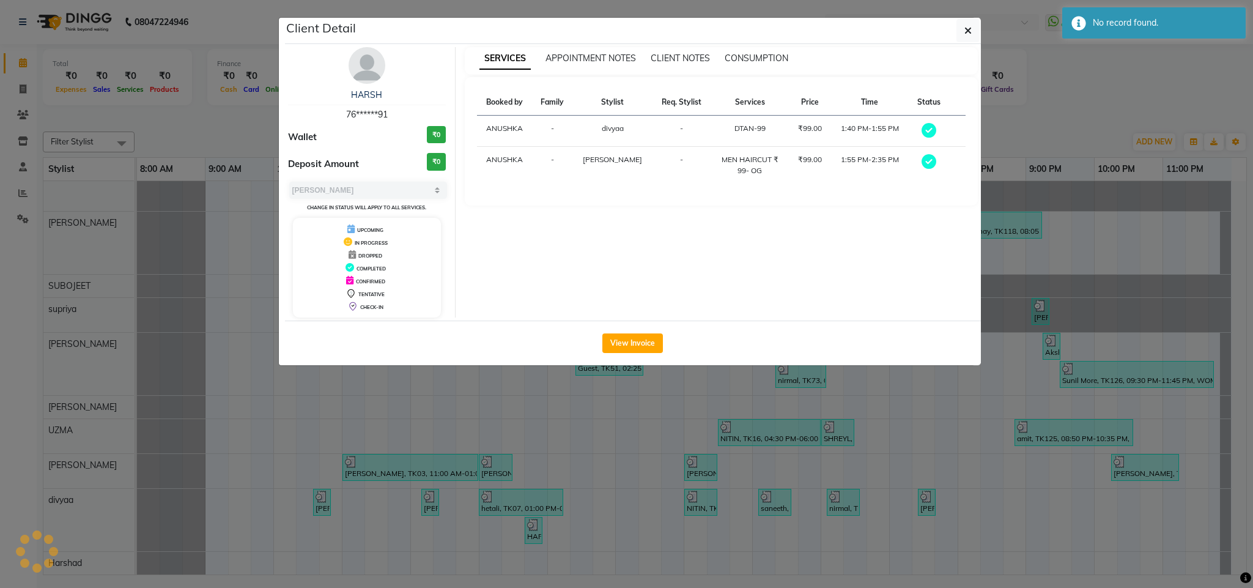
click at [692, 511] on ngb-modal-window "Client Detail HARSH 76******91 Wallet ₹0 Deposit Amount ₹0 Select MARK DONE UPC…" at bounding box center [626, 294] width 1253 height 588
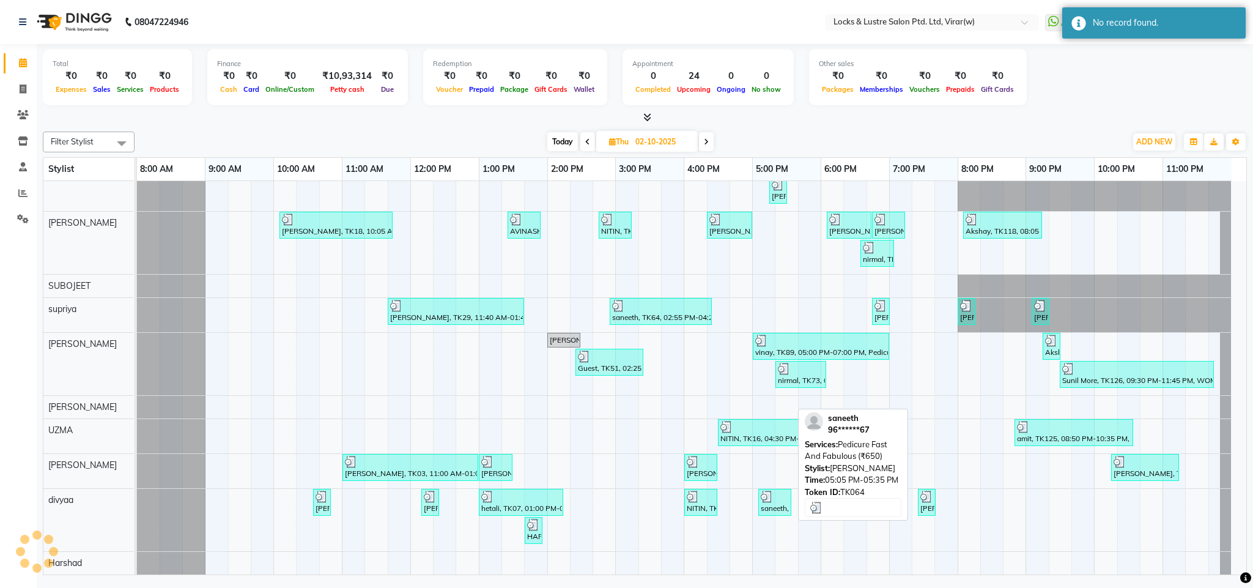
click at [785, 501] on div at bounding box center [775, 497] width 28 height 12
select select "3"
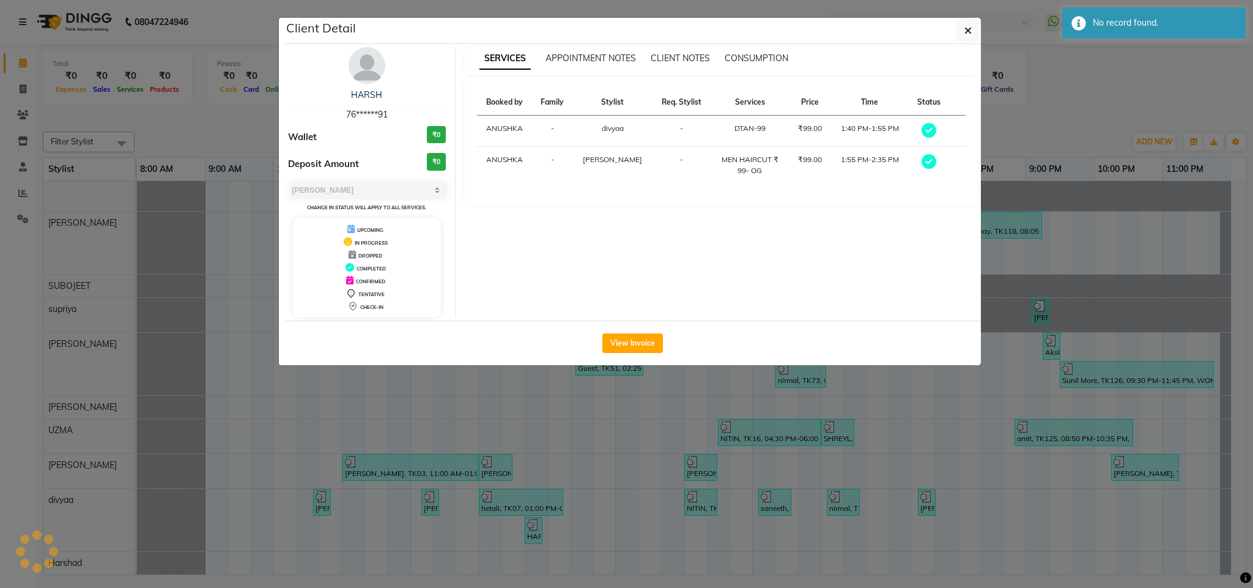
click at [784, 503] on ngb-modal-window "Client Detail HARSH 76******91 Wallet ₹0 Deposit Amount ₹0 Select MARK DONE UPC…" at bounding box center [626, 294] width 1253 height 588
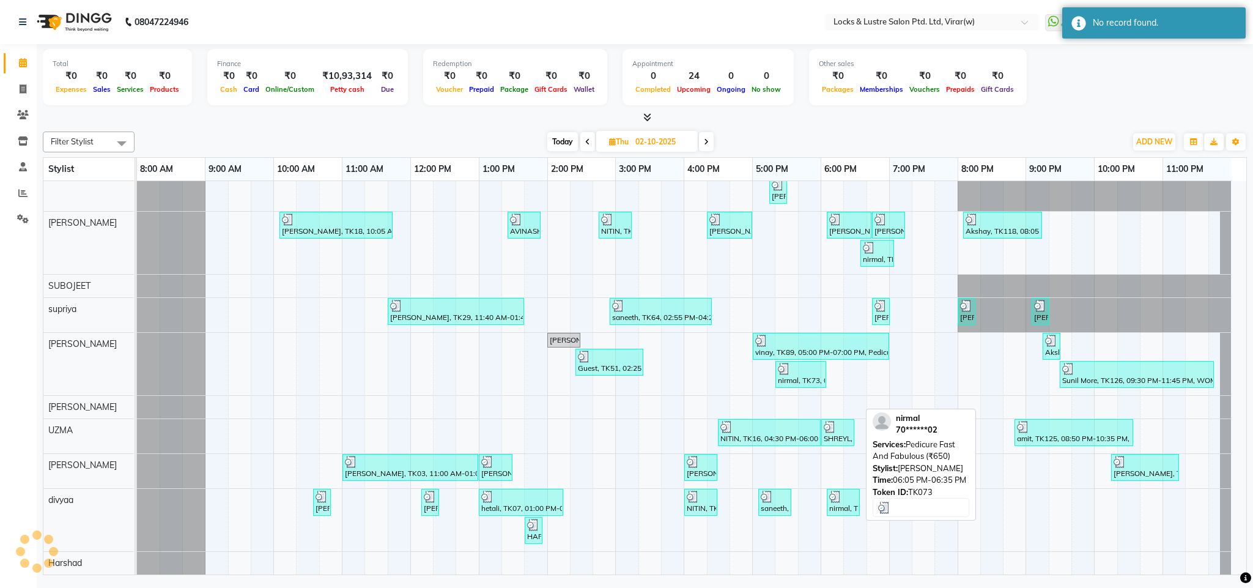
click at [841, 503] on div "nirmal, TK73, 06:05 PM-06:35 PM, Pedicure Fast And Fabulous (₹650)" at bounding box center [843, 502] width 31 height 23
select select "3"
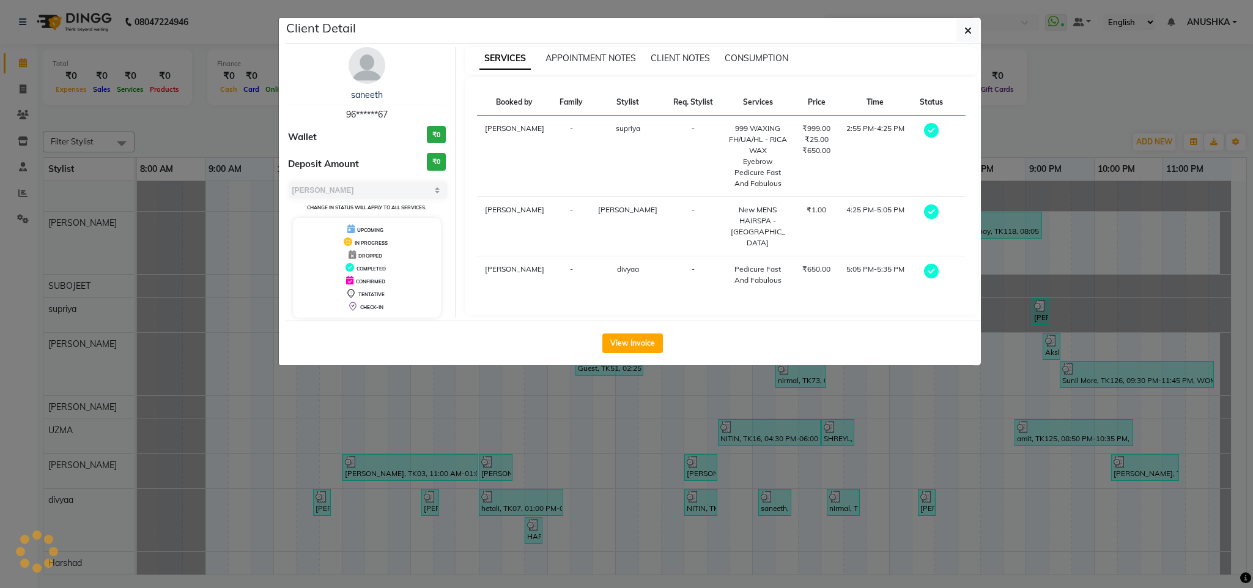
click at [819, 519] on ngb-modal-window "Client Detail saneeth 96******67 Wallet ₹0 Deposit Amount ₹0 Select MARK DONE U…" at bounding box center [626, 294] width 1253 height 588
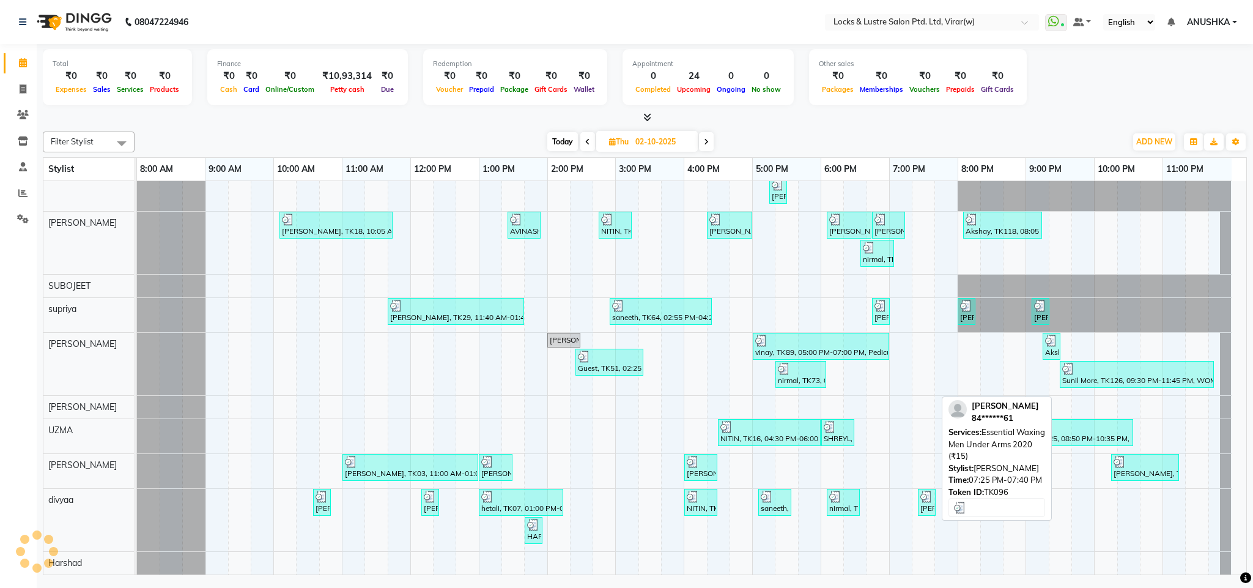
click at [923, 499] on img at bounding box center [927, 497] width 12 height 12
select select "3"
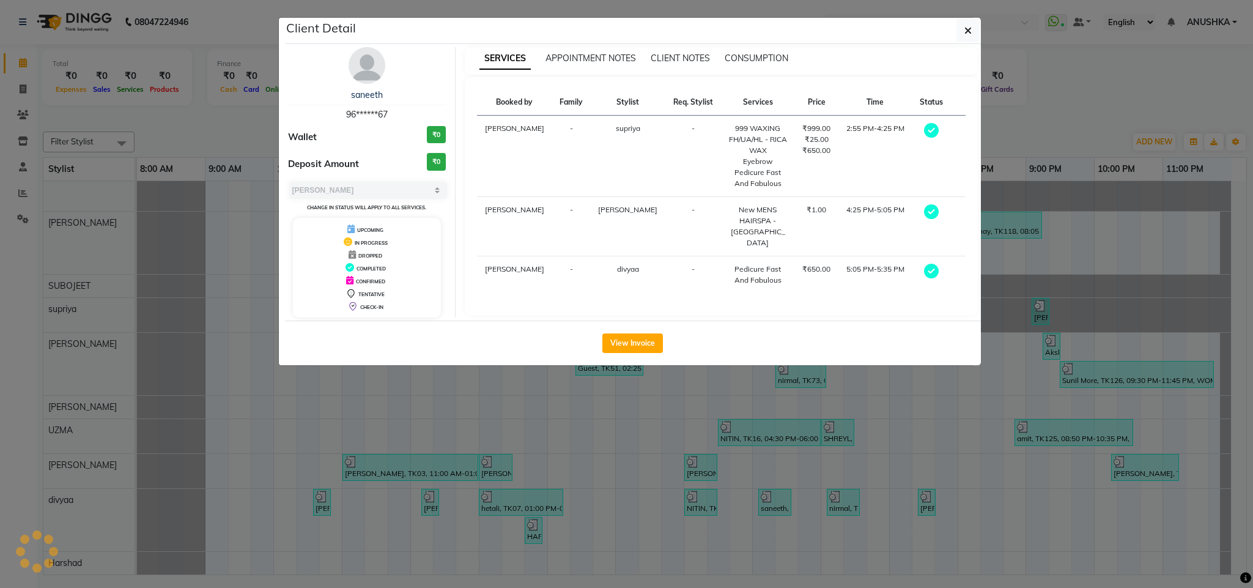
click at [912, 478] on ngb-modal-window "Client Detail saneeth 96******67 Wallet ₹0 Deposit Amount ₹0 Select MARK DONE U…" at bounding box center [626, 294] width 1253 height 588
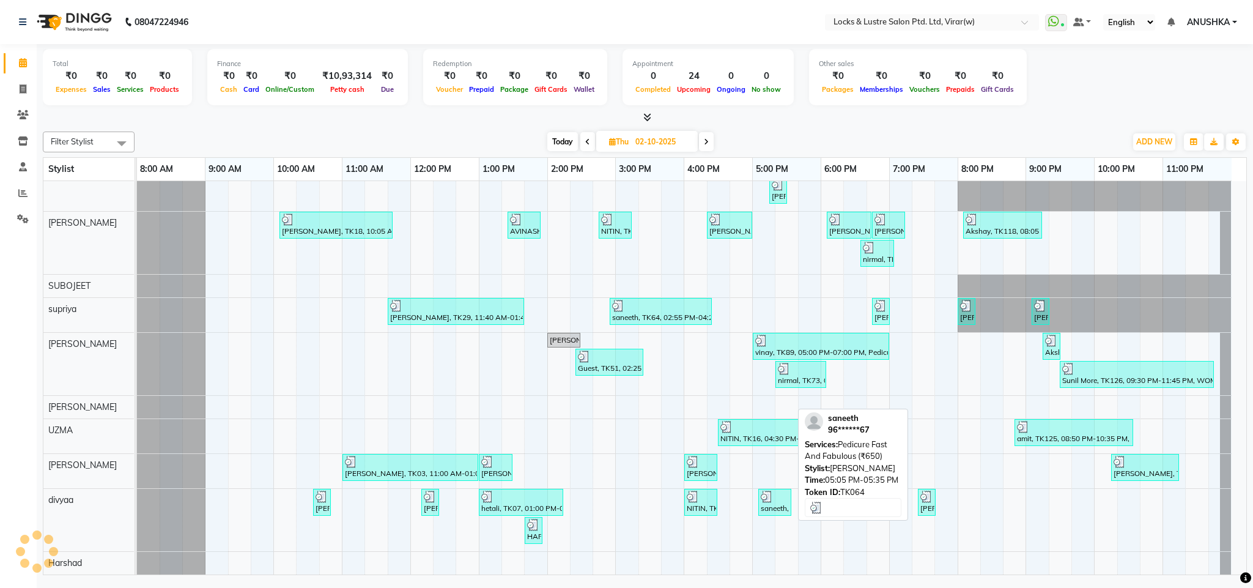
click at [778, 505] on div "saneeth, TK64, 05:05 PM-05:35 PM, Pedicure Fast And Fabulous (₹650)" at bounding box center [775, 502] width 31 height 23
select select "3"
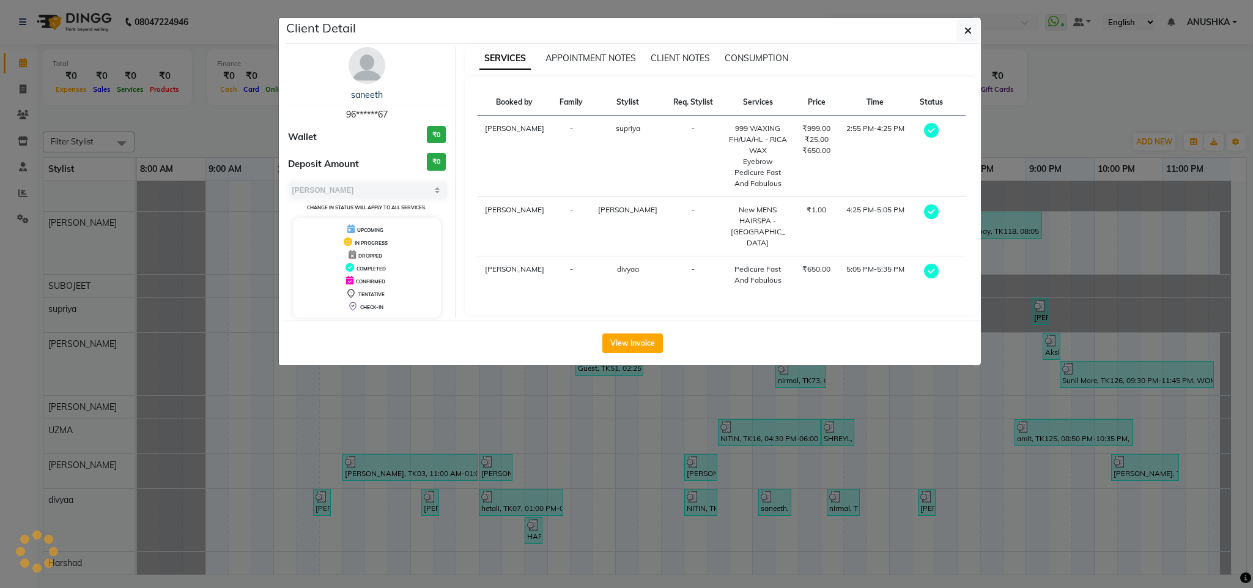
click at [764, 505] on ngb-modal-window "Client Detail saneeth 96******67 Wallet ₹0 Deposit Amount ₹0 Select MARK DONE U…" at bounding box center [626, 294] width 1253 height 588
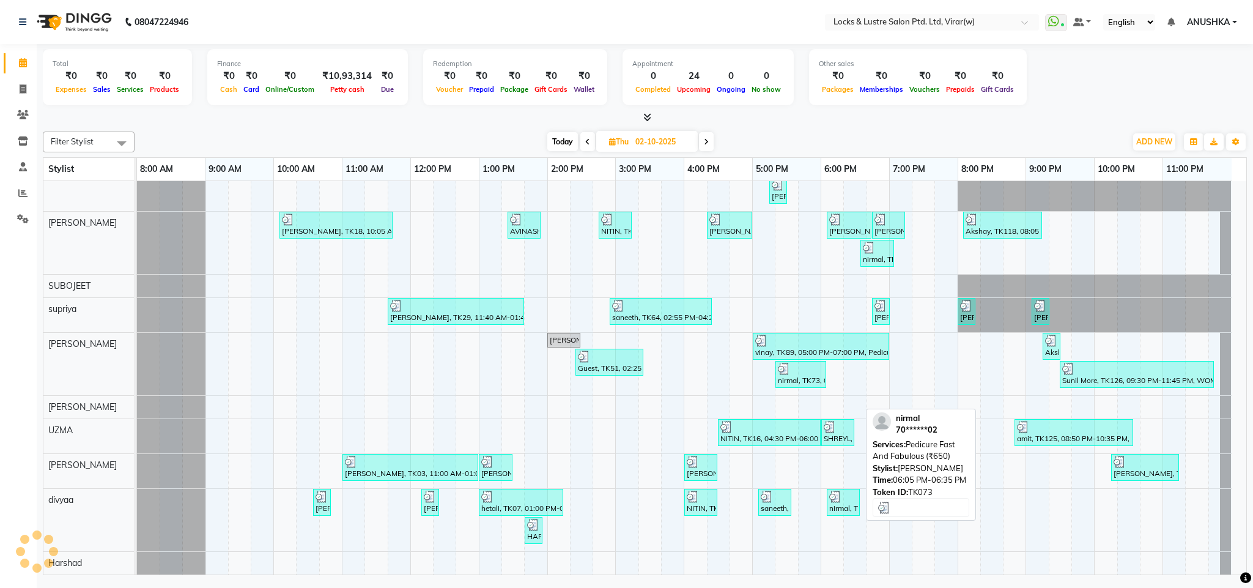
click at [842, 499] on div at bounding box center [844, 497] width 28 height 12
select select "3"
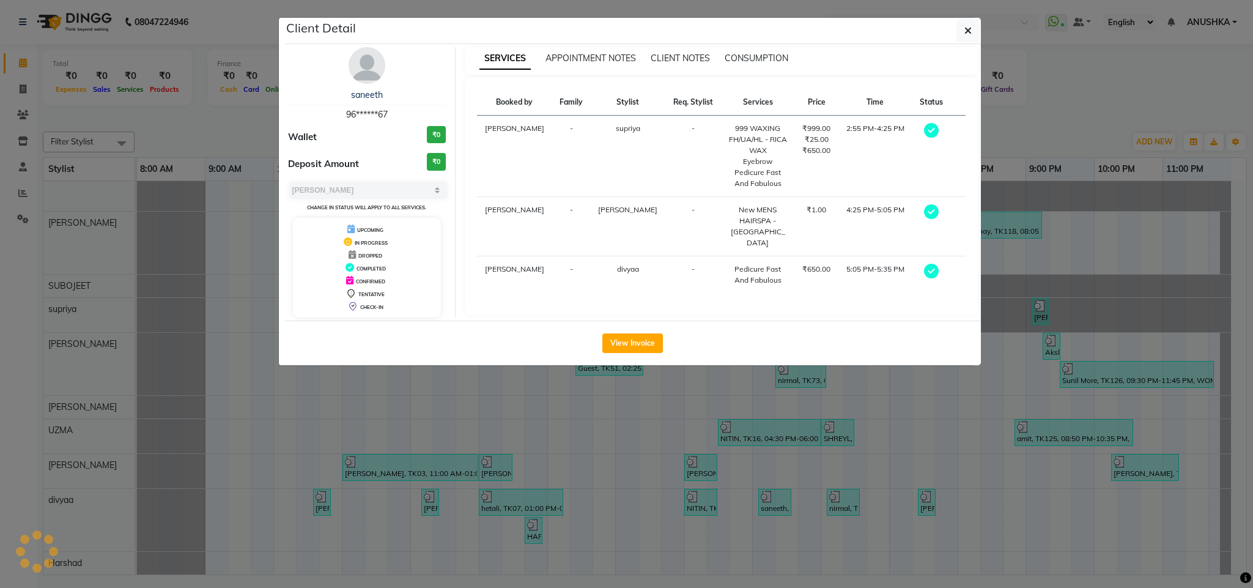
click at [842, 499] on ngb-modal-window "Client Detail saneeth 96******67 Wallet ₹0 Deposit Amount ₹0 Select MARK DONE U…" at bounding box center [626, 294] width 1253 height 588
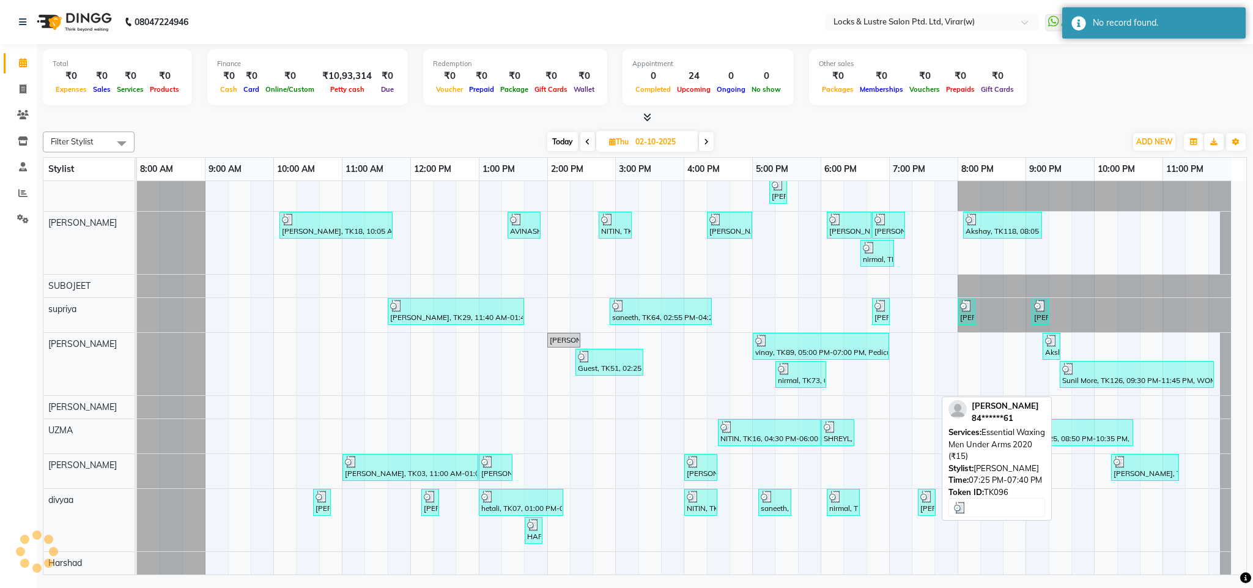
click at [931, 498] on img at bounding box center [927, 497] width 12 height 12
select select "3"
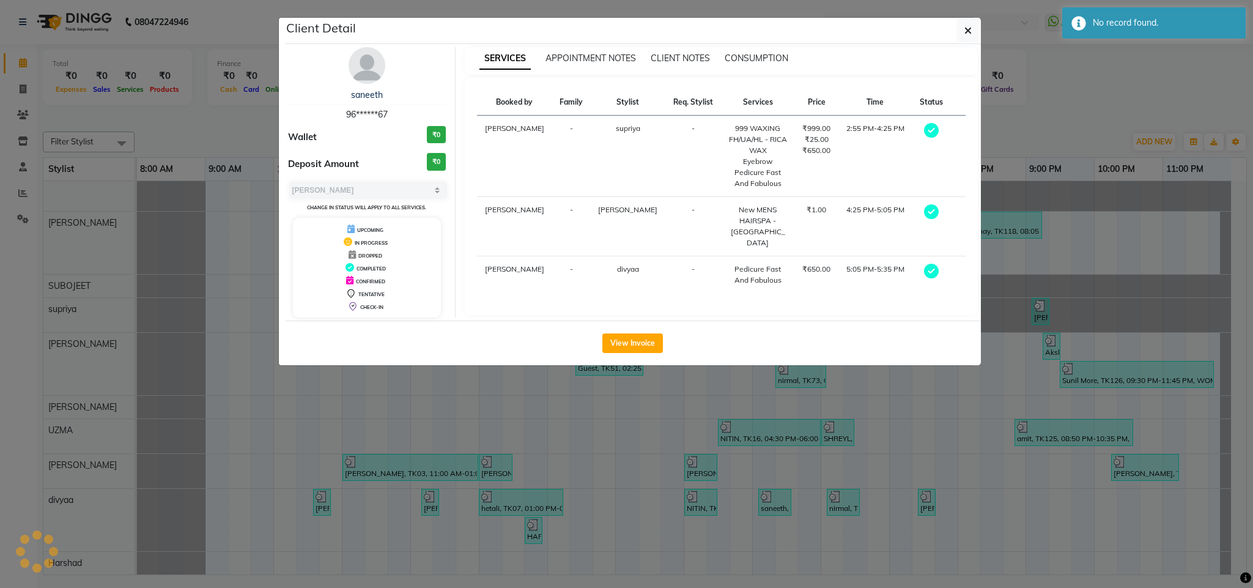
click at [931, 500] on ngb-modal-window "Client Detail saneeth 96******67 Wallet ₹0 Deposit Amount ₹0 Select MARK DONE U…" at bounding box center [626, 294] width 1253 height 588
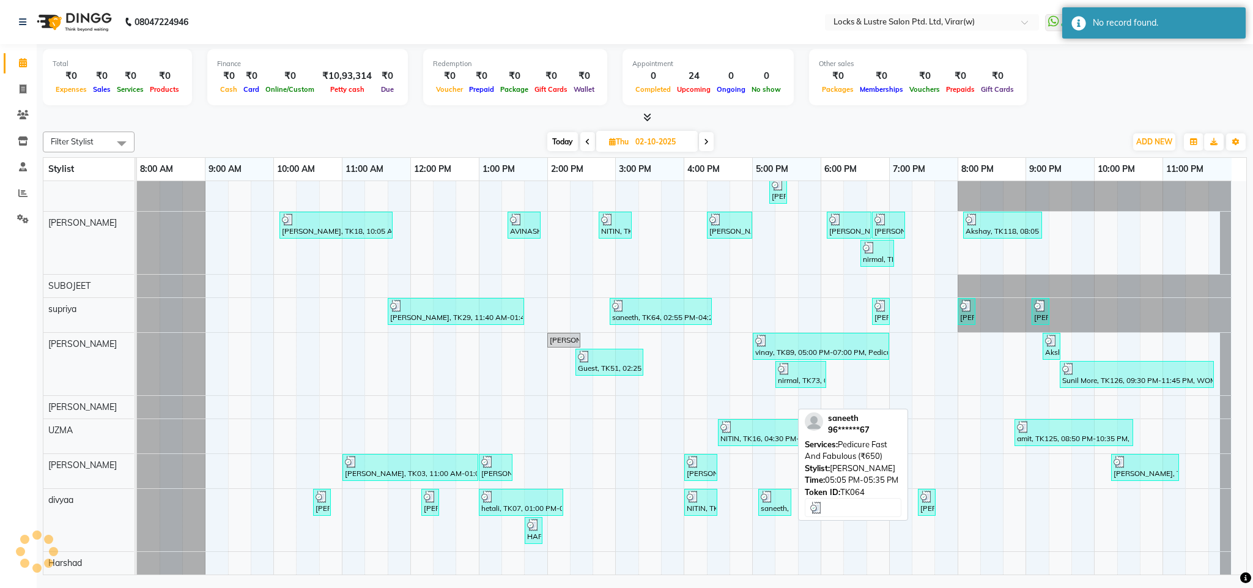
click at [766, 503] on div "saneeth, TK64, 05:05 PM-05:35 PM, Pedicure Fast And Fabulous (₹650)" at bounding box center [775, 502] width 31 height 23
select select "3"
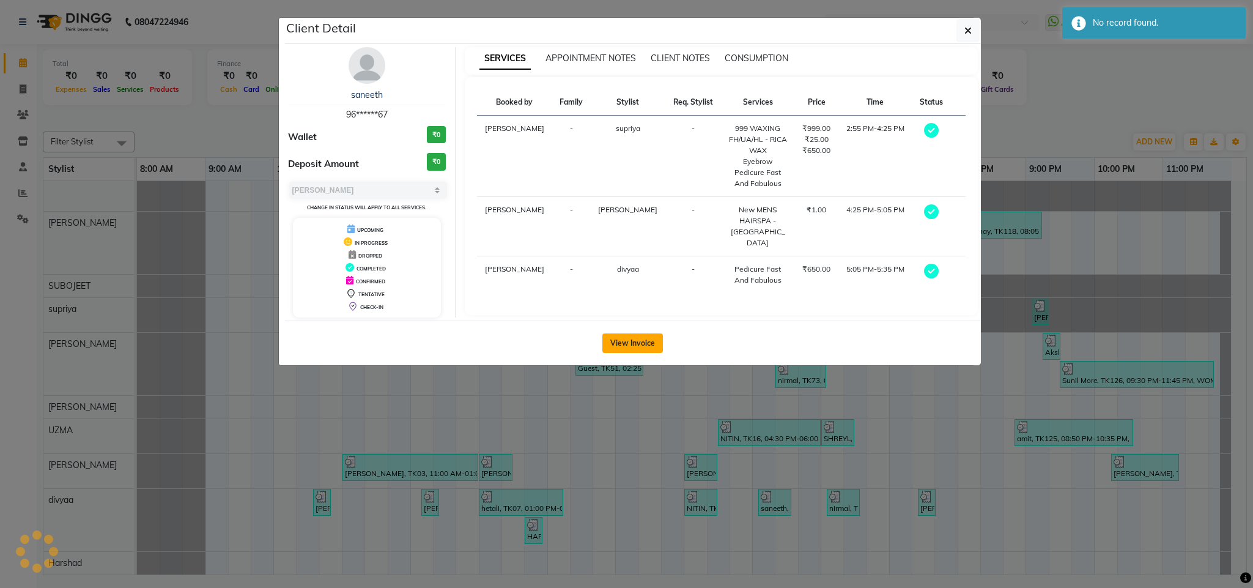
click at [624, 349] on button "View Invoice" at bounding box center [633, 343] width 61 height 20
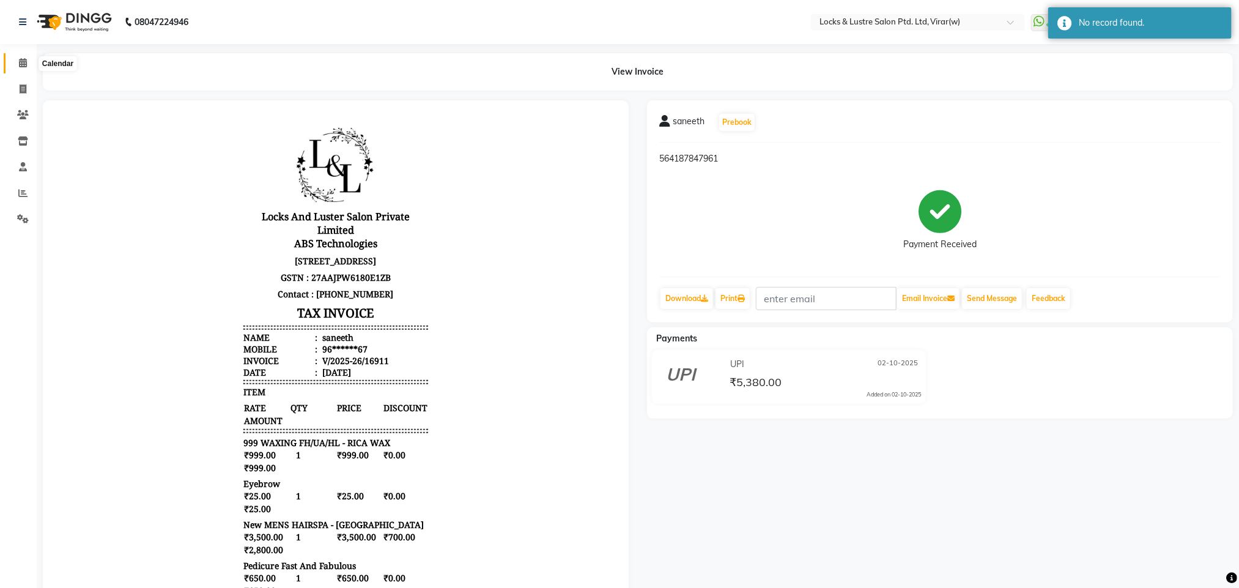
drag, startPoint x: 28, startPoint y: 59, endPoint x: 48, endPoint y: 72, distance: 23.9
click at [28, 59] on span at bounding box center [22, 63] width 21 height 14
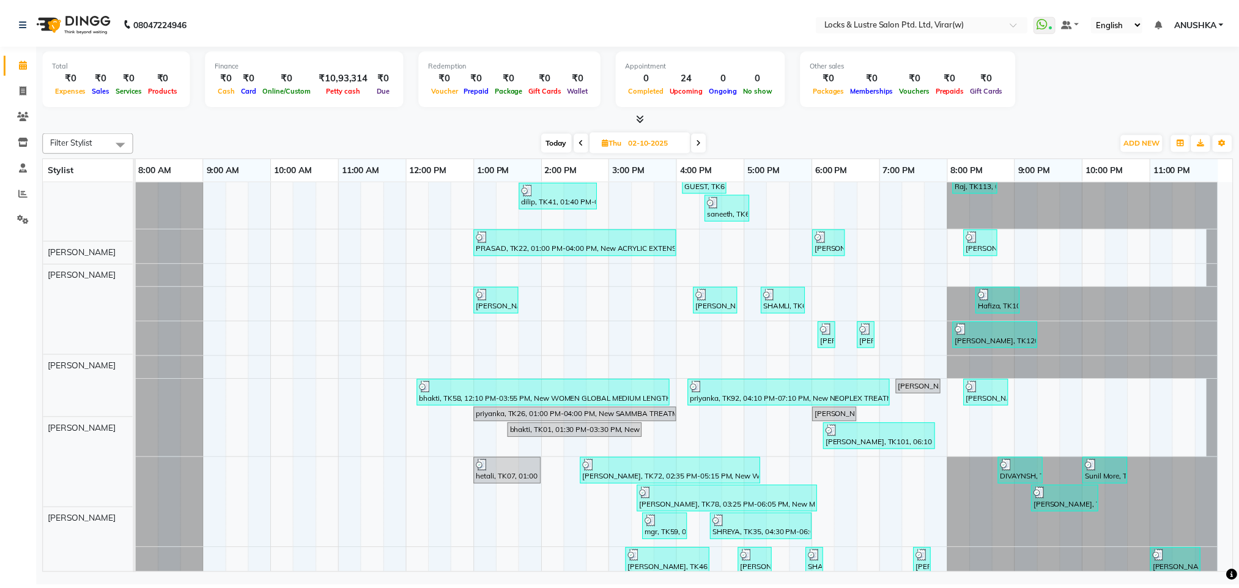
scroll to position [1419, 0]
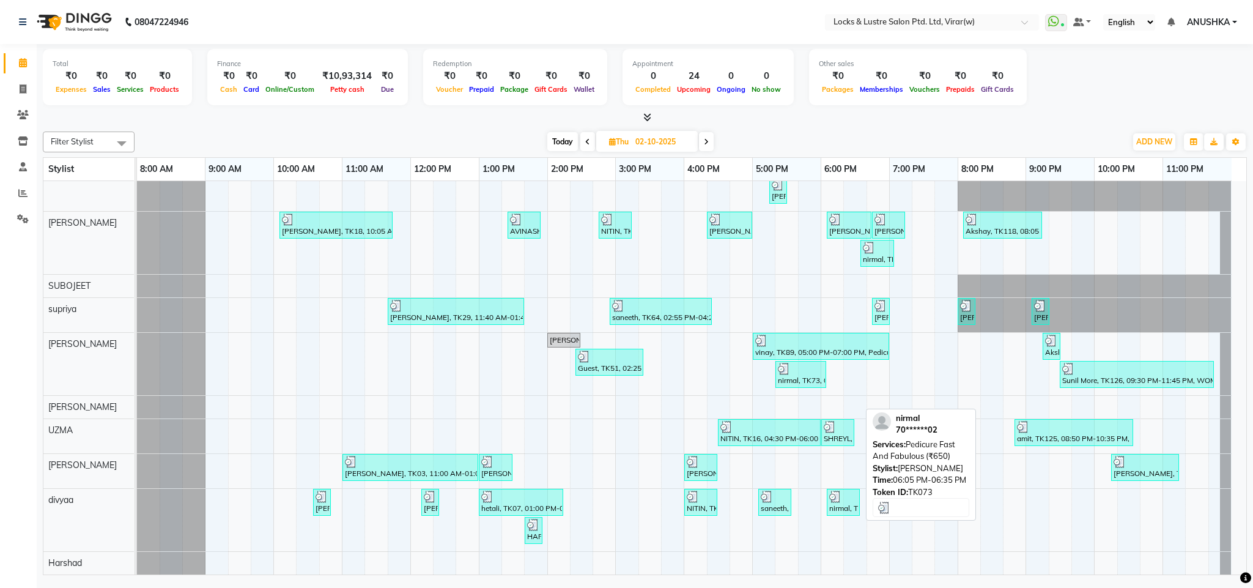
click at [839, 497] on img at bounding box center [836, 497] width 12 height 12
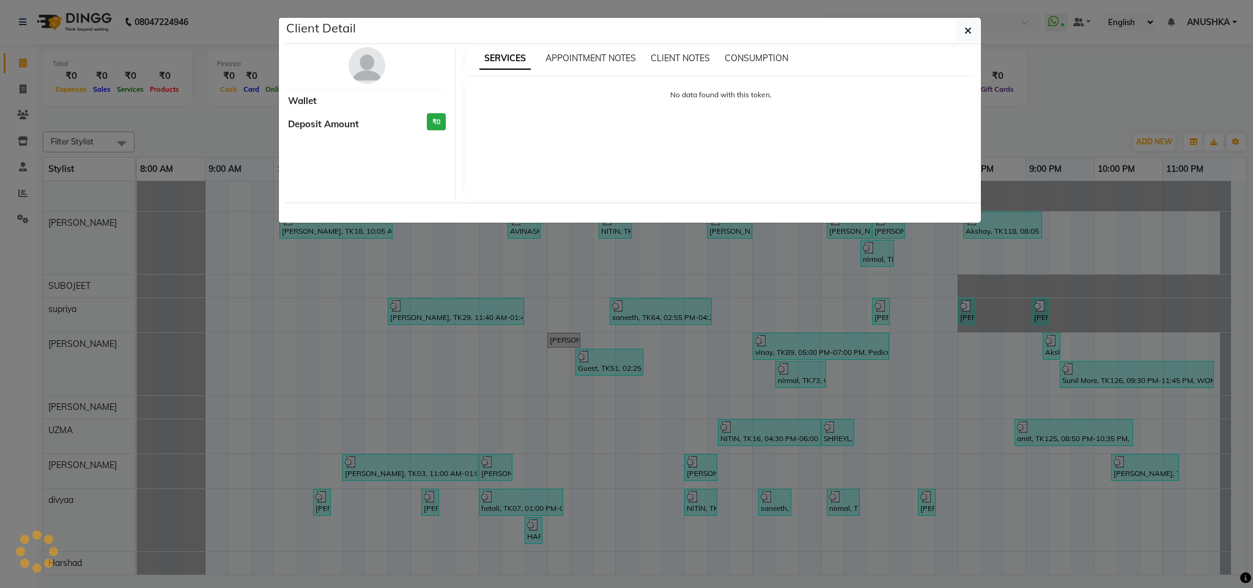
select select "3"
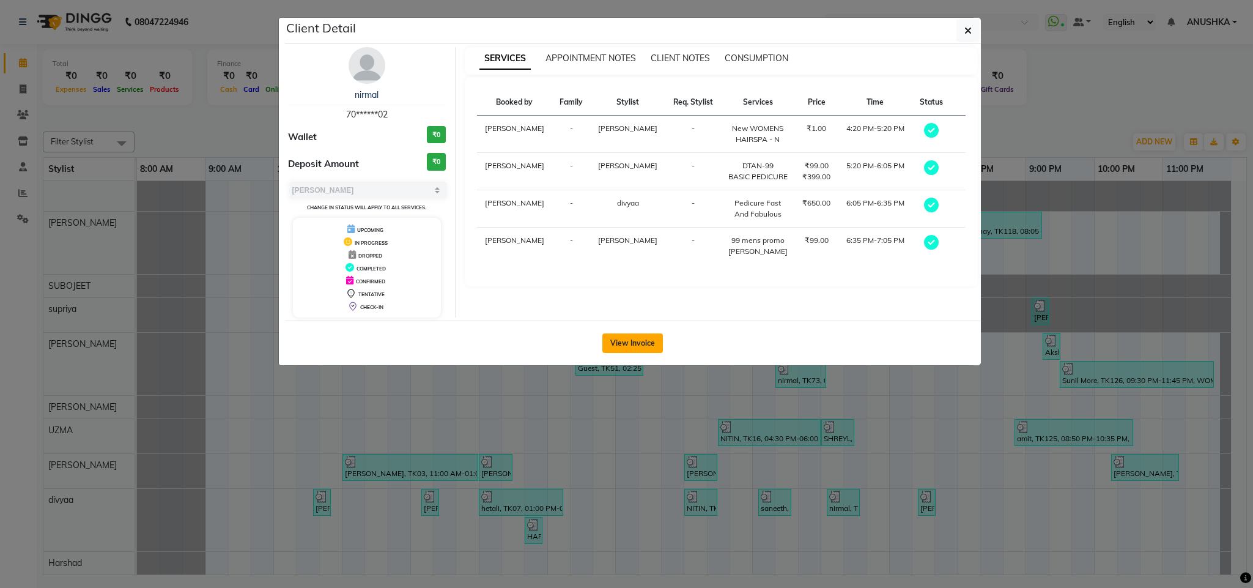
click at [629, 342] on button "View Invoice" at bounding box center [633, 343] width 61 height 20
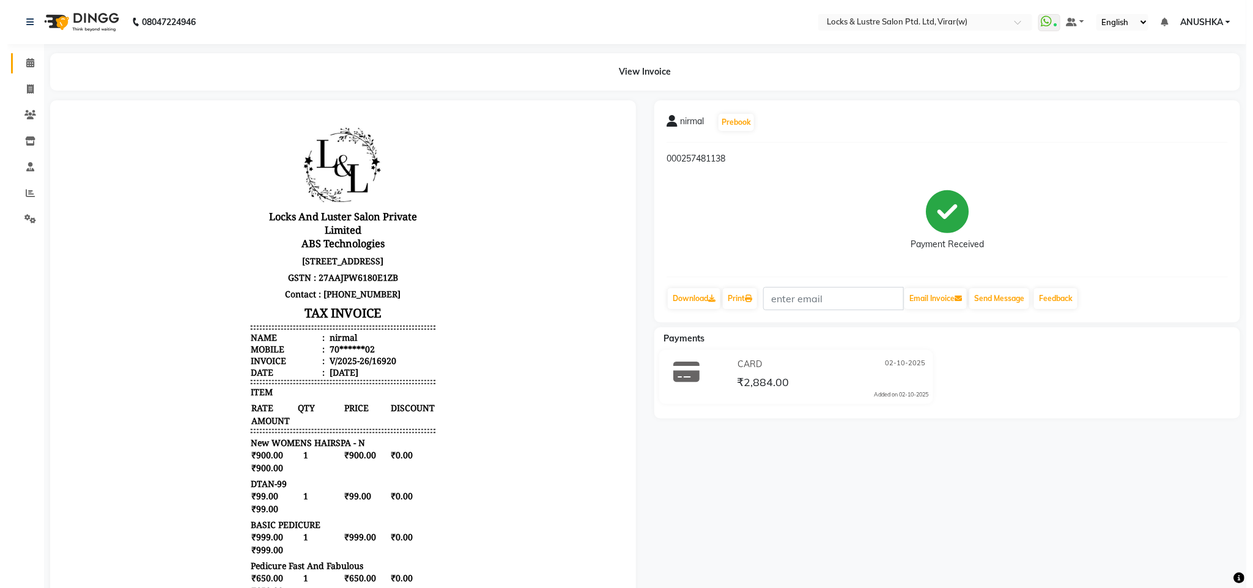
scroll to position [10, 0]
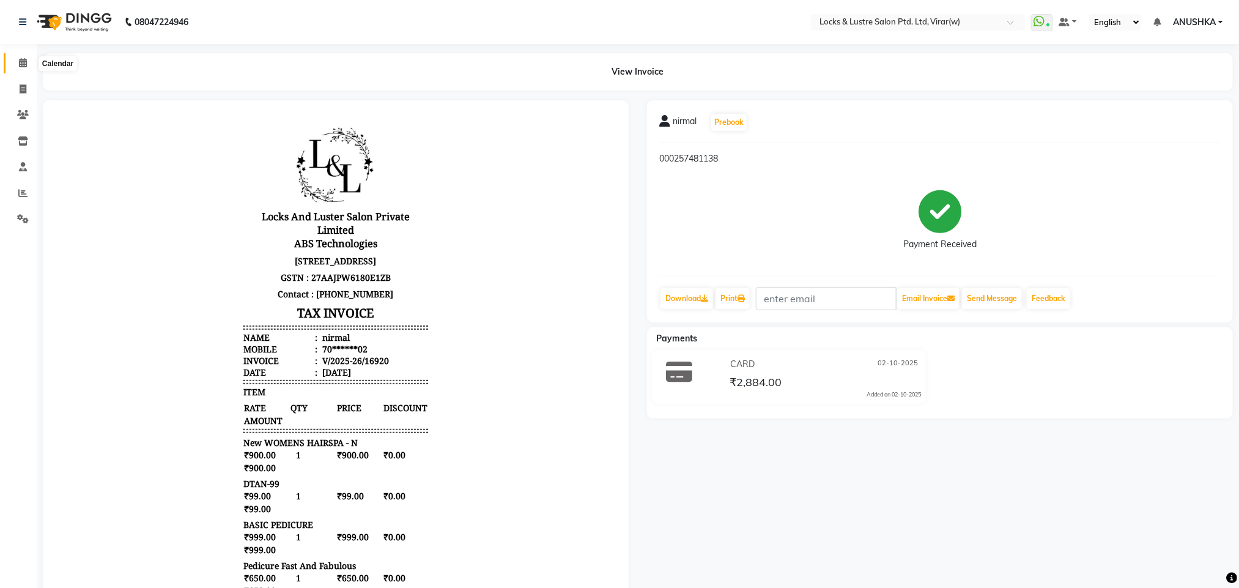
click at [23, 59] on icon at bounding box center [23, 62] width 8 height 9
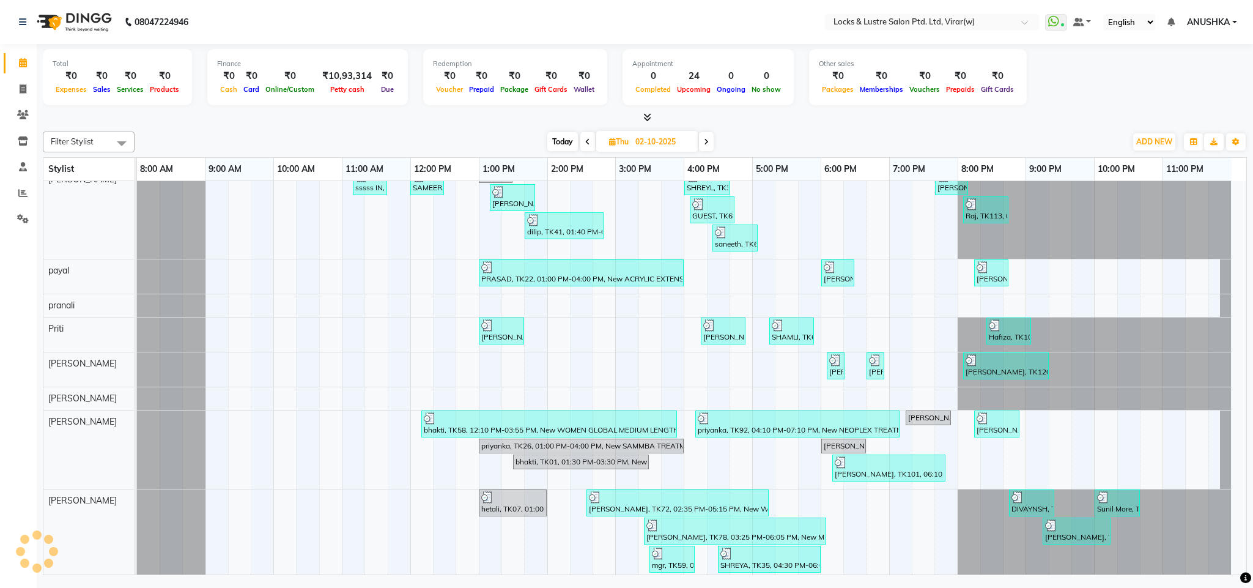
scroll to position [1419, 0]
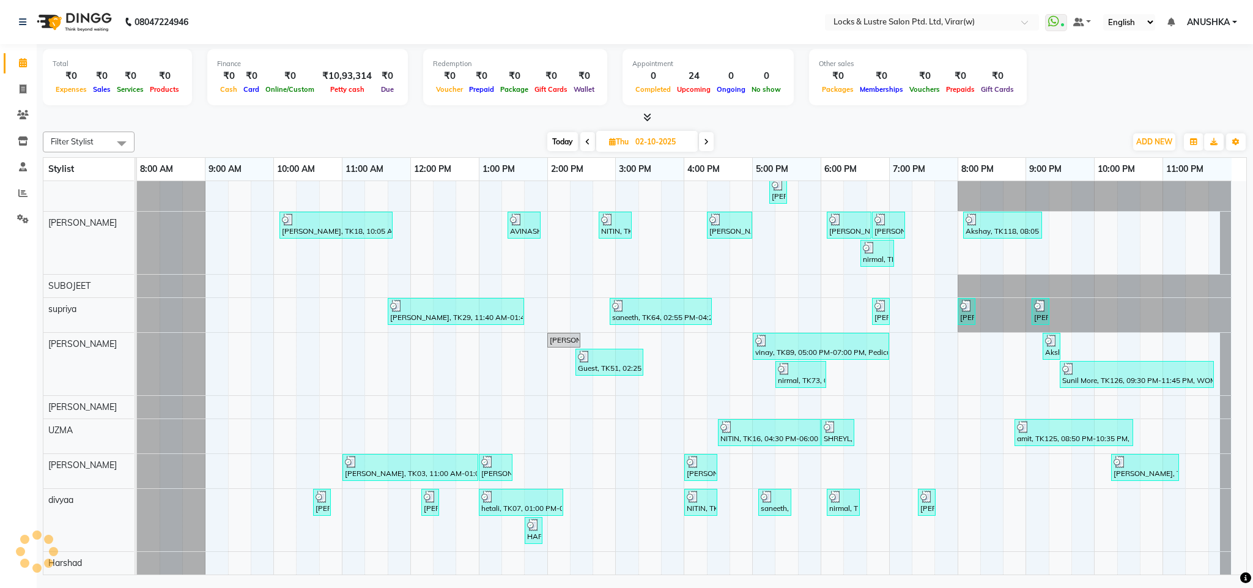
click at [569, 147] on span "Today" at bounding box center [562, 141] width 31 height 19
type input "03-10-2025"
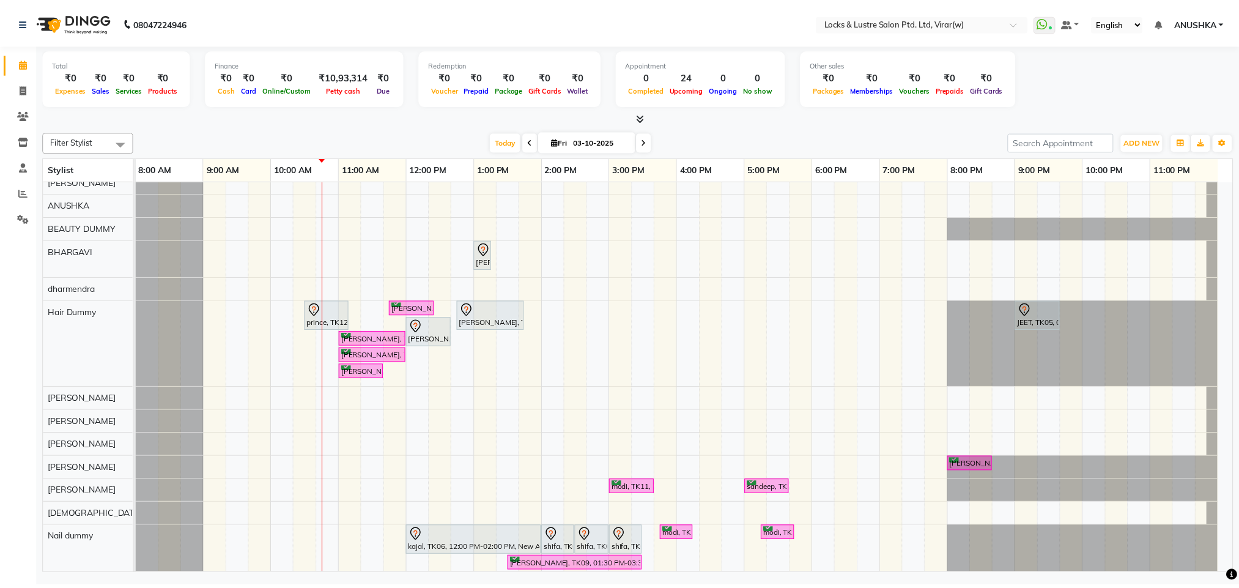
scroll to position [124, 0]
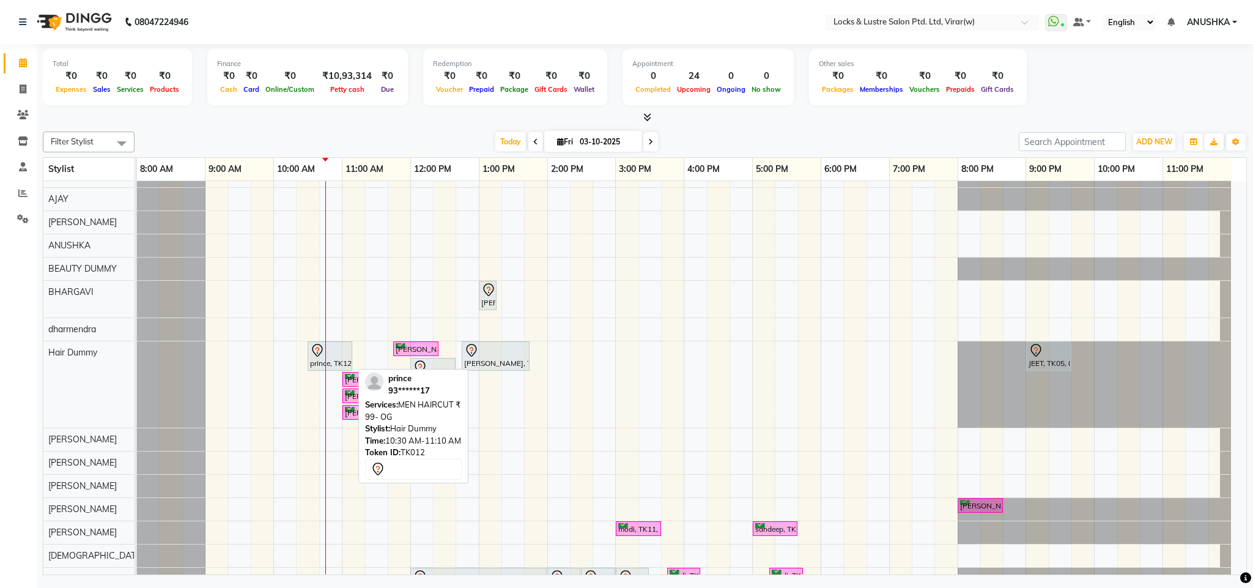
click at [340, 358] on div at bounding box center [330, 350] width 40 height 15
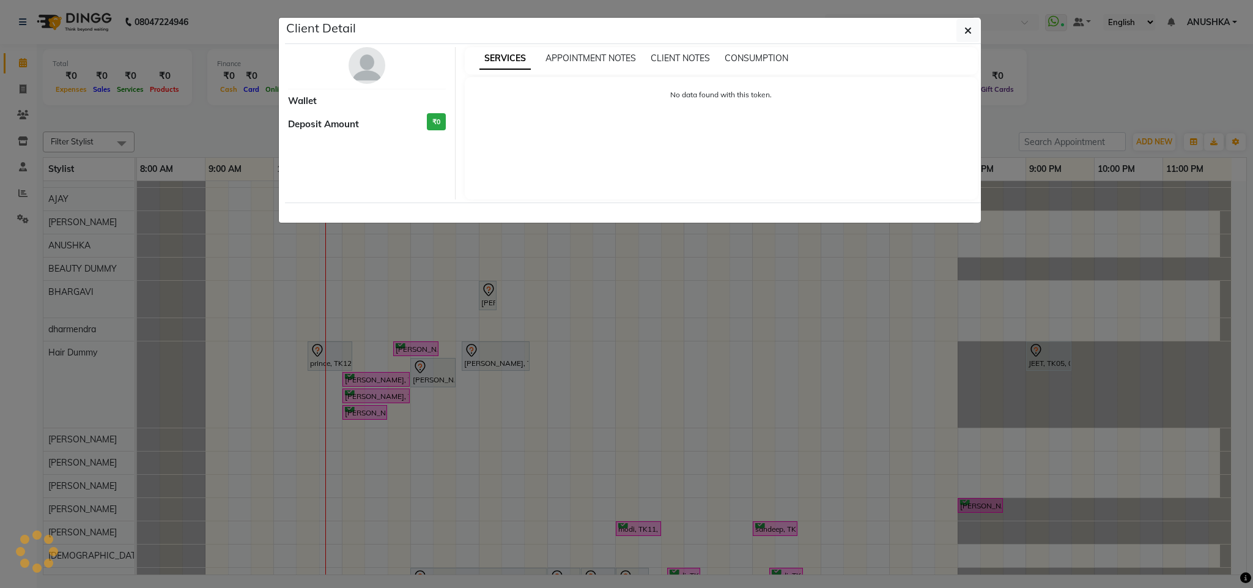
select select "7"
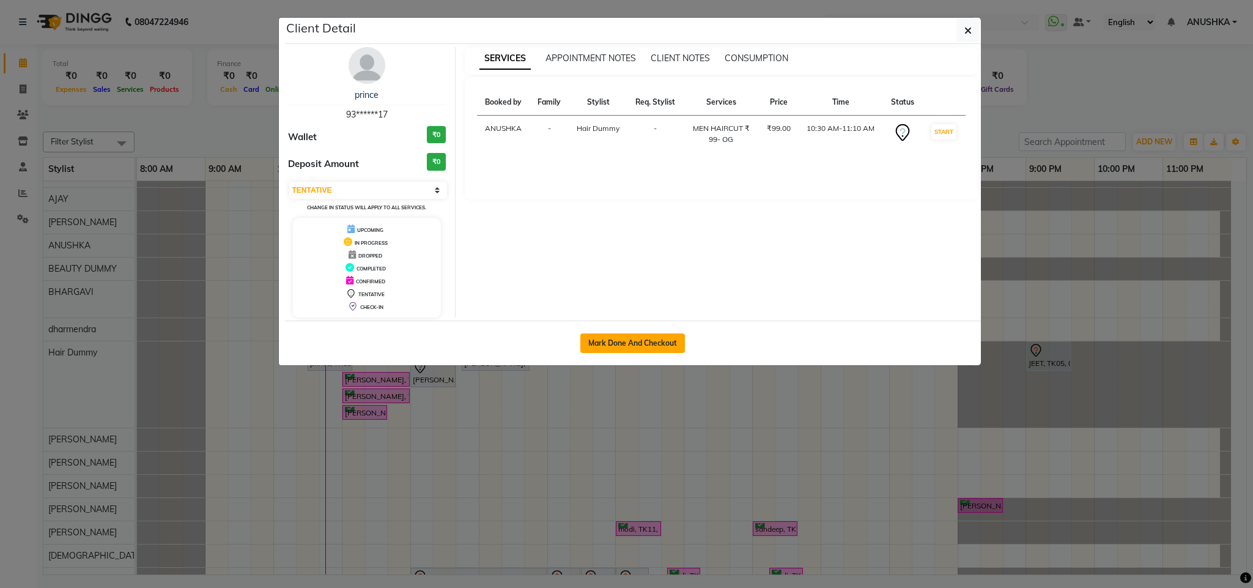
click at [628, 349] on button "Mark Done And Checkout" at bounding box center [633, 343] width 105 height 20
select select "service"
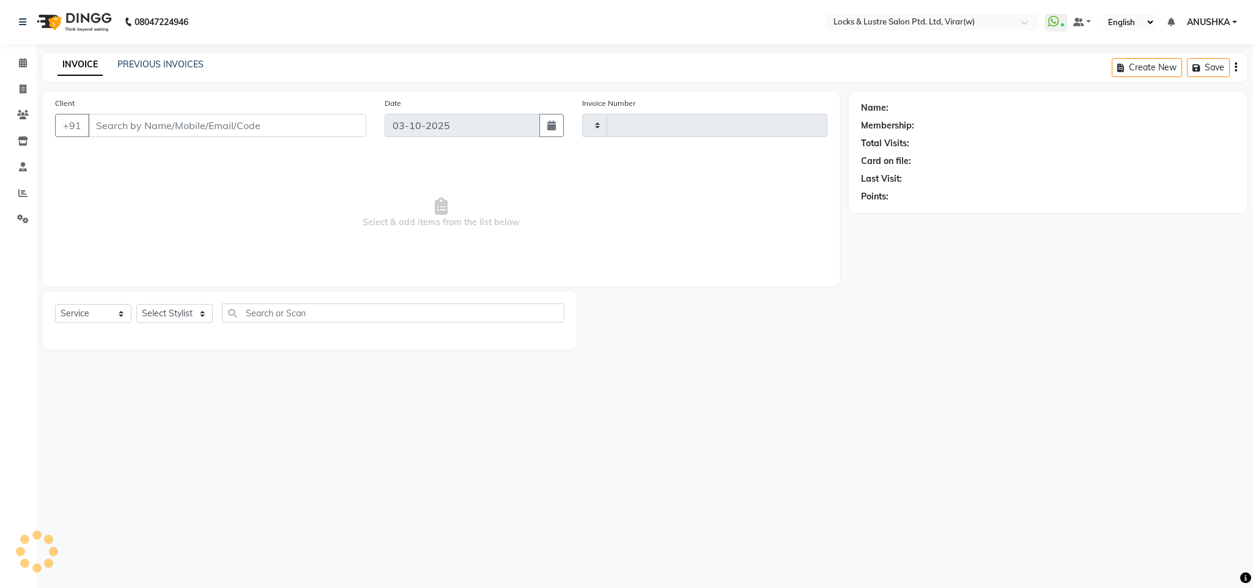
type input "16971"
select select "5944"
type input "93******17"
select select "43855"
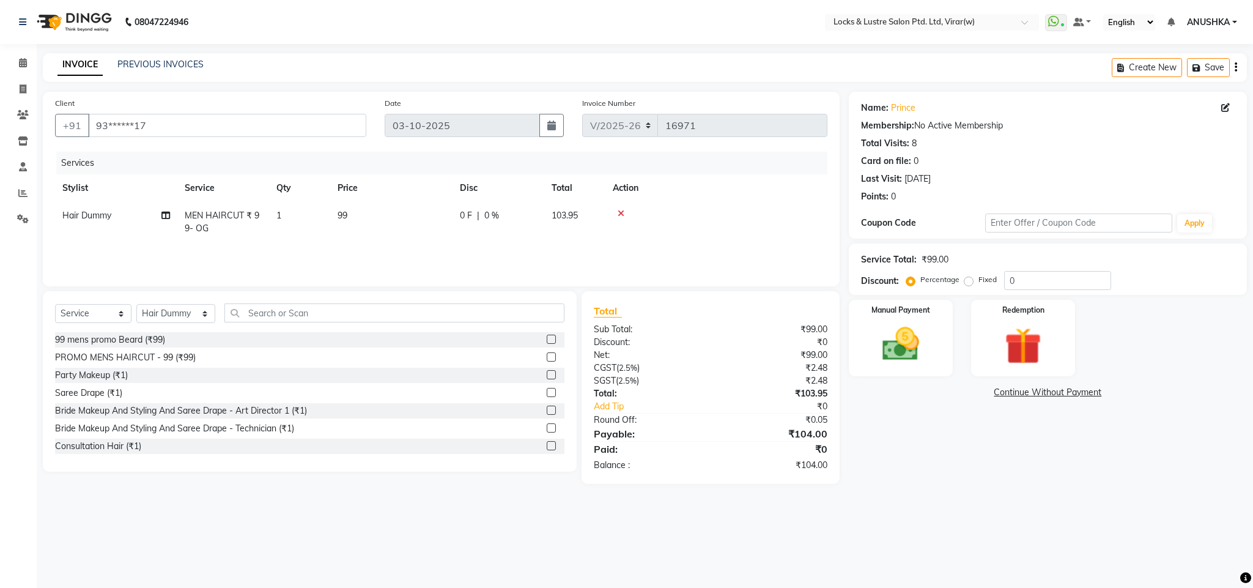
drag, startPoint x: 590, startPoint y: 510, endPoint x: 610, endPoint y: 569, distance: 62.1
click at [610, 569] on div "08047224946 Select Location × Locks & Lustre Salon Ptd. Ltd, Virar(w) WhatsApp …" at bounding box center [626, 294] width 1253 height 588
click at [905, 374] on div "Manual Payment" at bounding box center [901, 339] width 108 height 80
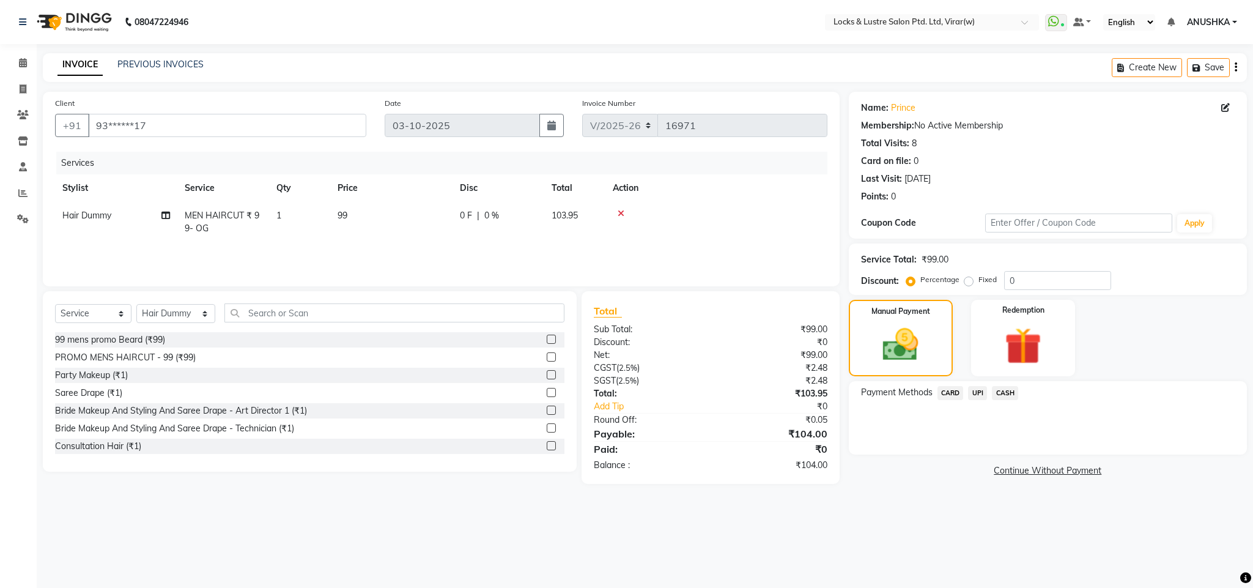
click at [1006, 389] on span "CASH" at bounding box center [1005, 393] width 26 height 14
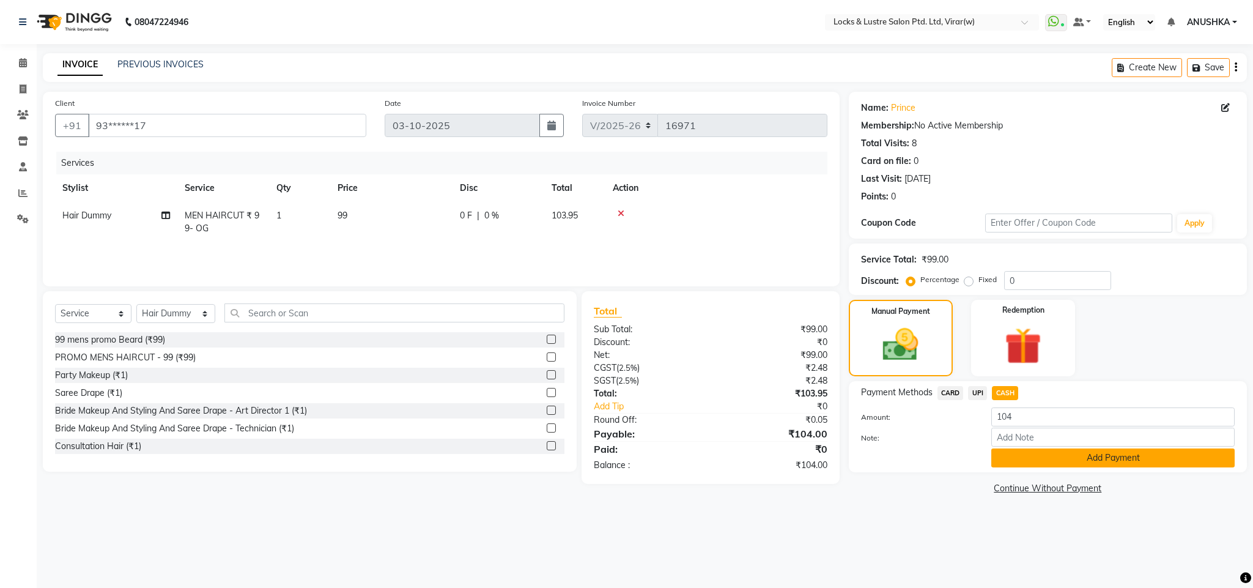
click at [1031, 462] on button "Add Payment" at bounding box center [1113, 457] width 243 height 19
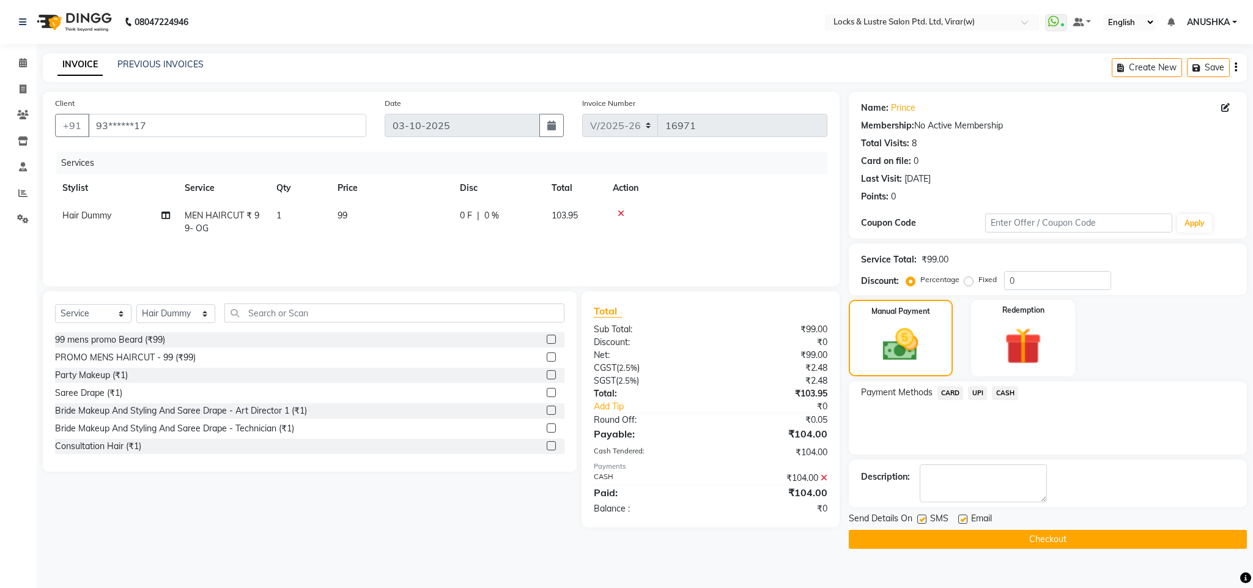
click at [1028, 535] on button "Checkout" at bounding box center [1048, 539] width 398 height 19
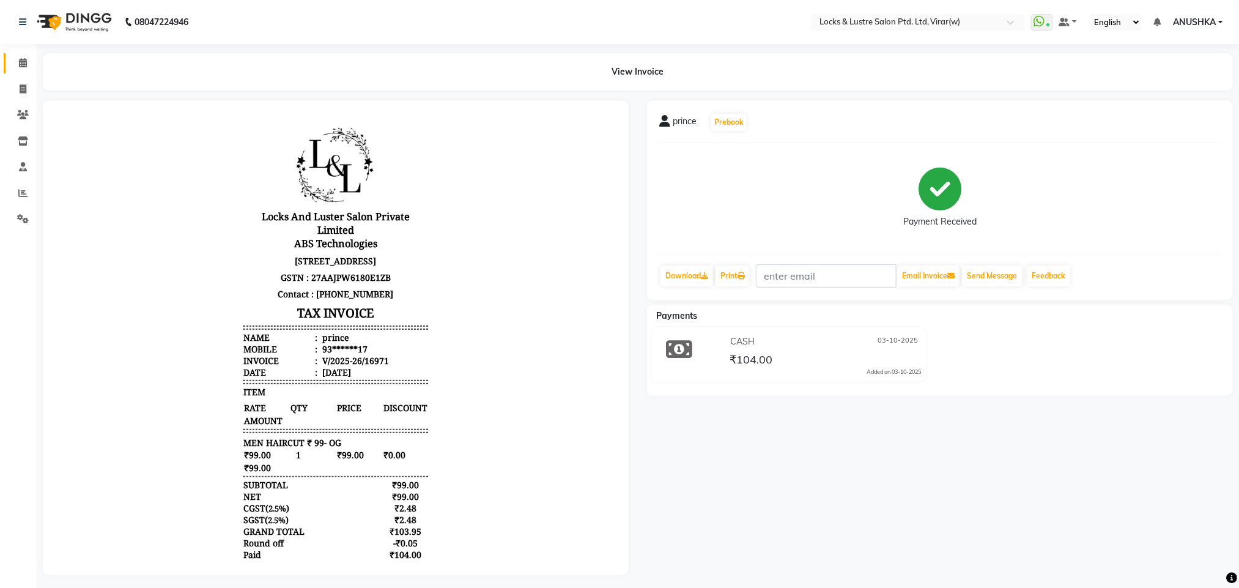
click at [19, 70] on span at bounding box center [22, 63] width 21 height 14
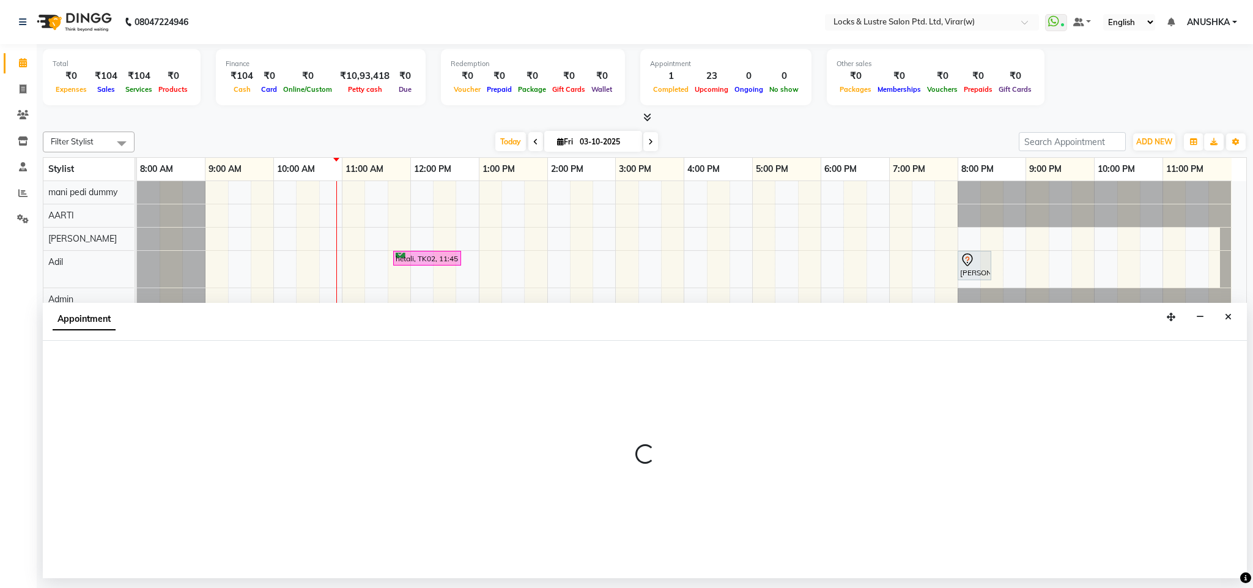
select select "43855"
select select "840"
select select "tentative"
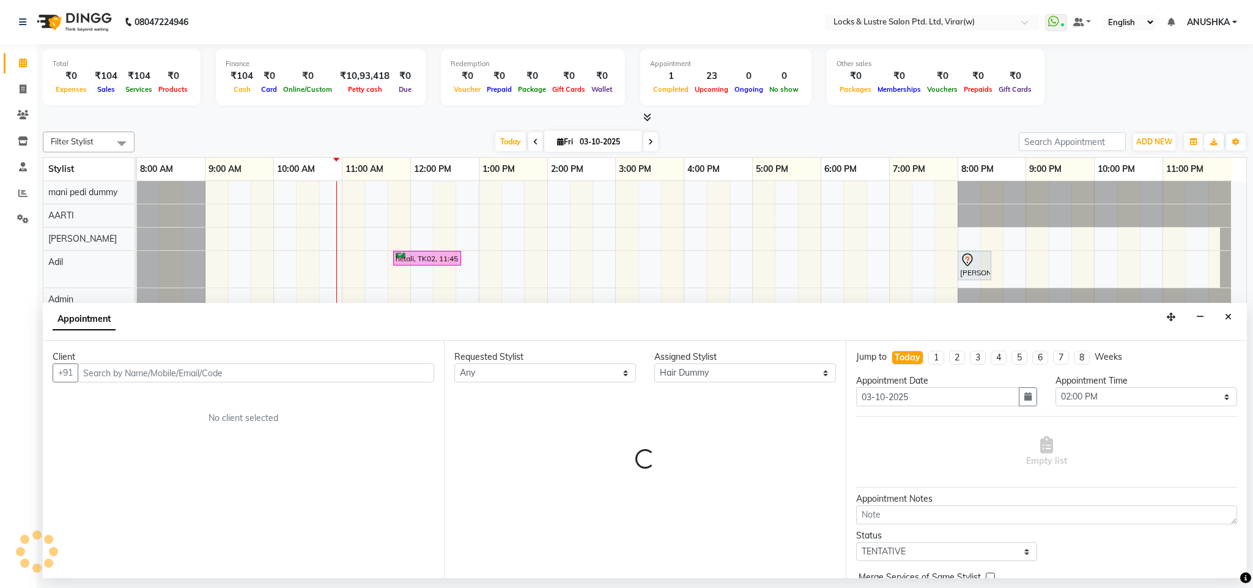
click at [813, 155] on div "Filter Stylist Select All mani pedi dummy AARTI Abdul Khan Adil Admin AJAY AKAS…" at bounding box center [645, 351] width 1204 height 448
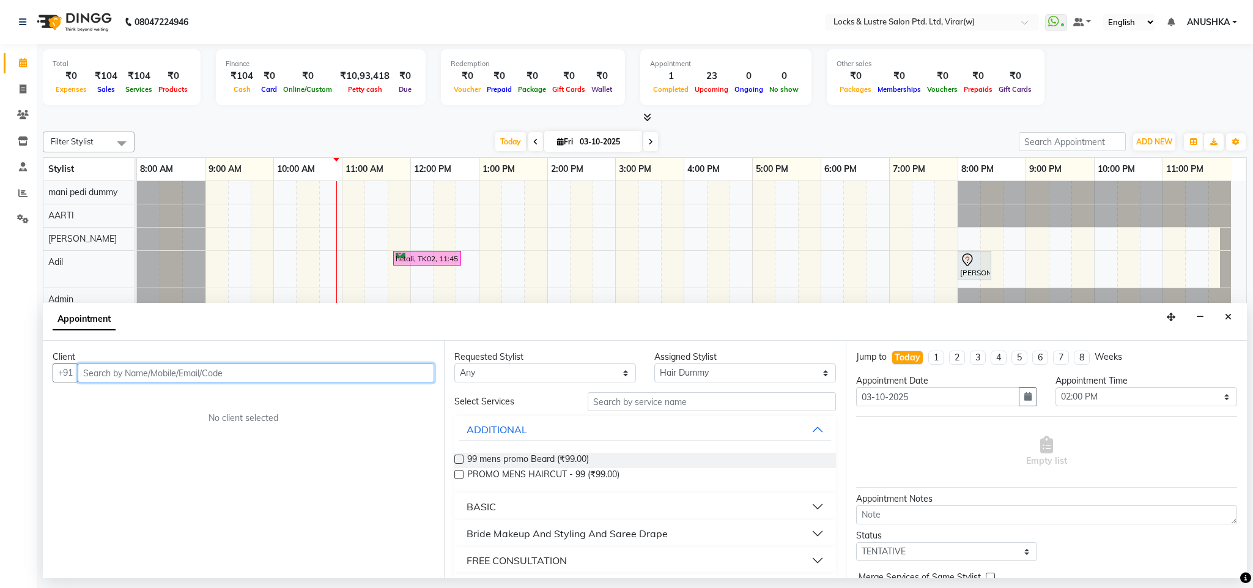
click at [299, 380] on input "text" at bounding box center [256, 372] width 357 height 19
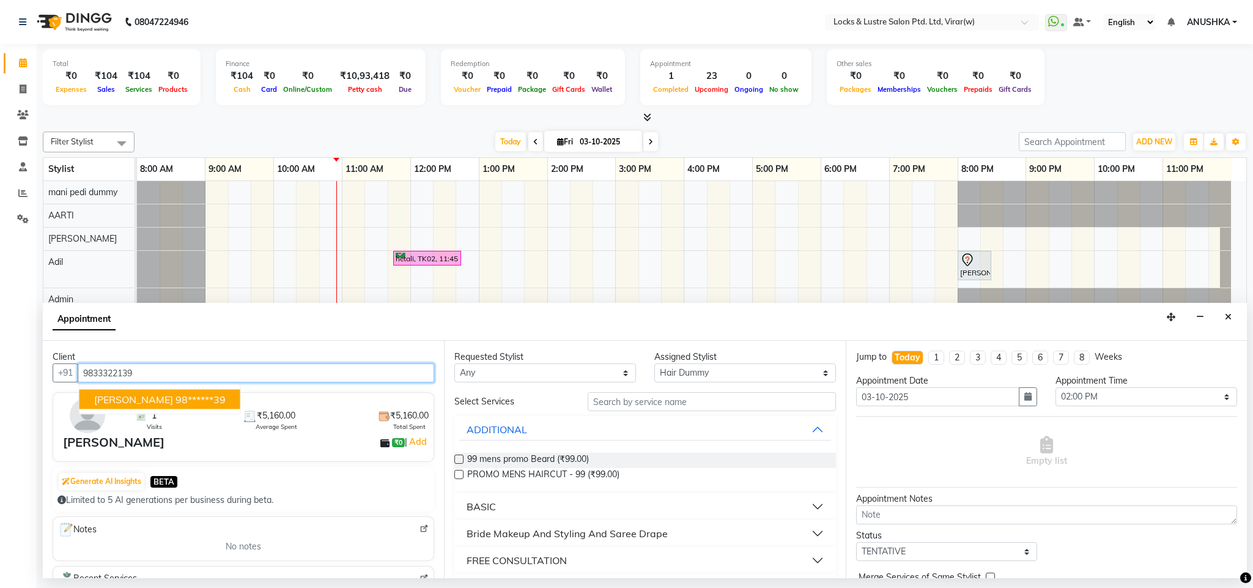
click at [160, 396] on button "RIDHI SHINDE 98******39" at bounding box center [160, 400] width 161 height 20
type input "98******39"
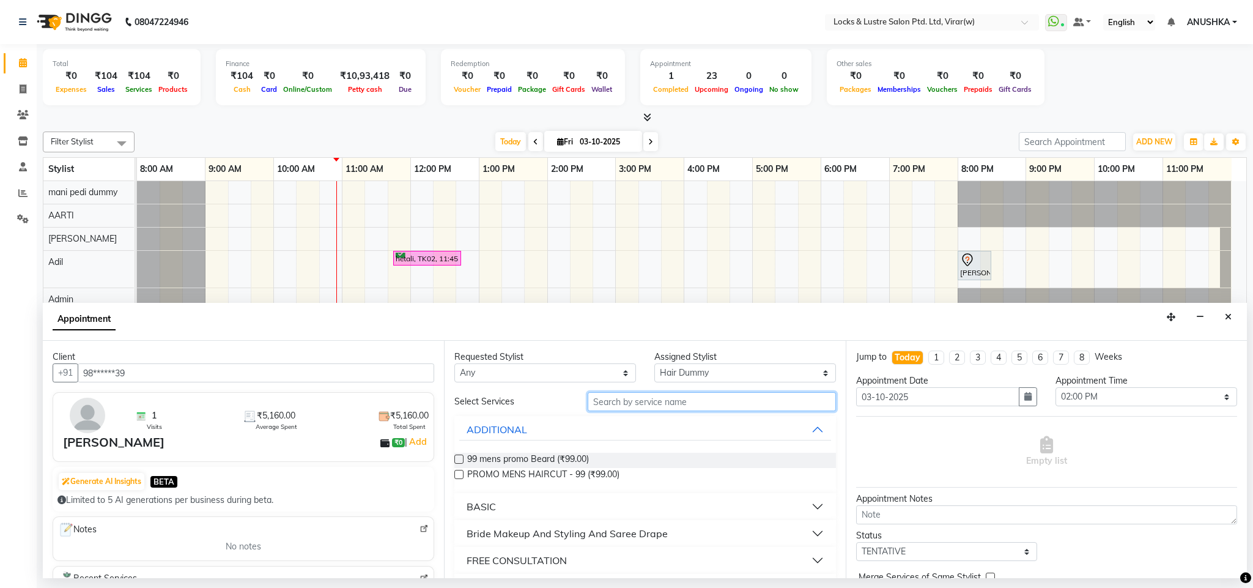
click at [713, 401] on input "text" at bounding box center [712, 401] width 248 height 19
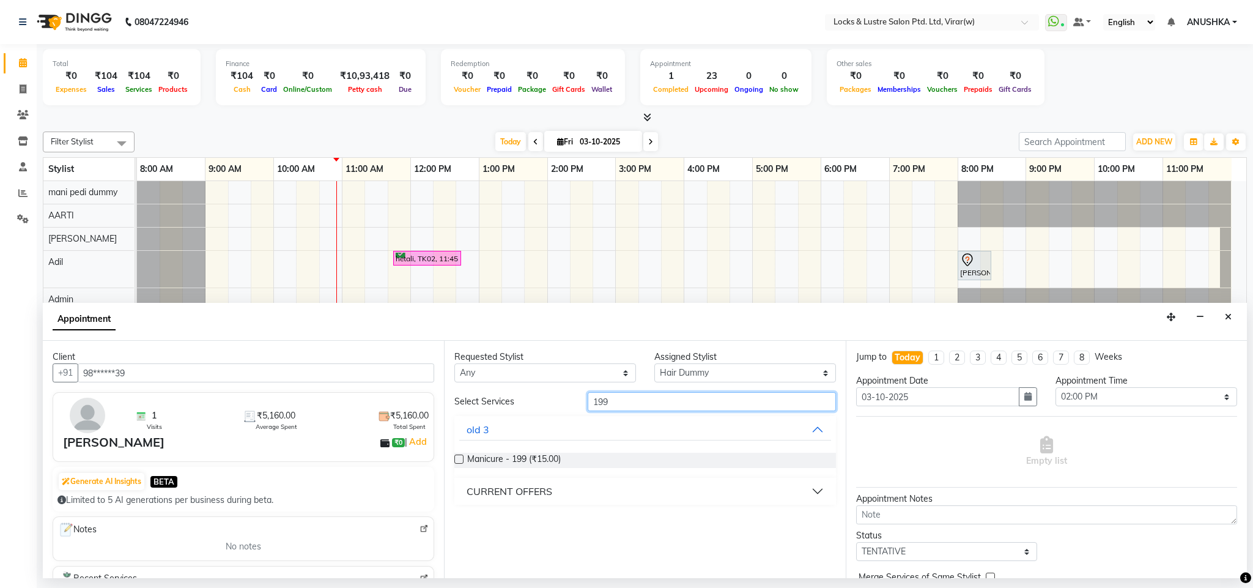
type input "199"
click at [518, 502] on button "CURRENT OFFERS" at bounding box center [644, 491] width 371 height 22
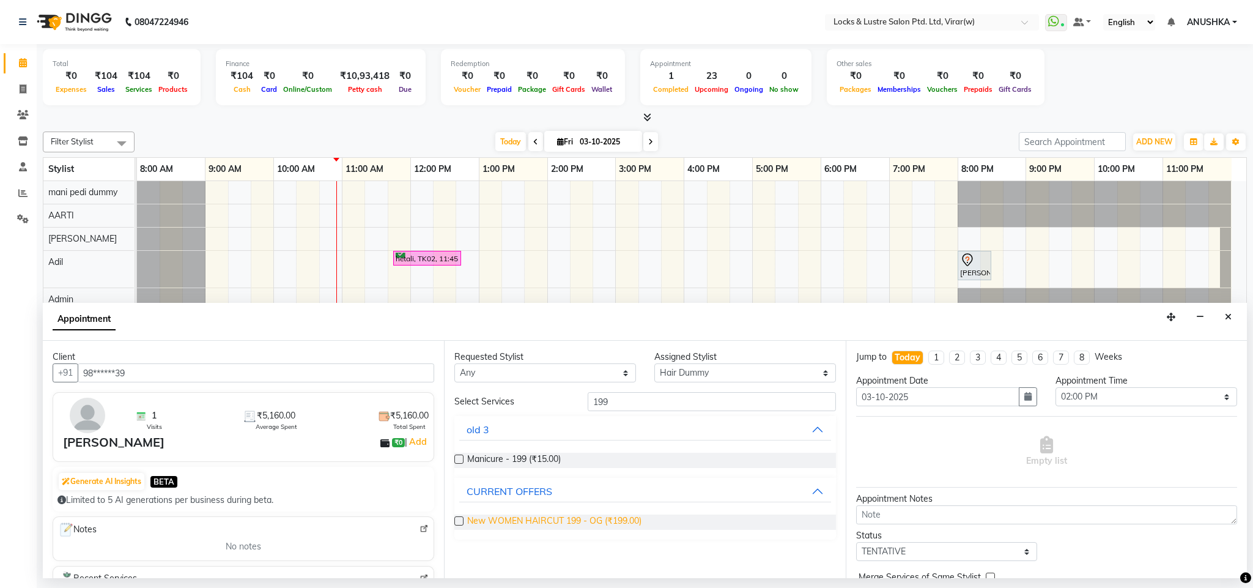
click at [549, 527] on span "New WOMEN HAIRCUT 199 - OG (₹199.00)" at bounding box center [554, 521] width 174 height 15
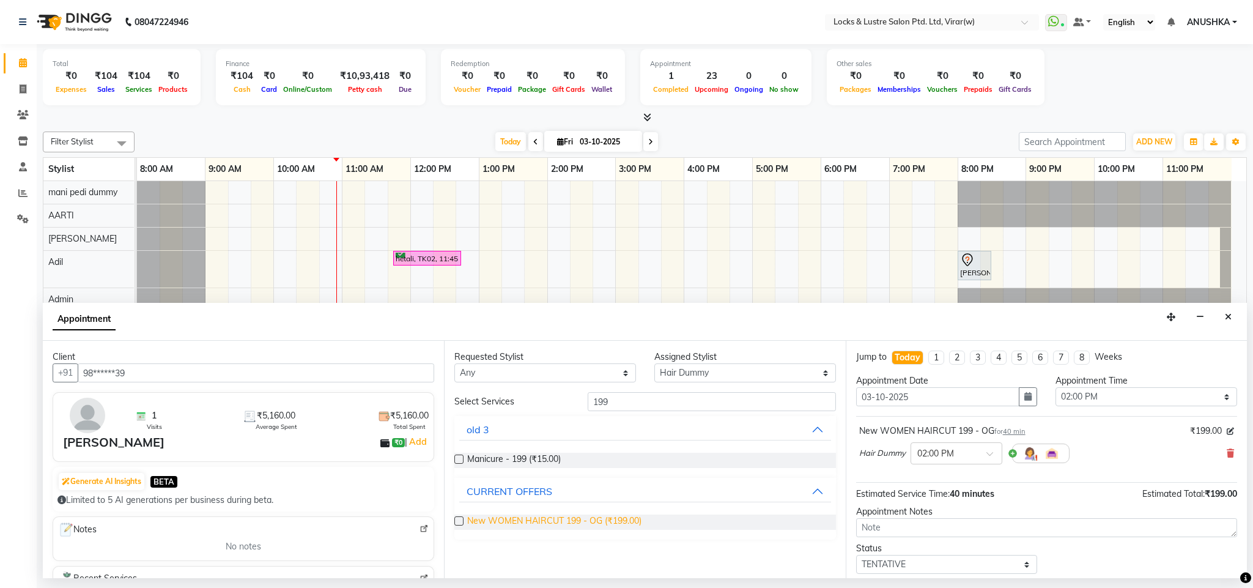
click at [551, 520] on span "New WOMEN HAIRCUT 199 - OG (₹199.00)" at bounding box center [554, 521] width 174 height 15
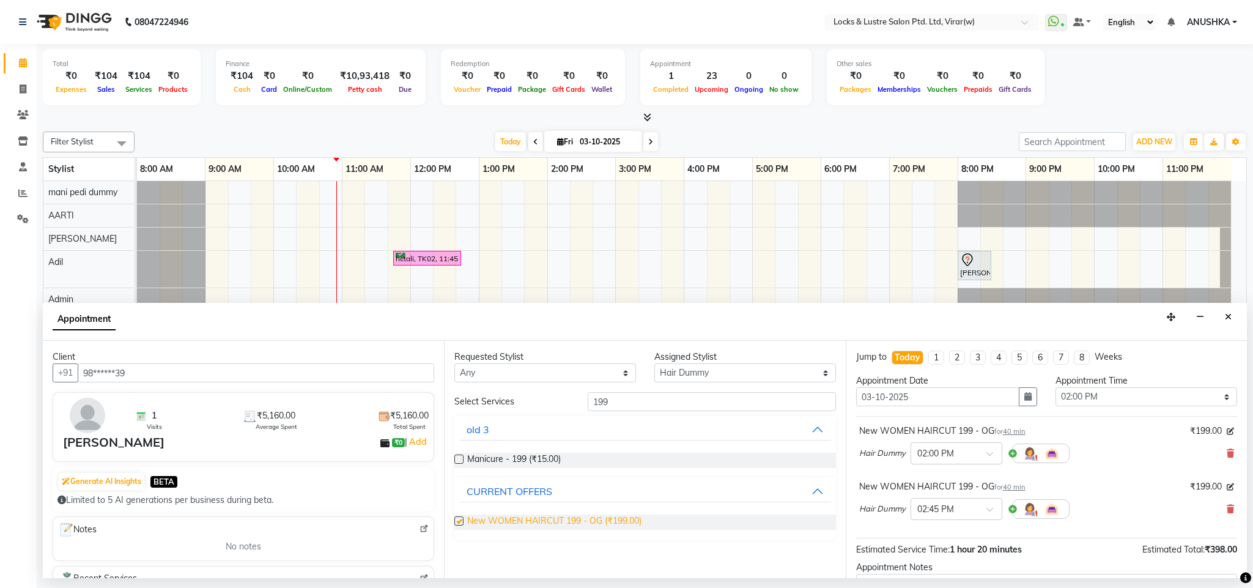
checkbox input "false"
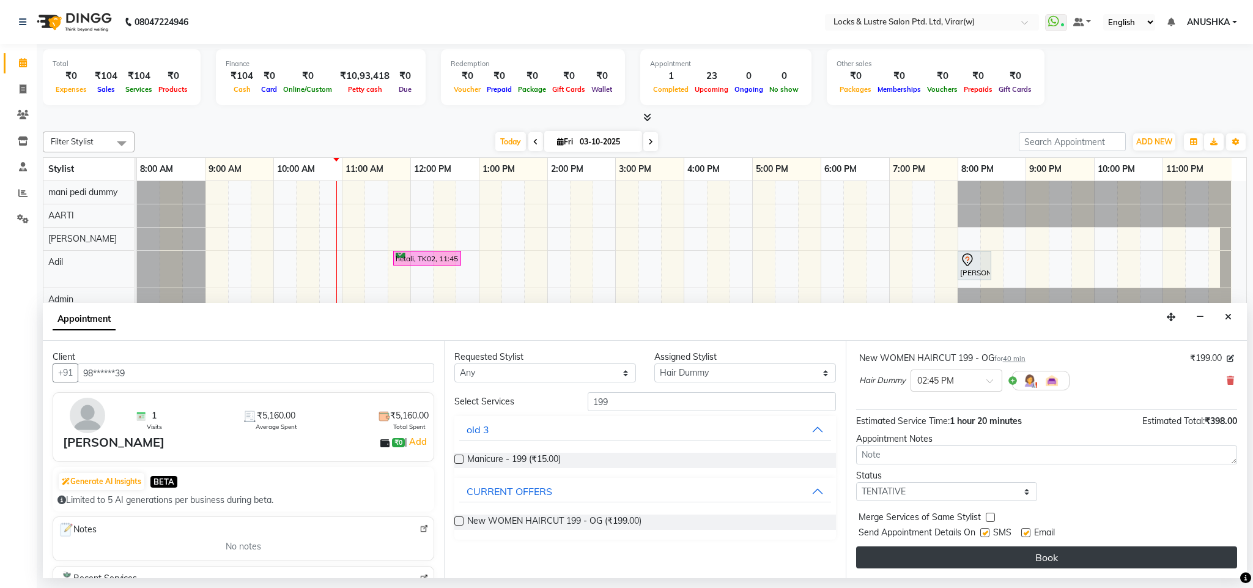
scroll to position [130, 0]
click at [949, 562] on button "Book" at bounding box center [1046, 557] width 381 height 22
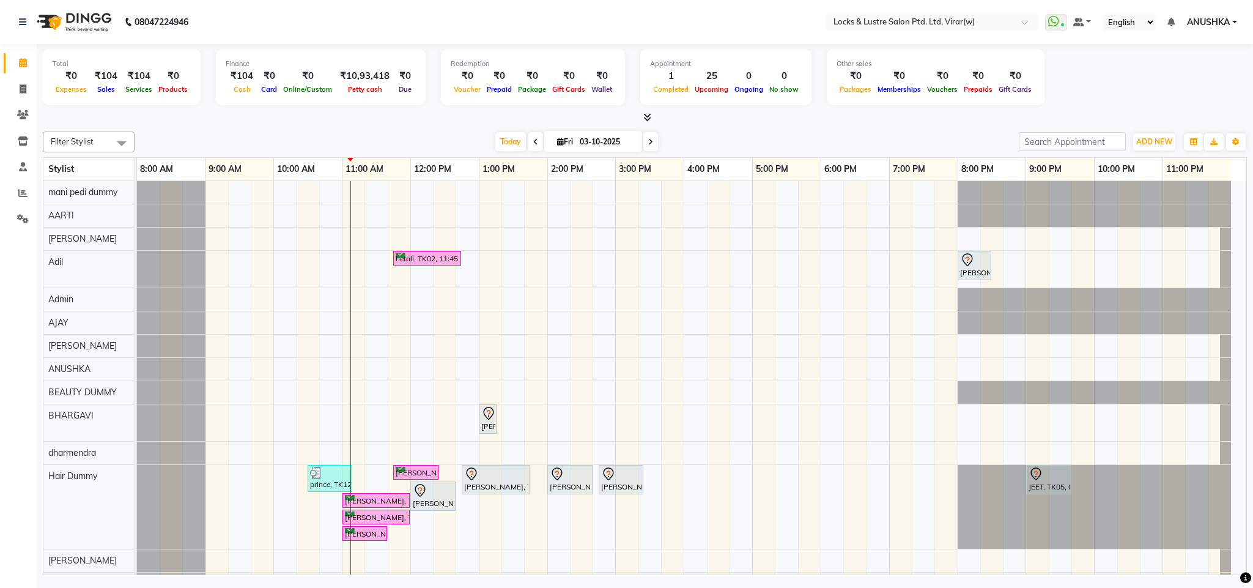
click at [349, 140] on div "[DATE] [DATE]" at bounding box center [577, 142] width 872 height 18
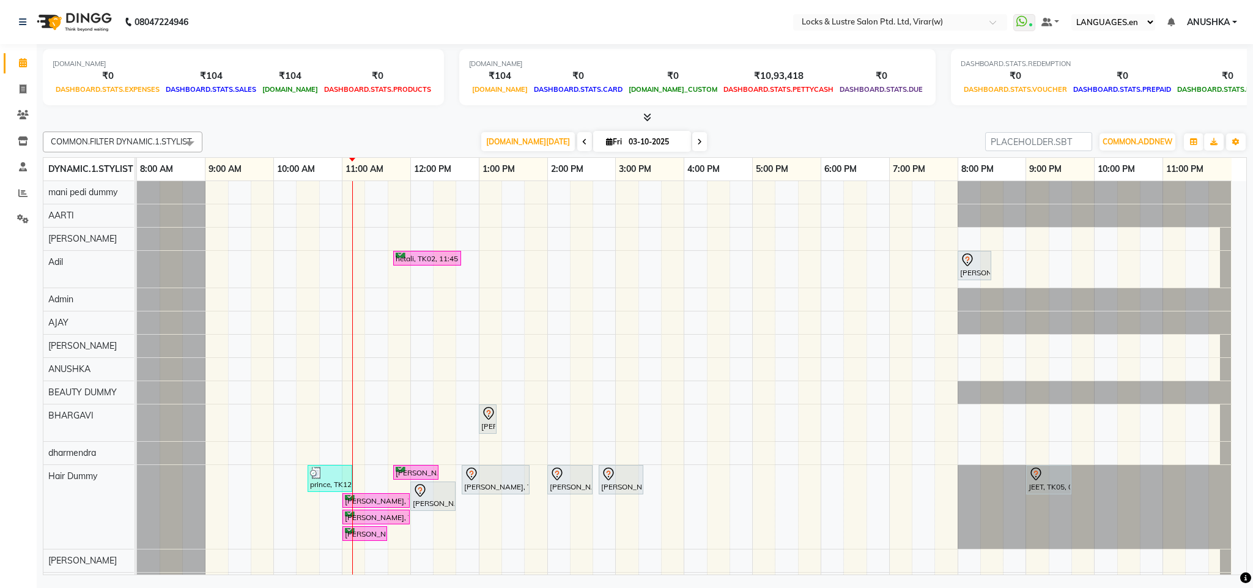
click at [367, 154] on div "COMMON.FILTER DYNAMIC.1.STYLIST Select All mani pedi dummy [PERSON_NAME] [PERSO…" at bounding box center [645, 351] width 1204 height 448
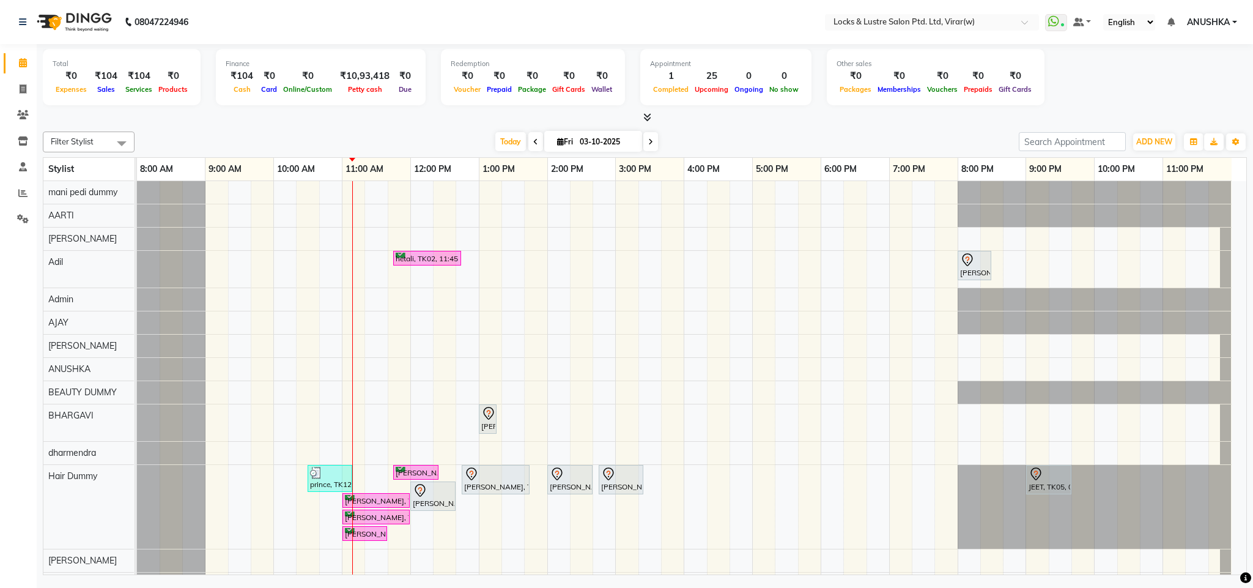
click at [585, 141] on input "03-10-2025" at bounding box center [606, 142] width 61 height 18
select select "10"
select select "2025"
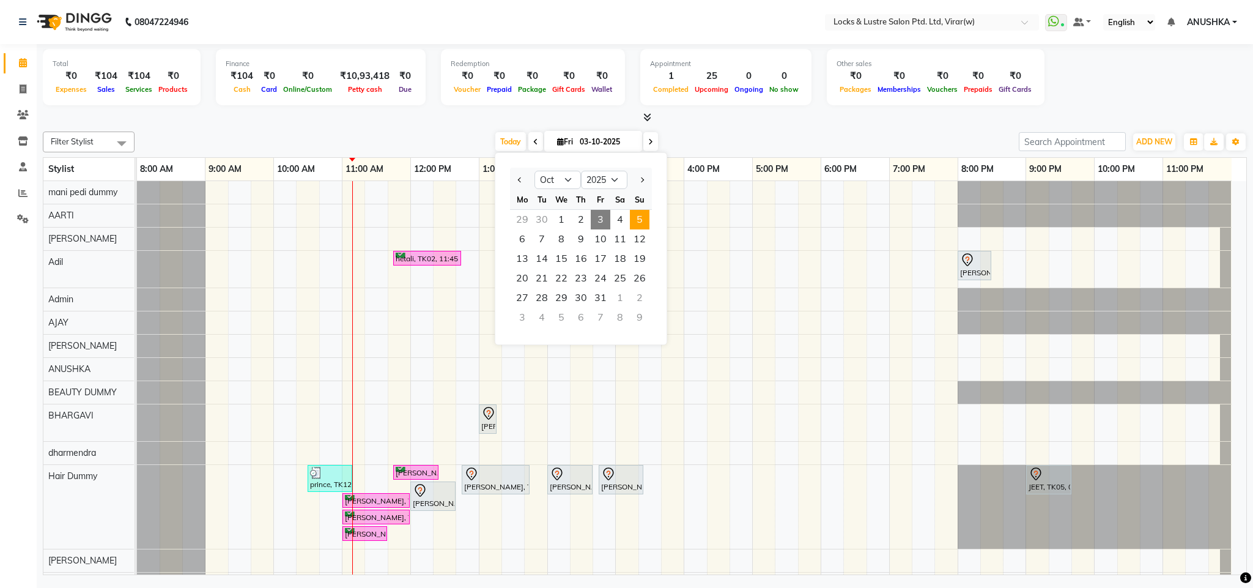
click at [646, 220] on span "5" at bounding box center [640, 220] width 20 height 20
type input "05-10-2025"
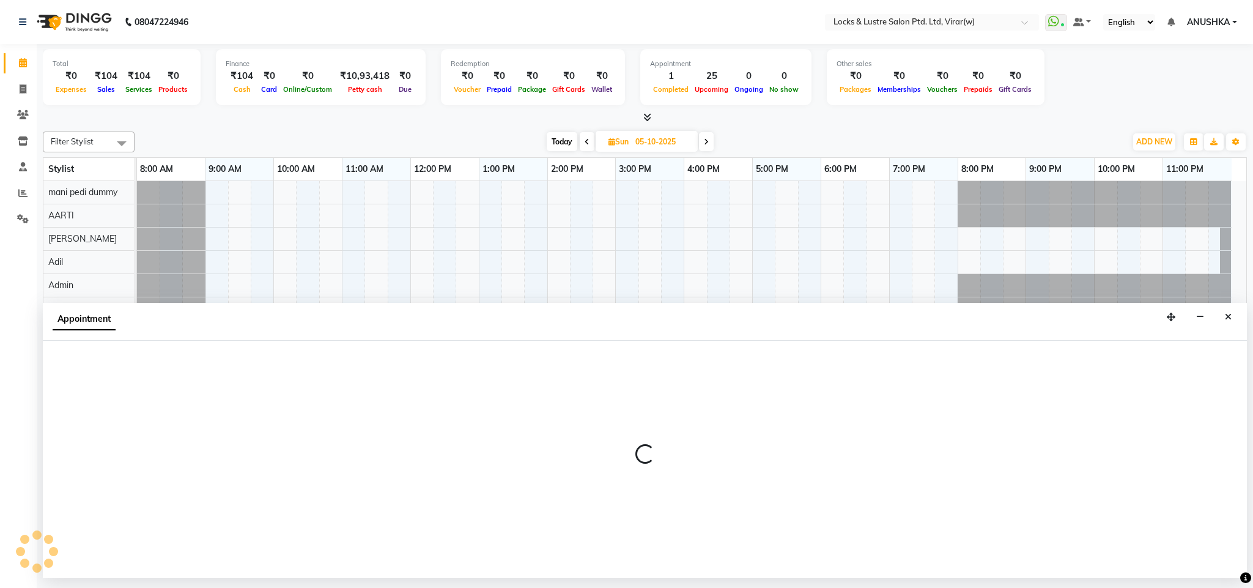
select select "43855"
select select "1020"
select select "tentative"
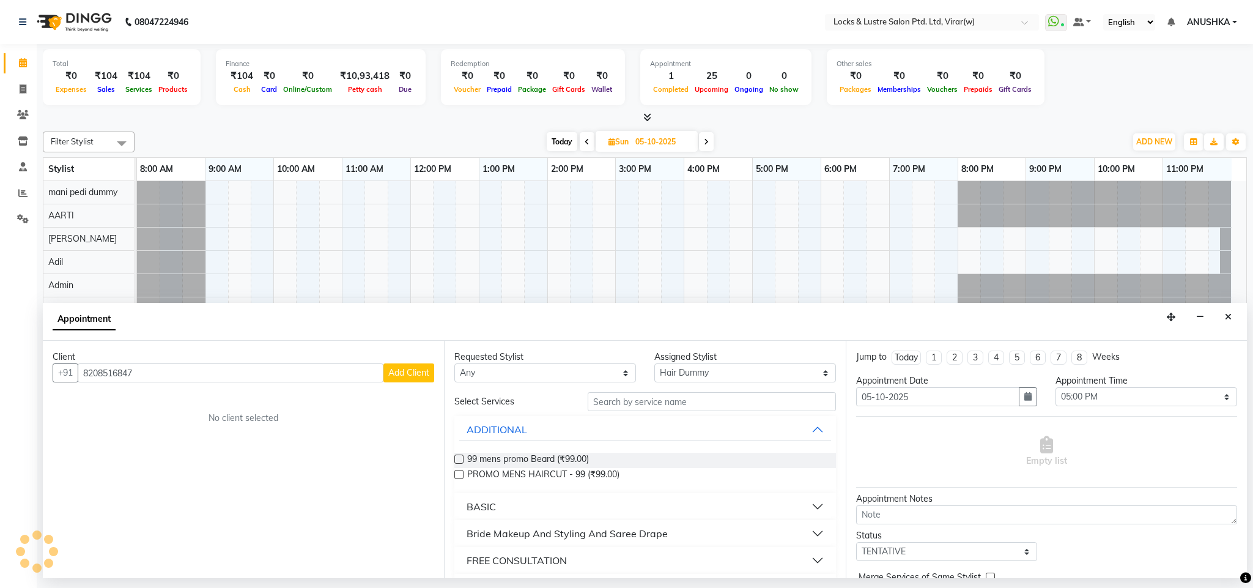
type input "8208516847"
click at [413, 378] on span "Add Client" at bounding box center [408, 372] width 41 height 11
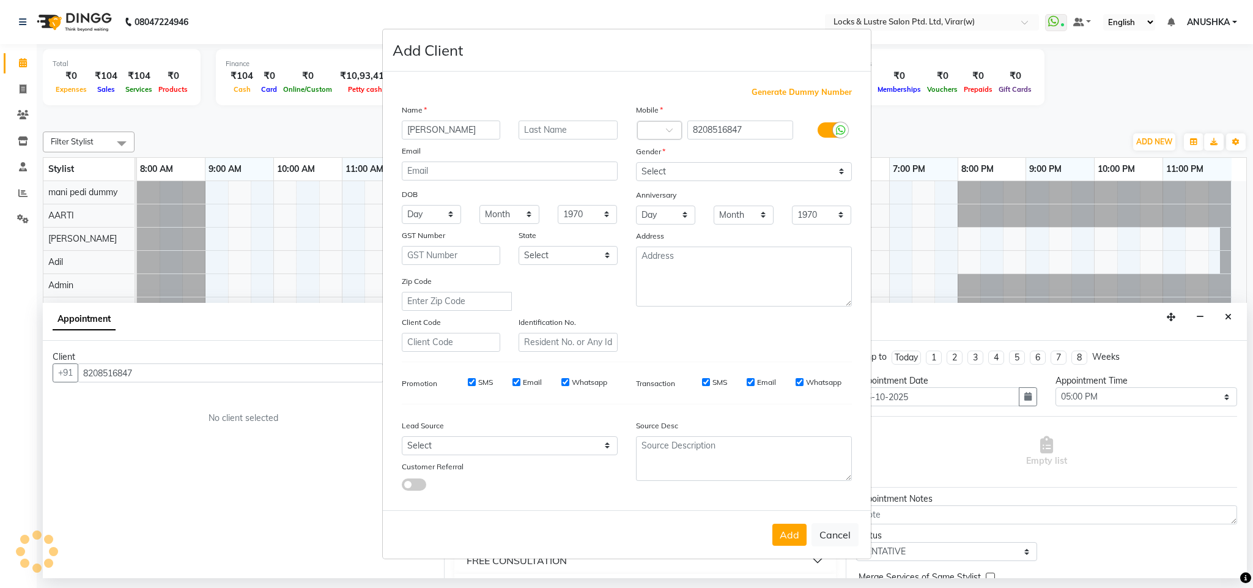
type input "meenu"
click at [745, 171] on select "Select Male Female Other Prefer Not To Say" at bounding box center [744, 171] width 216 height 19
click at [636, 163] on select "Select Male Female Other Prefer Not To Say" at bounding box center [744, 171] width 216 height 19
click at [688, 177] on select "Select Male Female Other Prefer Not To Say" at bounding box center [744, 171] width 216 height 19
select select "female"
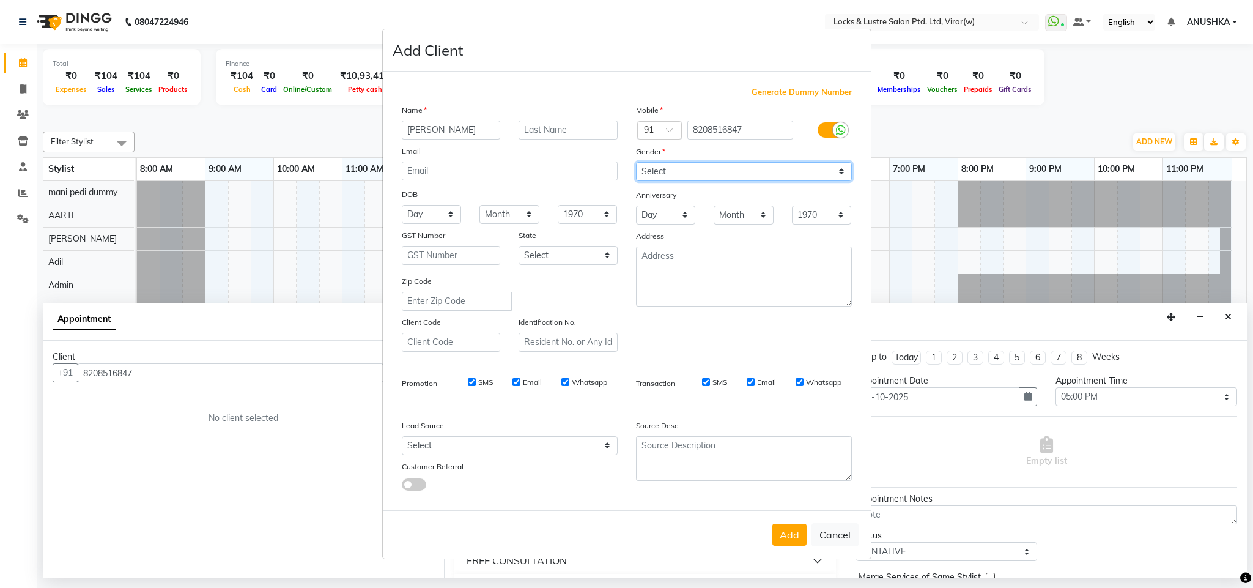
click at [636, 163] on select "Select Male Female Other Prefer Not To Say" at bounding box center [744, 171] width 216 height 19
click at [793, 534] on button "Add" at bounding box center [790, 535] width 34 height 22
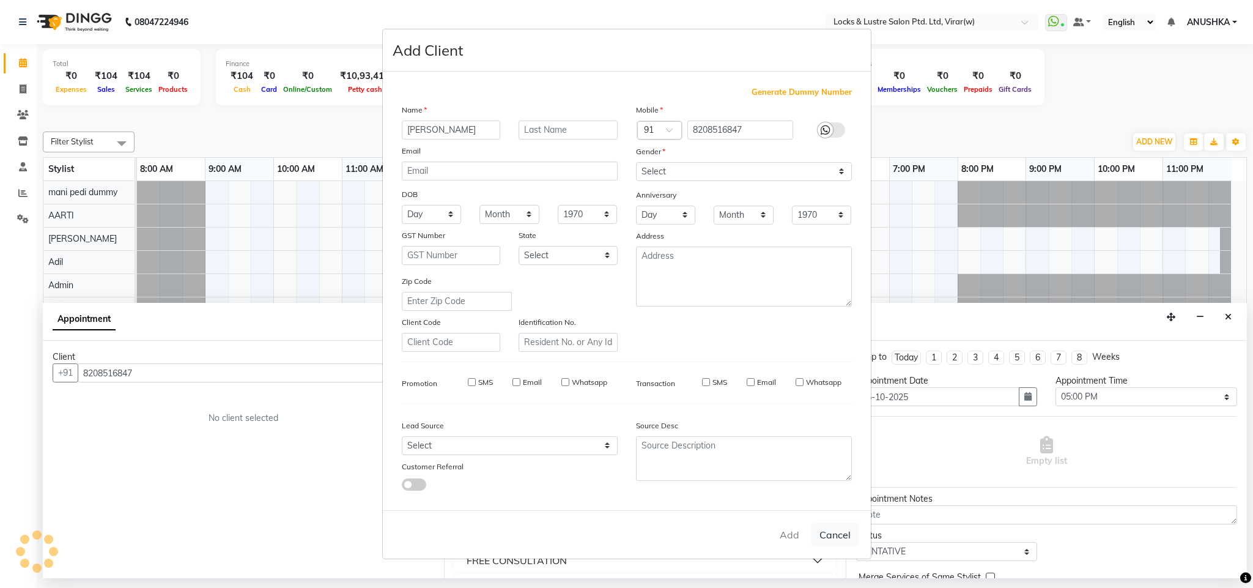
type input "82******47"
select select
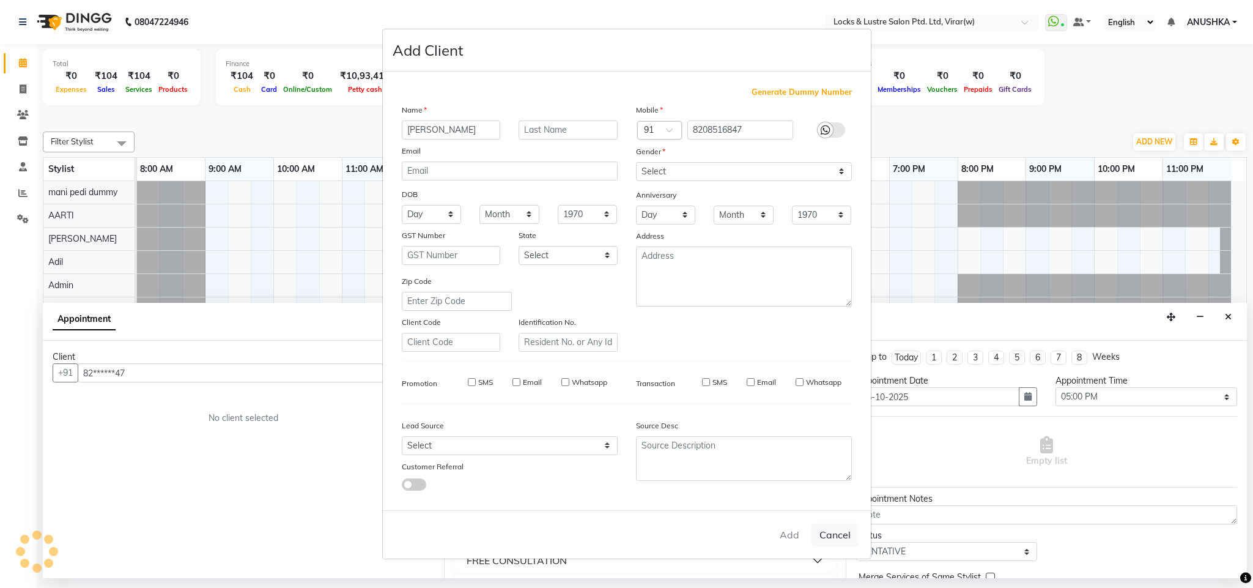
select select
checkbox input "false"
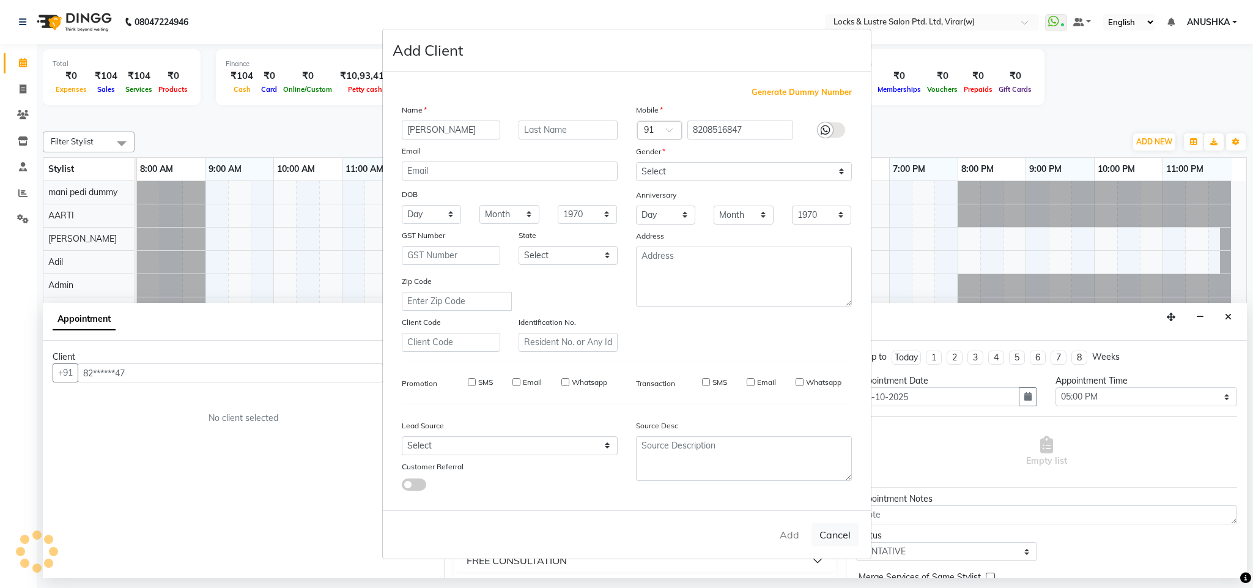
checkbox input "false"
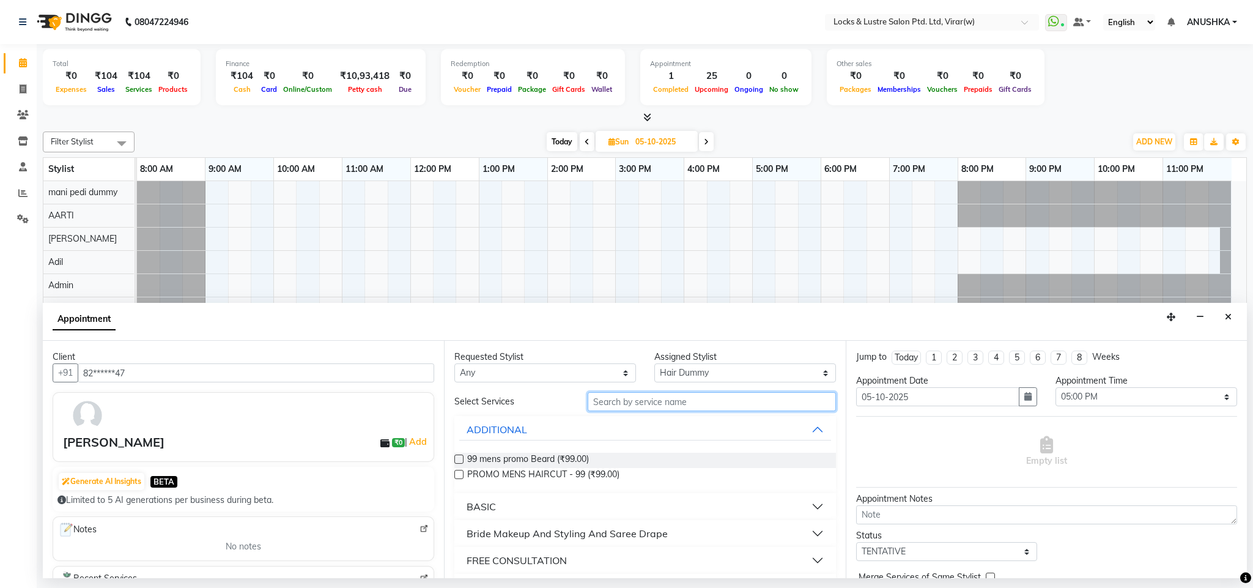
click at [678, 410] on input "text" at bounding box center [712, 401] width 248 height 19
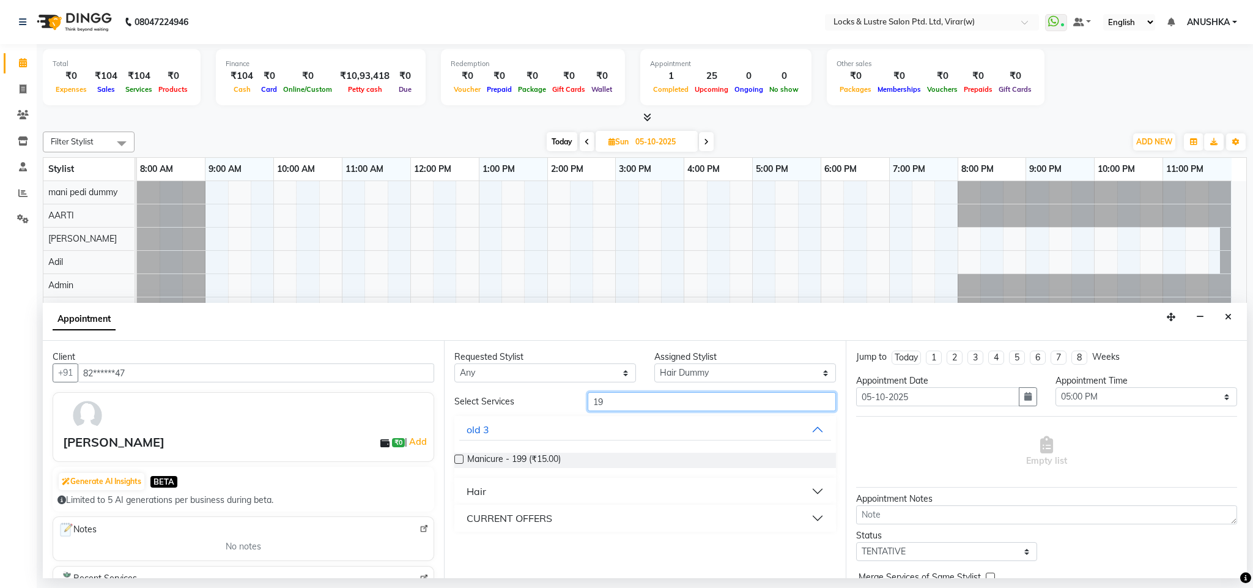
type input "19"
click at [529, 525] on div "CURRENT OFFERS" at bounding box center [510, 518] width 86 height 15
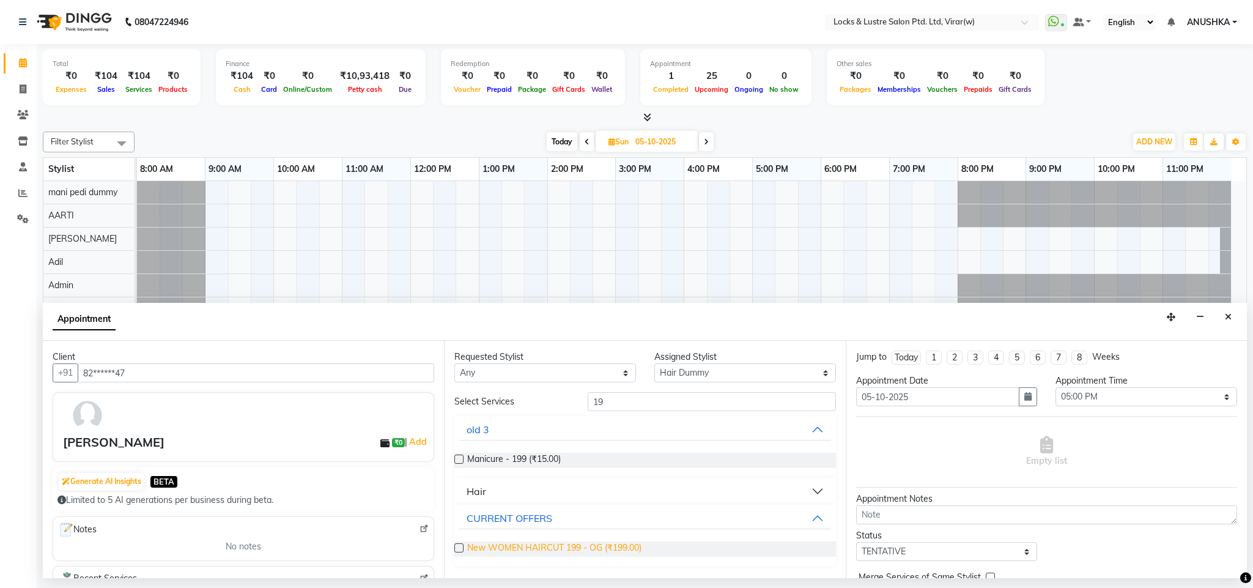
click at [546, 551] on span "New WOMEN HAIRCUT 199 - OG (₹199.00)" at bounding box center [554, 548] width 174 height 15
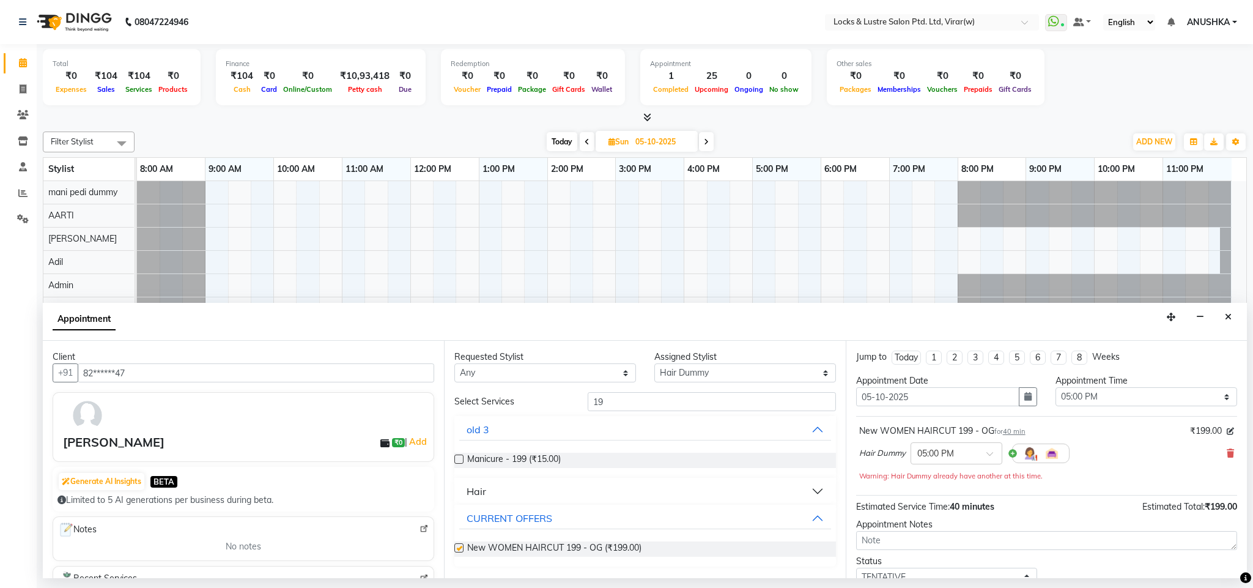
checkbox input "false"
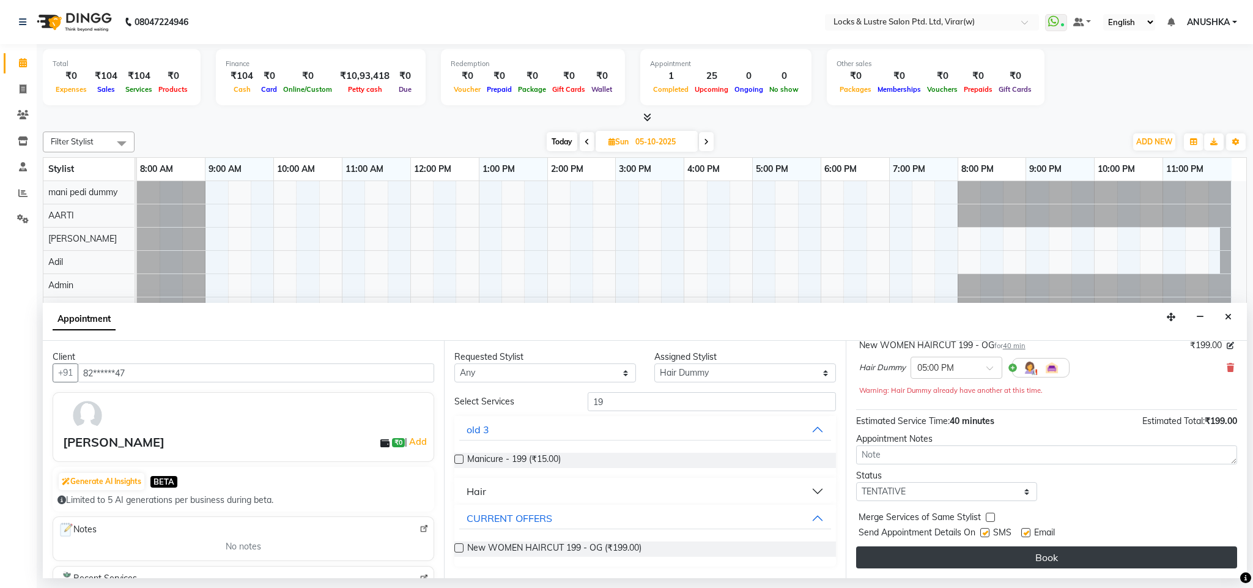
click at [1021, 552] on button "Book" at bounding box center [1046, 557] width 381 height 22
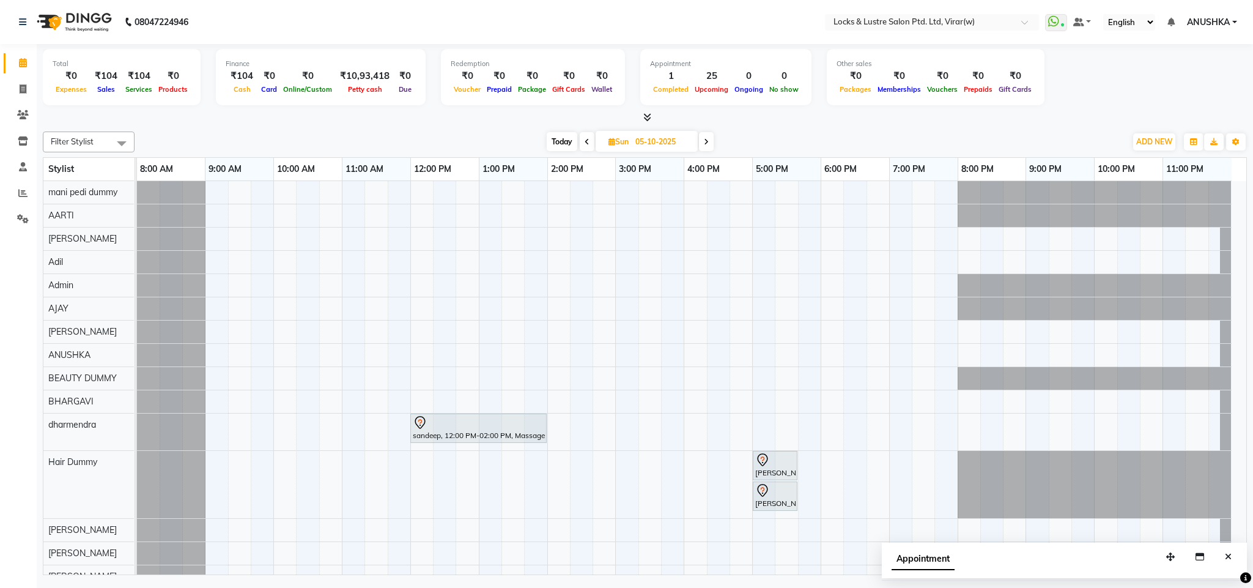
click at [570, 142] on span "Today" at bounding box center [562, 141] width 31 height 19
type input "03-10-2025"
click at [562, 146] on span "Today" at bounding box center [562, 141] width 31 height 19
type input "03-10-2025"
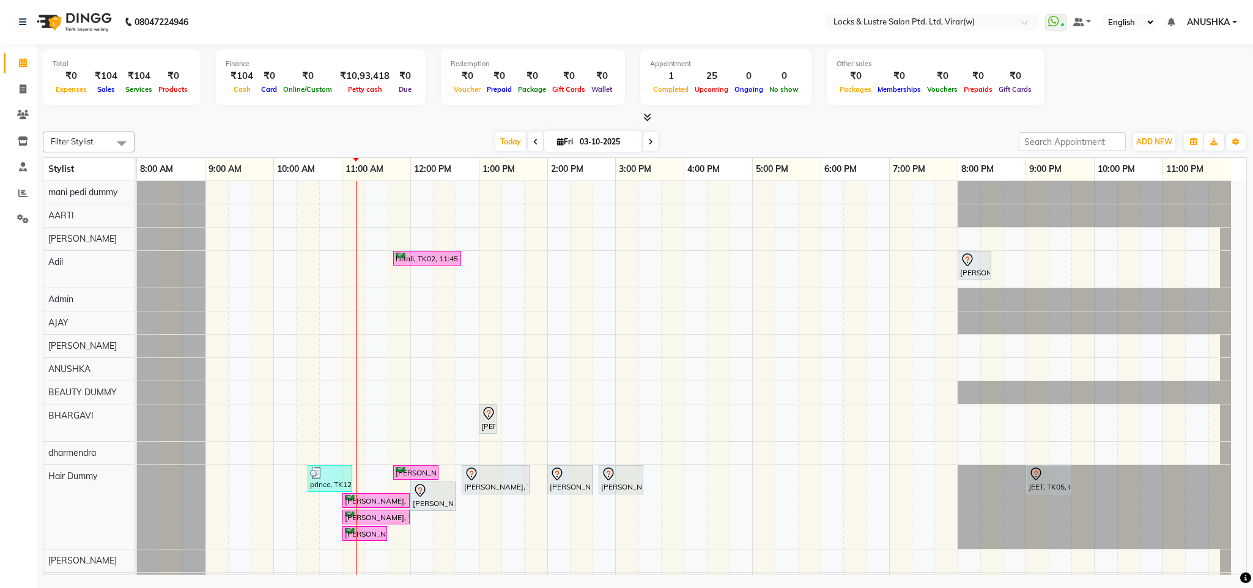
click at [35, 92] on li "Invoice" at bounding box center [18, 89] width 37 height 26
drag, startPoint x: 22, startPoint y: 85, endPoint x: 72, endPoint y: 94, distance: 50.9
click at [22, 84] on icon at bounding box center [23, 88] width 7 height 9
select select "service"
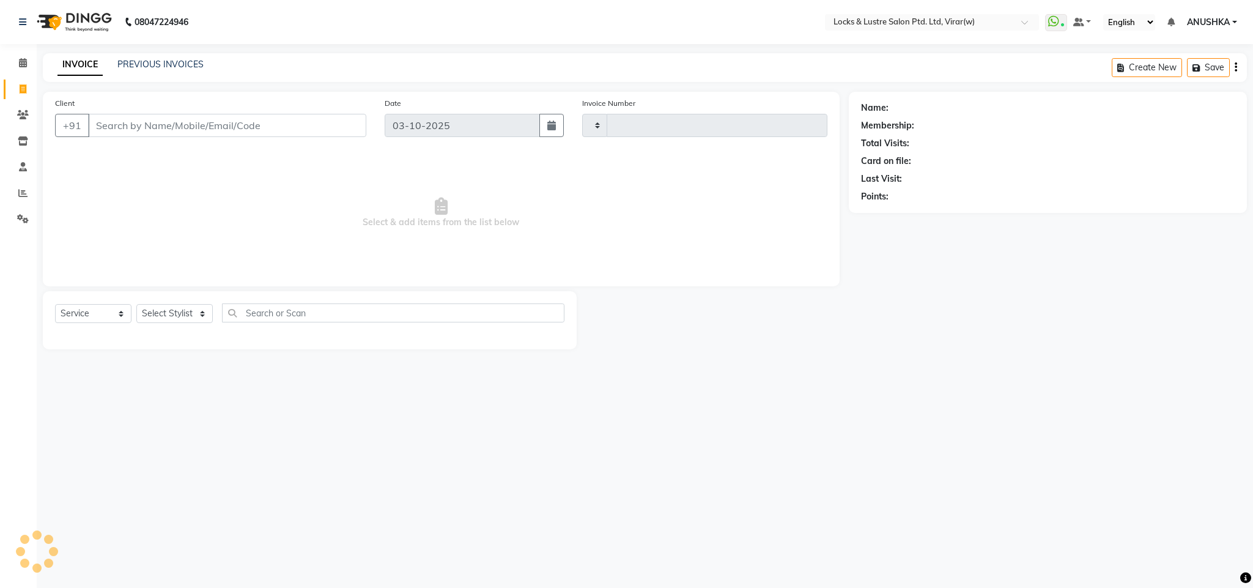
click at [269, 125] on input "Client" at bounding box center [227, 125] width 278 height 23
type input "86008"
type input "16972"
select select "5944"
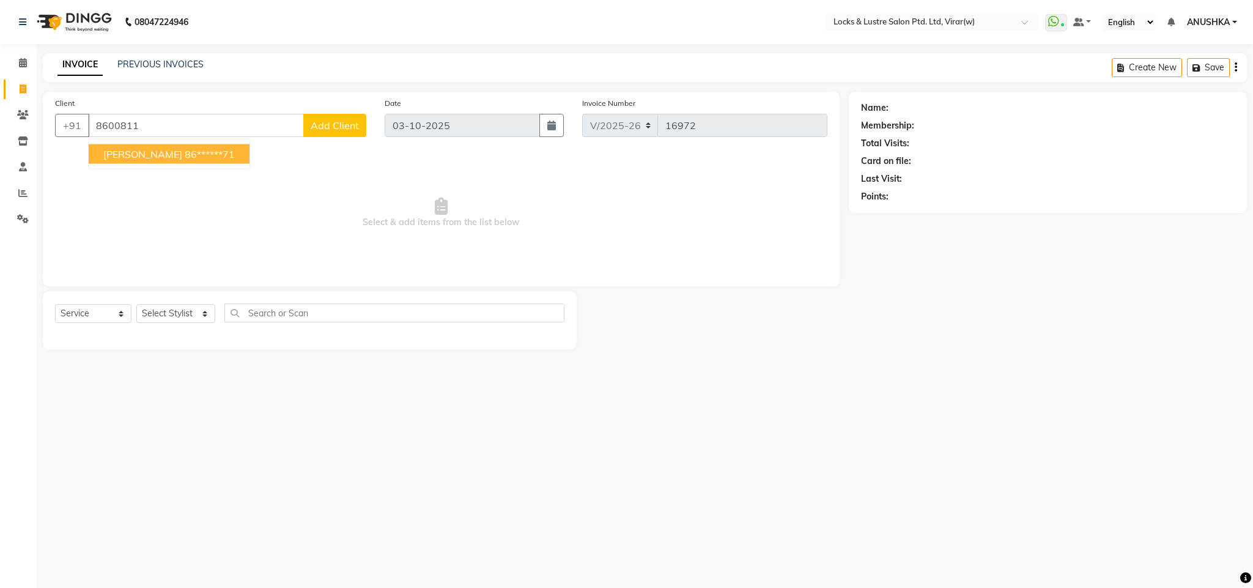
click at [185, 154] on ngb-highlight "86******71" at bounding box center [210, 154] width 50 height 12
type input "86******71"
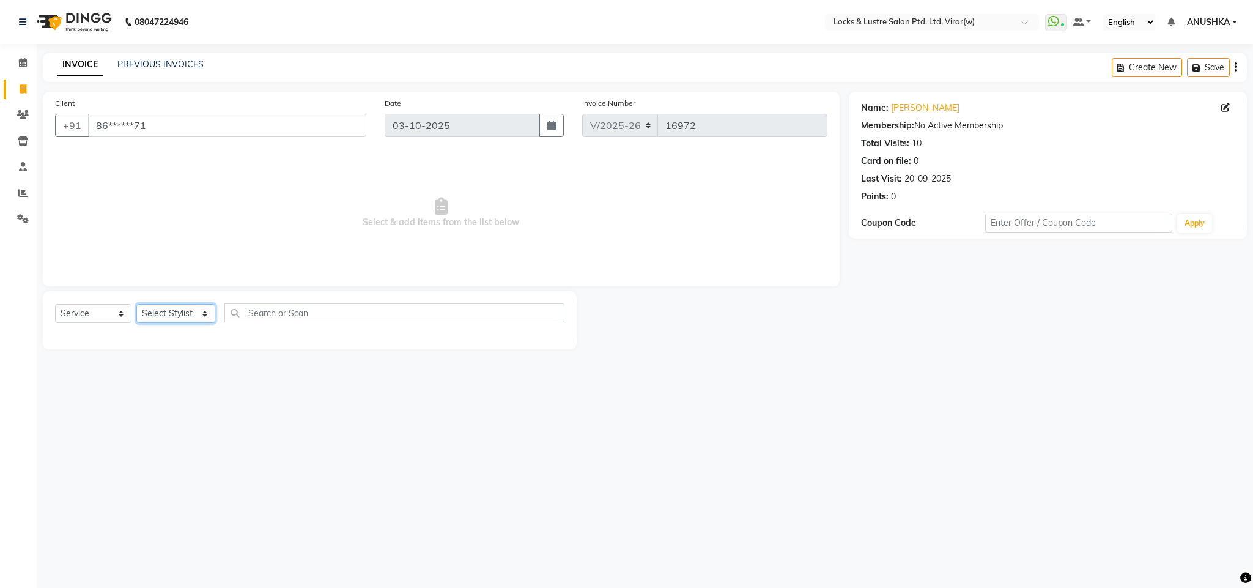
click at [180, 321] on select "Select Stylist [PERSON_NAME] [PERSON_NAME] [PERSON_NAME] AKASH [PERSON_NAME] [P…" at bounding box center [175, 313] width 79 height 19
select select "42107"
drag, startPoint x: 180, startPoint y: 321, endPoint x: 320, endPoint y: 307, distance: 140.8
click at [204, 321] on select "Select Stylist [PERSON_NAME] [PERSON_NAME] [PERSON_NAME] AKASH [PERSON_NAME] [P…" at bounding box center [175, 313] width 79 height 19
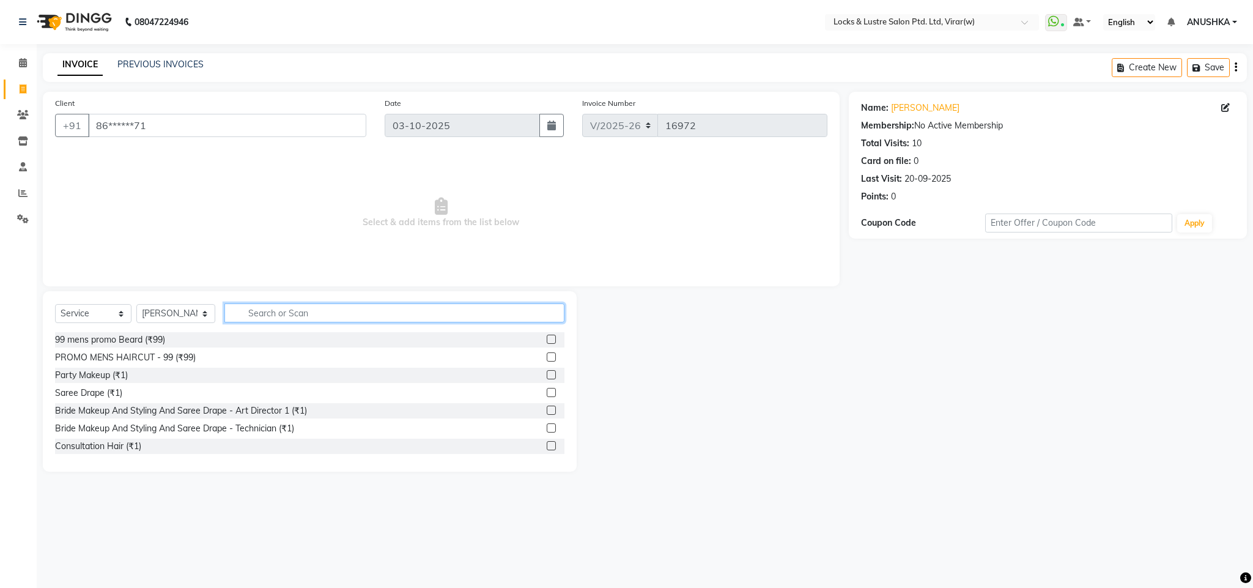
click at [322, 306] on input "text" at bounding box center [395, 312] width 340 height 19
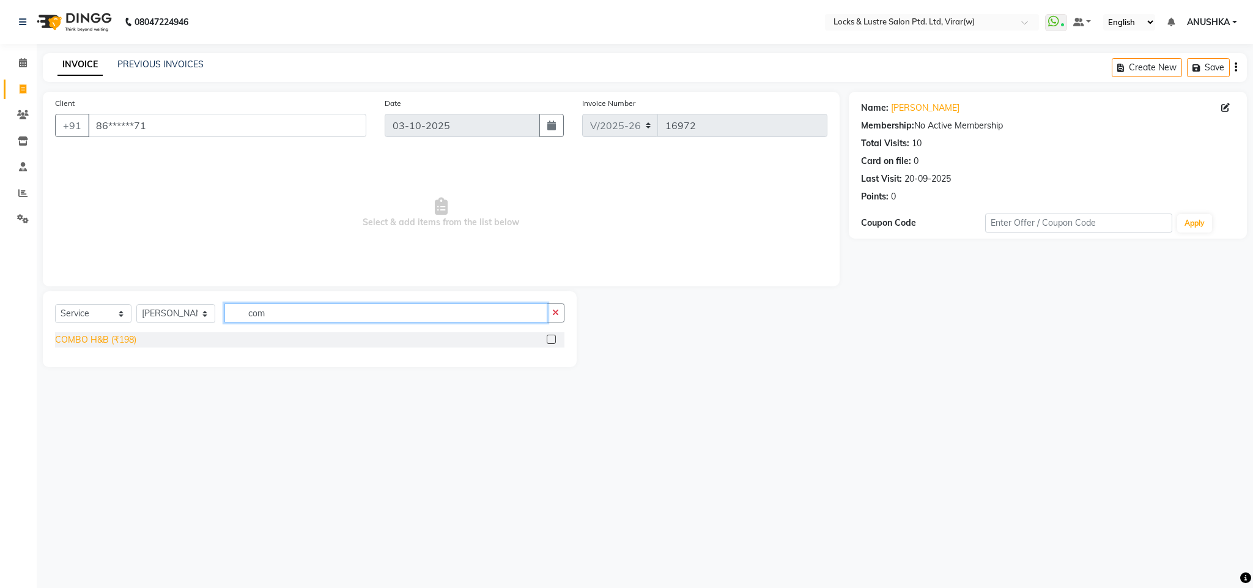
type input "com"
click at [67, 335] on div "COMBO H&B (₹198)" at bounding box center [95, 339] width 81 height 13
checkbox input "false"
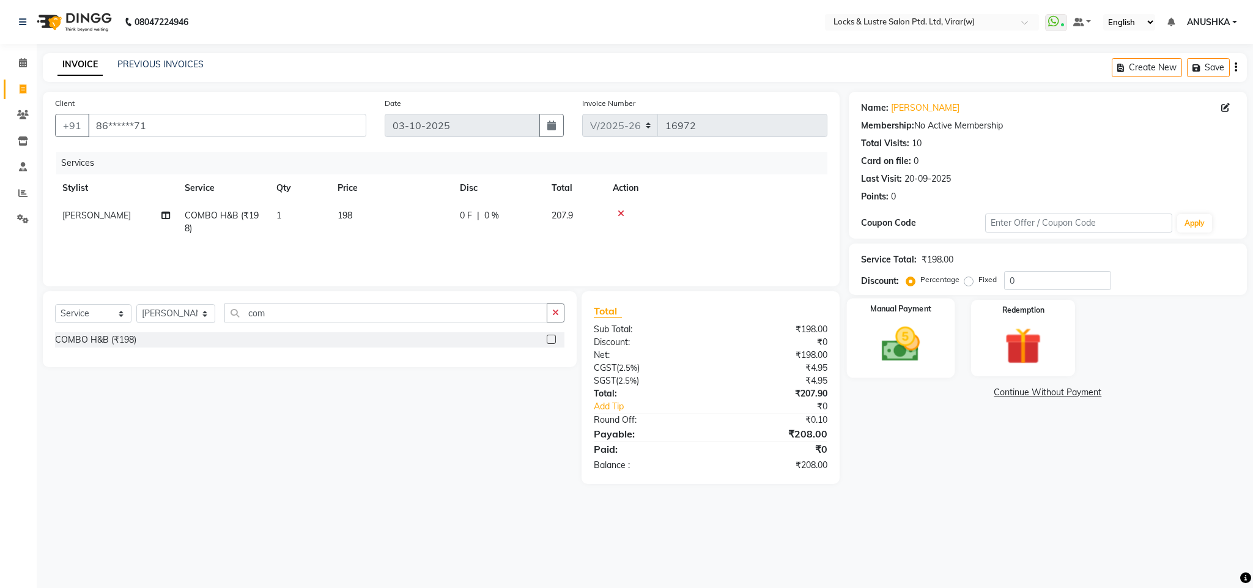
drag, startPoint x: 896, startPoint y: 353, endPoint x: 905, endPoint y: 358, distance: 10.7
click at [896, 352] on img at bounding box center [901, 344] width 62 height 44
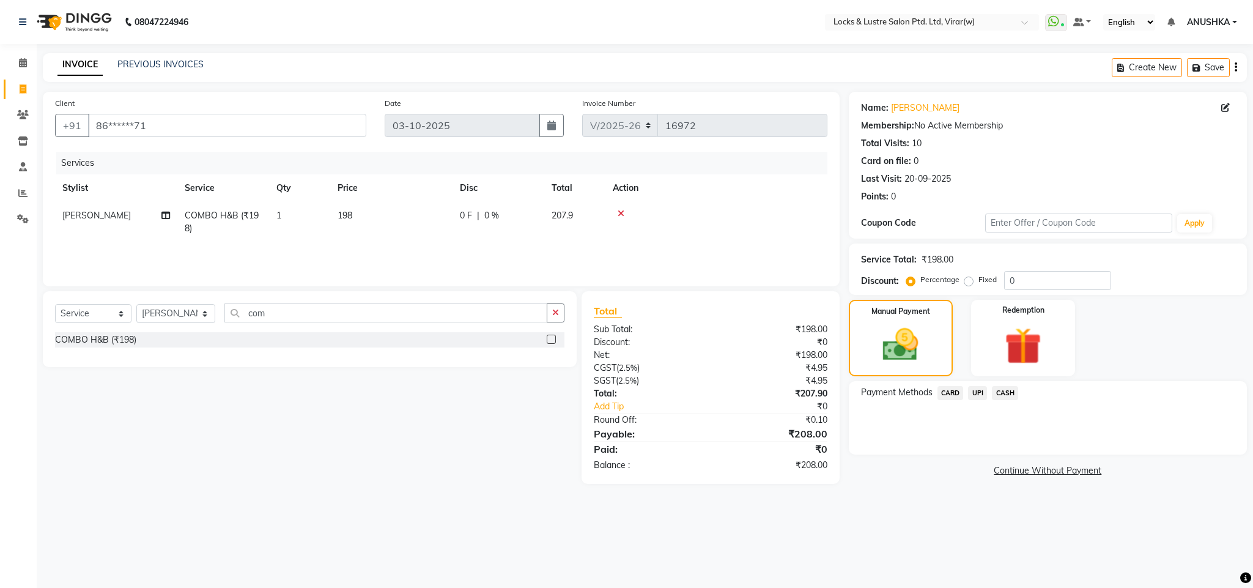
drag, startPoint x: 1008, startPoint y: 390, endPoint x: 1008, endPoint y: 406, distance: 16.5
click at [1008, 395] on span "CASH" at bounding box center [1005, 393] width 26 height 14
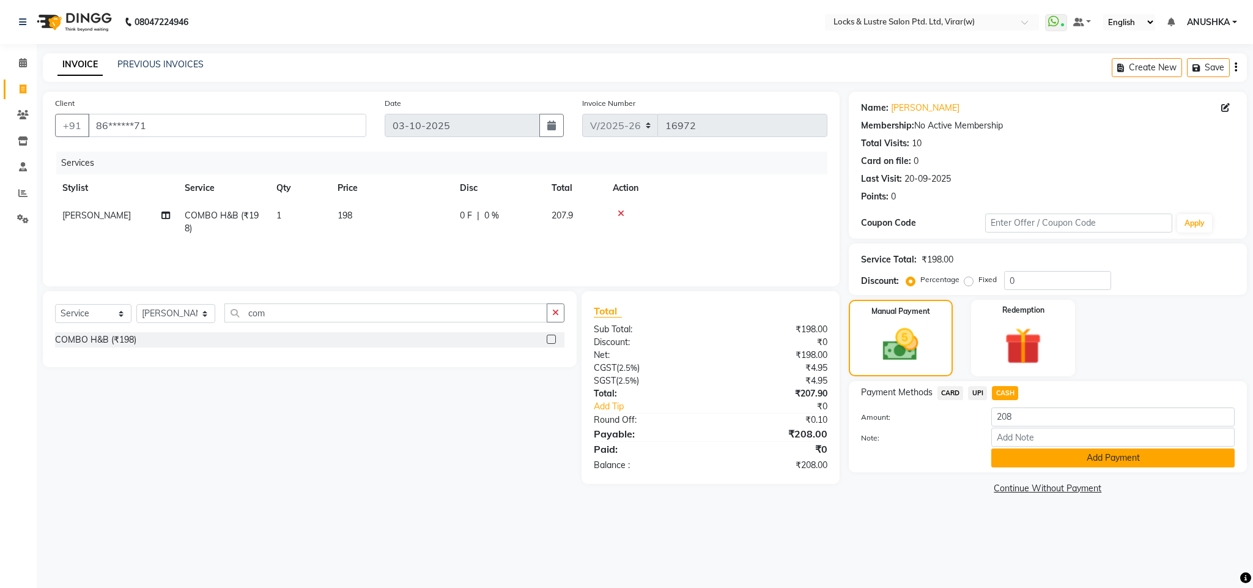
click at [1019, 454] on button "Add Payment" at bounding box center [1113, 457] width 243 height 19
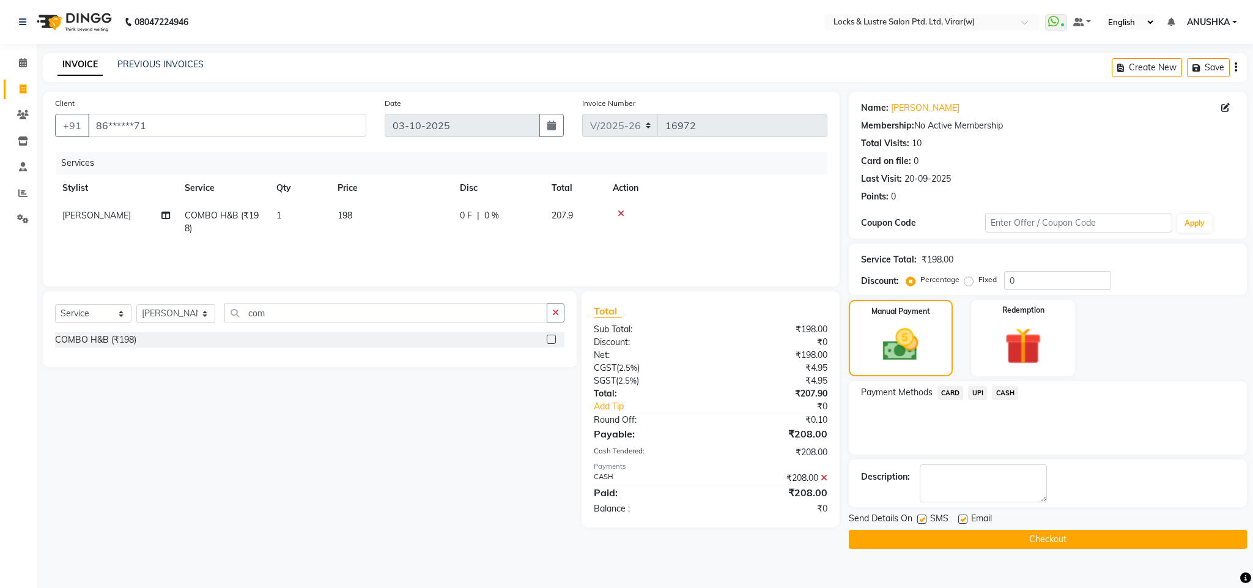
click at [992, 535] on button "Checkout" at bounding box center [1048, 539] width 398 height 19
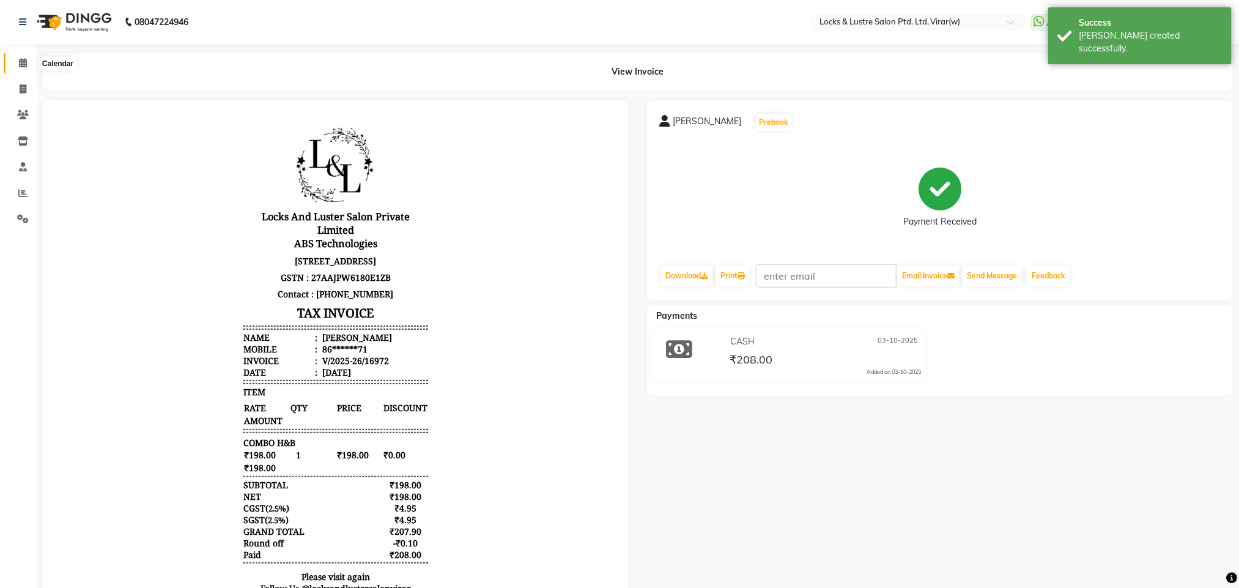
click at [23, 57] on span at bounding box center [22, 63] width 21 height 14
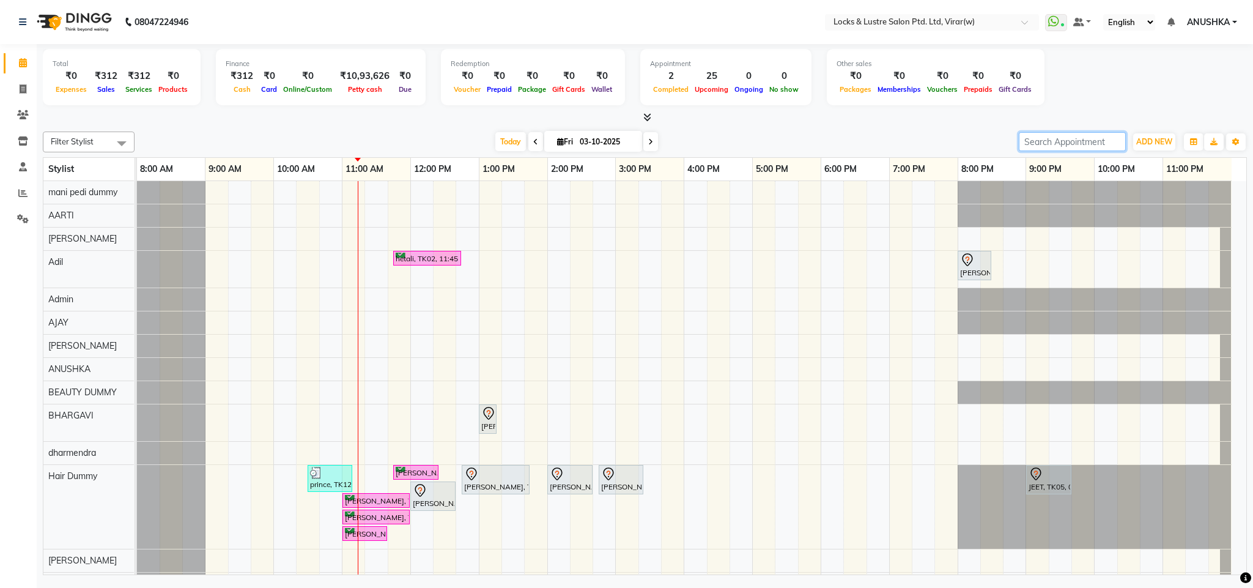
click at [1056, 134] on input "search" at bounding box center [1072, 141] width 107 height 19
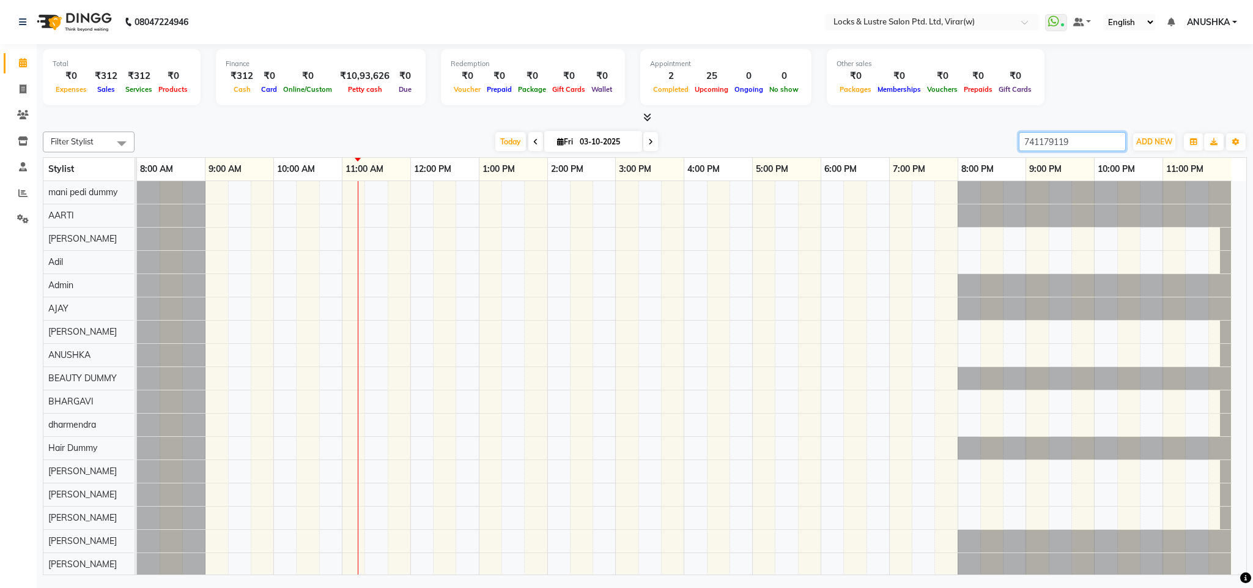
type input "7411791192"
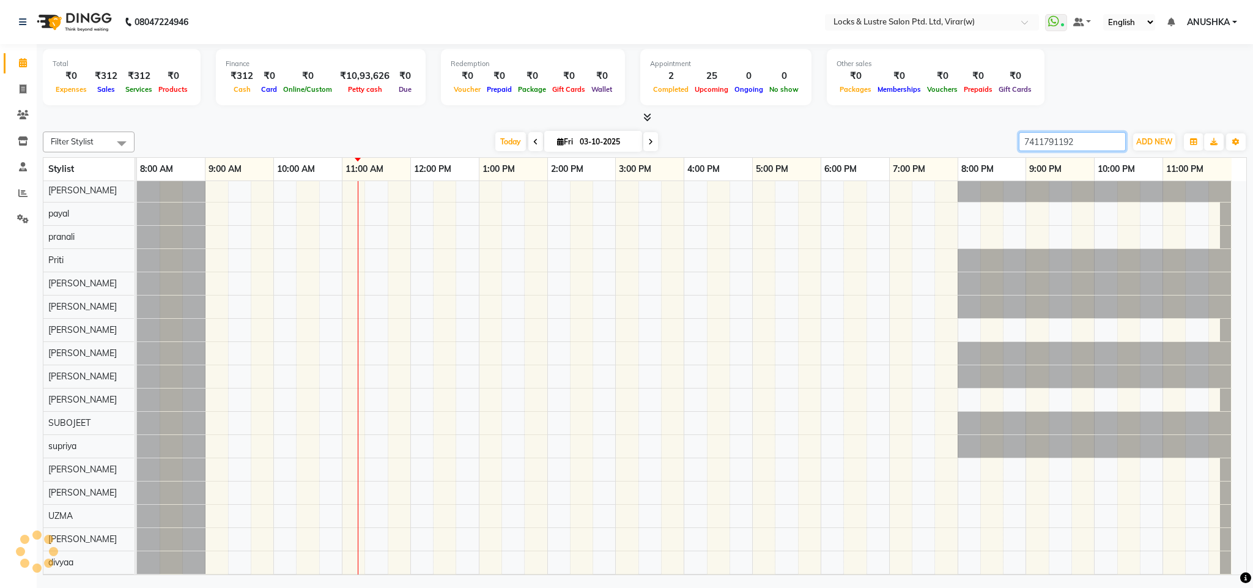
scroll to position [345, 0]
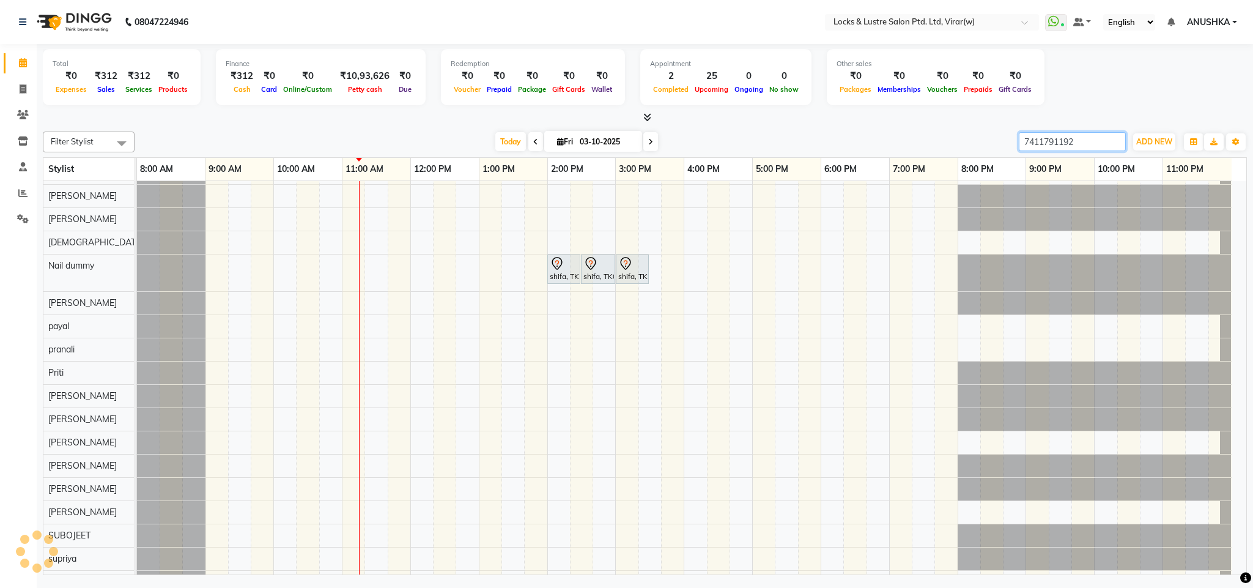
drag, startPoint x: 1077, startPoint y: 136, endPoint x: 962, endPoint y: 150, distance: 116.5
click at [962, 150] on div "Filter Stylist Select All mani pedi dummy [PERSON_NAME] [PERSON_NAME] Admin [PE…" at bounding box center [645, 142] width 1204 height 21
click at [1112, 145] on input "7411791192" at bounding box center [1072, 141] width 107 height 19
click at [1112, 143] on input "7411791192" at bounding box center [1072, 141] width 107 height 19
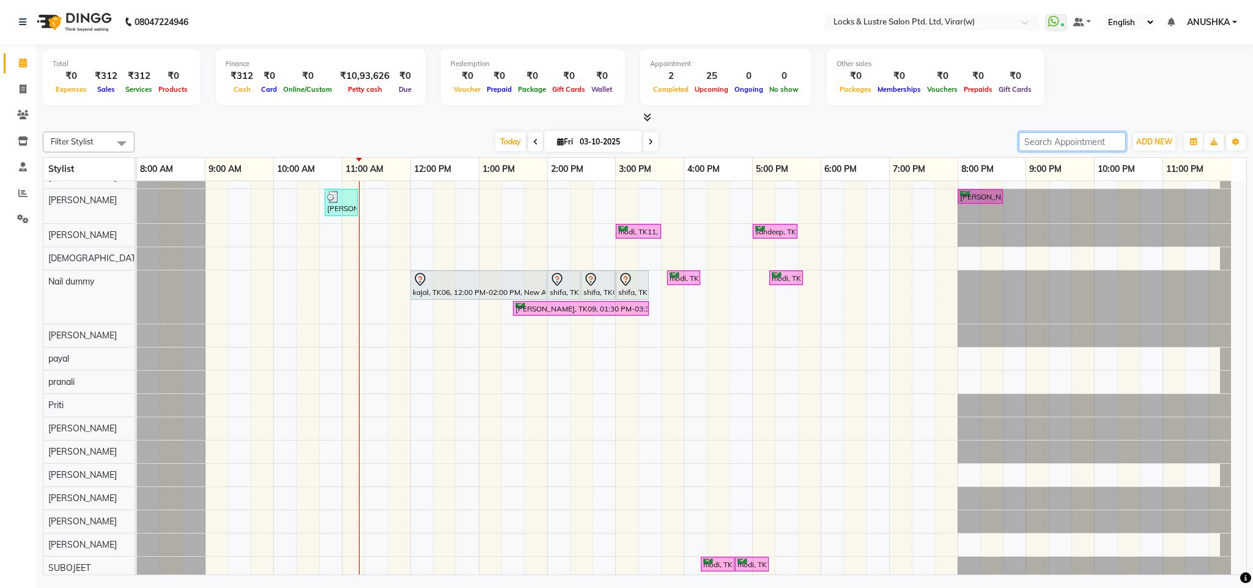
scroll to position [426, 0]
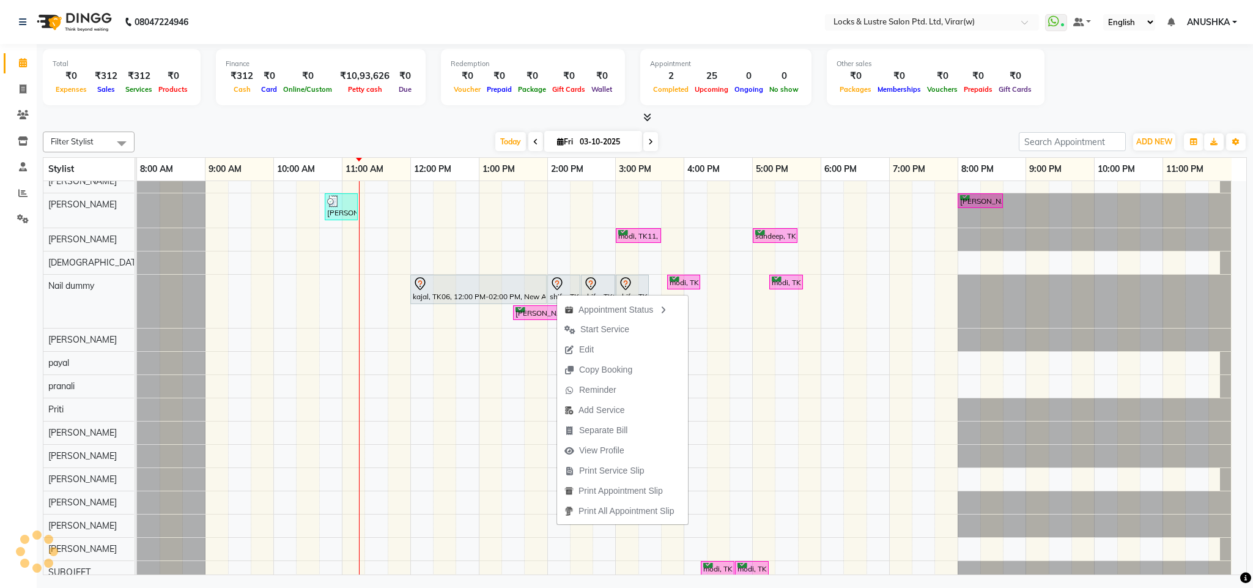
click at [610, 122] on div at bounding box center [645, 117] width 1204 height 13
click at [646, 306] on div "Appointment Status" at bounding box center [637, 307] width 131 height 21
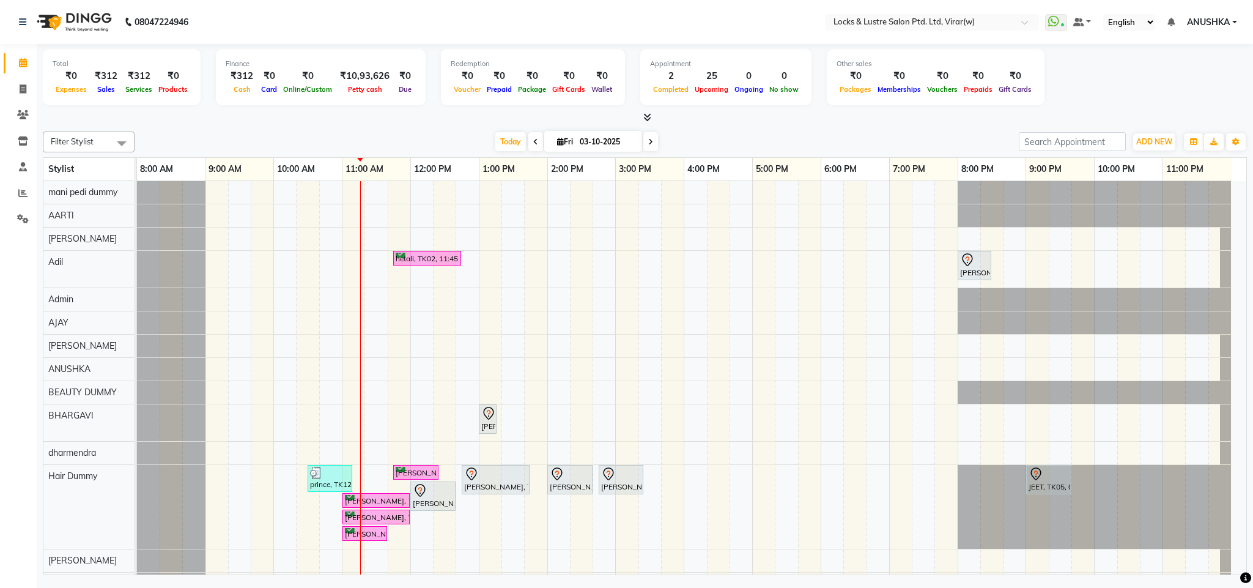
click at [536, 144] on span at bounding box center [536, 141] width 15 height 19
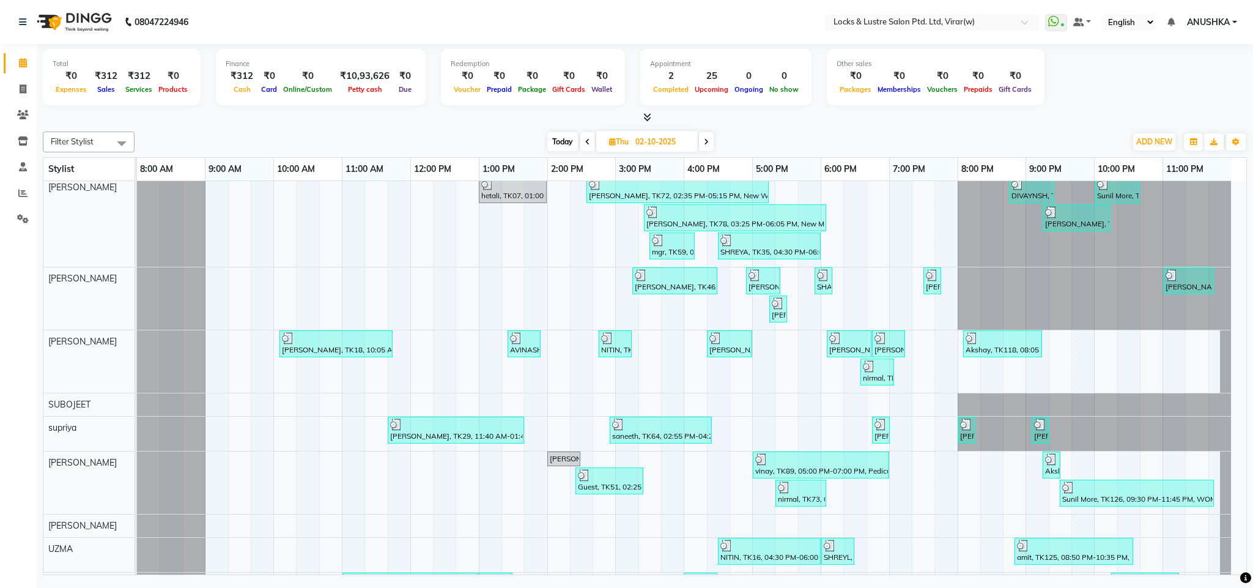
scroll to position [1419, 0]
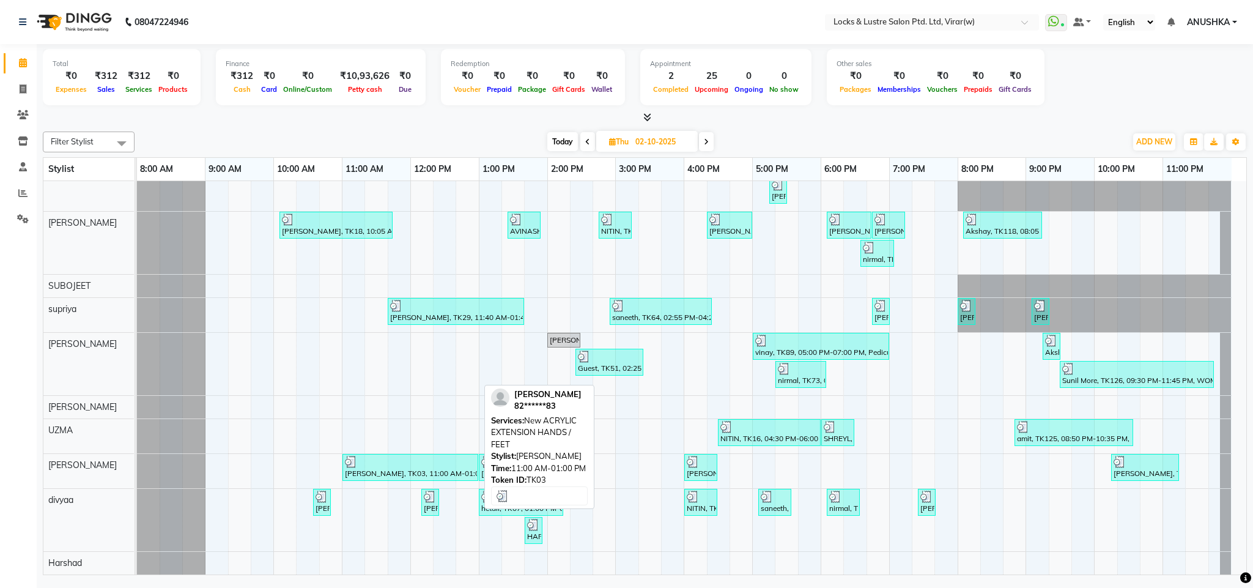
click at [397, 466] on div at bounding box center [410, 462] width 131 height 12
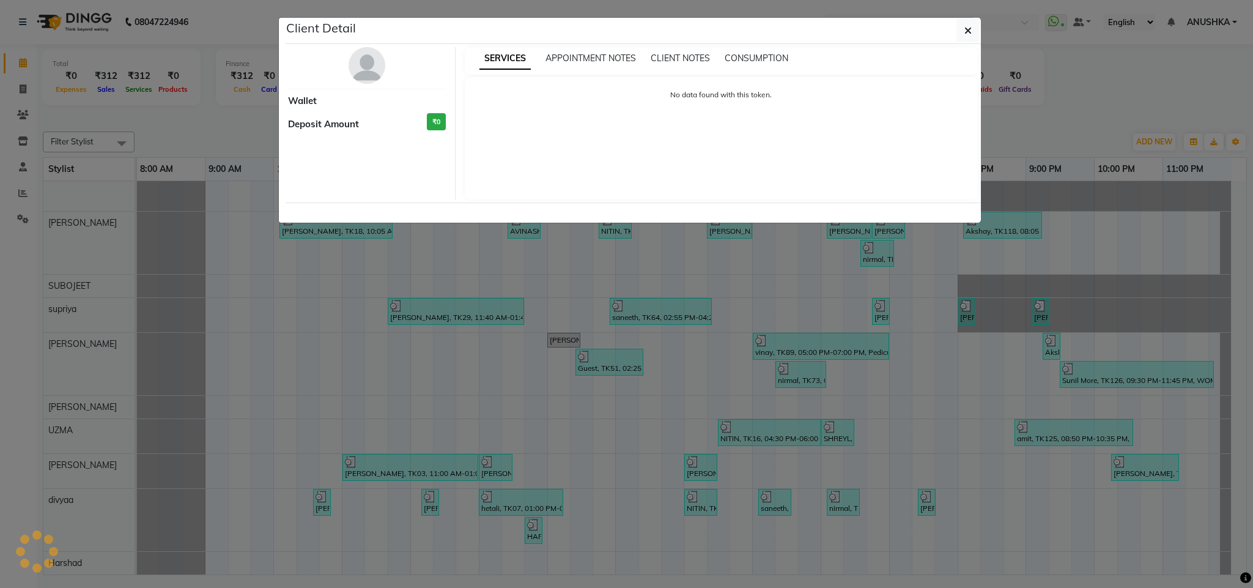
click at [397, 465] on ngb-modal-window "Client Detail Wallet Deposit Amount ₹0 SERVICES APPOINTMENT NOTES CLIENT NOTES …" at bounding box center [626, 294] width 1253 height 588
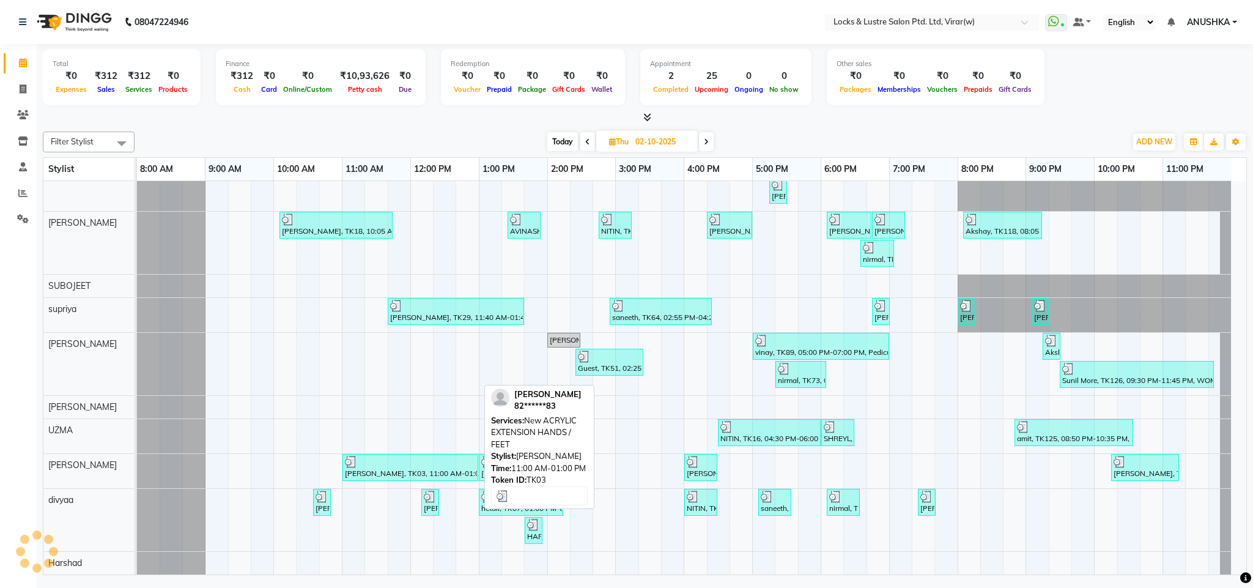
click at [397, 465] on div at bounding box center [410, 462] width 131 height 12
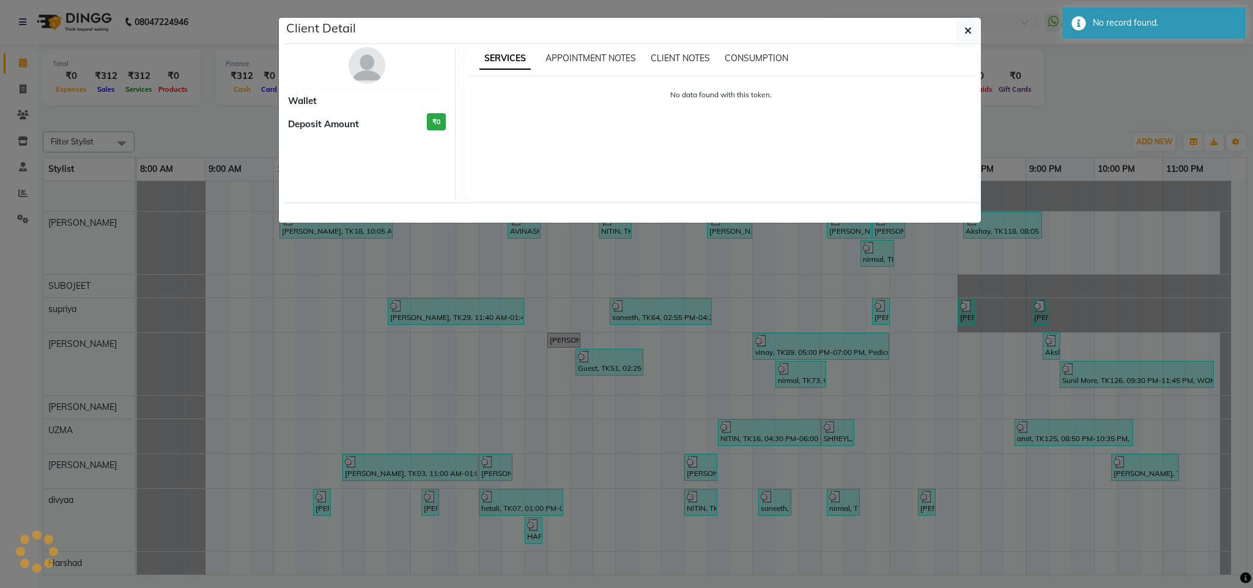
click at [397, 465] on ngb-modal-window "Client Detail Wallet Deposit Amount ₹0 SERVICES APPOINTMENT NOTES CLIENT NOTES …" at bounding box center [626, 294] width 1253 height 588
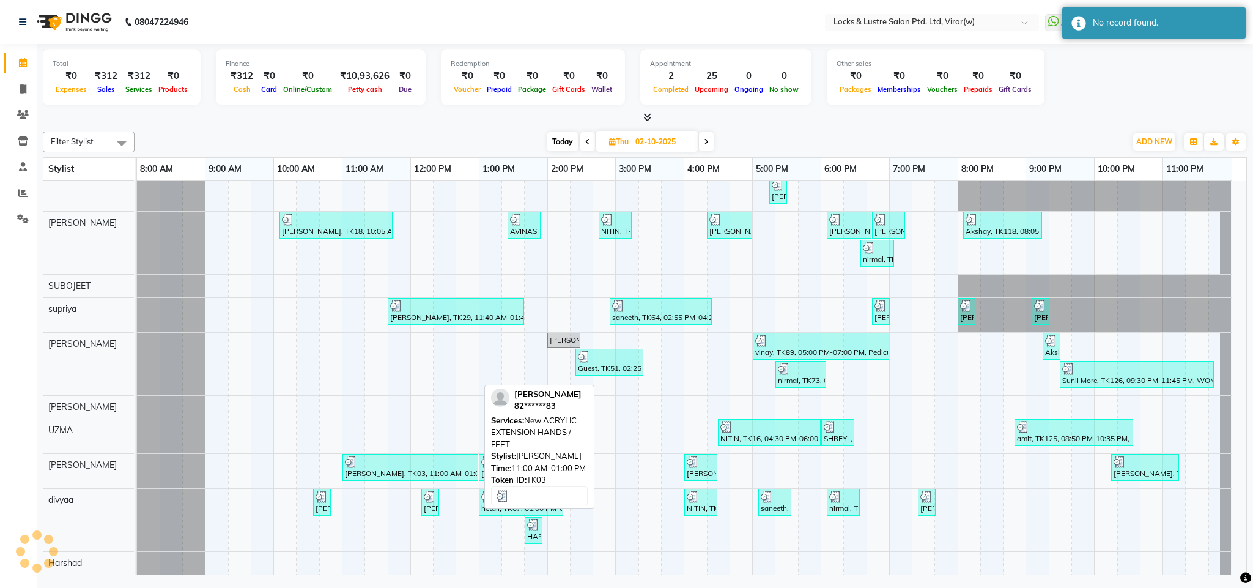
click at [430, 459] on div at bounding box center [410, 462] width 131 height 12
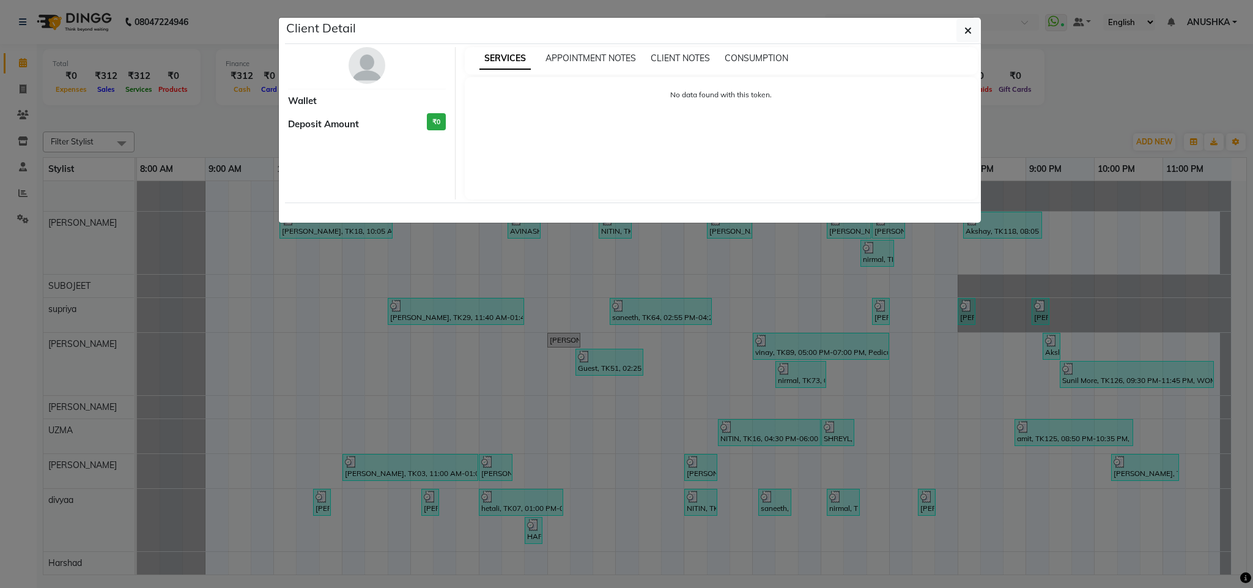
click at [380, 257] on ngb-modal-window "Client Detail Wallet Deposit Amount ₹0 SERVICES APPOINTMENT NOTES CLIENT NOTES …" at bounding box center [626, 294] width 1253 height 588
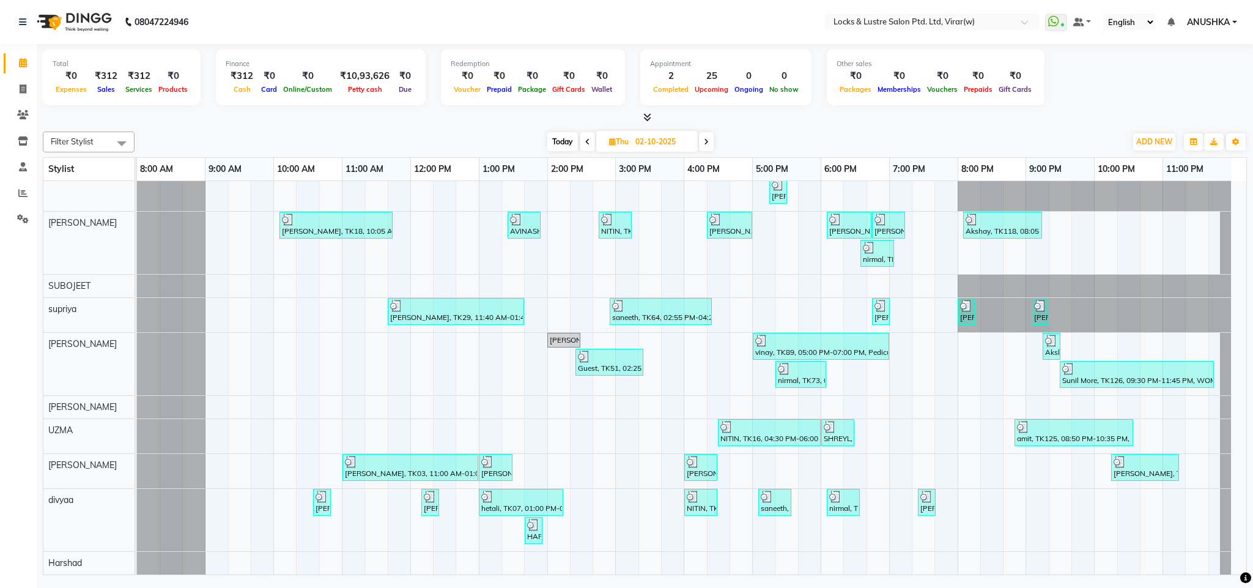
click at [573, 136] on span "Today" at bounding box center [562, 141] width 31 height 19
type input "03-10-2025"
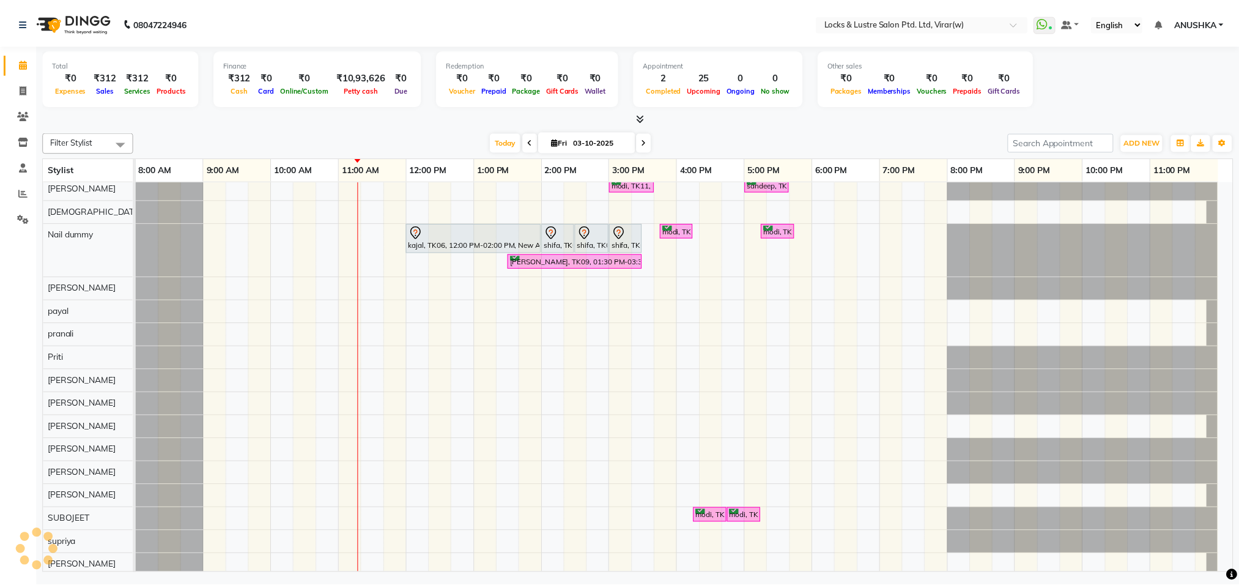
scroll to position [609, 0]
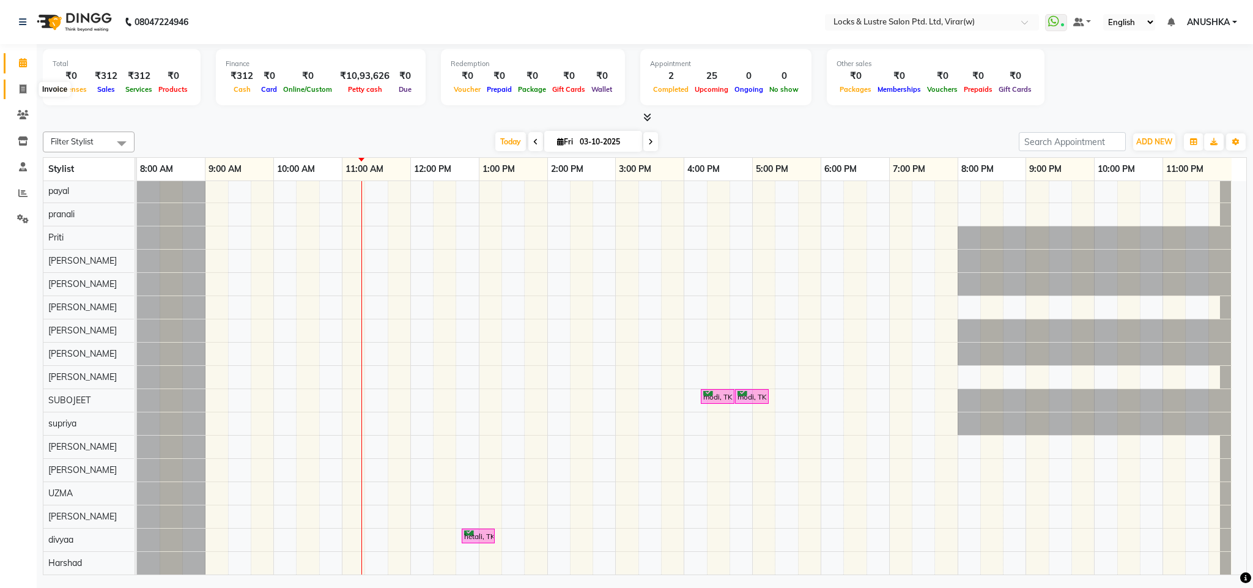
click at [13, 95] on span at bounding box center [22, 90] width 21 height 14
select select "service"
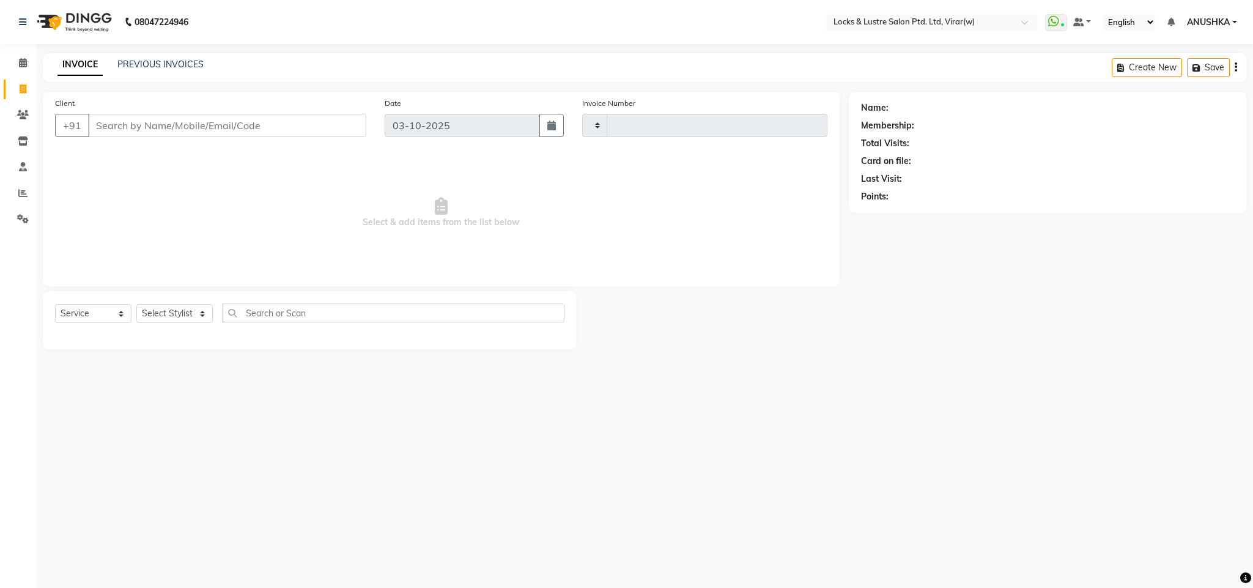
type input "16973"
select select "5944"
click at [171, 120] on input "Client" at bounding box center [227, 125] width 278 height 23
type input "8962574401"
click at [355, 128] on span "Add Client" at bounding box center [335, 125] width 48 height 12
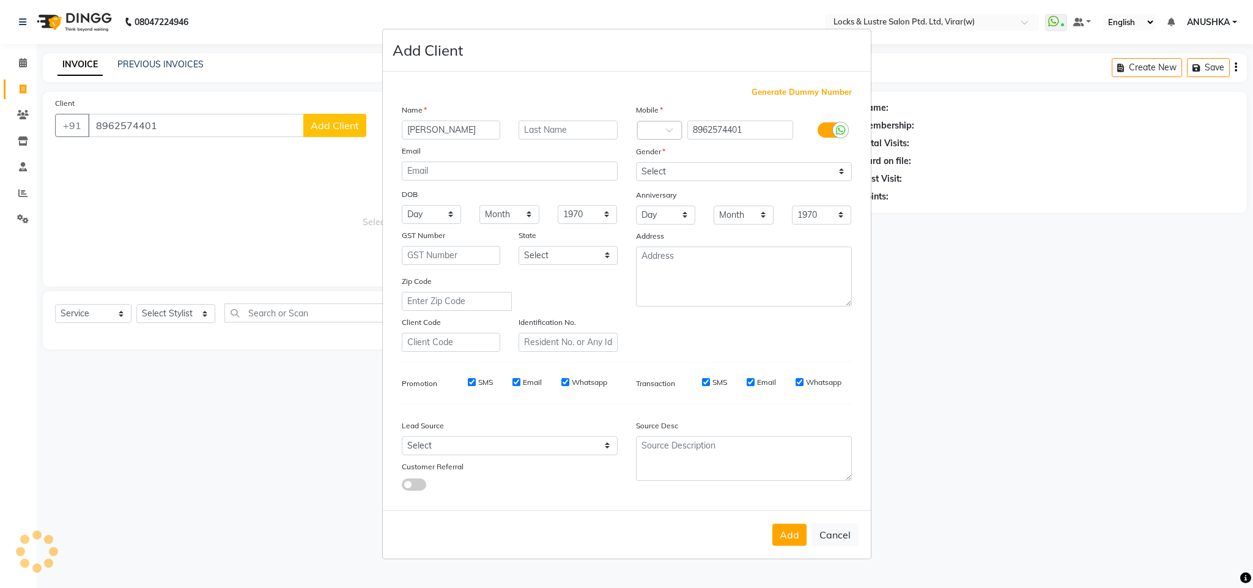
type input "mayur"
click at [733, 171] on select "Select Male Female Other Prefer Not To Say" at bounding box center [744, 171] width 216 height 19
select select "male"
click at [636, 163] on select "Select Male Female Other Prefer Not To Say" at bounding box center [744, 171] width 216 height 19
click at [786, 532] on button "Add" at bounding box center [790, 535] width 34 height 22
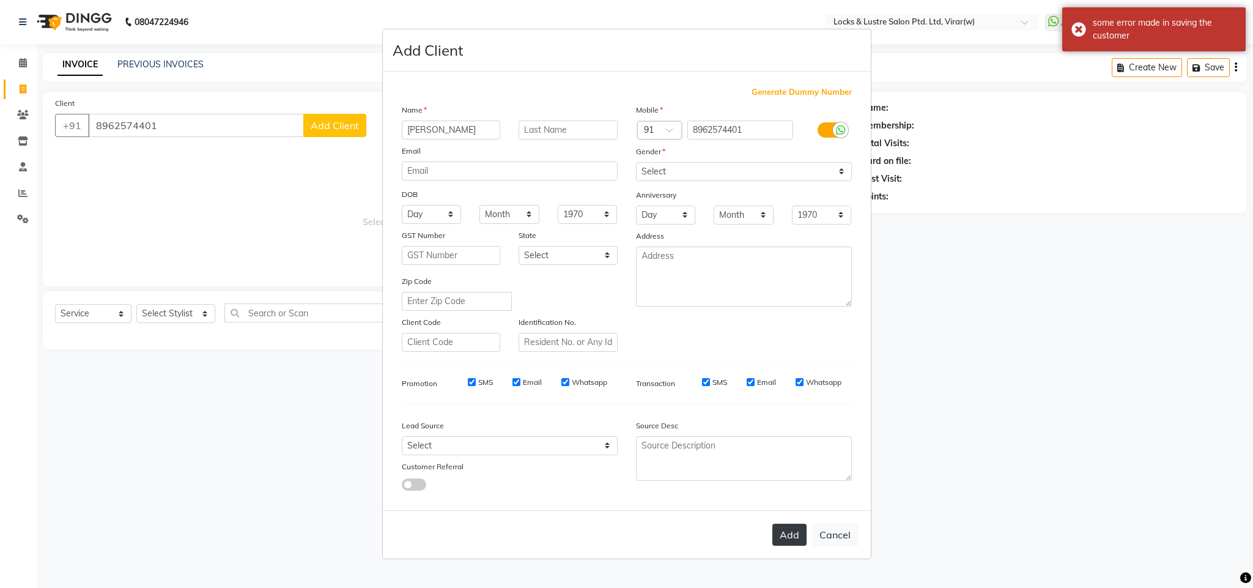
click at [777, 540] on button "Add" at bounding box center [790, 535] width 34 height 22
type input "89******01"
select select
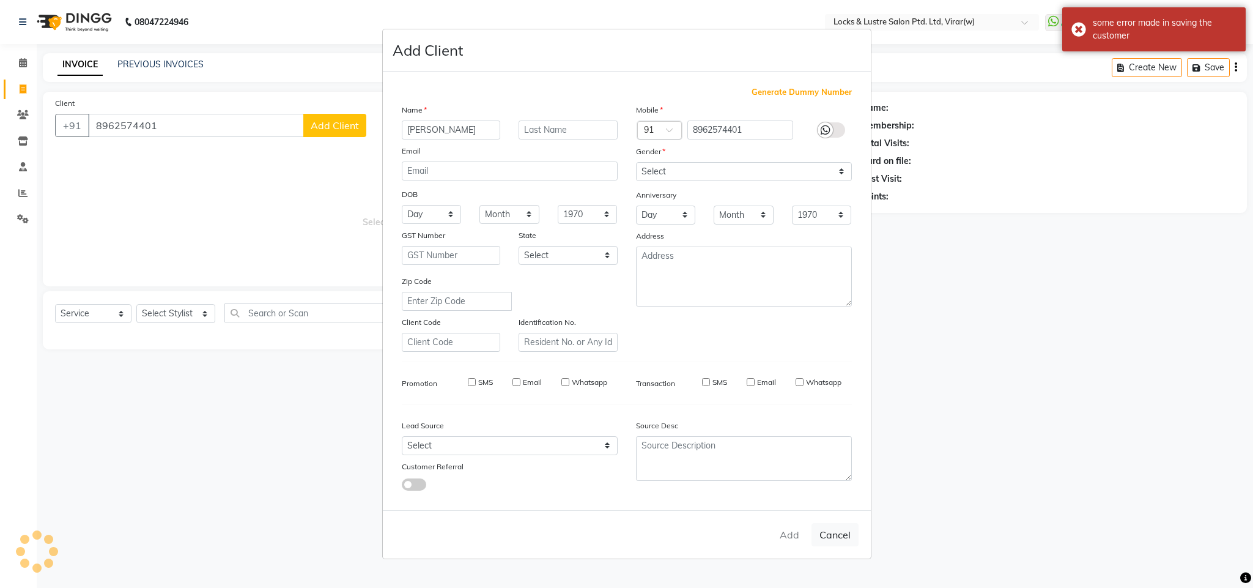
select select
checkbox input "false"
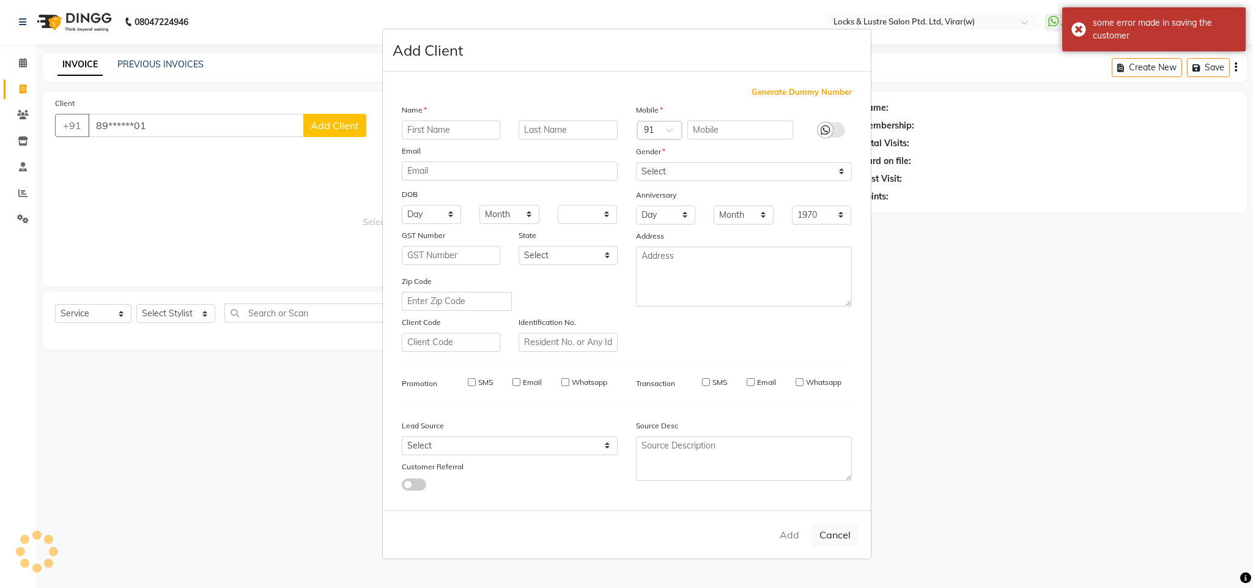
checkbox input "false"
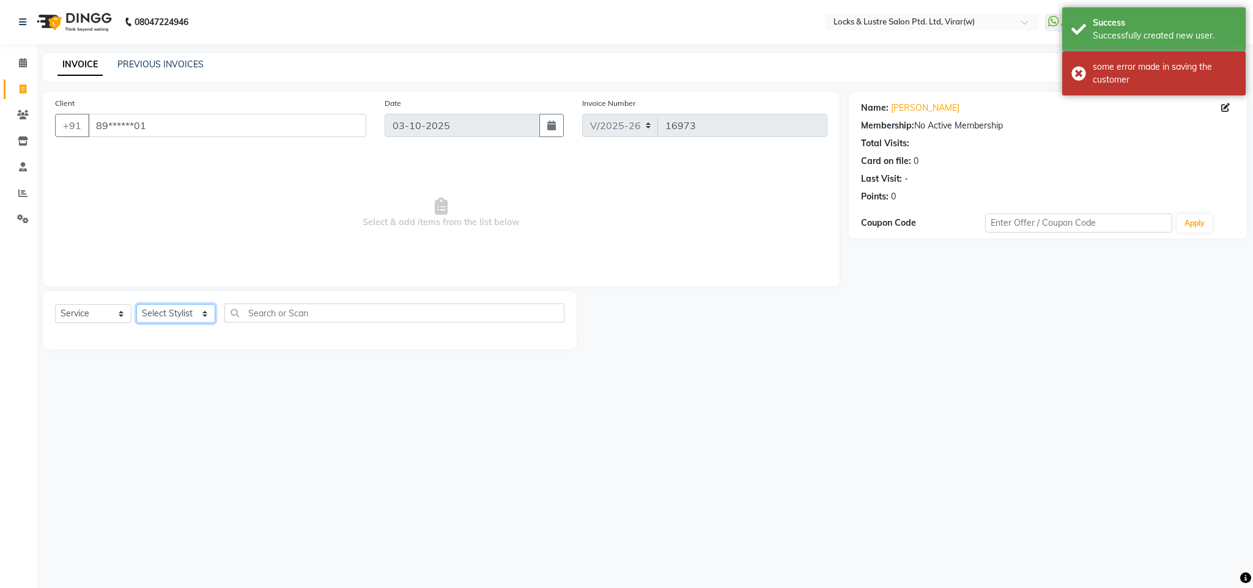
click at [146, 307] on select "Select Stylist AARTI Abdul Khan Adil Admin AJAY AKASH NHAVI ANUSHKA Ashwini Saw…" at bounding box center [175, 313] width 79 height 19
select select "42104"
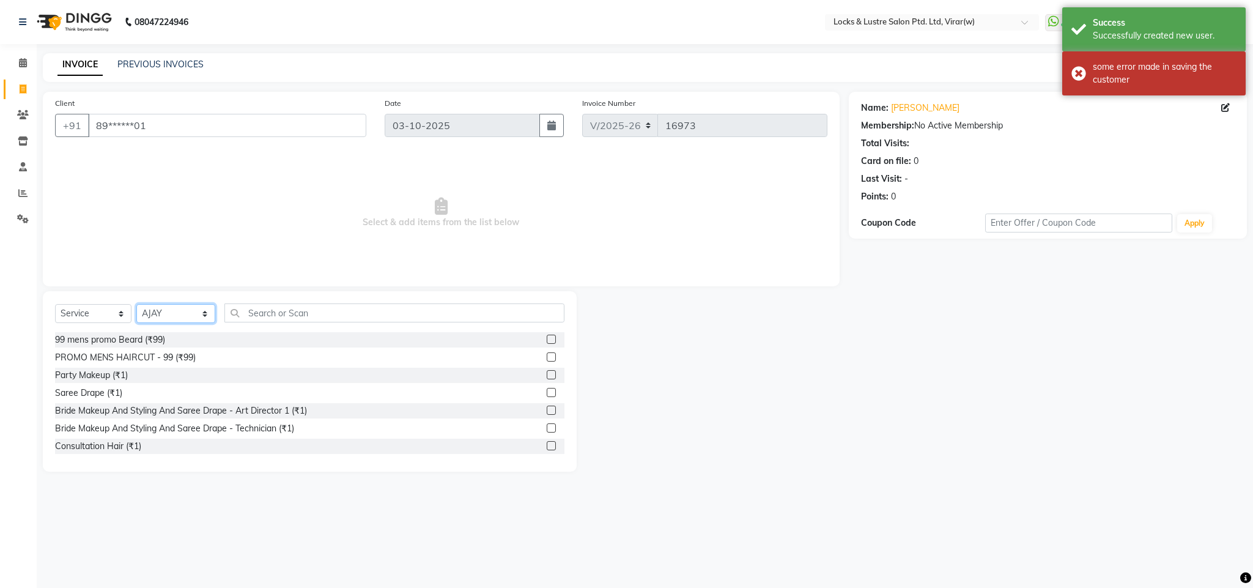
drag, startPoint x: 146, startPoint y: 309, endPoint x: 270, endPoint y: 319, distance: 124.6
click at [147, 310] on select "Select Stylist AARTI Abdul Khan Adil Admin AJAY AKASH NHAVI ANUSHKA Ashwini Saw…" at bounding box center [175, 313] width 79 height 19
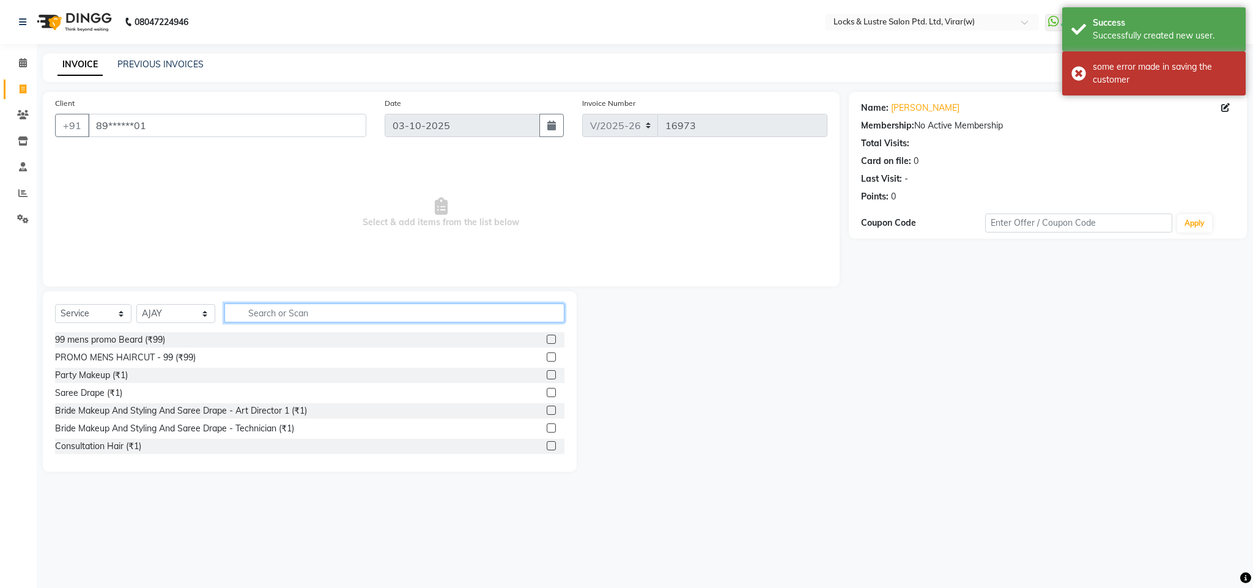
click at [298, 319] on input "text" at bounding box center [395, 312] width 340 height 19
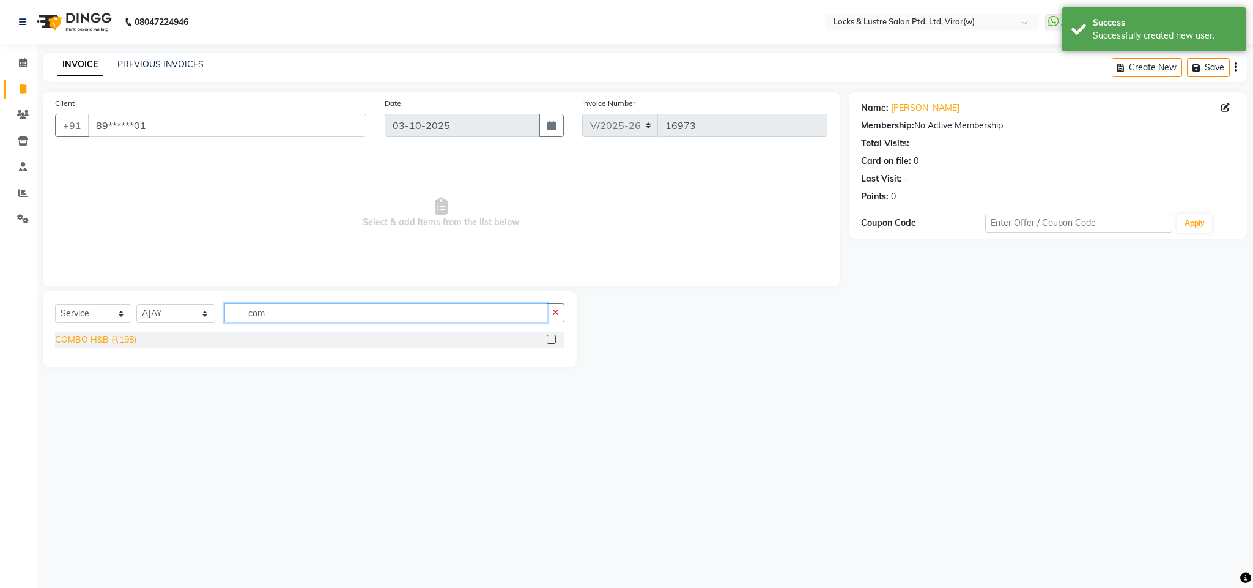
type input "com"
click at [116, 346] on div "COMBO H&B (₹198)" at bounding box center [95, 339] width 81 height 13
checkbox input "false"
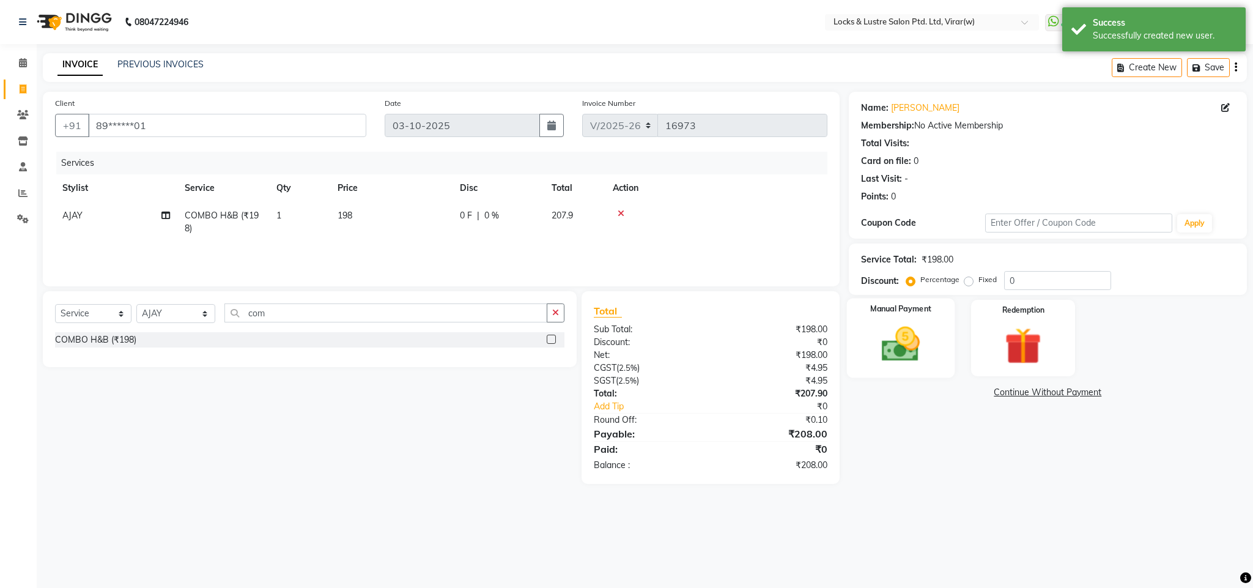
click at [902, 347] on img at bounding box center [901, 344] width 62 height 44
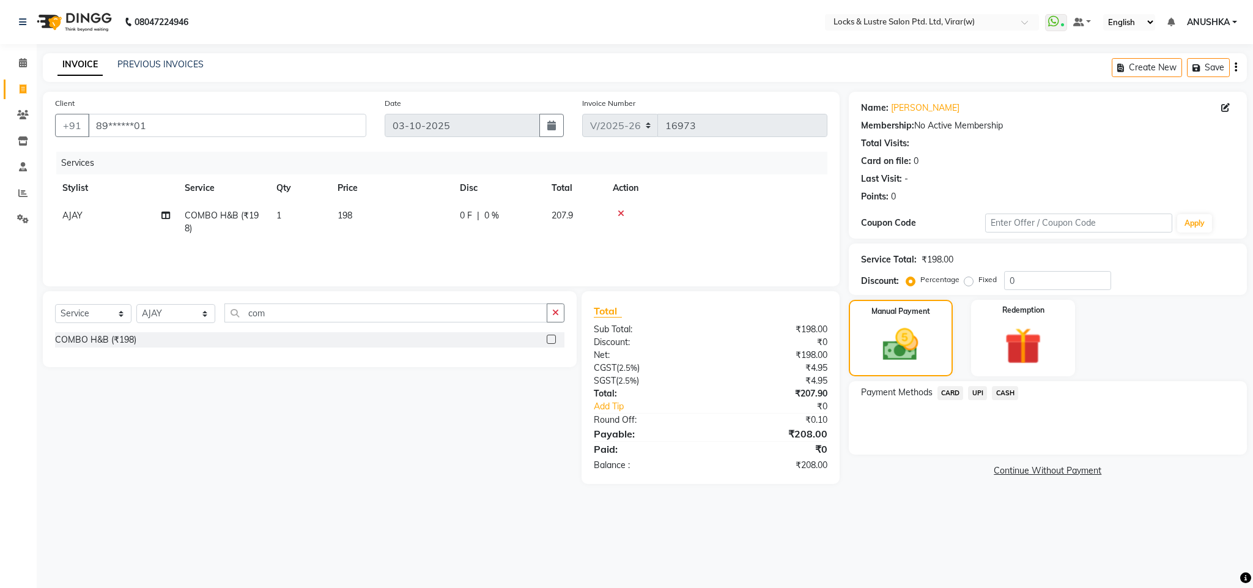
drag, startPoint x: 982, startPoint y: 387, endPoint x: 982, endPoint y: 404, distance: 17.1
click at [982, 395] on span "UPI" at bounding box center [977, 393] width 19 height 14
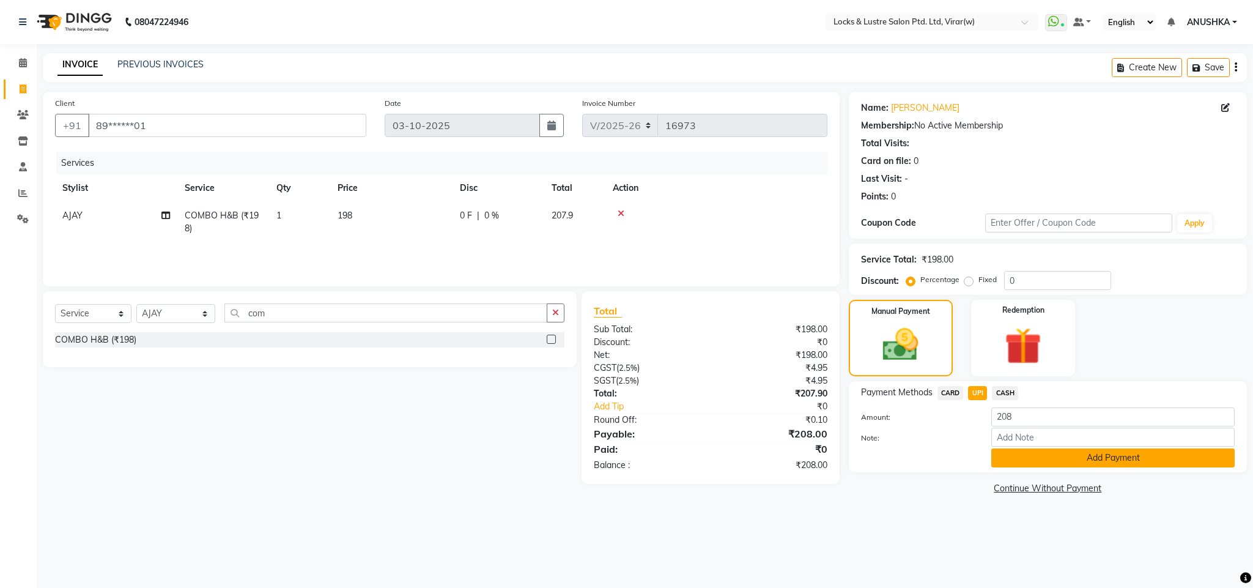
click at [1006, 448] on button "Add Payment" at bounding box center [1113, 457] width 243 height 19
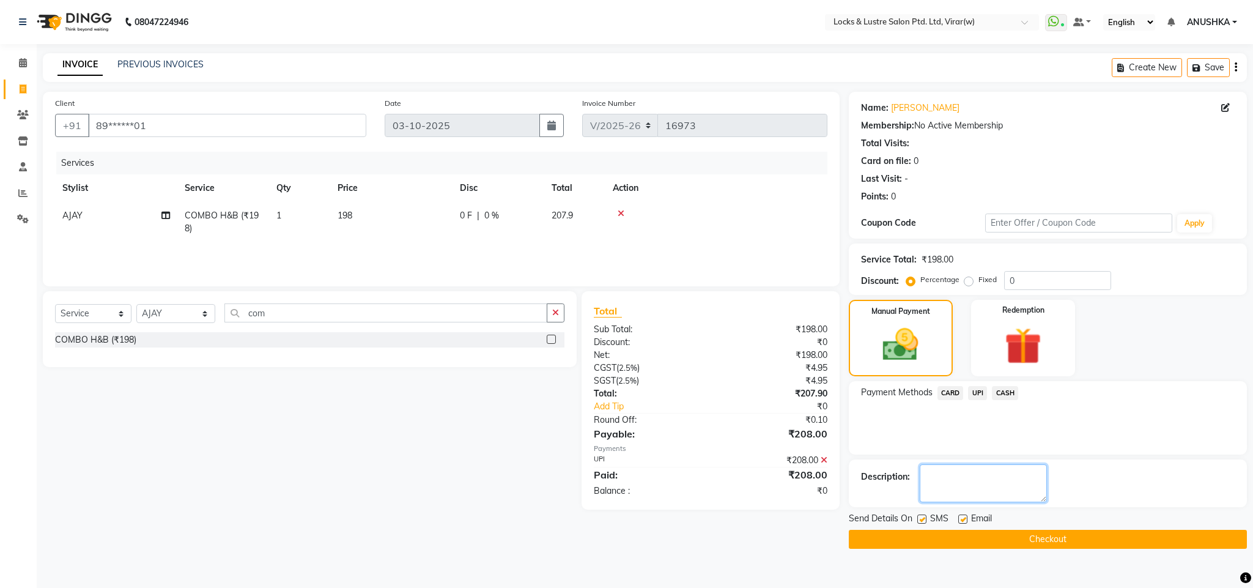
click at [998, 464] on textarea at bounding box center [983, 483] width 127 height 38
type textarea "112107570650"
click at [1012, 540] on button "Checkout" at bounding box center [1048, 539] width 398 height 19
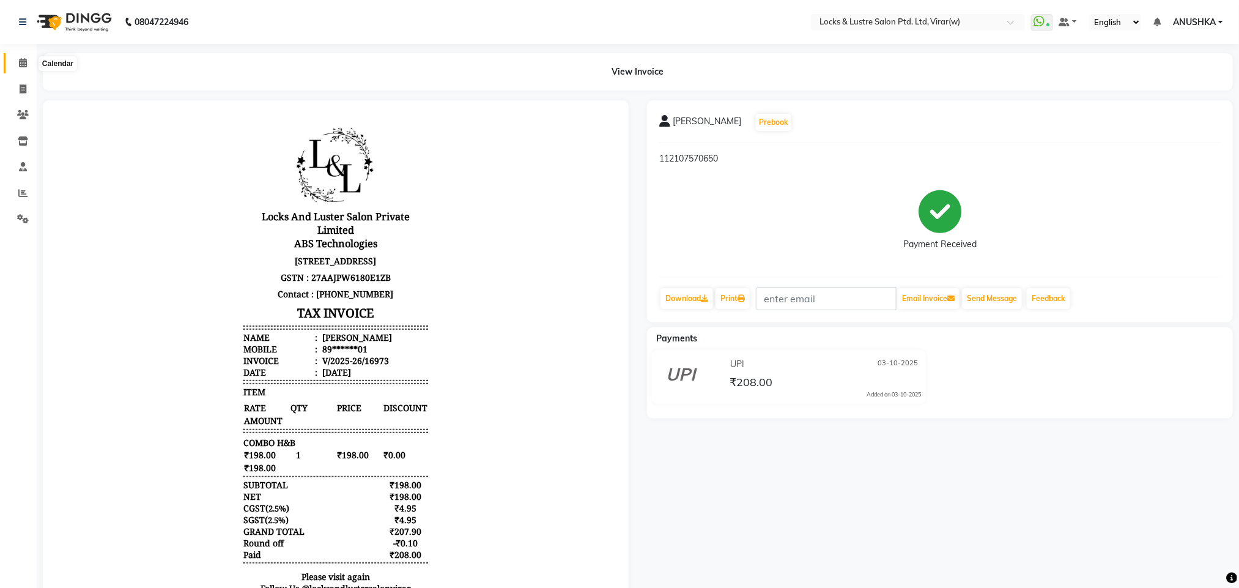
click at [21, 61] on icon at bounding box center [23, 62] width 8 height 9
click at [30, 62] on span at bounding box center [22, 63] width 21 height 14
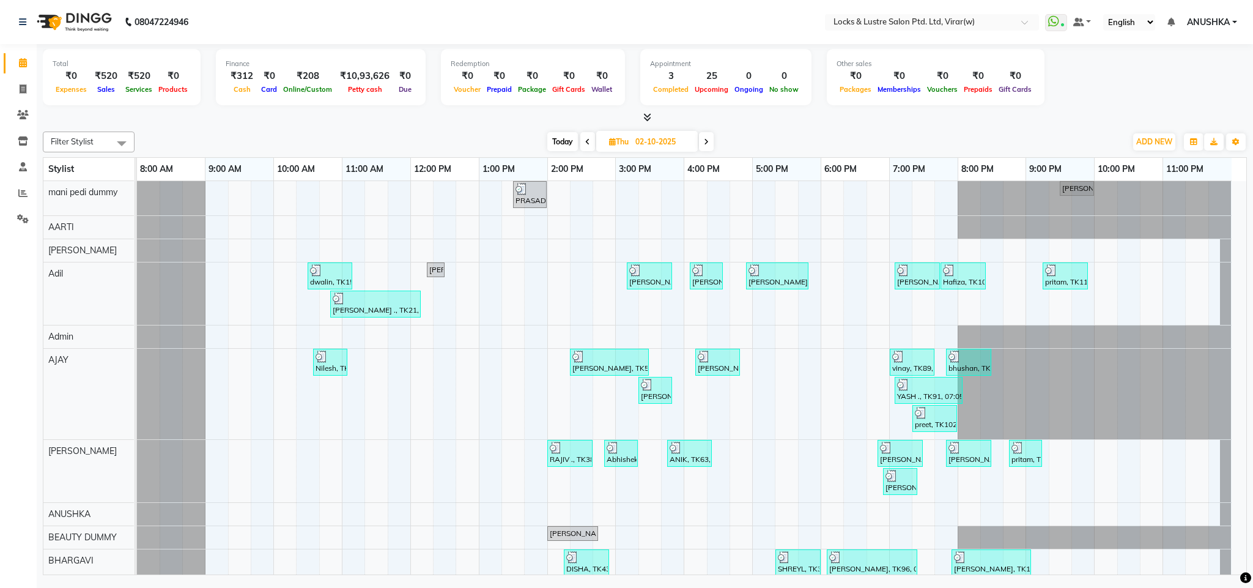
scroll to position [1419, 0]
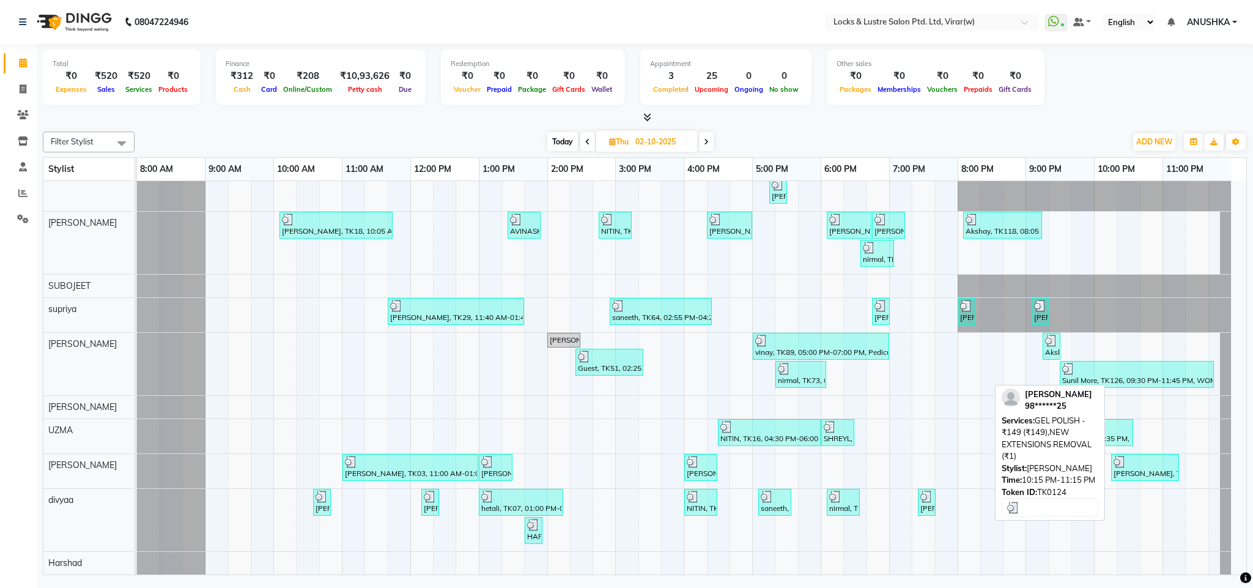
click at [1155, 461] on div at bounding box center [1145, 462] width 63 height 12
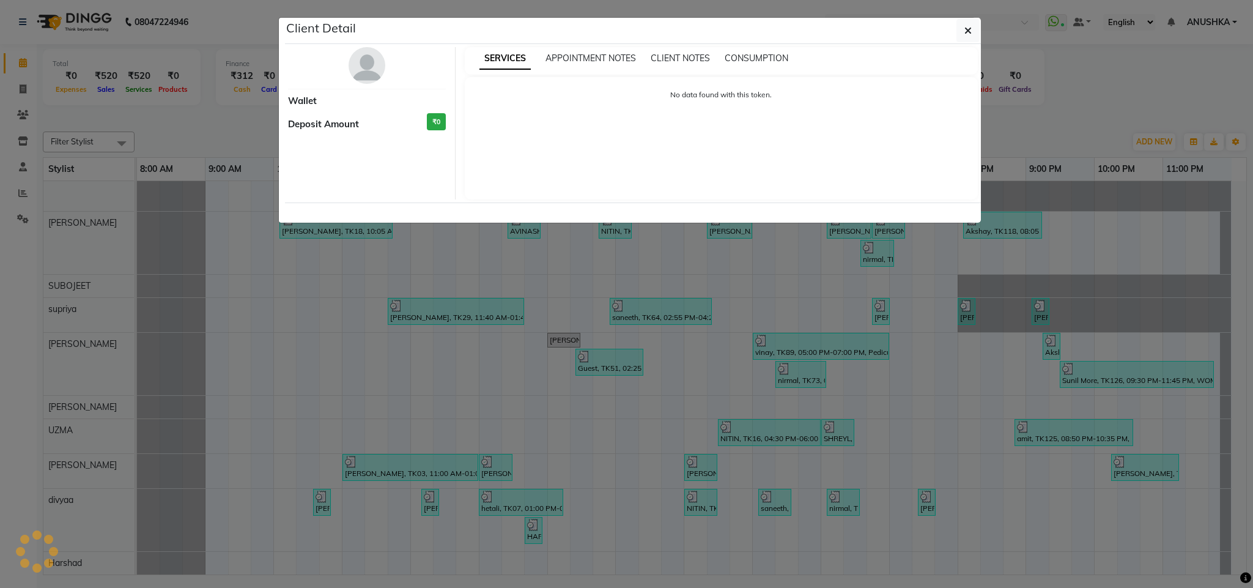
click at [1086, 491] on ngb-modal-window "Client Detail Wallet Deposit Amount ₹0 SERVICES APPOINTMENT NOTES CLIENT NOTES …" at bounding box center [626, 294] width 1253 height 588
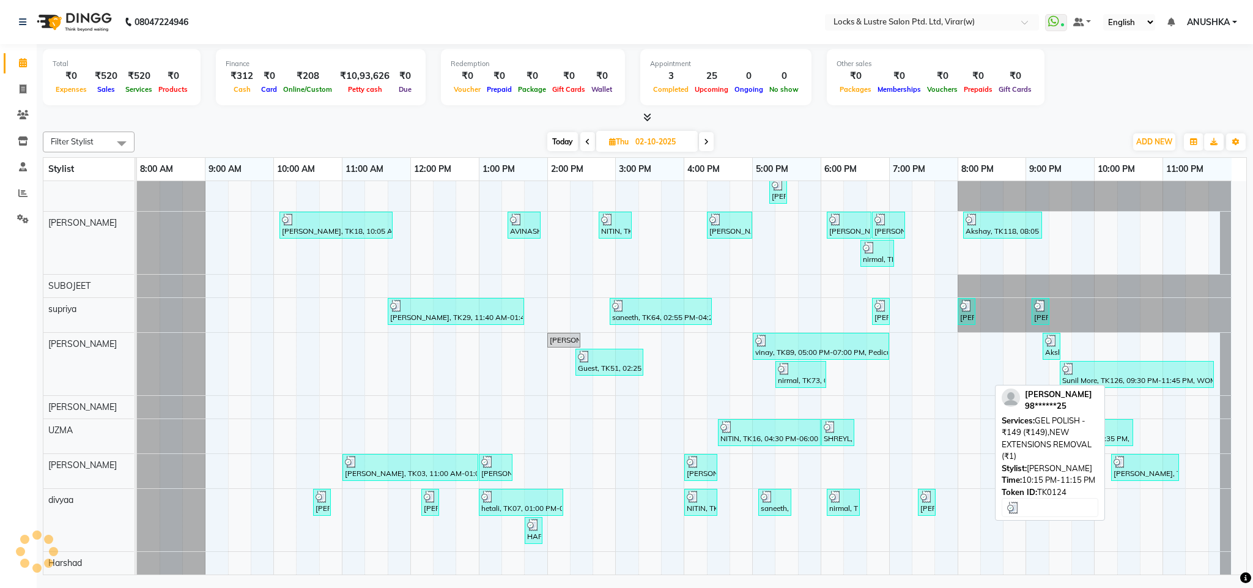
click at [1157, 469] on div "[PERSON_NAME], TK124, 10:15 PM-11:15 PM, GEL POLISH - ₹149 (₹149),NEW EXTENSION…" at bounding box center [1145, 467] width 65 height 23
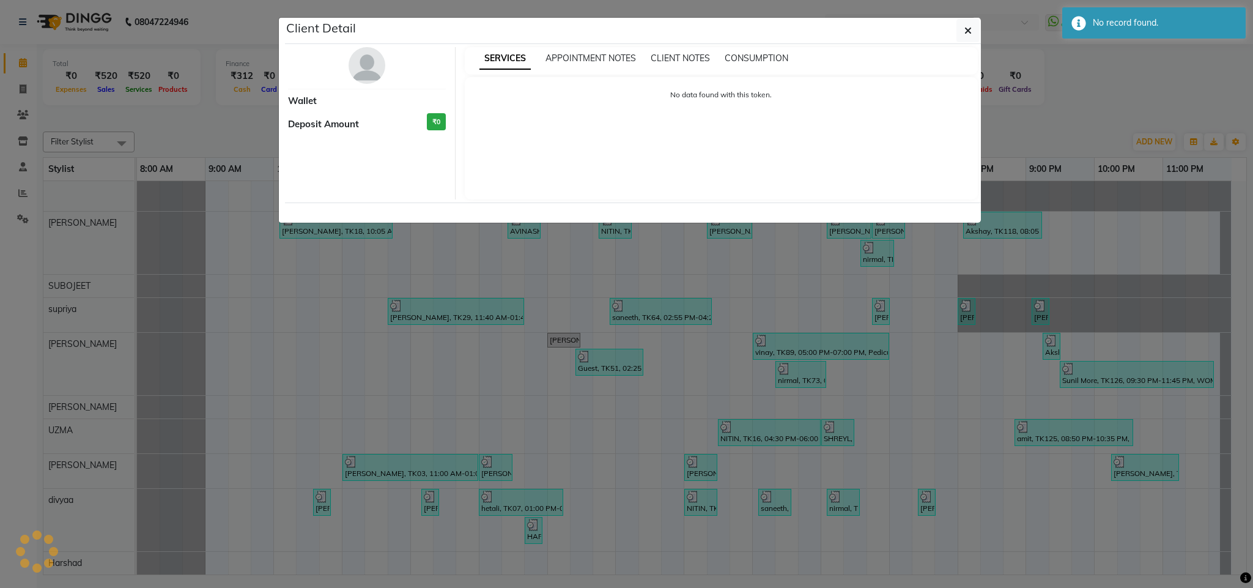
select select "3"
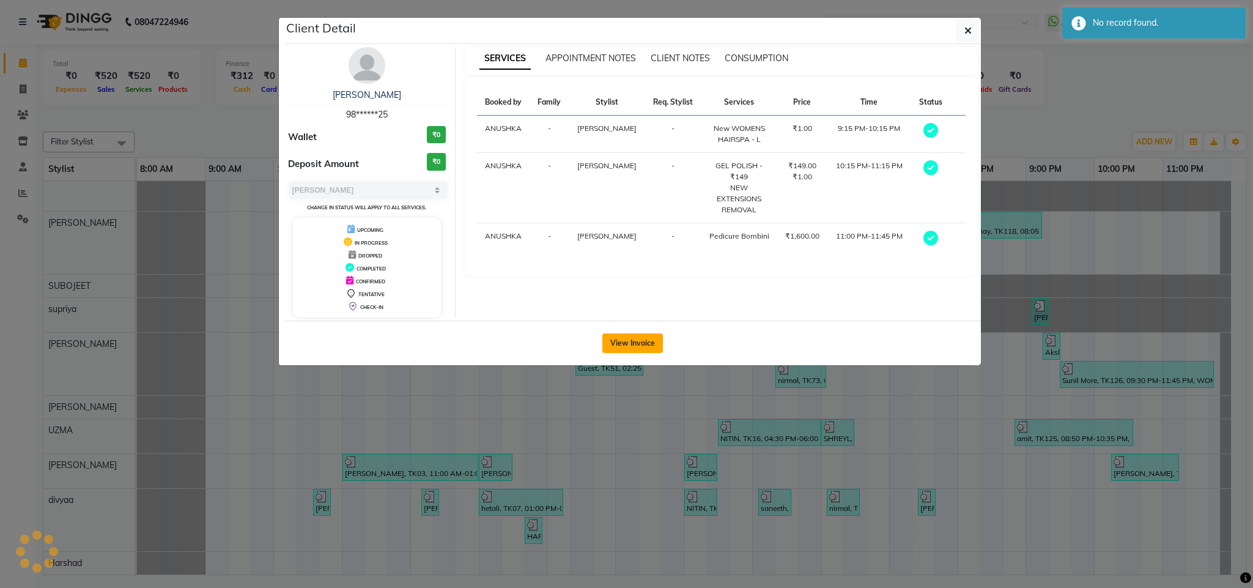
click at [637, 336] on button "View Invoice" at bounding box center [633, 343] width 61 height 20
